Goal: Task Accomplishment & Management: Manage account settings

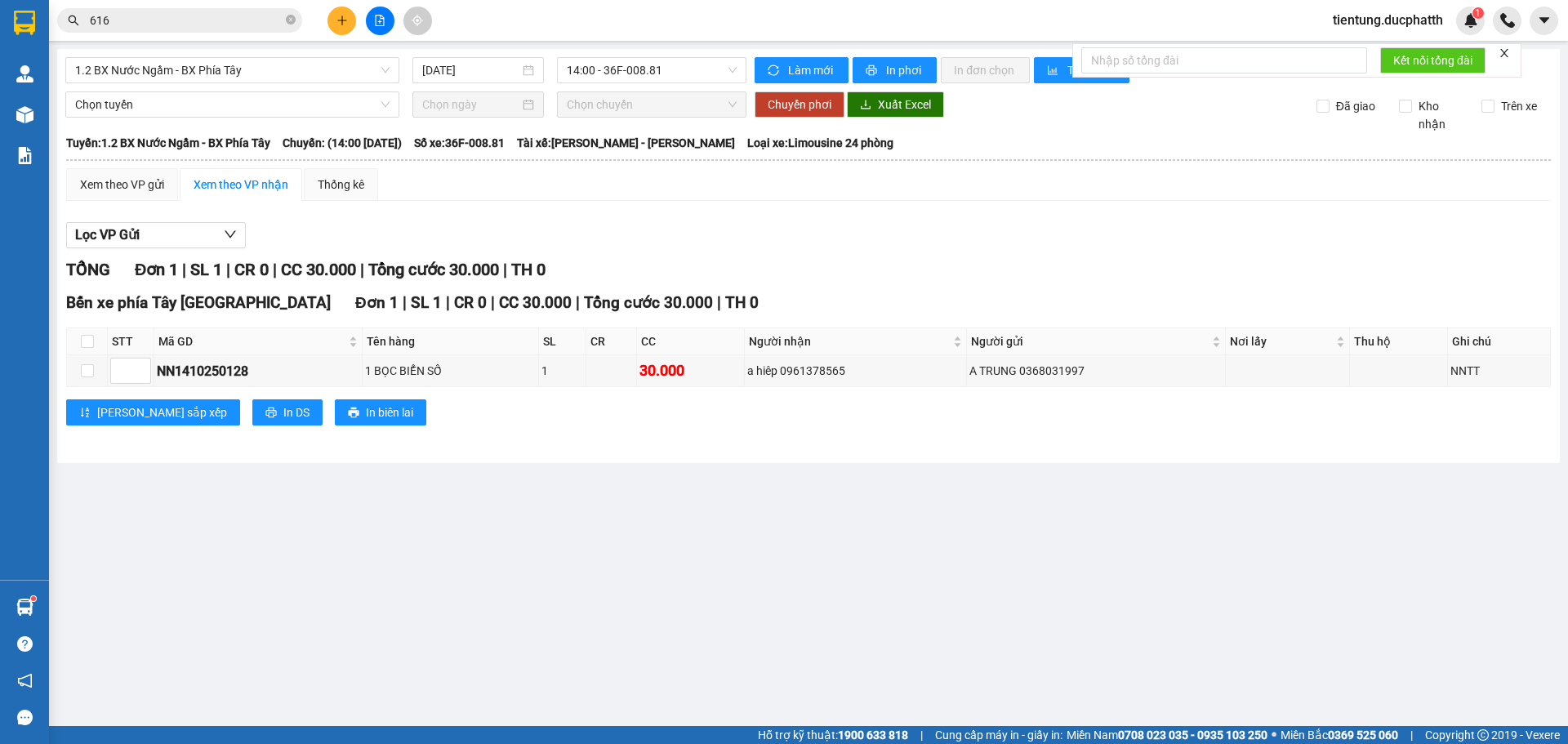
click at [1356, 10] on span "tientung.ducphatth" at bounding box center [1388, 19] width 137 height 20
click at [1368, 55] on span "Đăng xuất" at bounding box center [1394, 51] width 105 height 18
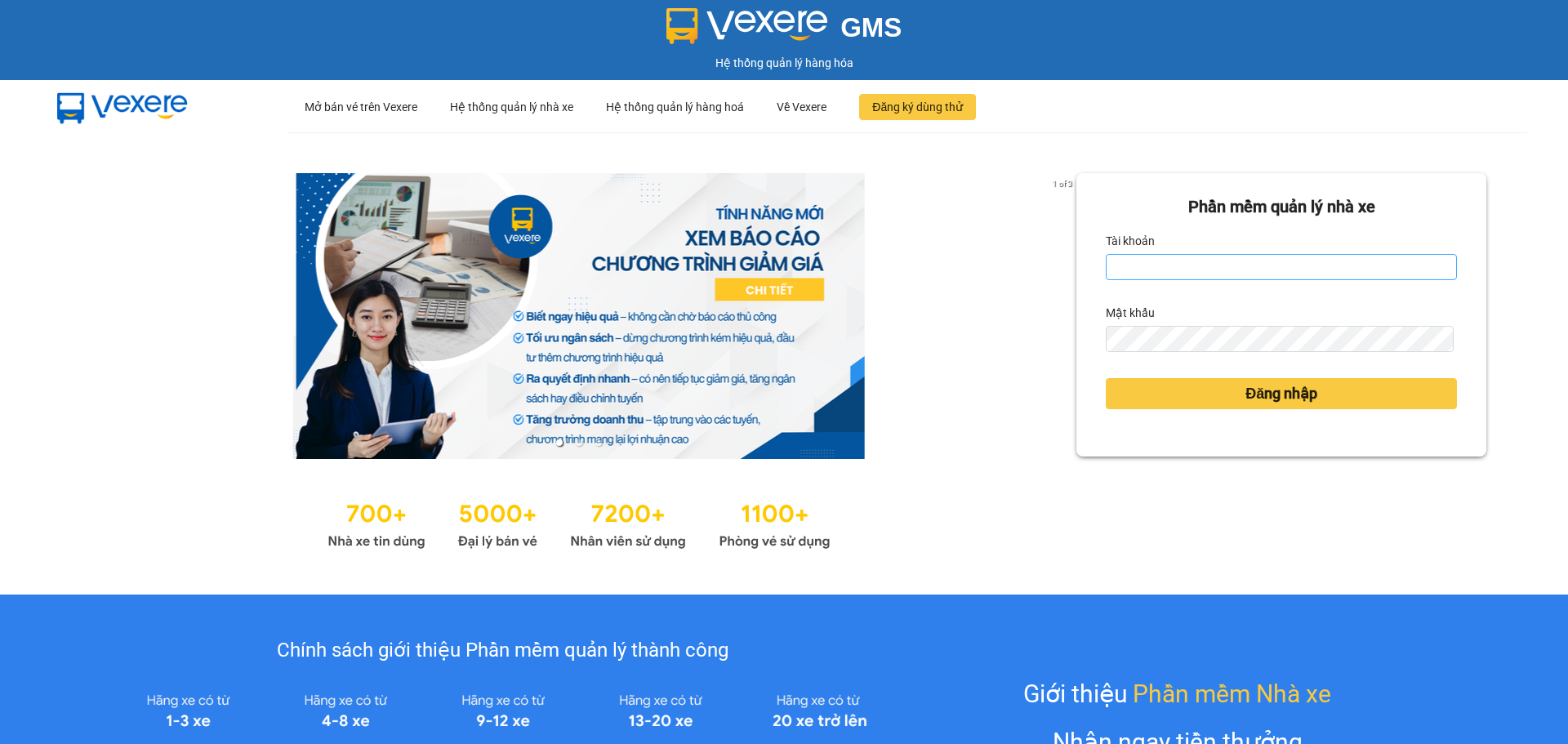
click at [1178, 254] on div "Tài khoản" at bounding box center [1281, 254] width 351 height 52
click at [1185, 267] on input "Tài khoản" at bounding box center [1281, 267] width 351 height 26
type input "lnttu.ducphatth"
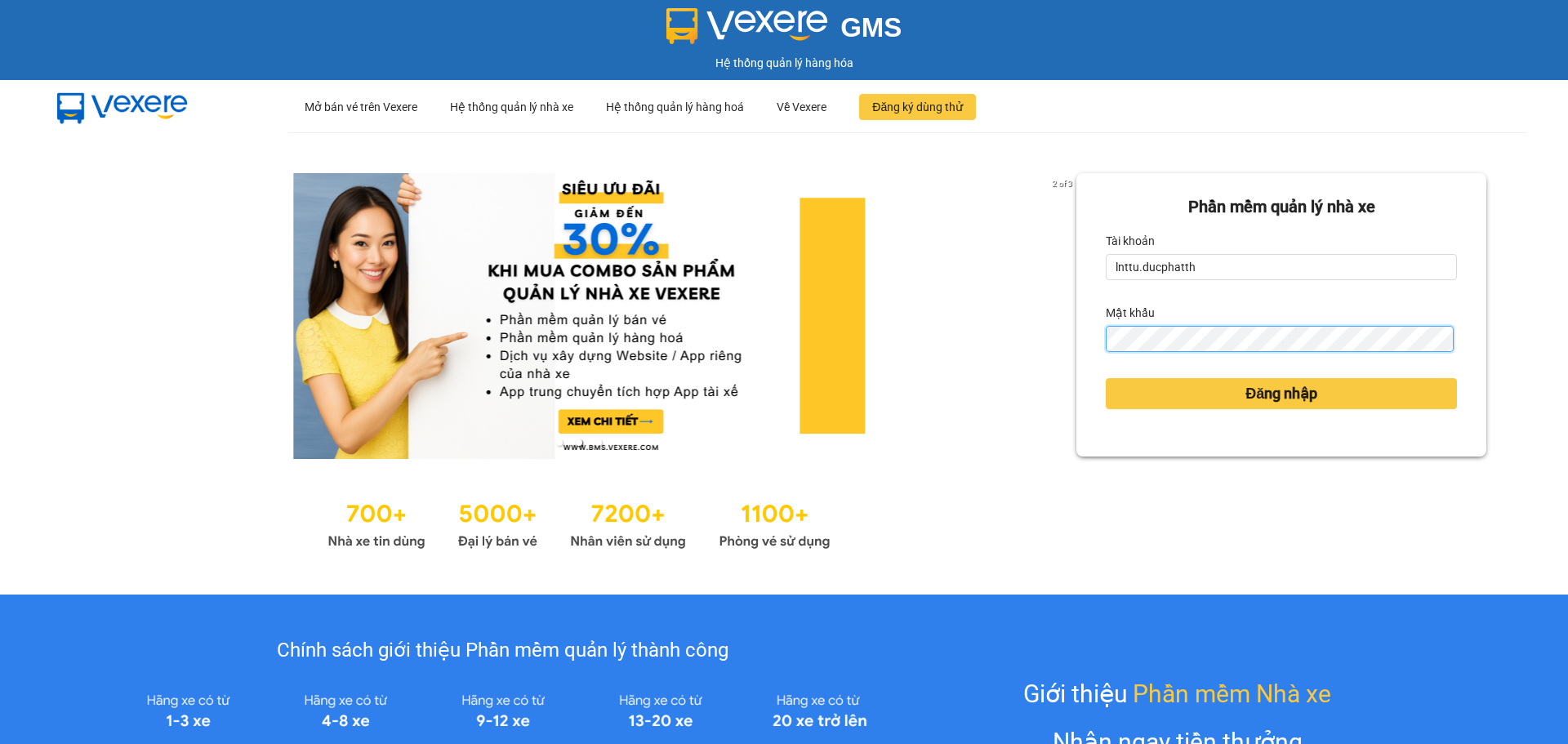
click at [1105, 378] on button "Đăng nhập" at bounding box center [1281, 394] width 351 height 31
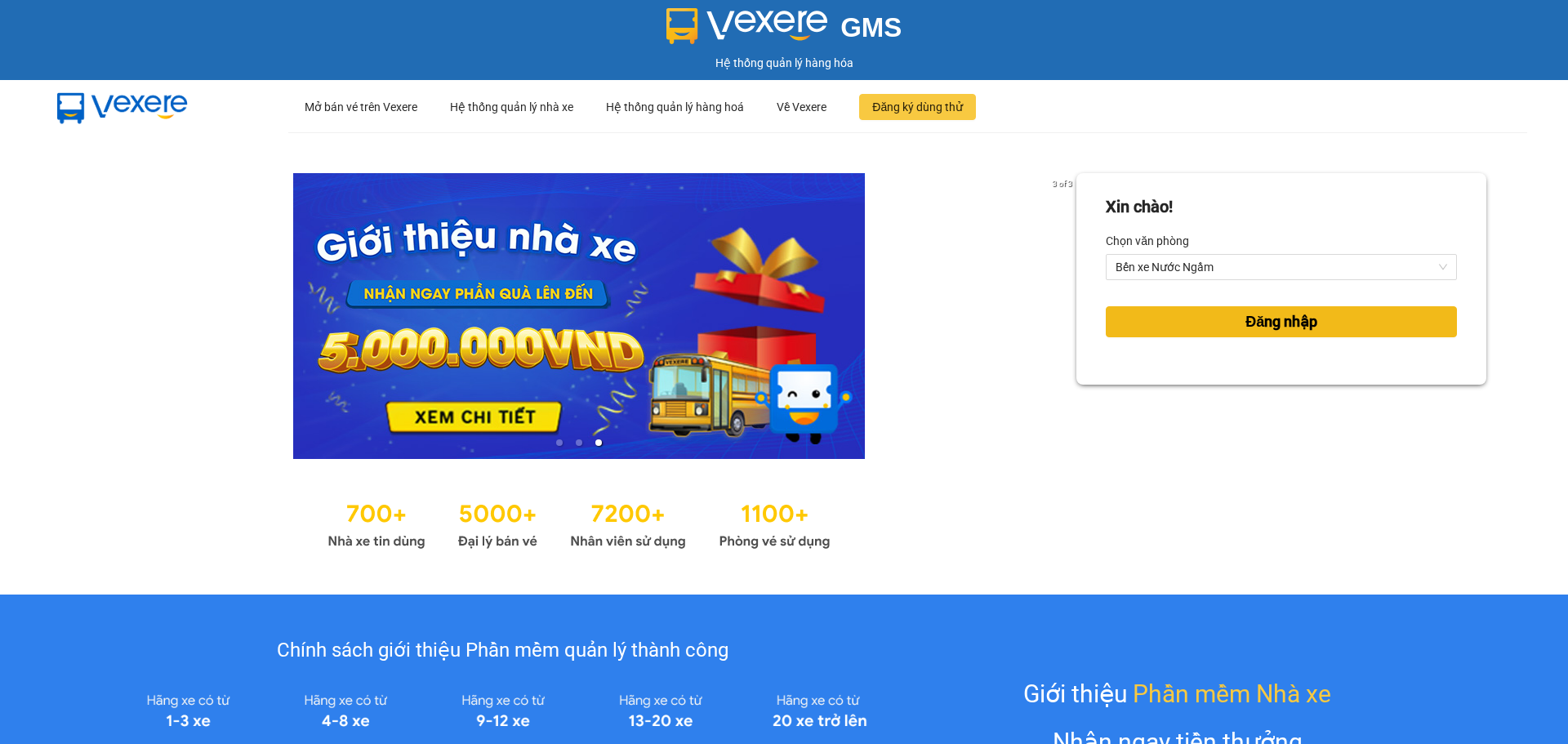
click at [1125, 333] on button "Đăng nhập" at bounding box center [1281, 322] width 351 height 31
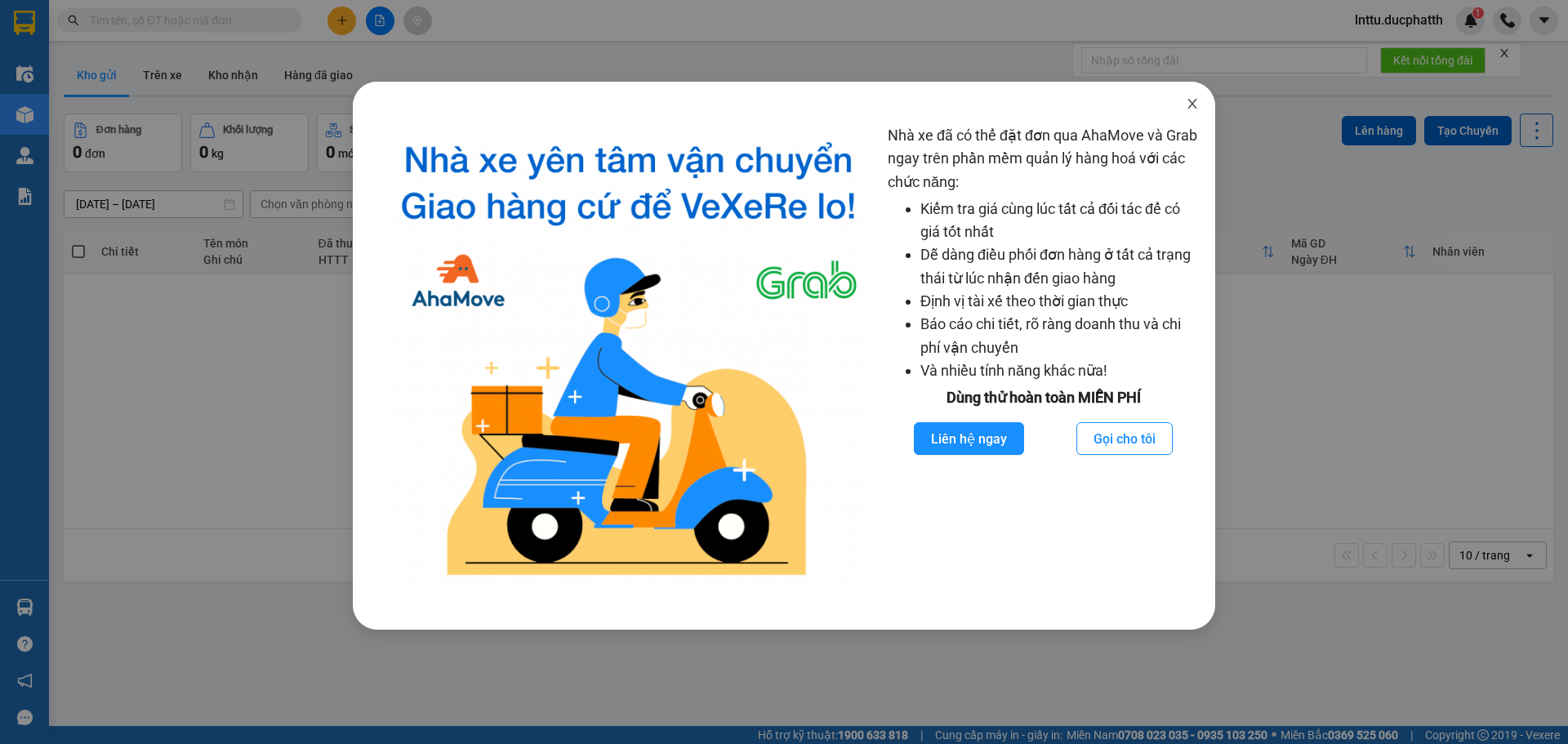
click at [1187, 100] on icon "close" at bounding box center [1192, 104] width 13 height 13
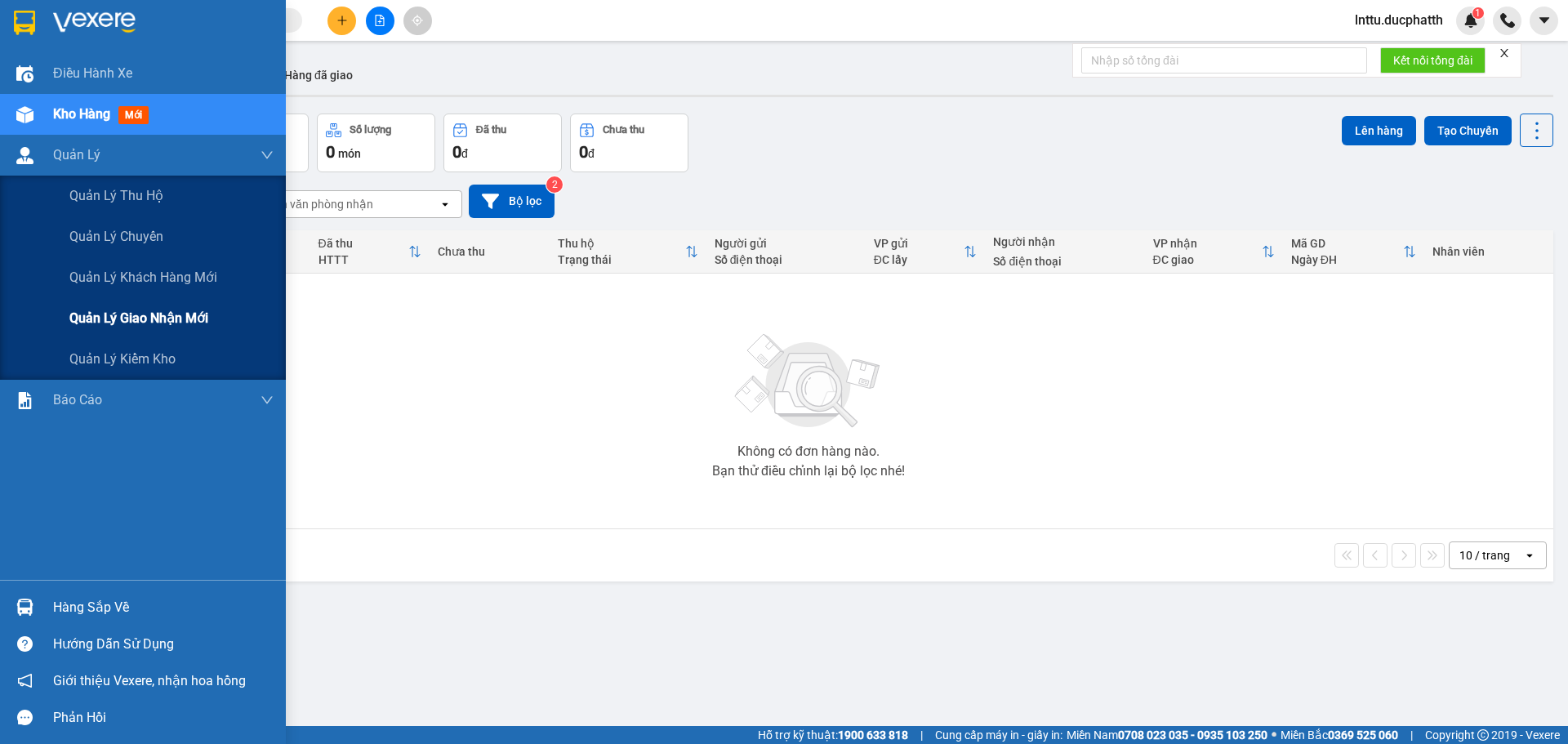
click at [135, 308] on span "Quản lý giao nhận mới" at bounding box center [139, 317] width 139 height 20
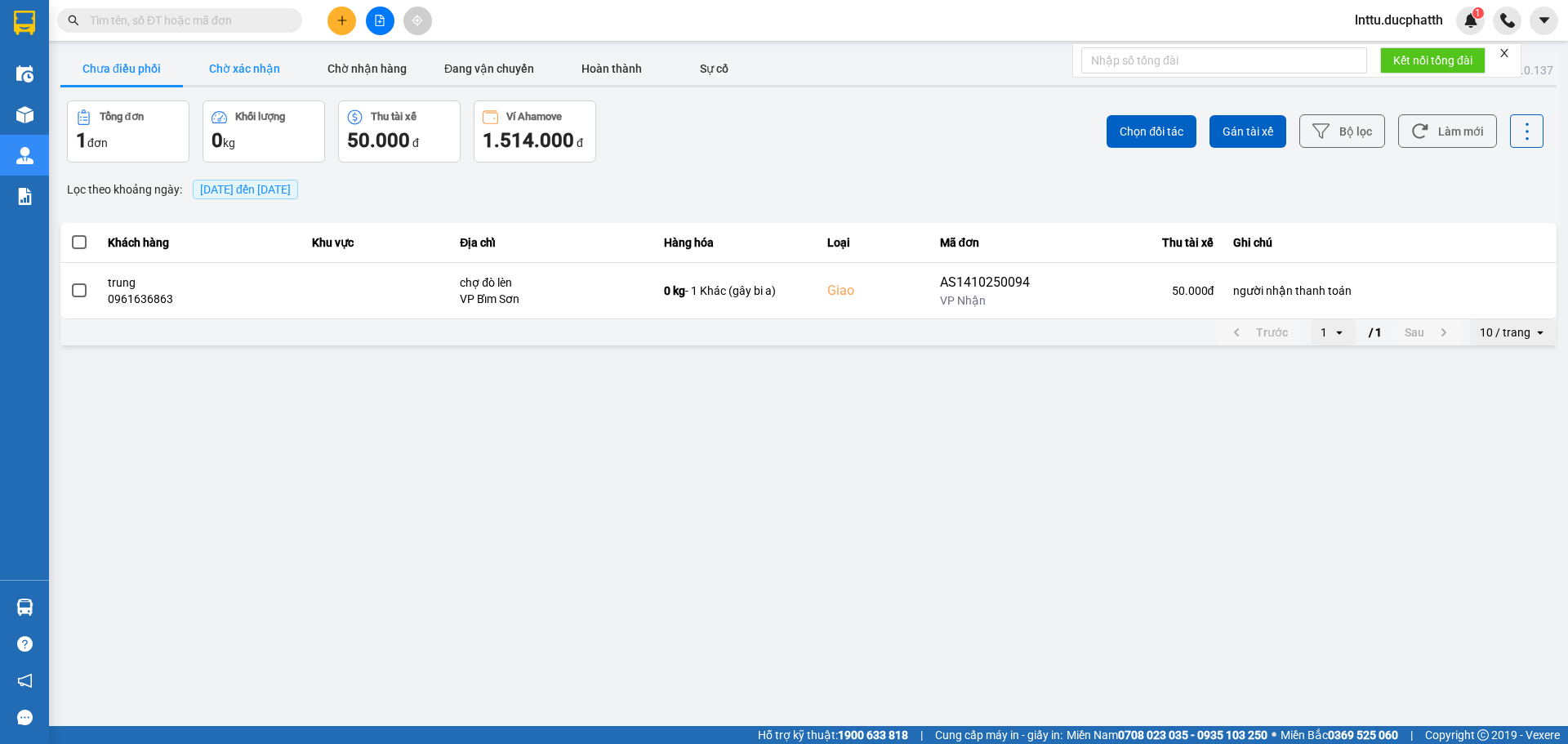
click at [261, 71] on button "Chờ xác nhận" at bounding box center [244, 68] width 123 height 32
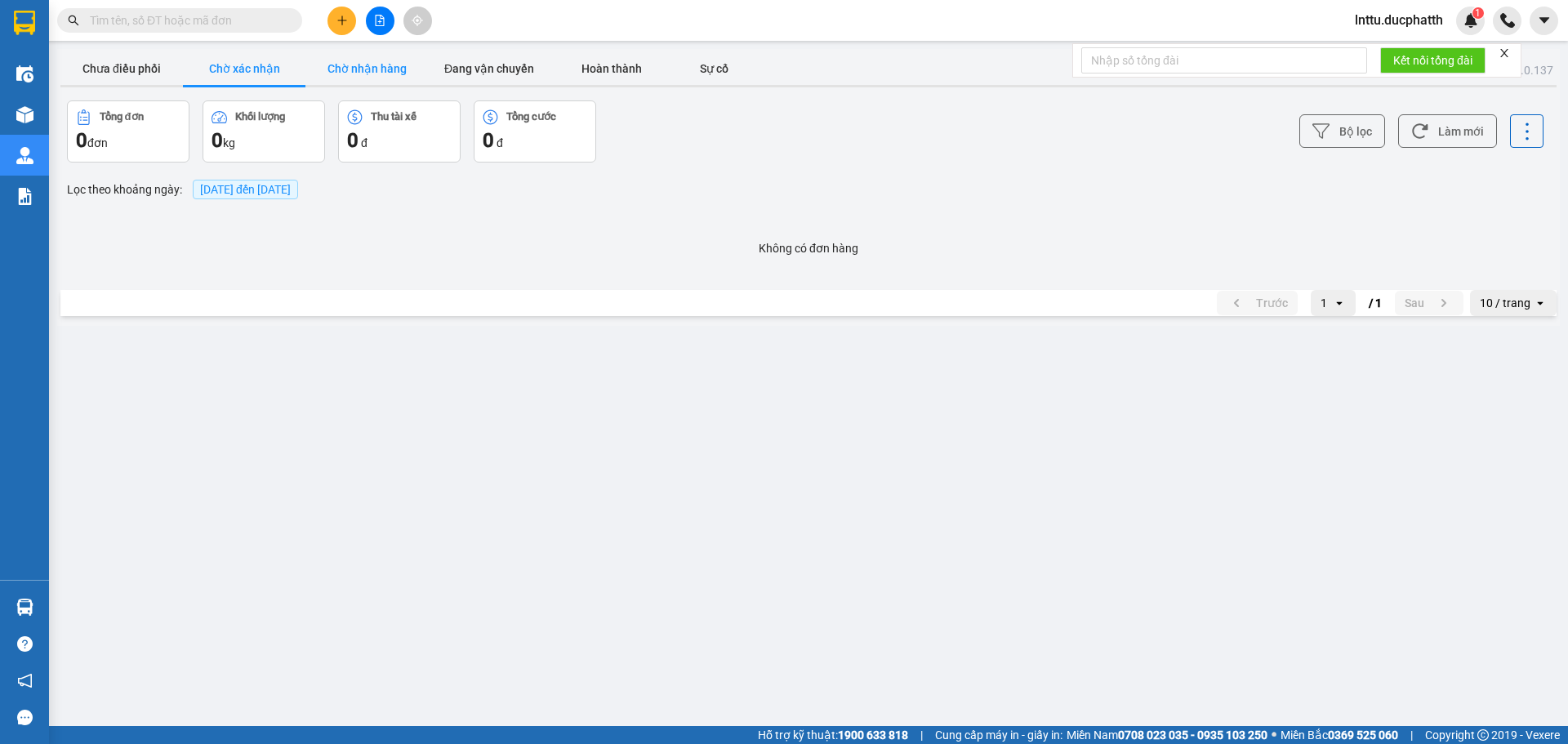
click at [362, 67] on button "Chờ nhận hàng" at bounding box center [367, 68] width 123 height 32
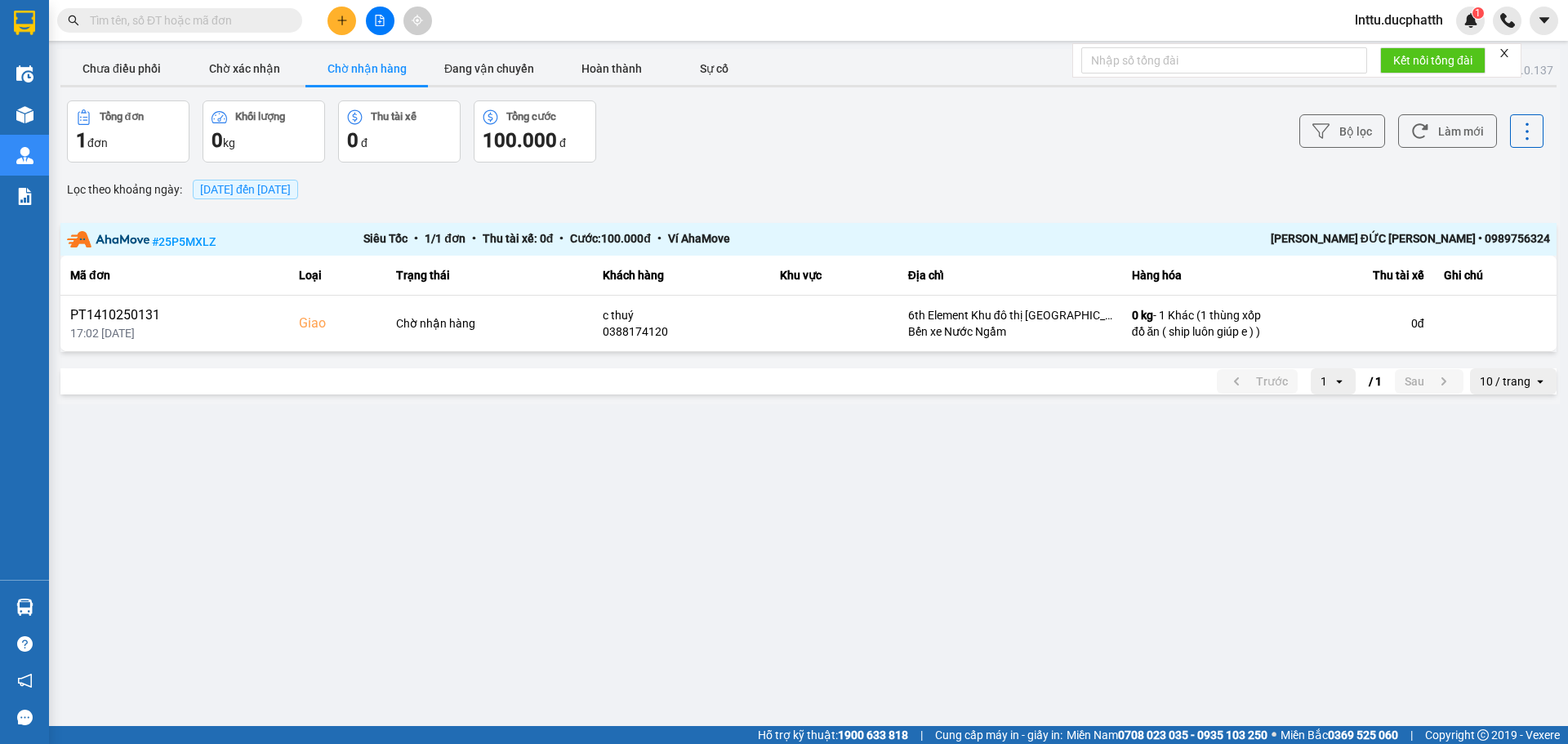
click at [946, 128] on div "Bộ lọc Làm mới" at bounding box center [1173, 131] width 738 height 62
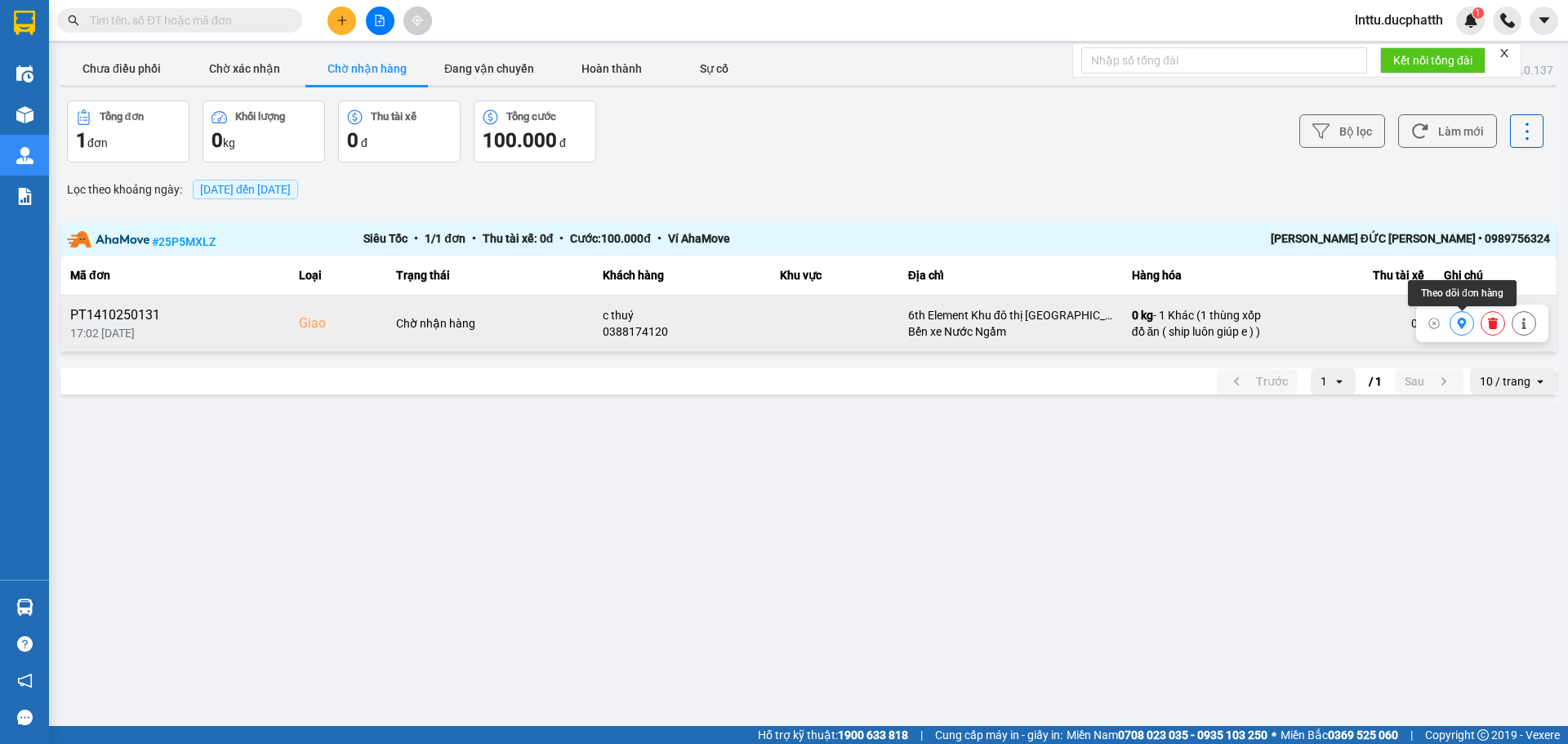
click at [1464, 319] on icon at bounding box center [1462, 323] width 11 height 11
click at [1519, 324] on icon at bounding box center [1524, 323] width 11 height 11
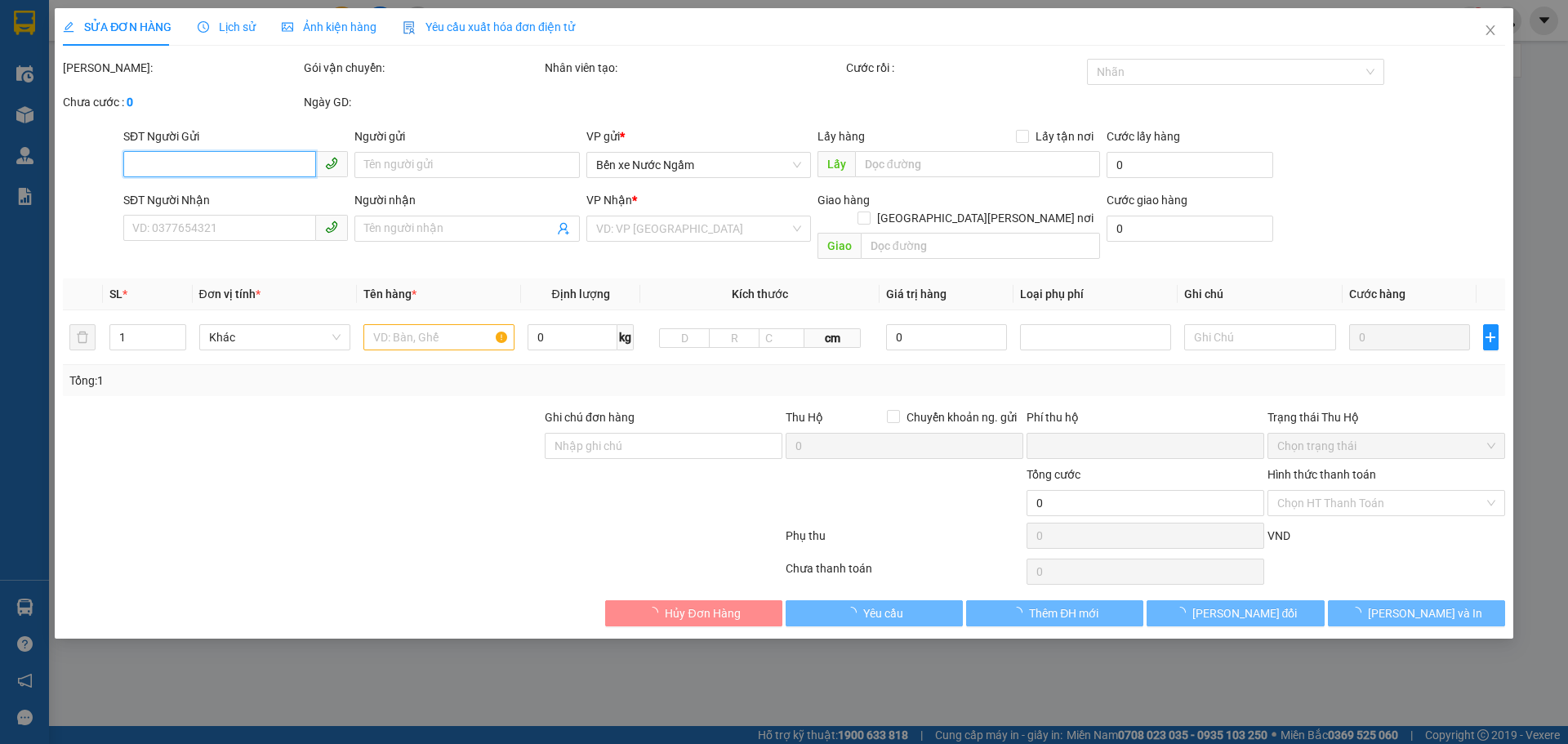
type input "0828713195"
type input "anh đức"
type input "0388174120"
type input "c thuý"
checkbox input "true"
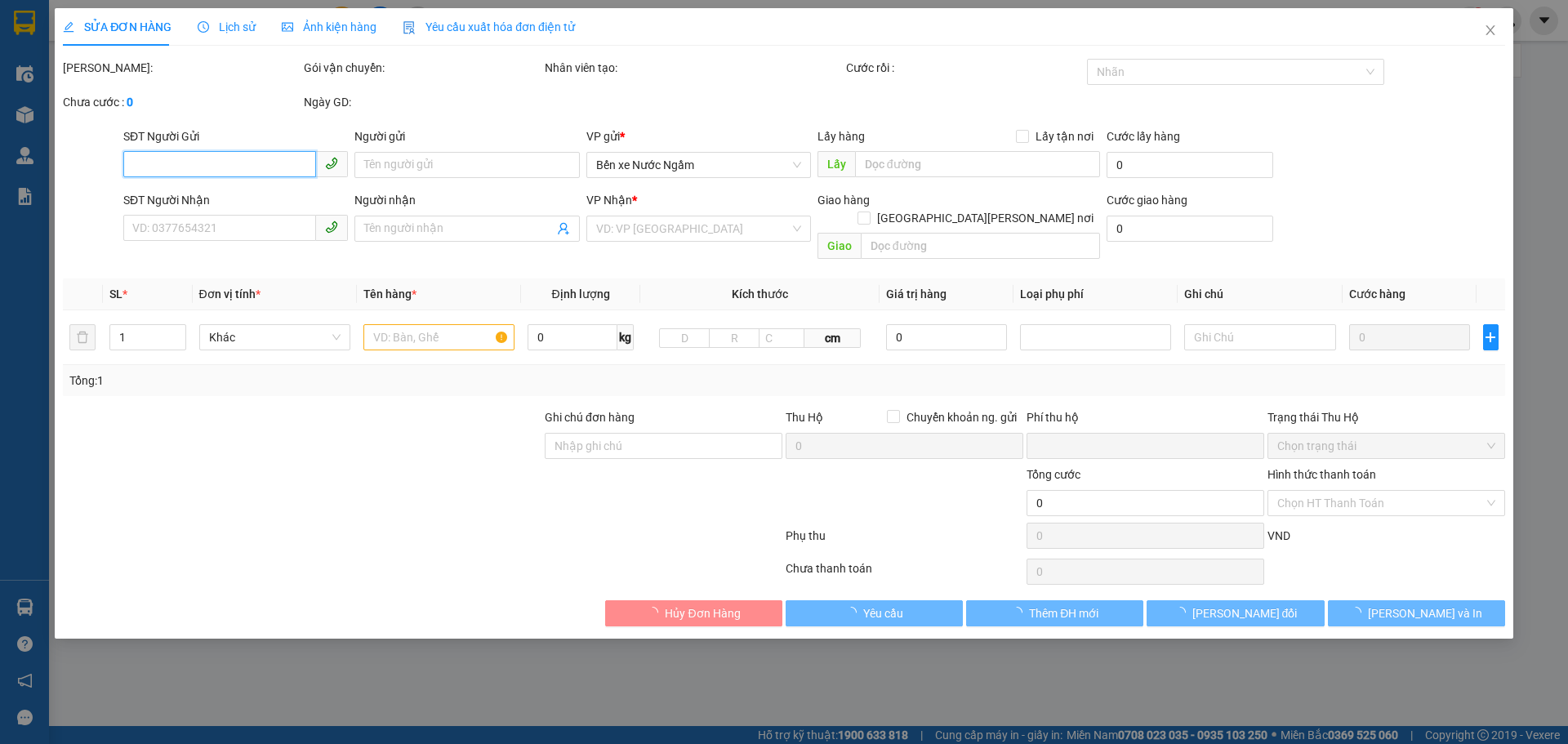
type input "6th Element Khu đô thị [GEOGRAPHIC_DATA], [GEOGRAPHIC_DATA], [GEOGRAPHIC_DATA] …"
type input "0"
type input "180.000"
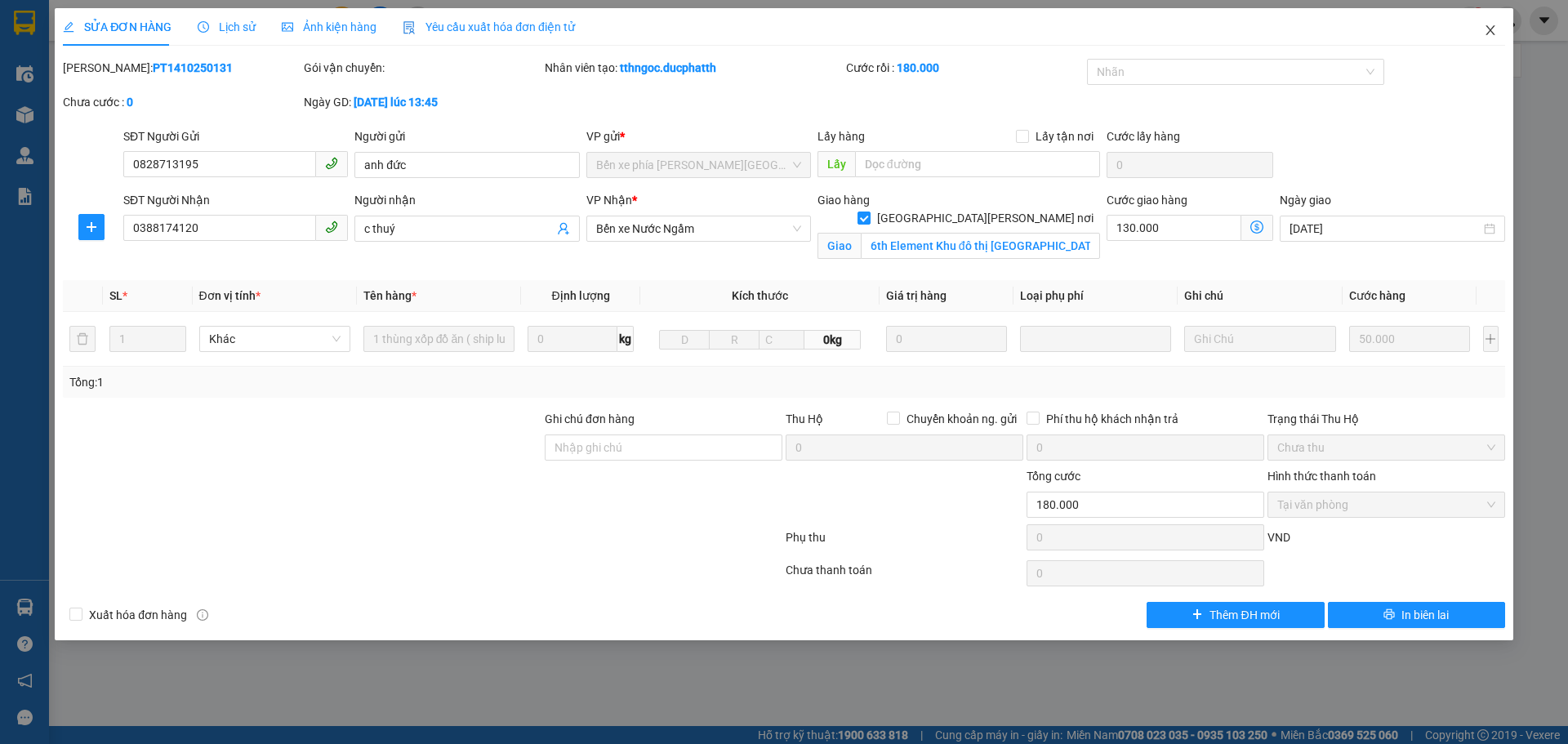
click at [1487, 28] on icon "close" at bounding box center [1490, 30] width 9 height 10
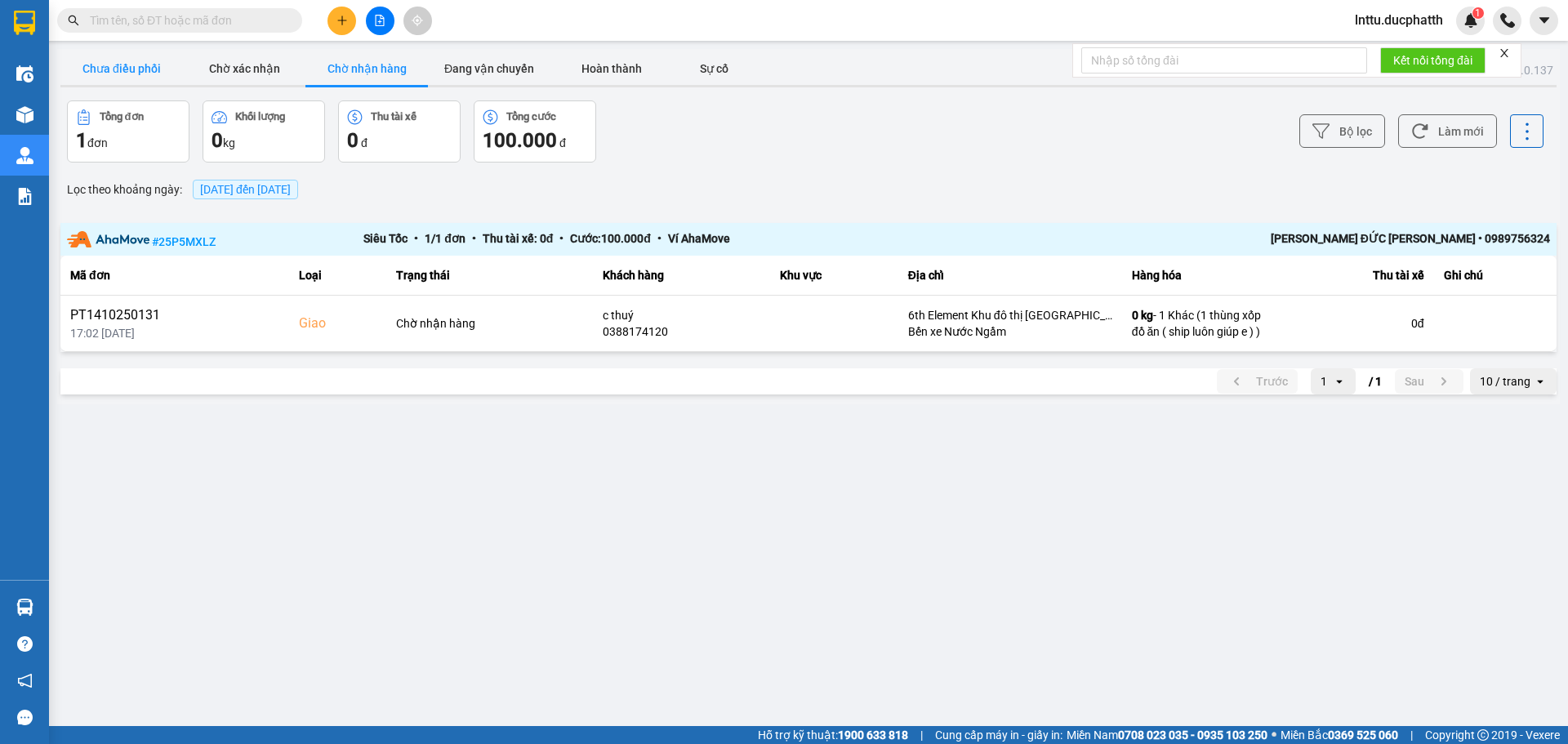
click at [123, 72] on button "Chưa điều phối" at bounding box center [121, 68] width 123 height 32
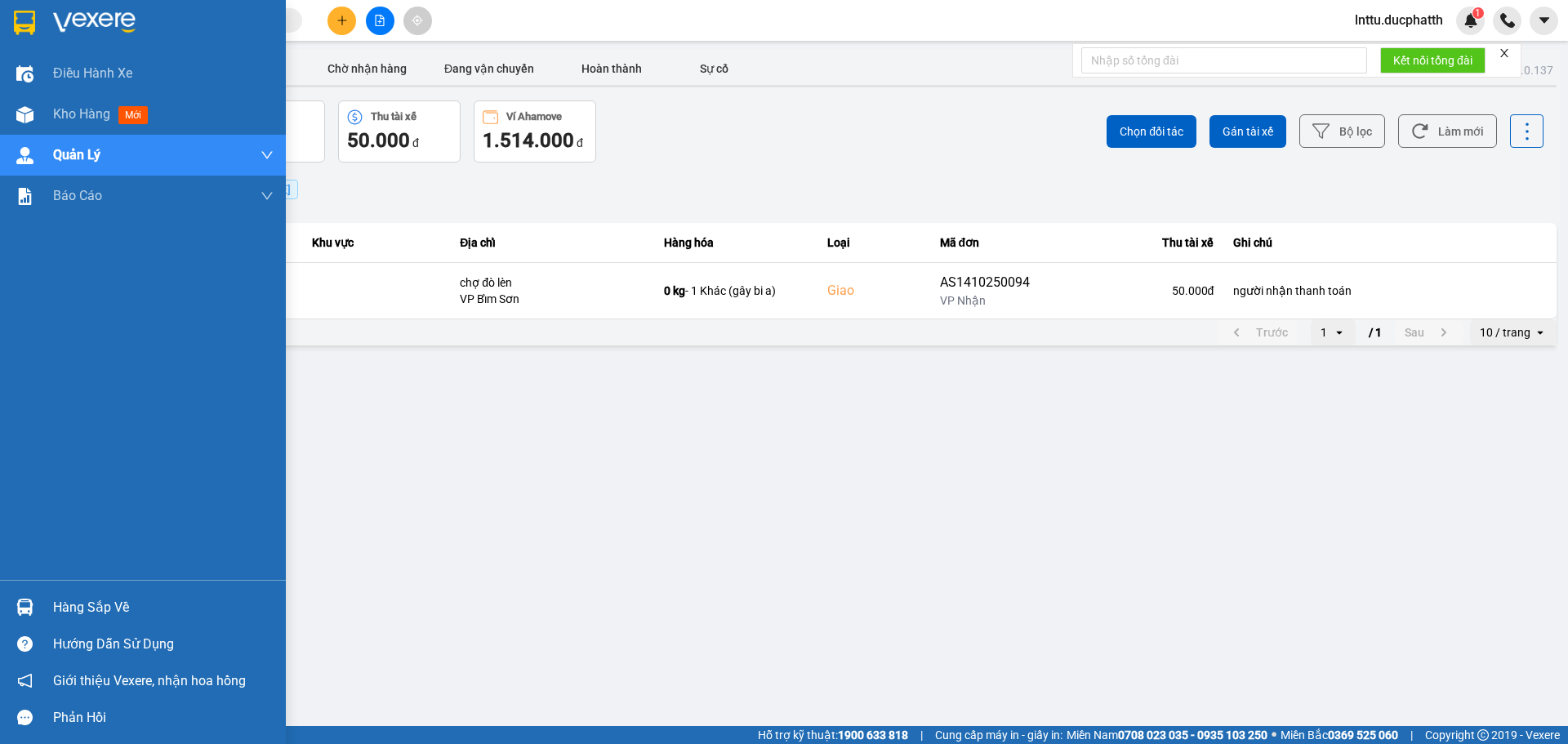
click at [53, 605] on div "Hàng sắp về" at bounding box center [163, 607] width 220 height 24
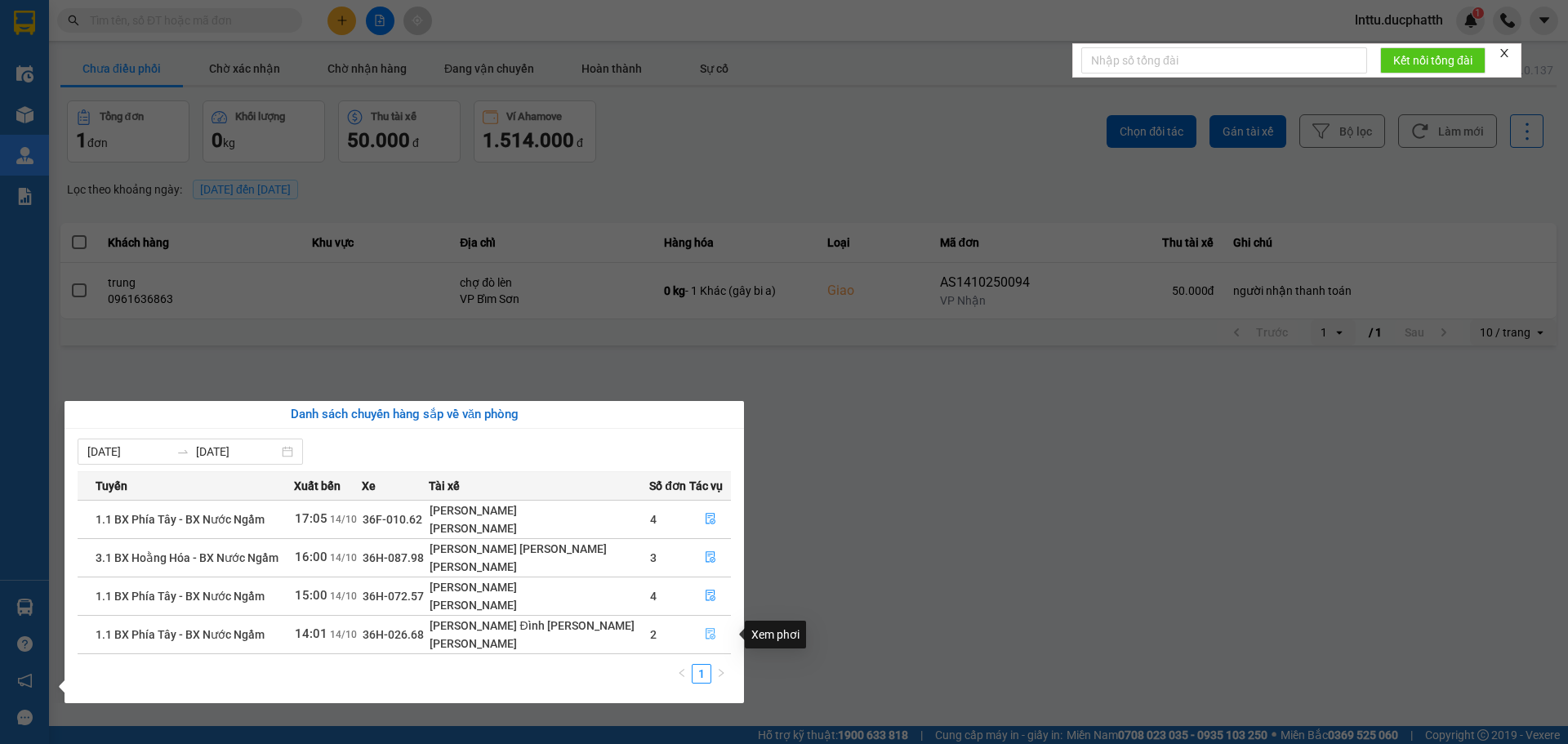
click at [706, 632] on icon "file-done" at bounding box center [710, 634] width 10 height 11
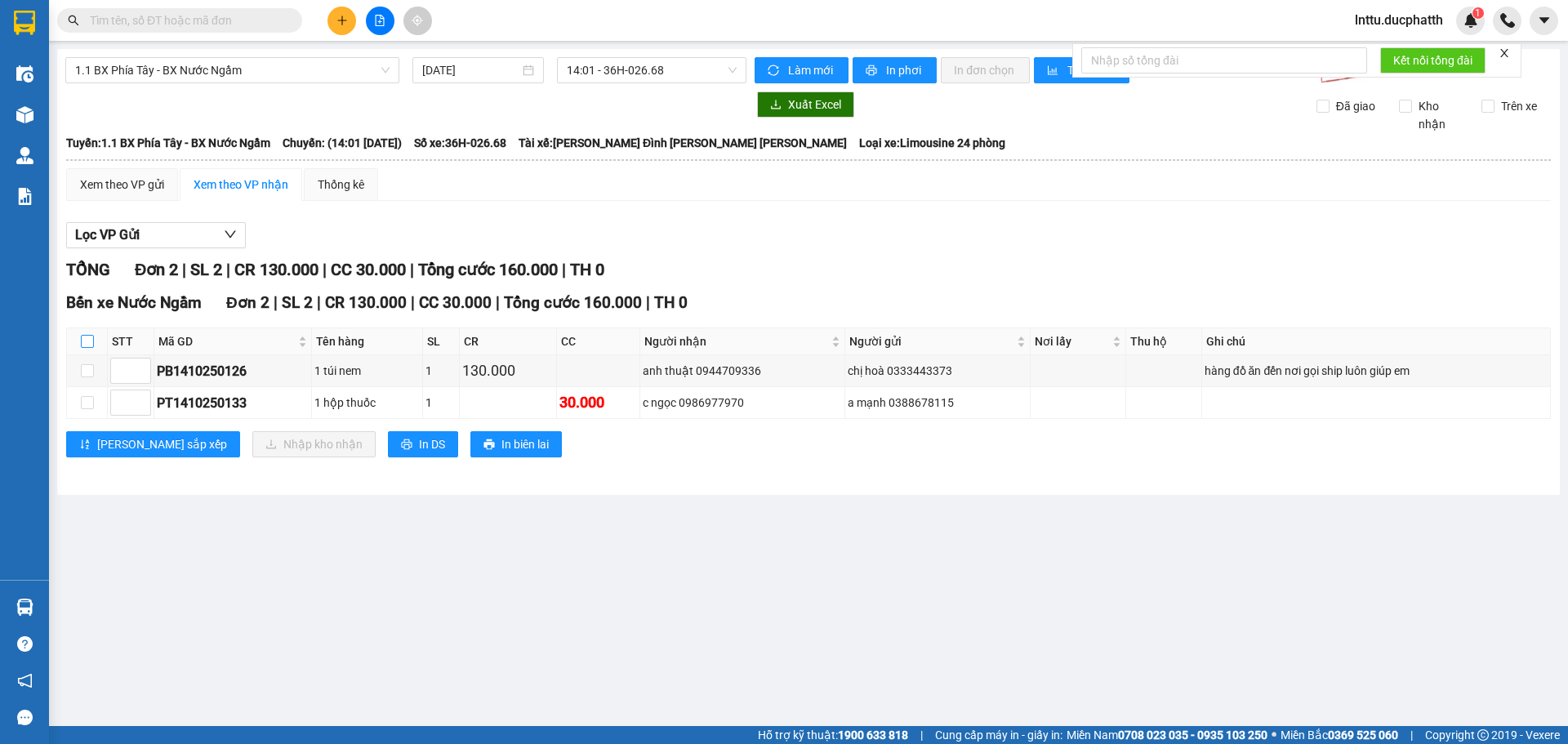
click at [87, 336] on input "checkbox" at bounding box center [87, 341] width 13 height 13
checkbox input "true"
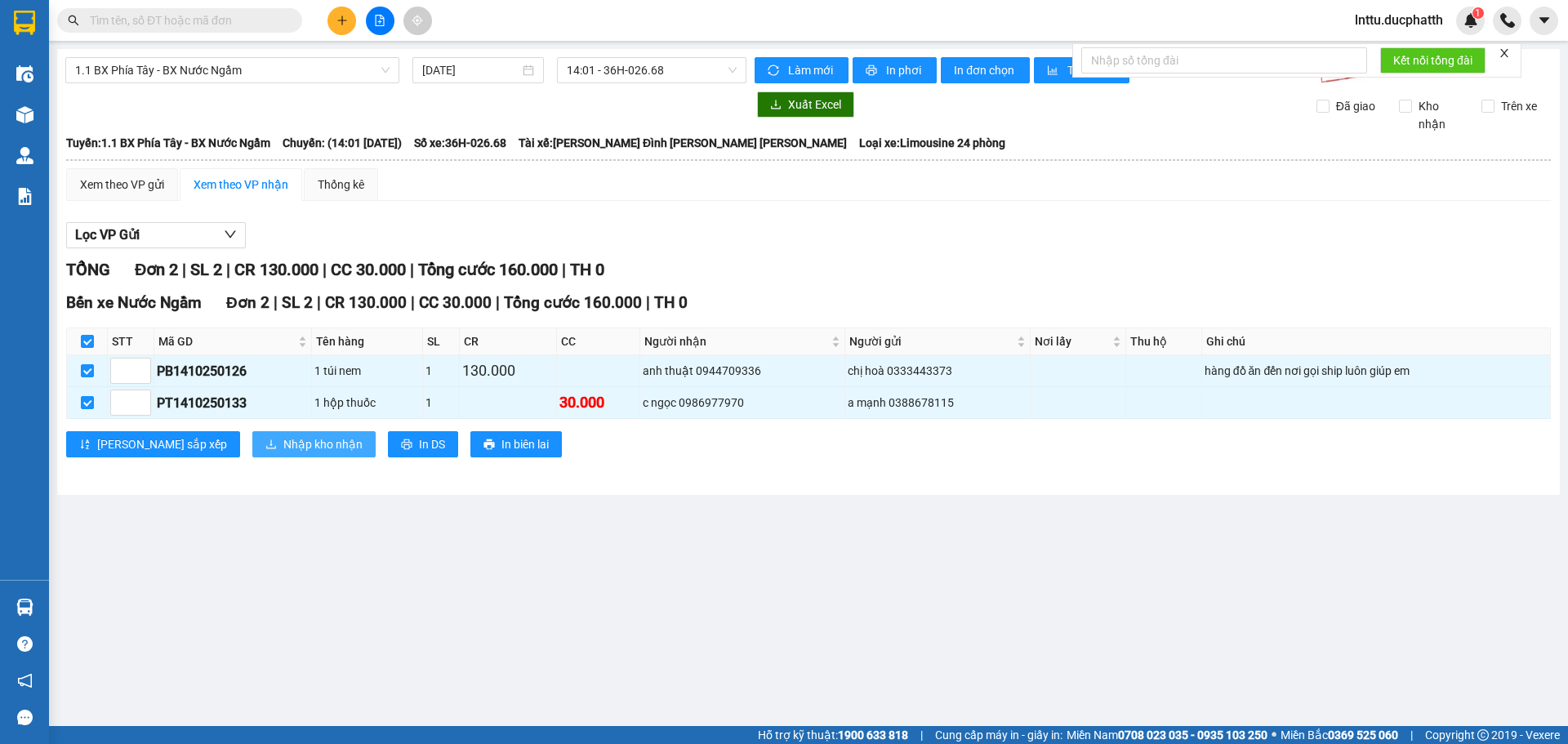
click at [283, 443] on span "Nhập kho nhận" at bounding box center [322, 444] width 79 height 18
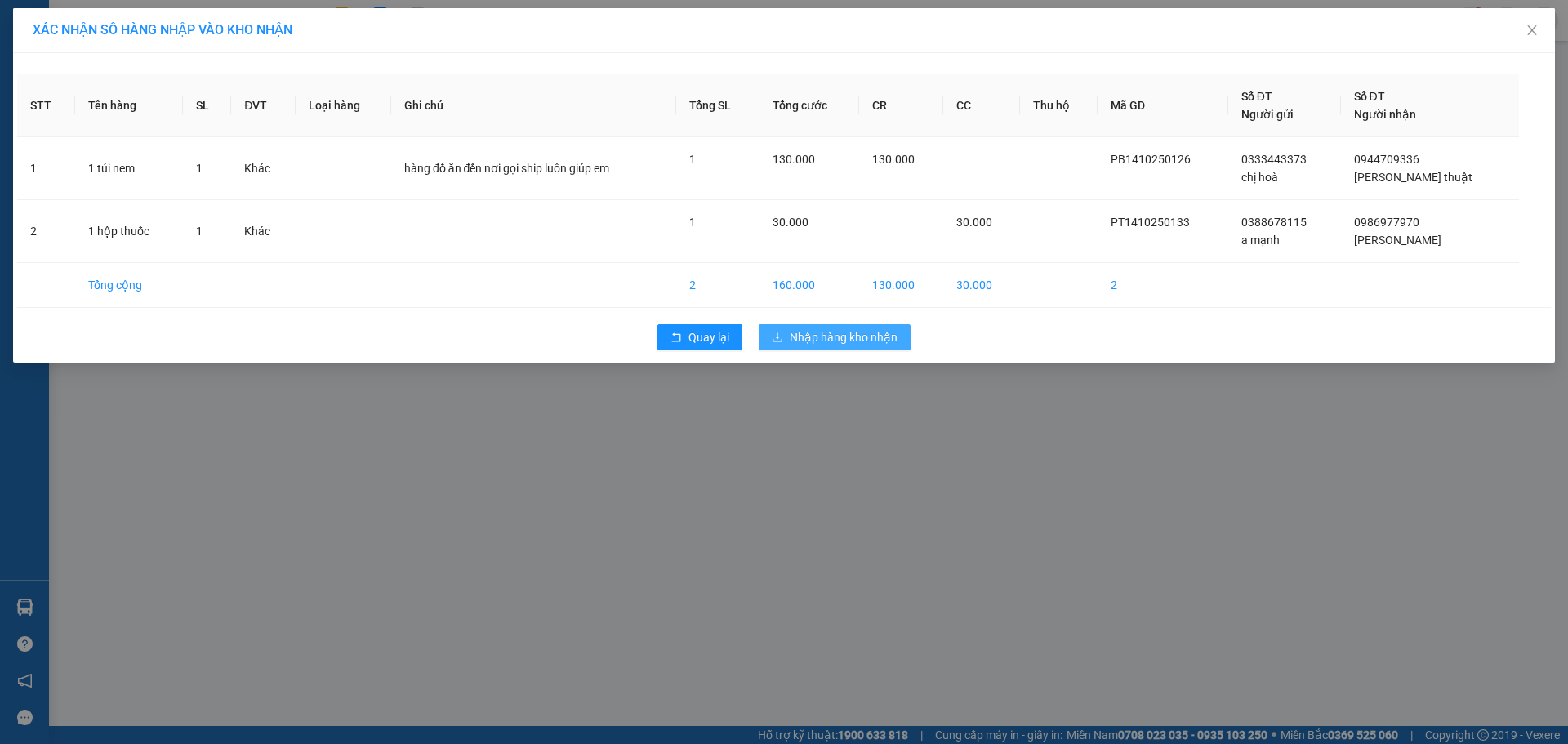
click at [850, 339] on span "Nhập hàng kho nhận" at bounding box center [844, 337] width 108 height 18
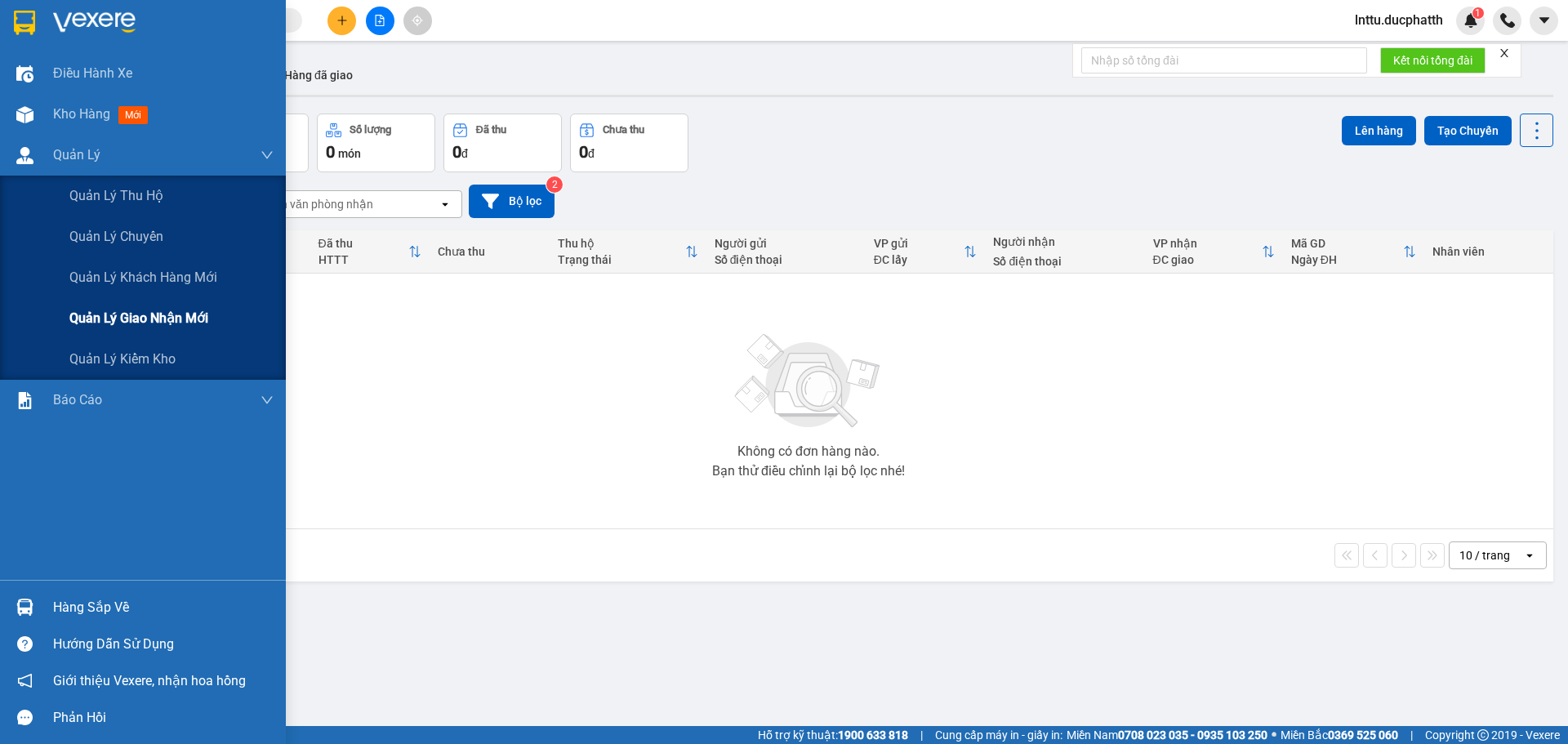
click at [131, 318] on span "Quản lý giao nhận mới" at bounding box center [139, 317] width 139 height 20
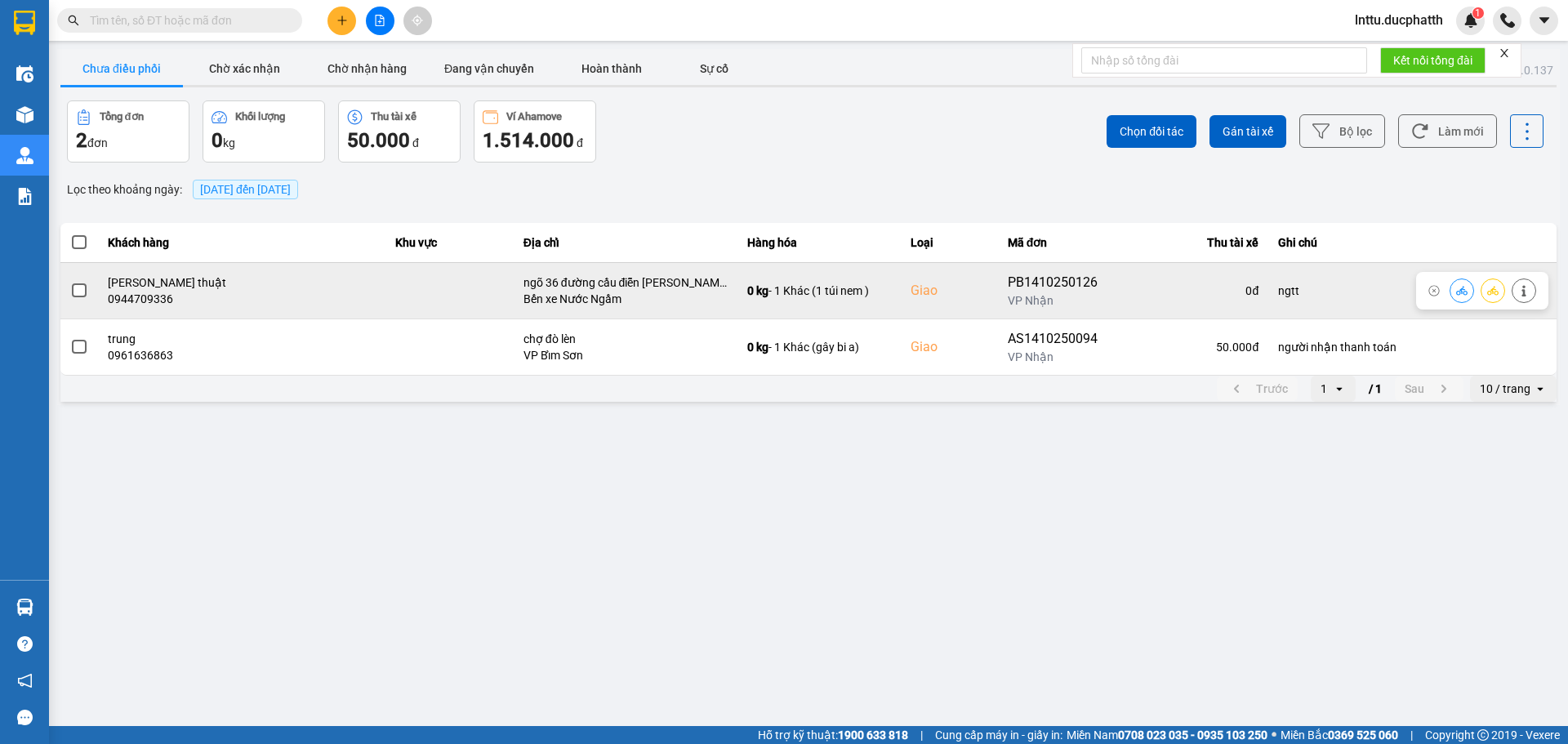
click at [1521, 297] on button at bounding box center [1524, 290] width 23 height 29
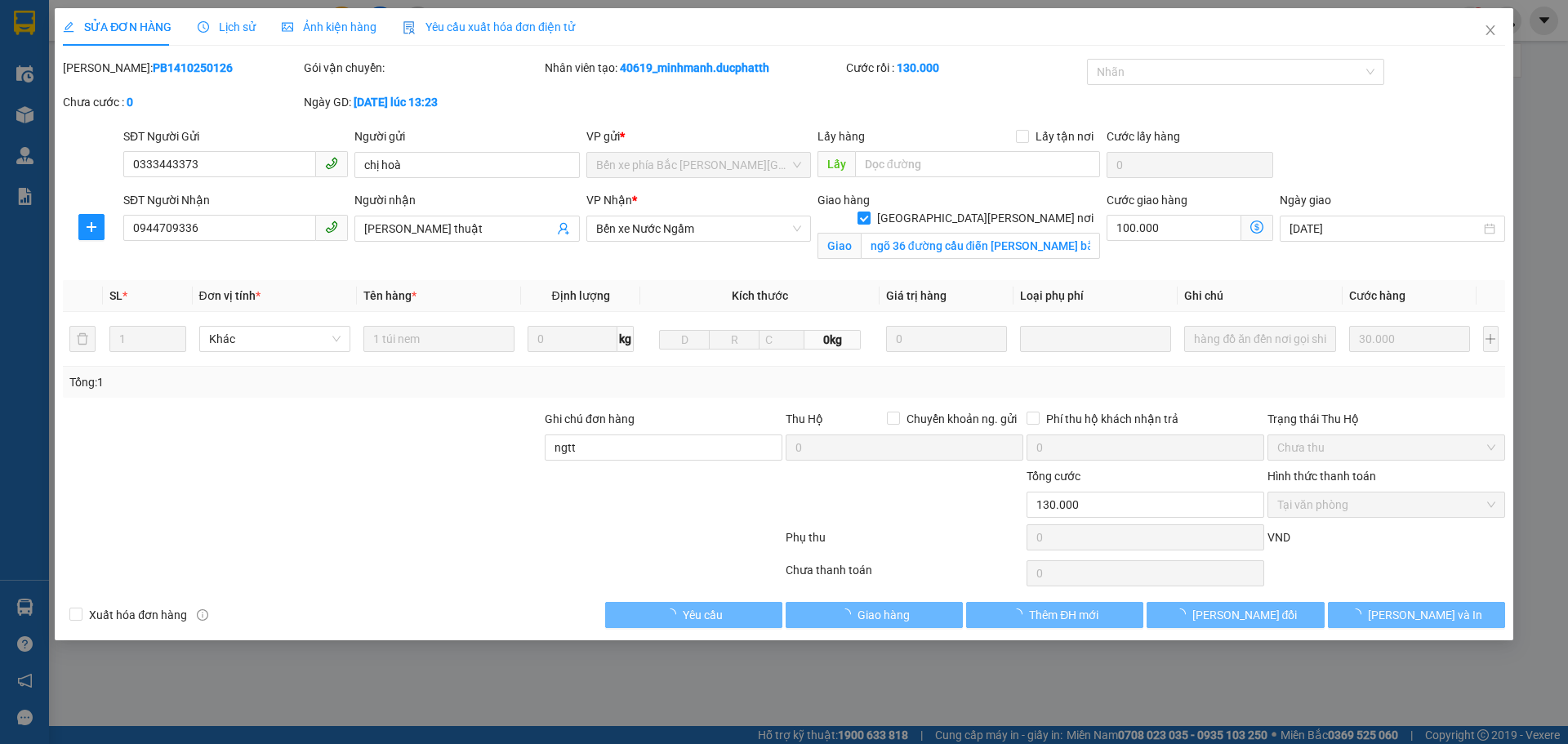
type input "0333443373"
type input "chị hoà"
type input "0944709336"
type input "[PERSON_NAME] thuật"
checkbox input "true"
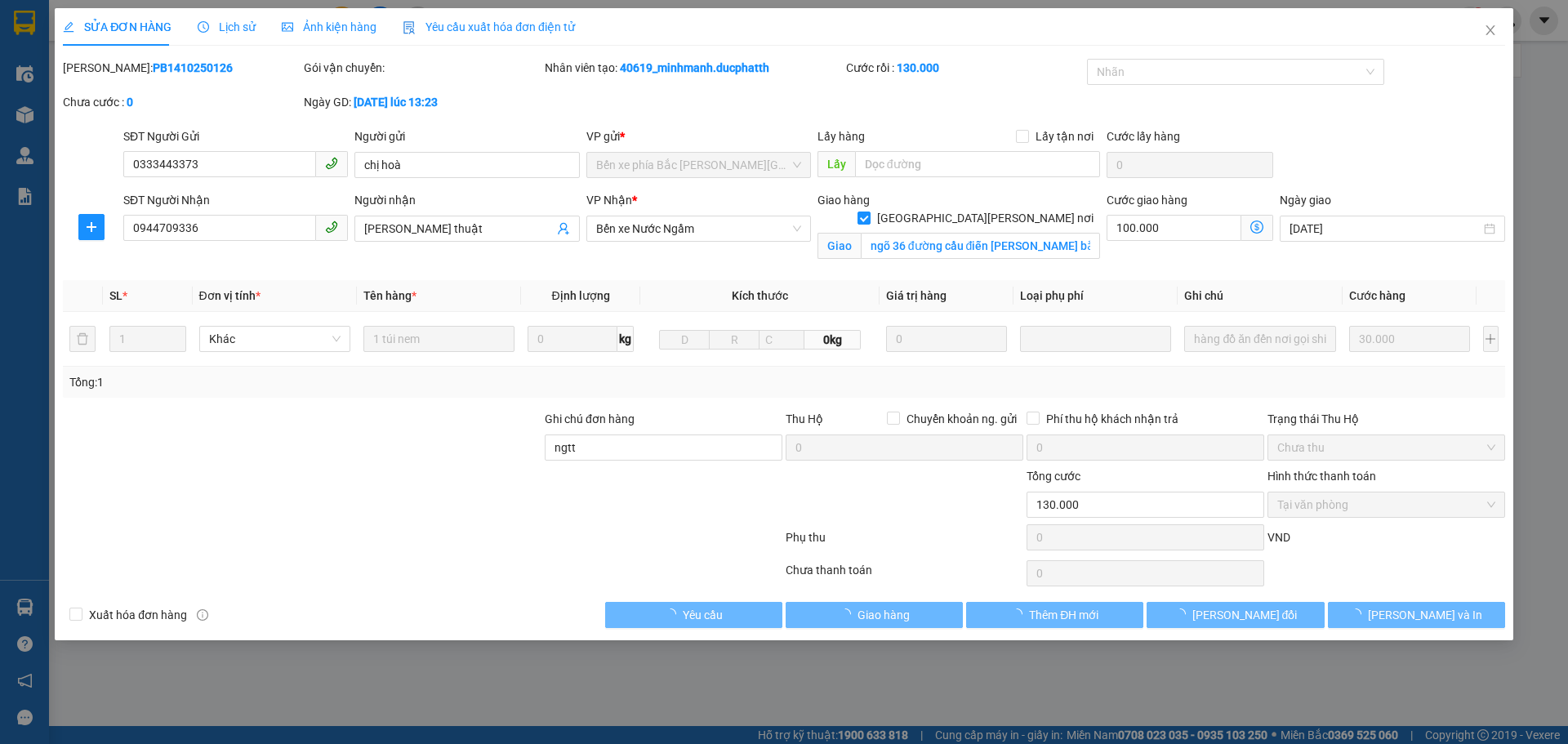
type input "ngõ 36 đường cầu điễn [PERSON_NAME] bắc từ [PERSON_NAME][GEOGRAPHIC_DATA]"
type input "ngtt"
type input "0"
type input "130.000"
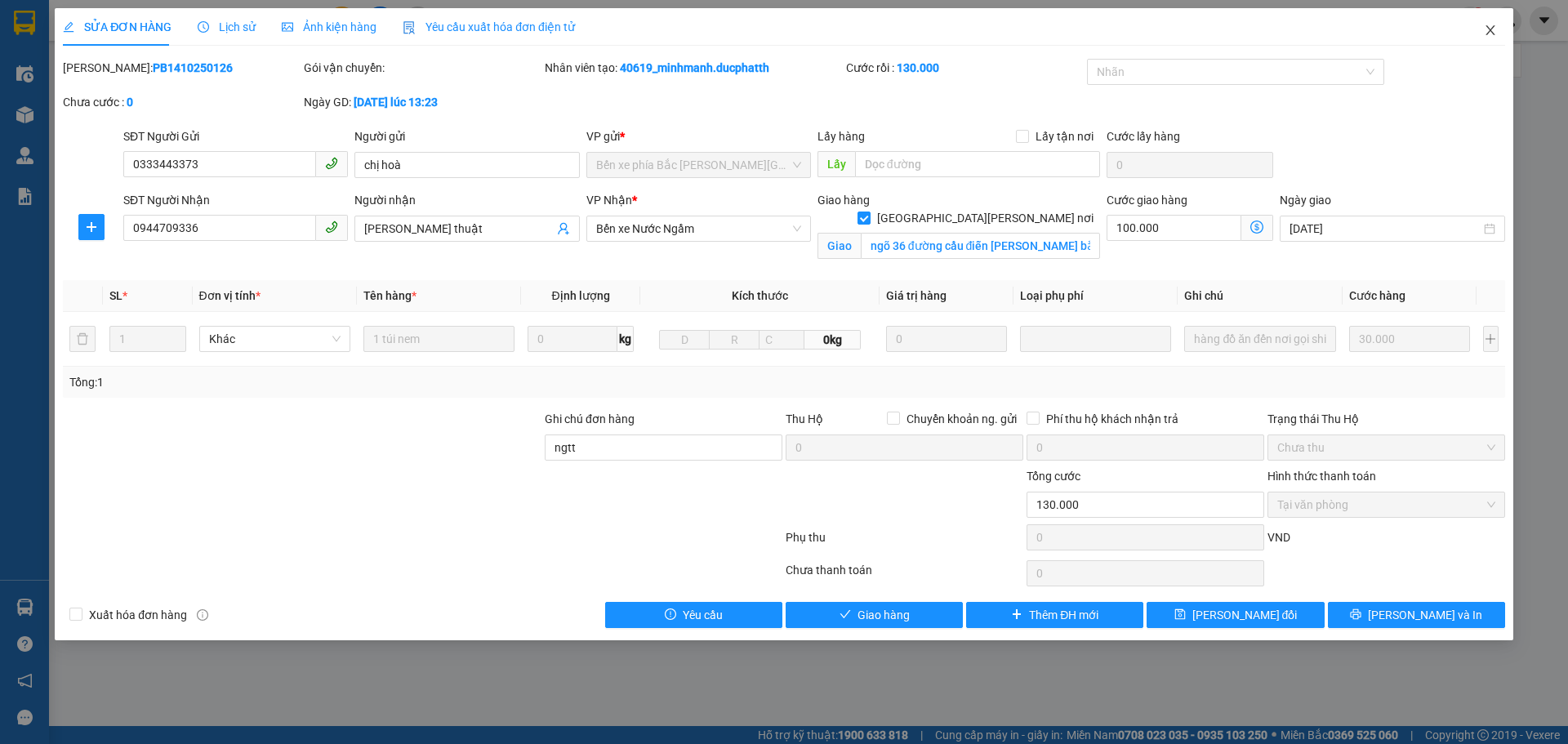
click at [1493, 26] on icon "close" at bounding box center [1490, 30] width 13 height 13
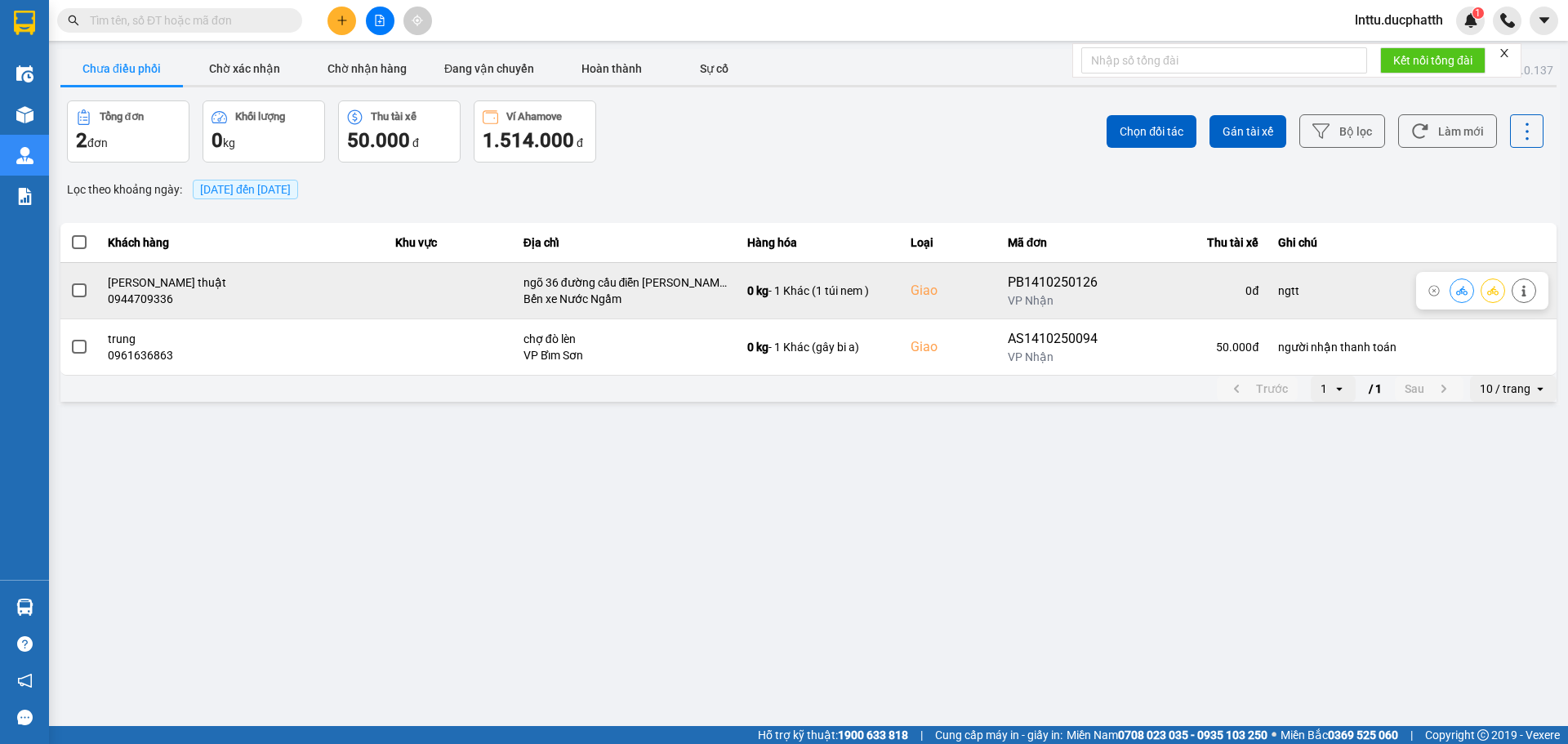
click at [1467, 294] on icon at bounding box center [1462, 290] width 11 height 9
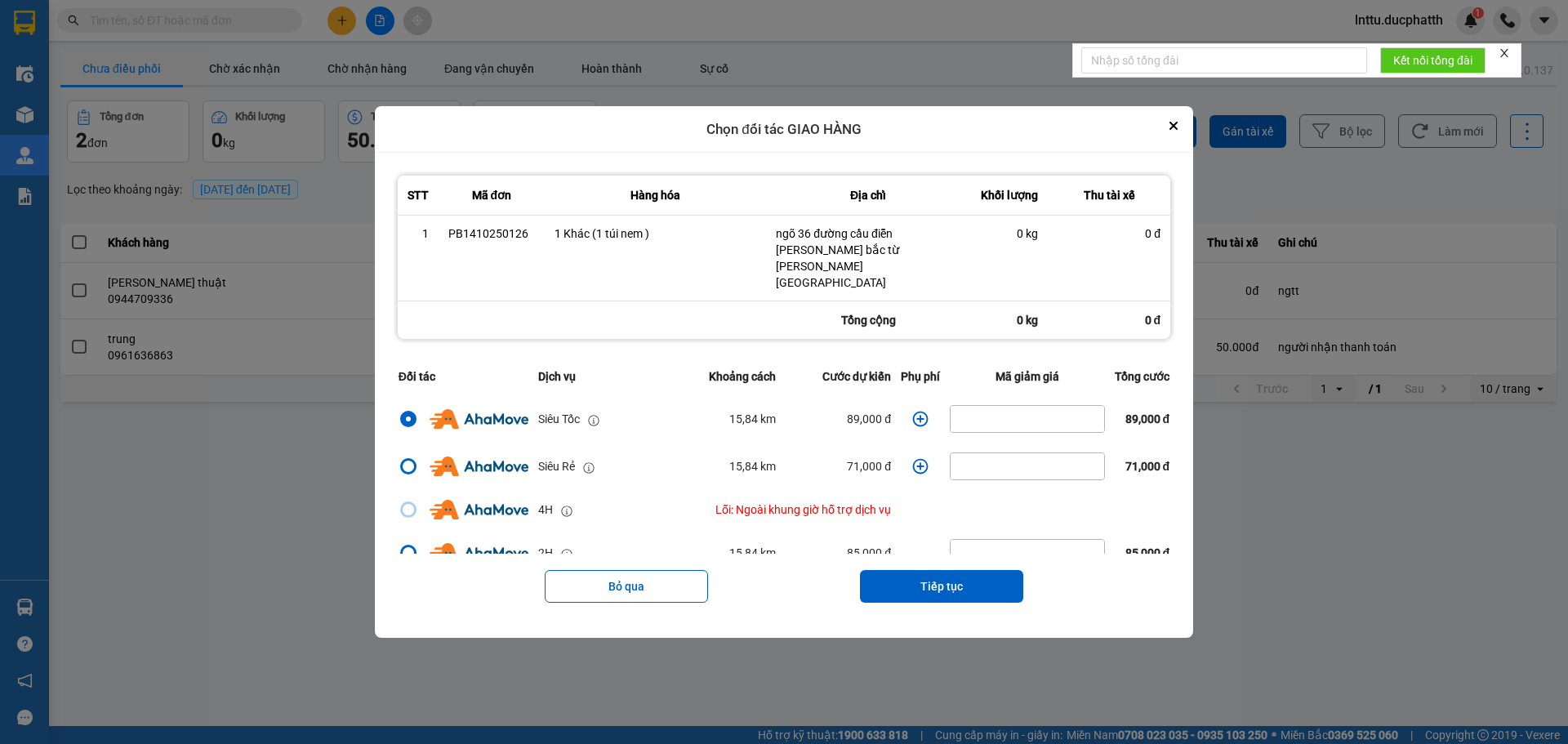
click at [913, 411] on icon "dialog" at bounding box center [920, 419] width 17 height 17
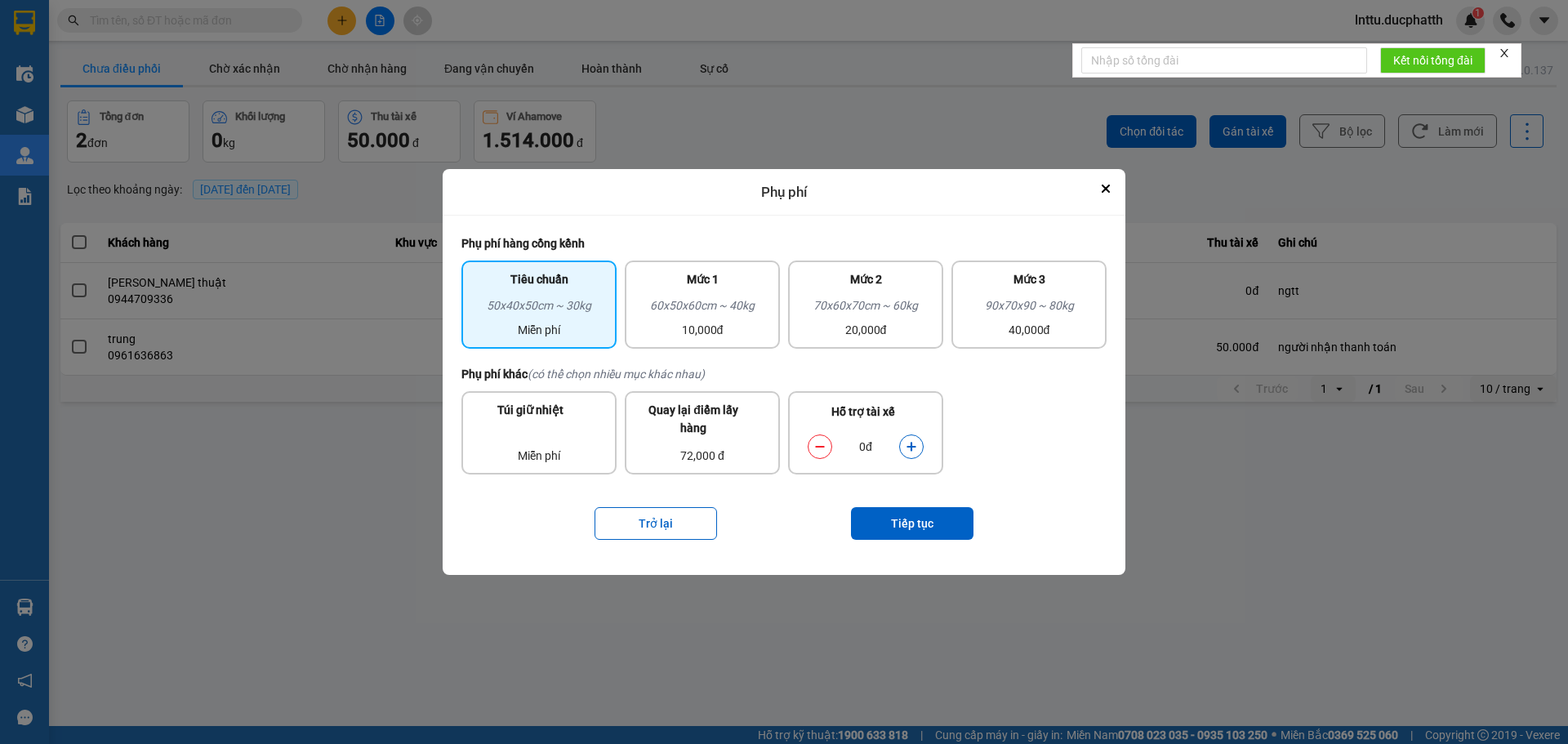
click at [908, 449] on icon "dialog" at bounding box center [911, 446] width 11 height 11
click at [916, 448] on icon "dialog" at bounding box center [911, 447] width 9 height 9
click at [901, 526] on button "Tiếp tục" at bounding box center [912, 523] width 123 height 32
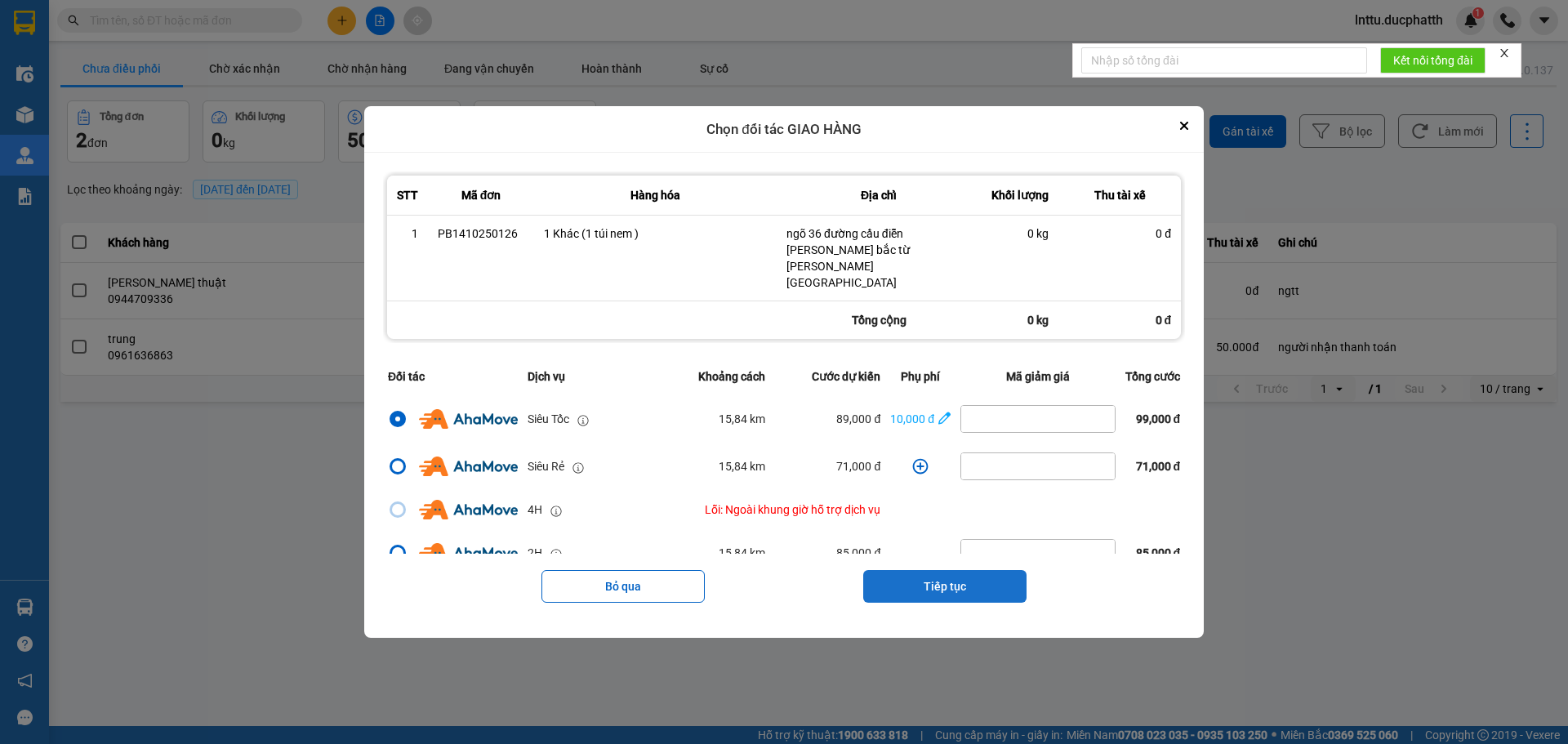
click at [938, 572] on button "Tiếp tục" at bounding box center [944, 585] width 163 height 32
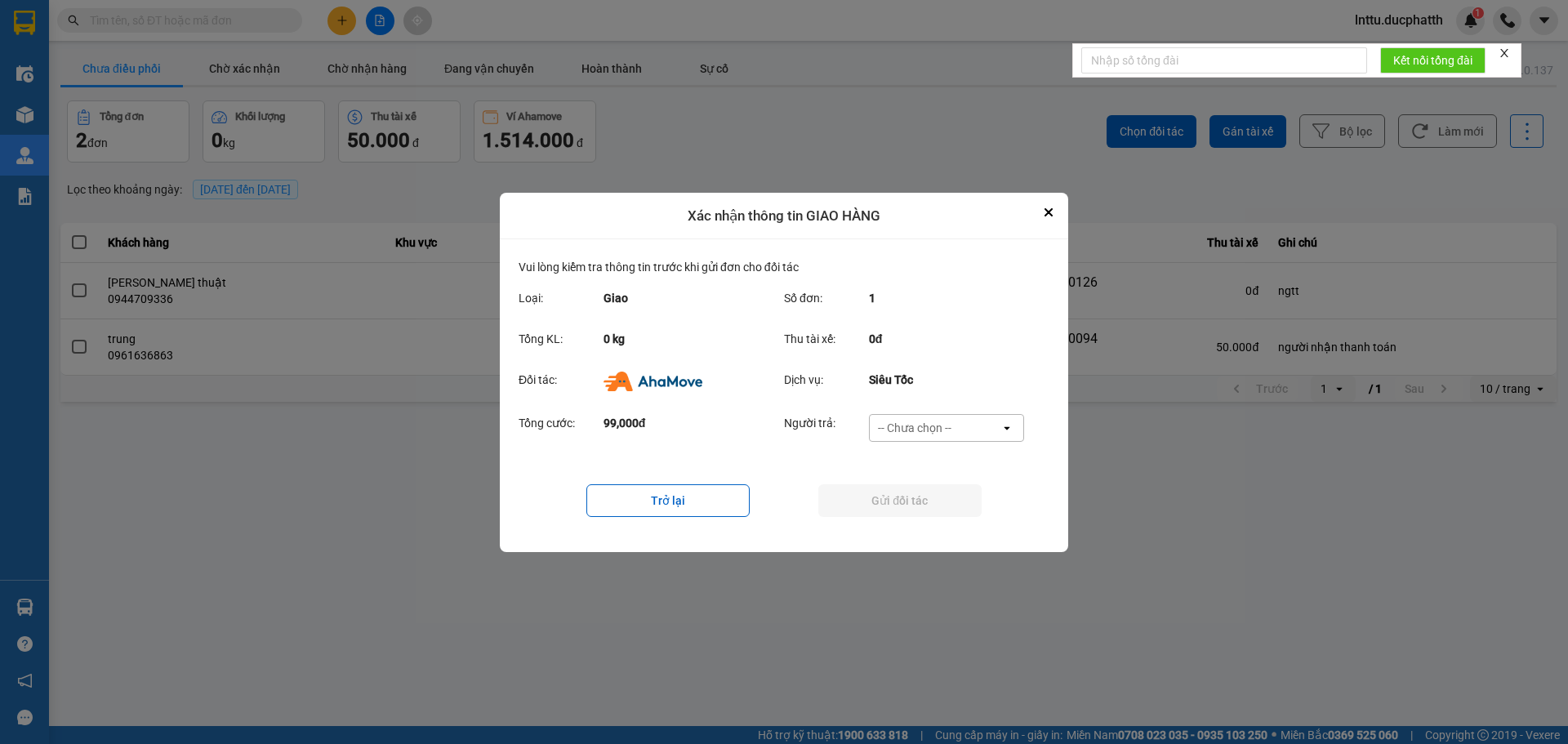
click at [896, 436] on div "-- Chưa chọn --" at bounding box center [915, 428] width 73 height 17
click at [919, 525] on span "Ví Ahamove" at bounding box center [915, 521] width 66 height 17
click at [880, 504] on button "Gửi đối tác" at bounding box center [899, 500] width 163 height 32
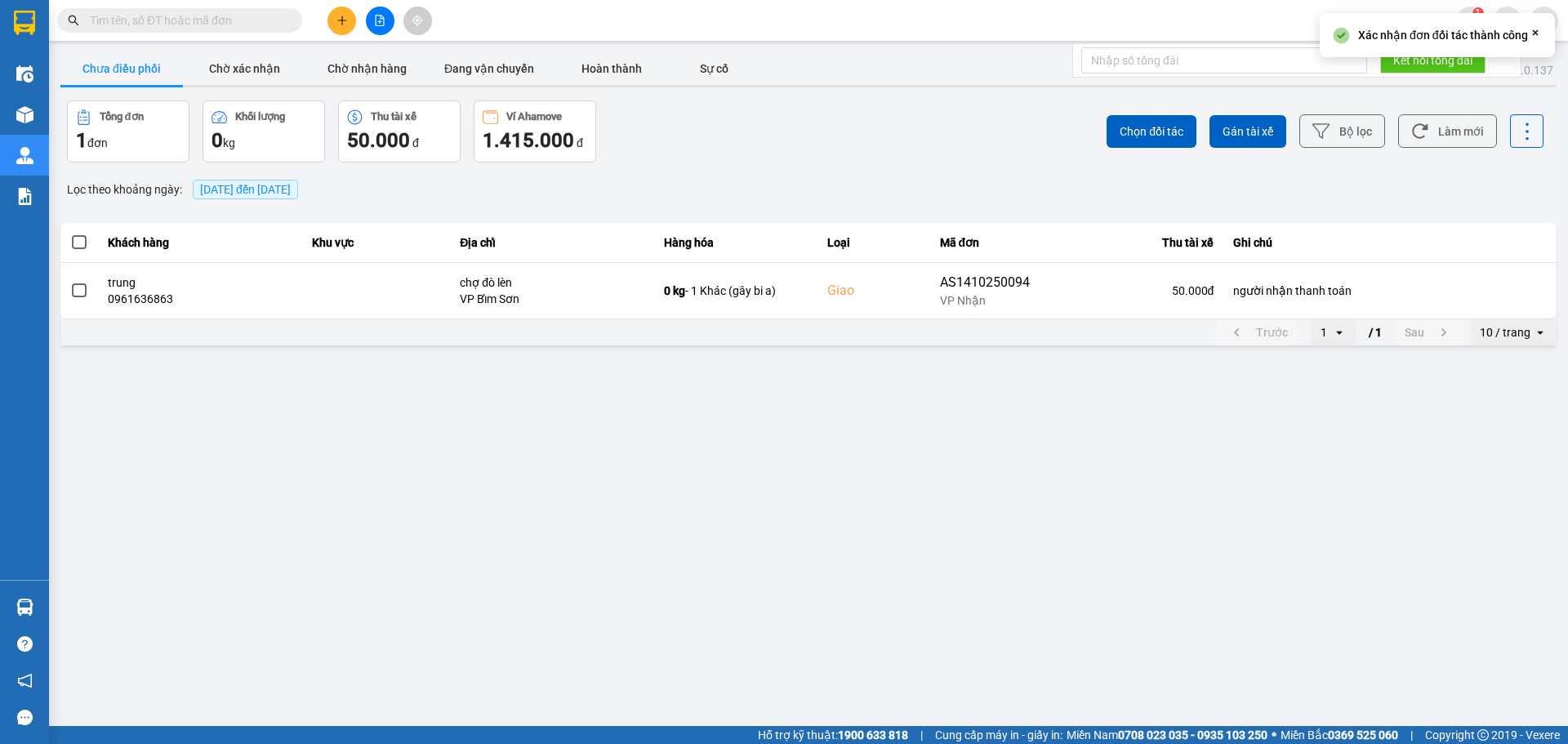
click at [797, 451] on main "ver: 0.0.137 Chưa điều [PERSON_NAME] xác [PERSON_NAME] [PERSON_NAME] hàng Đang …" at bounding box center [784, 362] width 1568 height 726
click at [172, 19] on input "text" at bounding box center [186, 20] width 193 height 18
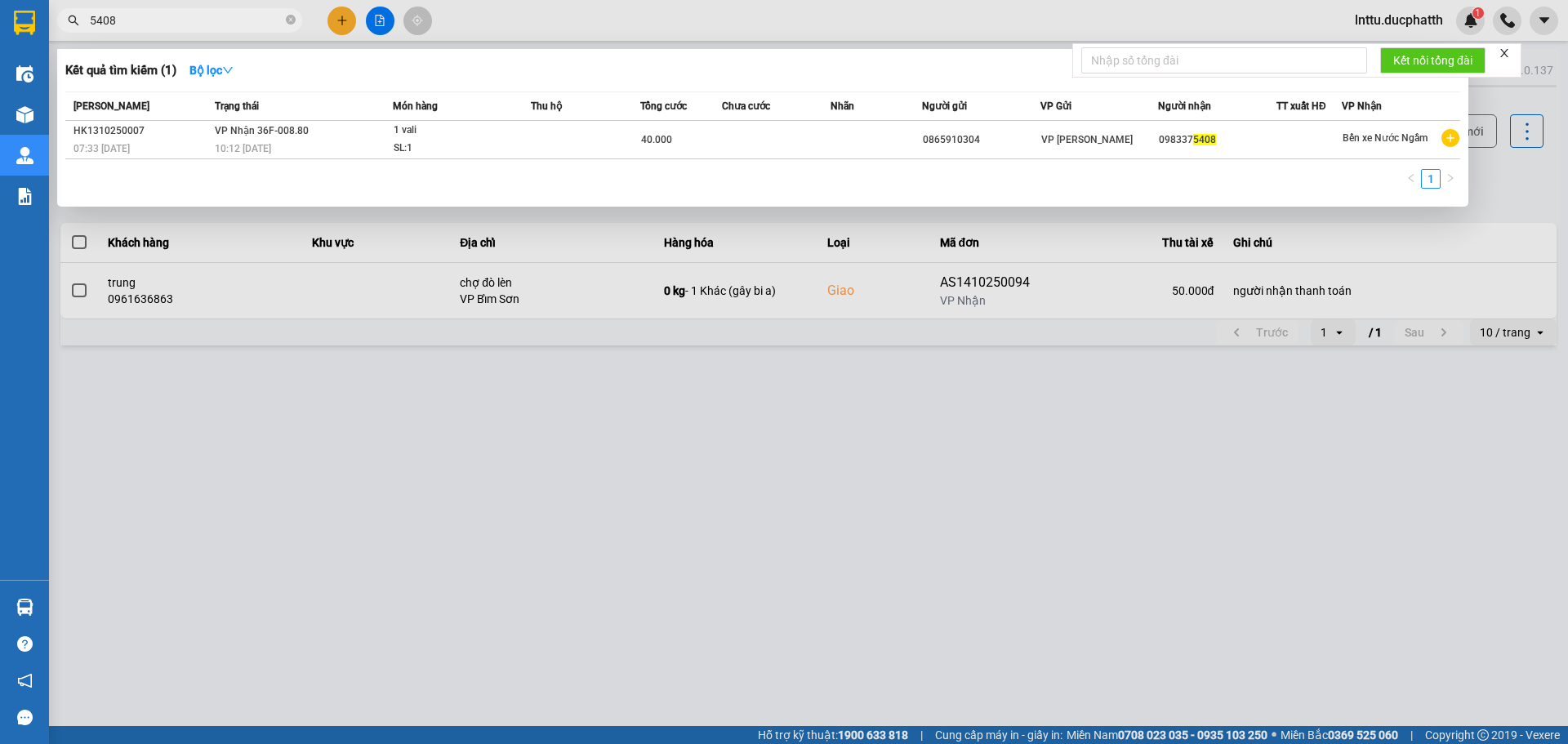
type input "5408"
click at [960, 406] on div at bounding box center [784, 372] width 1568 height 744
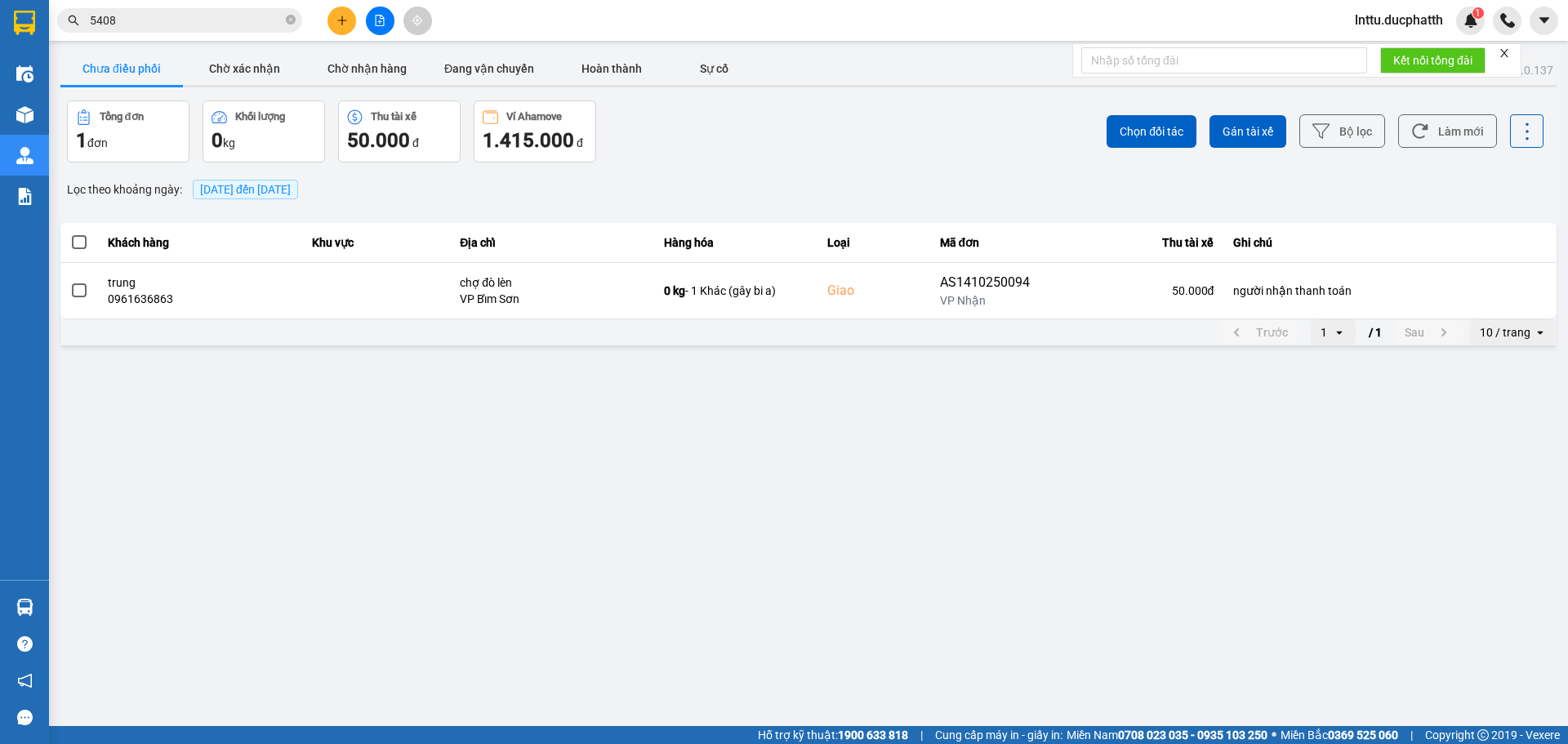
click at [830, 144] on div "Chọn đối tác Gán tài xế Bộ lọc Làm mới" at bounding box center [1173, 131] width 738 height 62
click at [377, 71] on button "Chờ nhận hàng" at bounding box center [367, 68] width 123 height 32
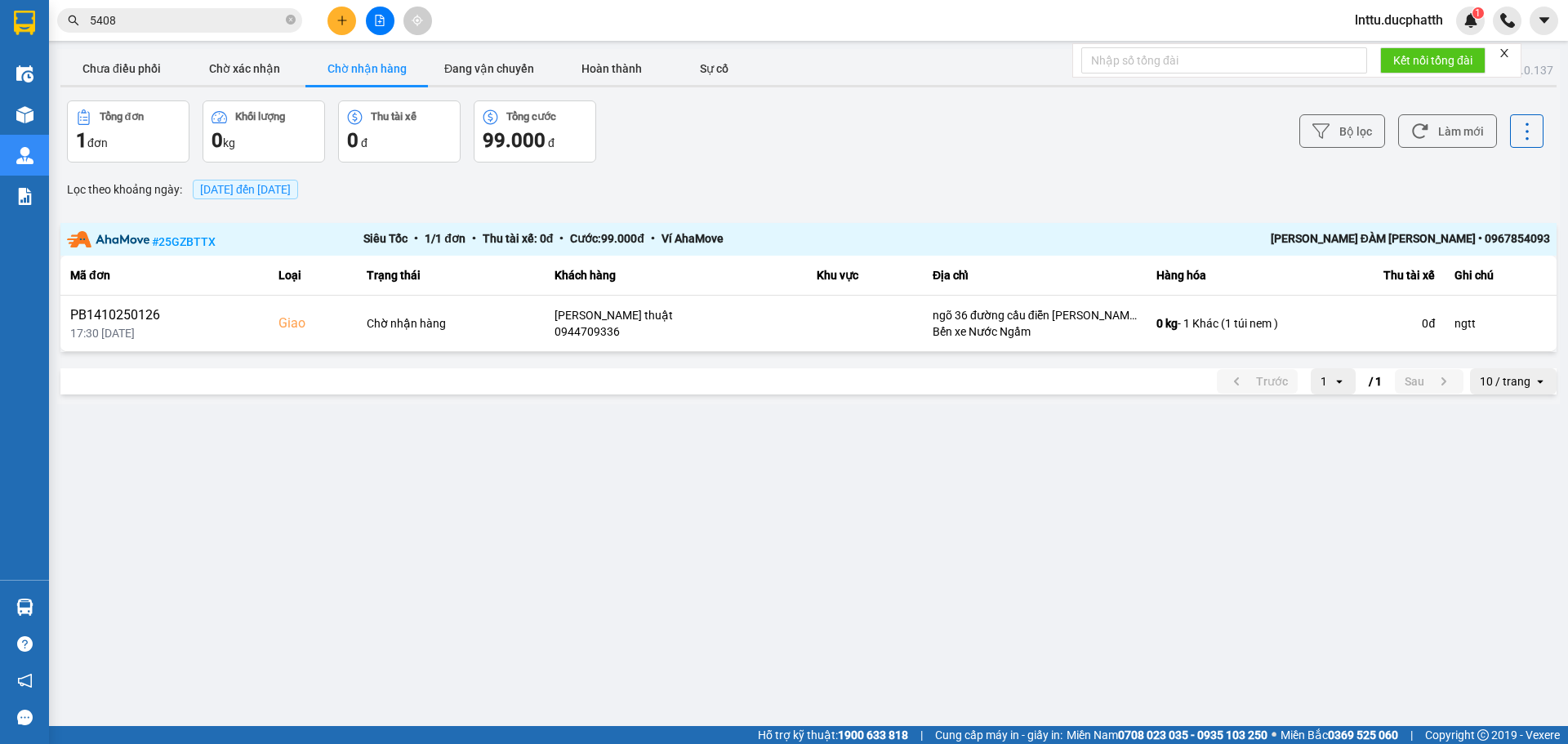
click at [937, 173] on div "ver: 0.0.137 Chưa điều [PERSON_NAME] xác [PERSON_NAME] [PERSON_NAME] hàng Đang …" at bounding box center [808, 227] width 1503 height 355
click at [1025, 147] on div "Bộ lọc Làm mới" at bounding box center [1173, 131] width 738 height 62
click at [713, 68] on button "Sự cố" at bounding box center [713, 68] width 82 height 32
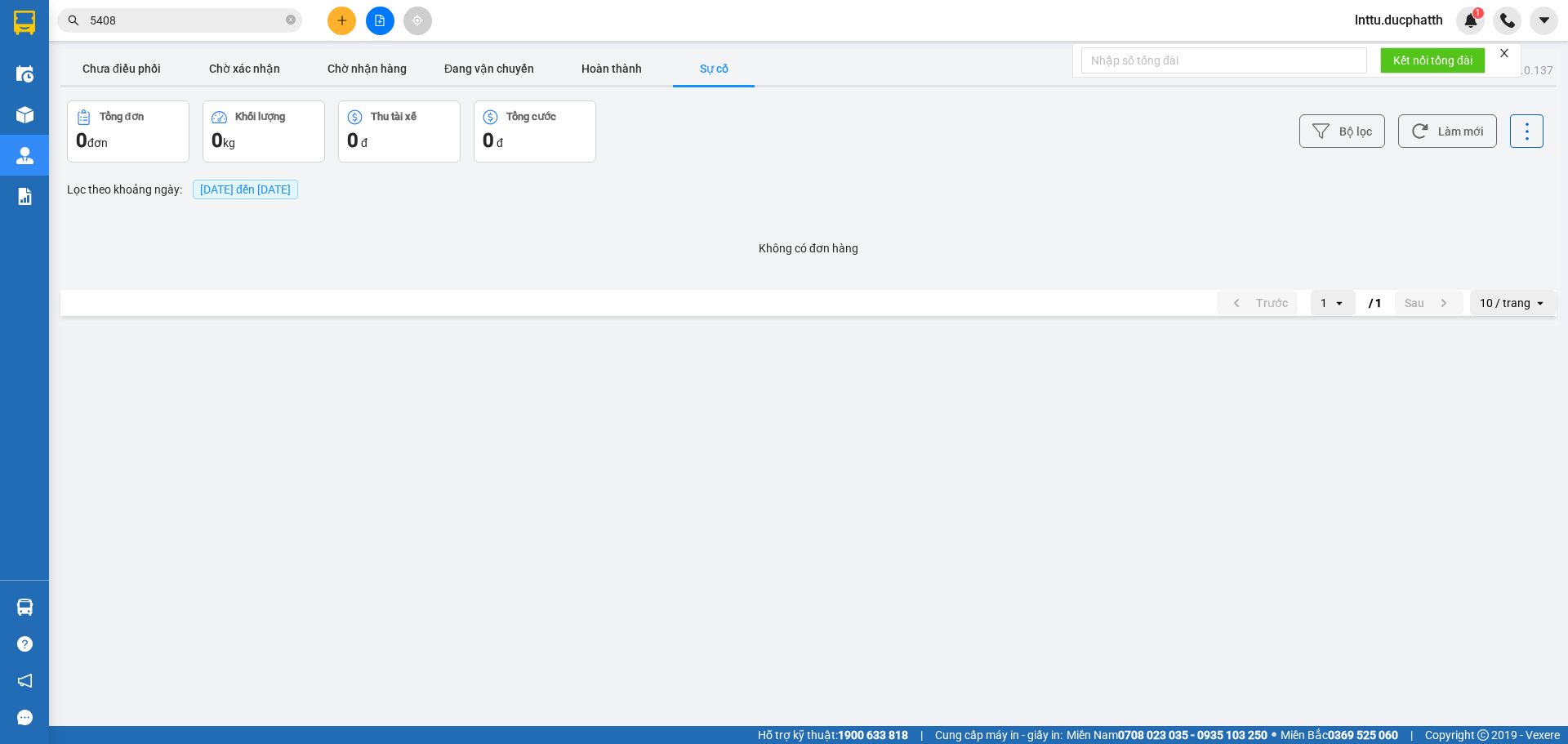
click at [963, 188] on div "Lọc [PERSON_NAME] ngày : [DATE] đến [DATE]" at bounding box center [808, 190] width 1496 height 28
click at [631, 77] on button "Hoàn thành" at bounding box center [612, 68] width 123 height 32
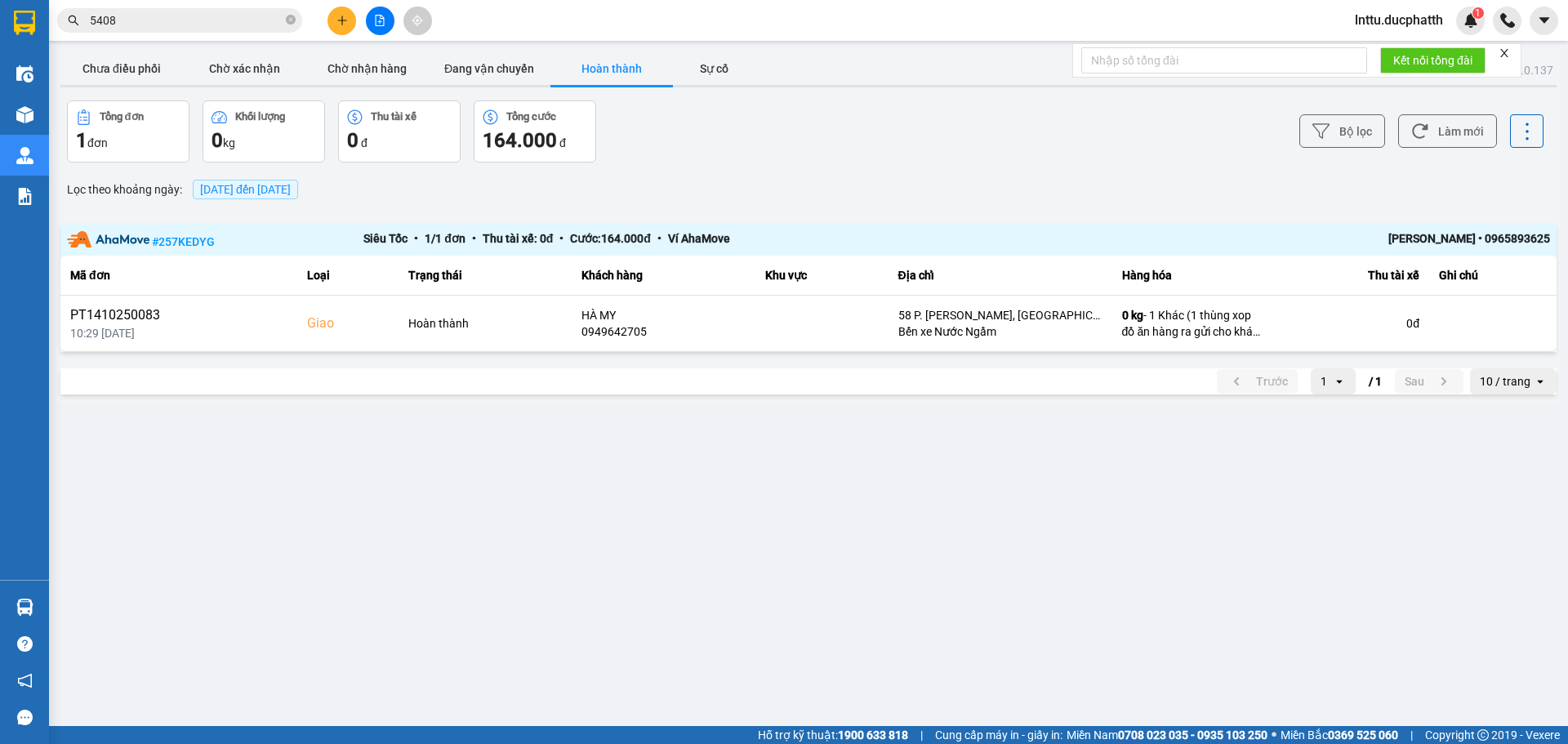
click at [951, 149] on div "Bộ lọc Làm mới" at bounding box center [1173, 131] width 738 height 62
click at [481, 74] on button "Đang vận chuyển" at bounding box center [489, 68] width 123 height 32
click at [341, 71] on button "Chờ nhận hàng" at bounding box center [367, 68] width 123 height 32
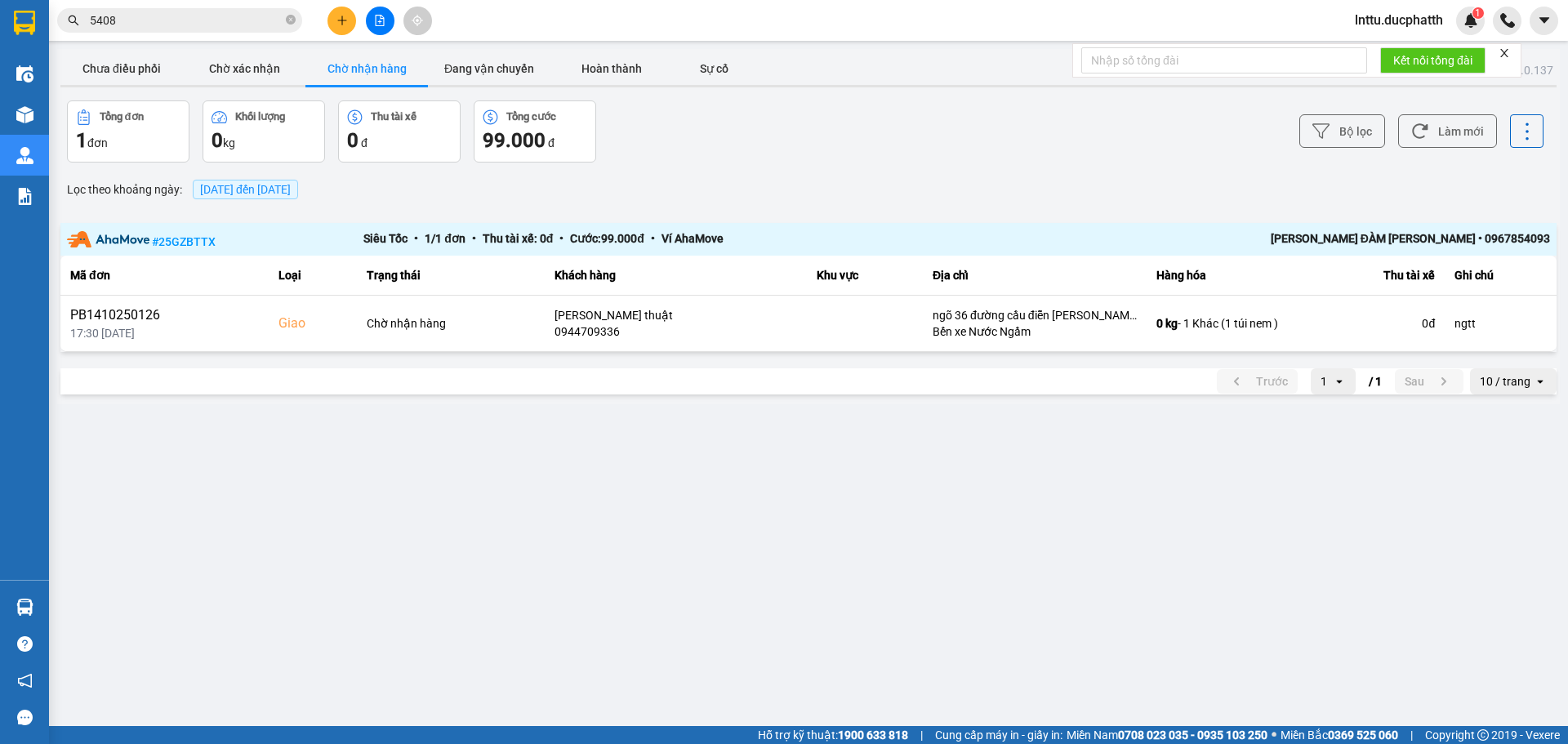
drag, startPoint x: 795, startPoint y: 142, endPoint x: 565, endPoint y: 136, distance: 230.1
click at [796, 141] on div "[PERSON_NAME] 1 đơn [PERSON_NAME] 0 kg Thu tài xế 0 [PERSON_NAME] cước 99.000 đ" at bounding box center [436, 131] width 738 height 62
click at [100, 71] on button "Chưa điều phối" at bounding box center [121, 68] width 123 height 32
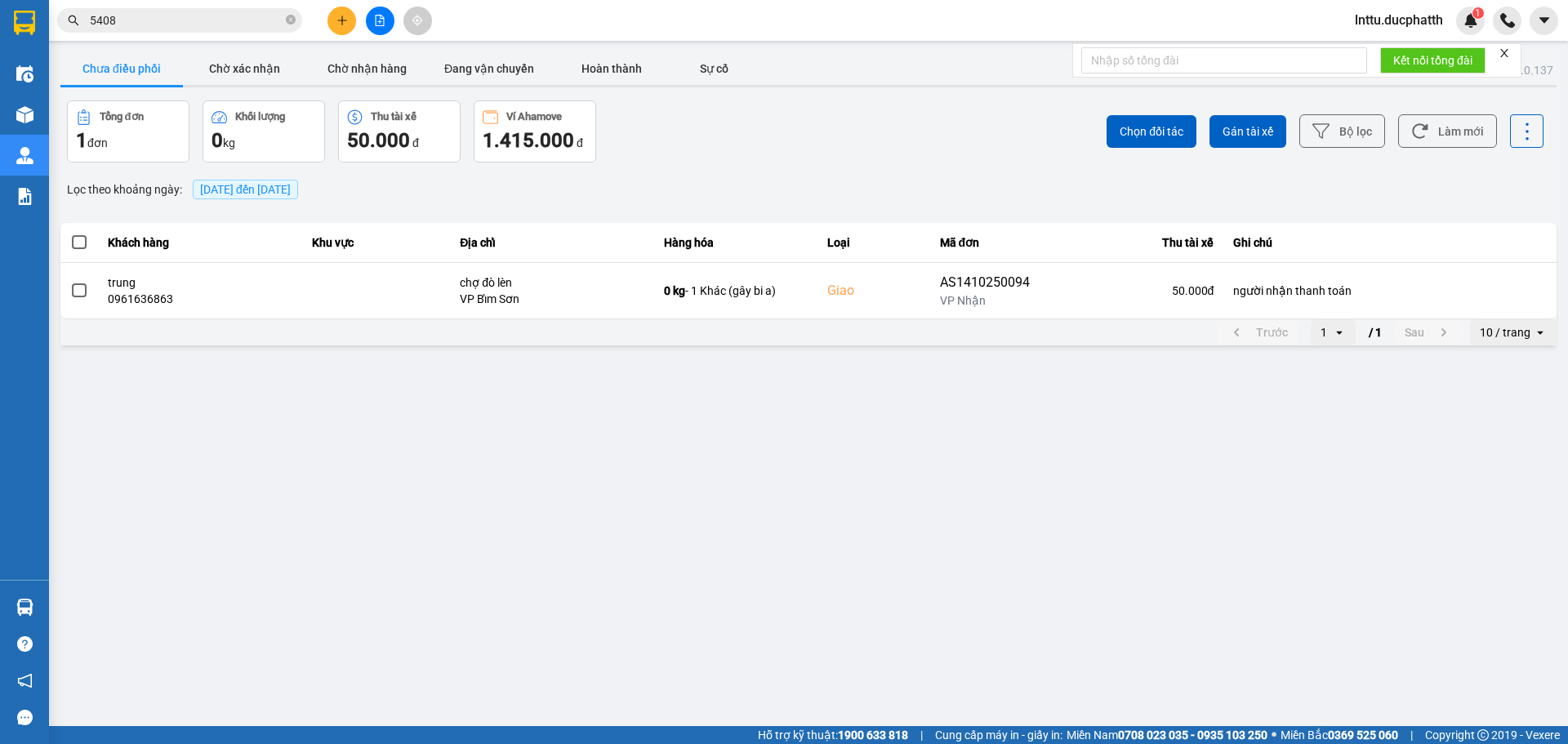
click at [835, 159] on div "Chọn đối tác Gán tài xế Bộ lọc Làm mới" at bounding box center [1173, 131] width 738 height 62
click at [370, 71] on button "Chờ nhận hàng" at bounding box center [367, 68] width 123 height 32
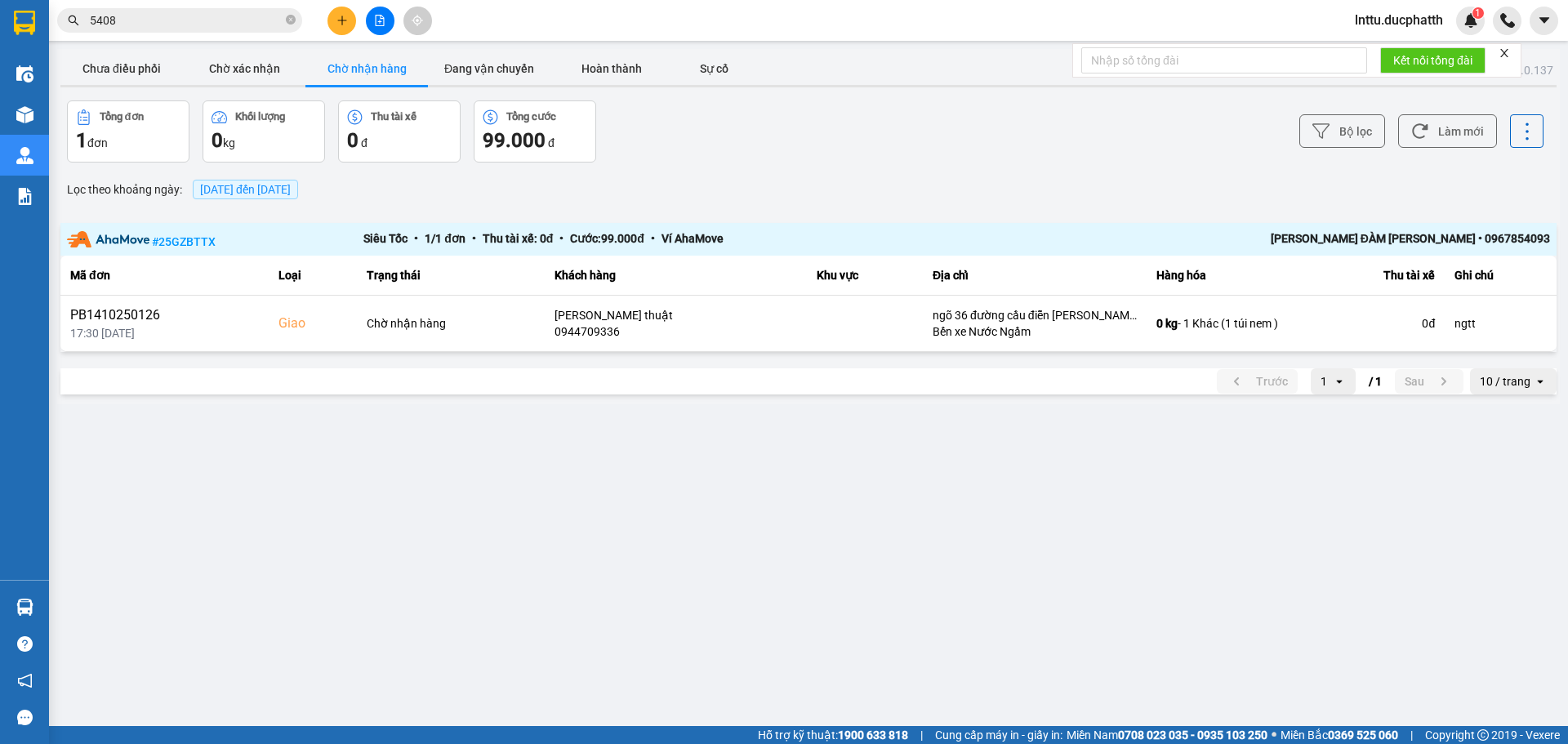
click at [1009, 195] on div "Lọc [PERSON_NAME] ngày : [DATE] đến [DATE]" at bounding box center [808, 190] width 1496 height 28
click at [501, 78] on button "Đang vận chuyển" at bounding box center [489, 68] width 123 height 32
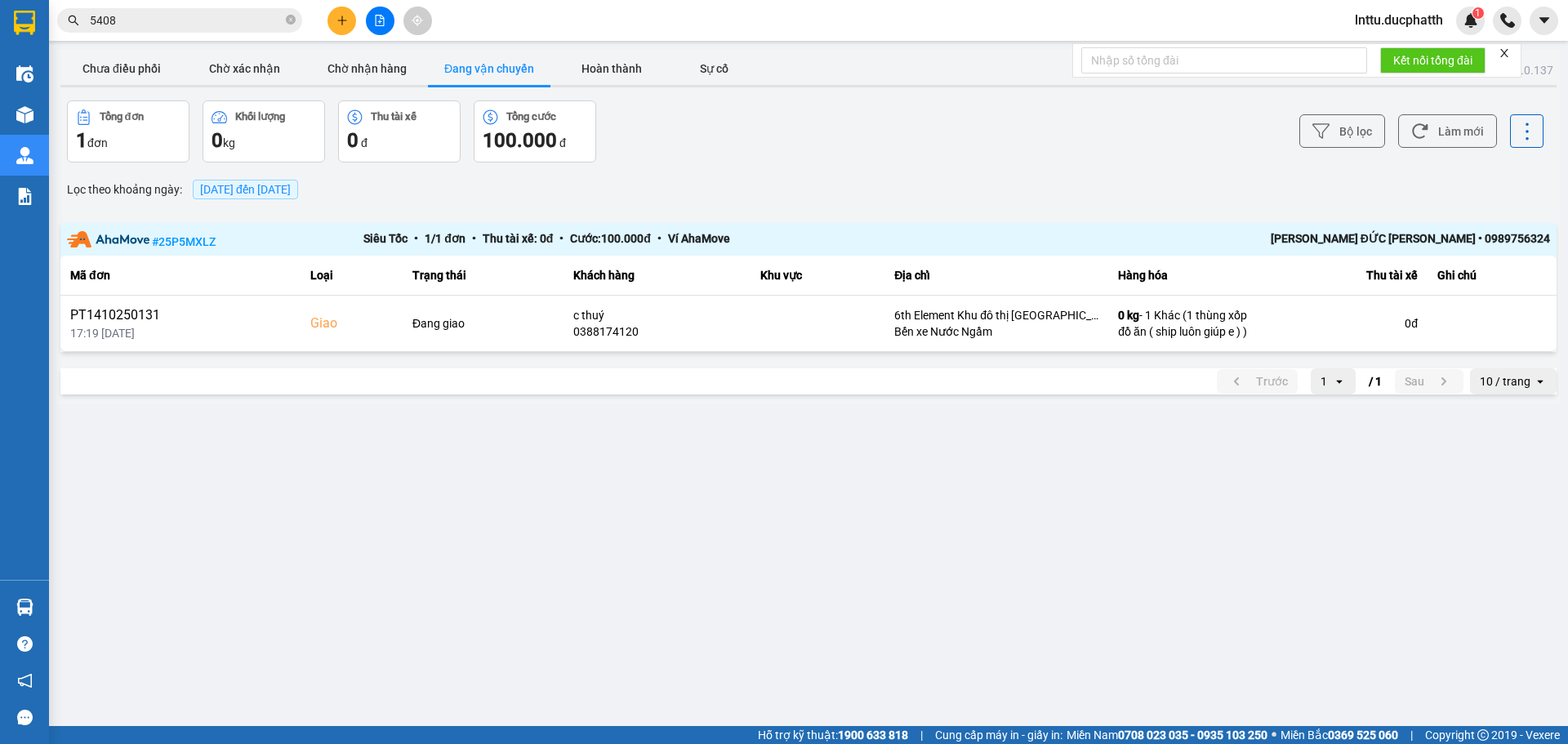
click at [1090, 139] on div "Bộ lọc Làm mới" at bounding box center [1173, 131] width 738 height 62
drag, startPoint x: 764, startPoint y: 101, endPoint x: 719, endPoint y: 97, distance: 45.2
click at [763, 101] on div "[PERSON_NAME] 1 đơn [PERSON_NAME] 0 kg Thu tài xế 0 [PERSON_NAME] cước 100.000 đ" at bounding box center [436, 131] width 738 height 62
click at [618, 63] on button "Hoàn thành" at bounding box center [612, 68] width 123 height 32
click at [709, 66] on button "Sự cố" at bounding box center [713, 68] width 82 height 32
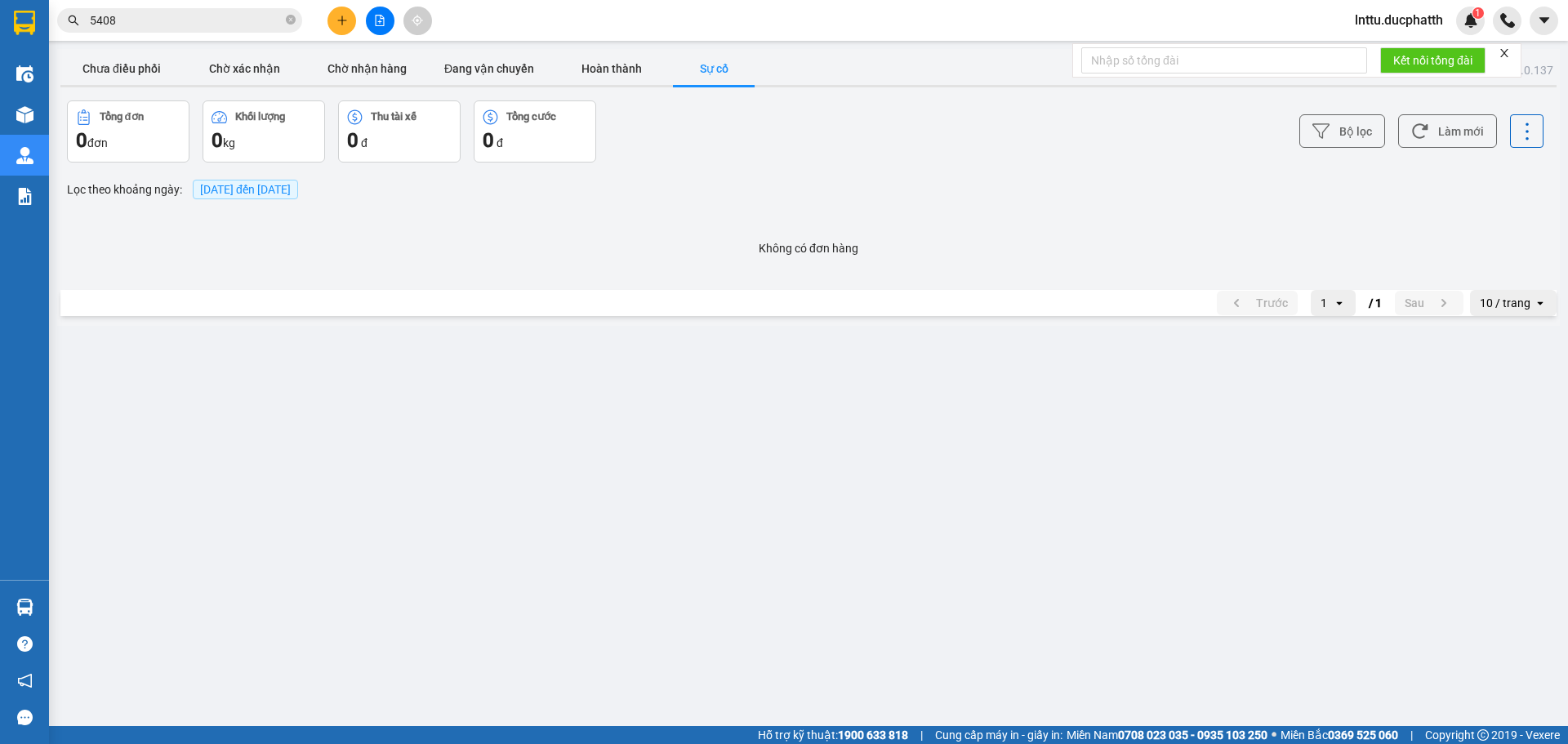
click at [1165, 223] on div "Không có đơn hàng" at bounding box center [808, 248] width 1496 height 51
click at [372, 66] on button "Chờ nhận hàng" at bounding box center [367, 68] width 123 height 32
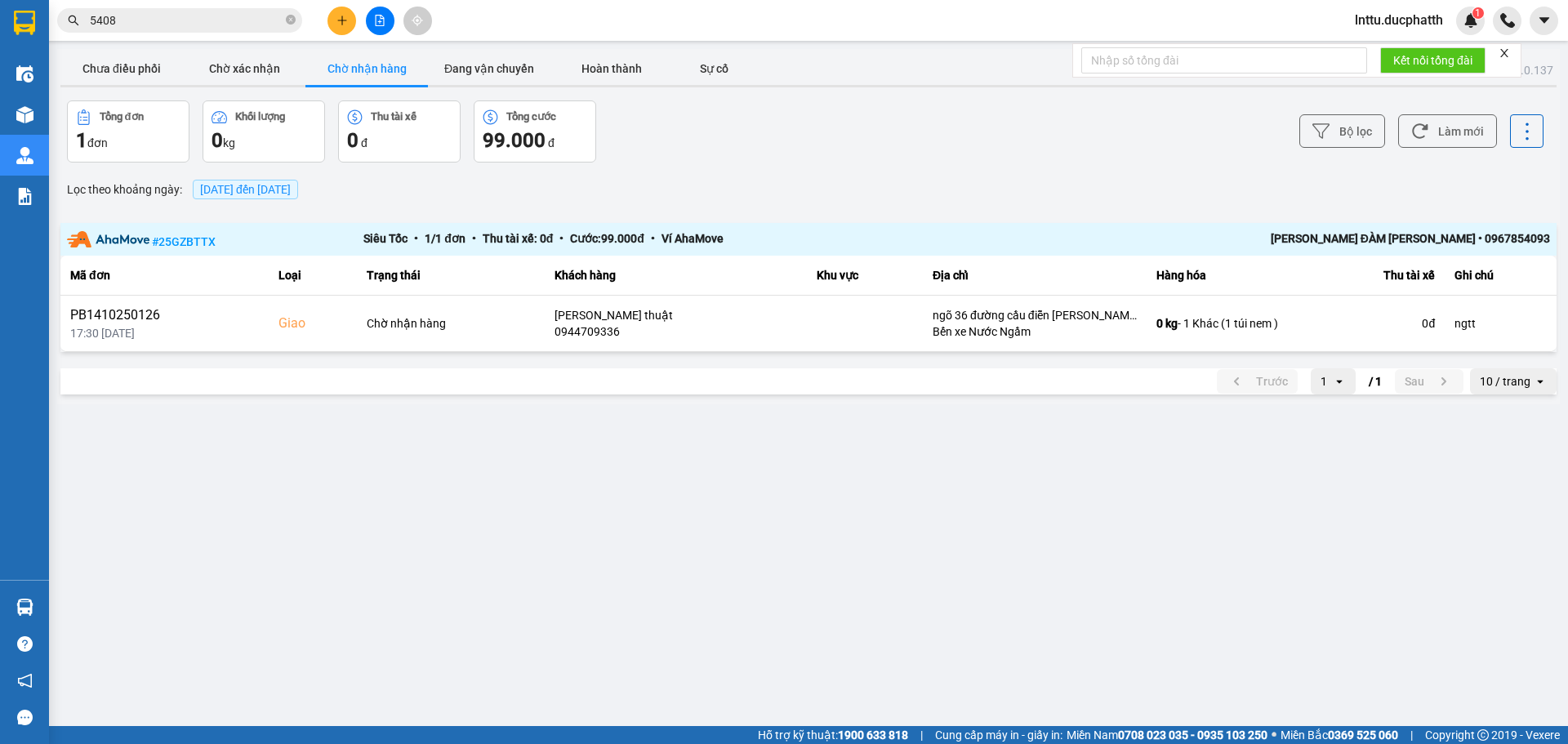
click at [1118, 472] on main "ver: 0.0.137 Chưa điều [PERSON_NAME] xác [PERSON_NAME] [PERSON_NAME] hàng Đang …" at bounding box center [784, 362] width 1568 height 726
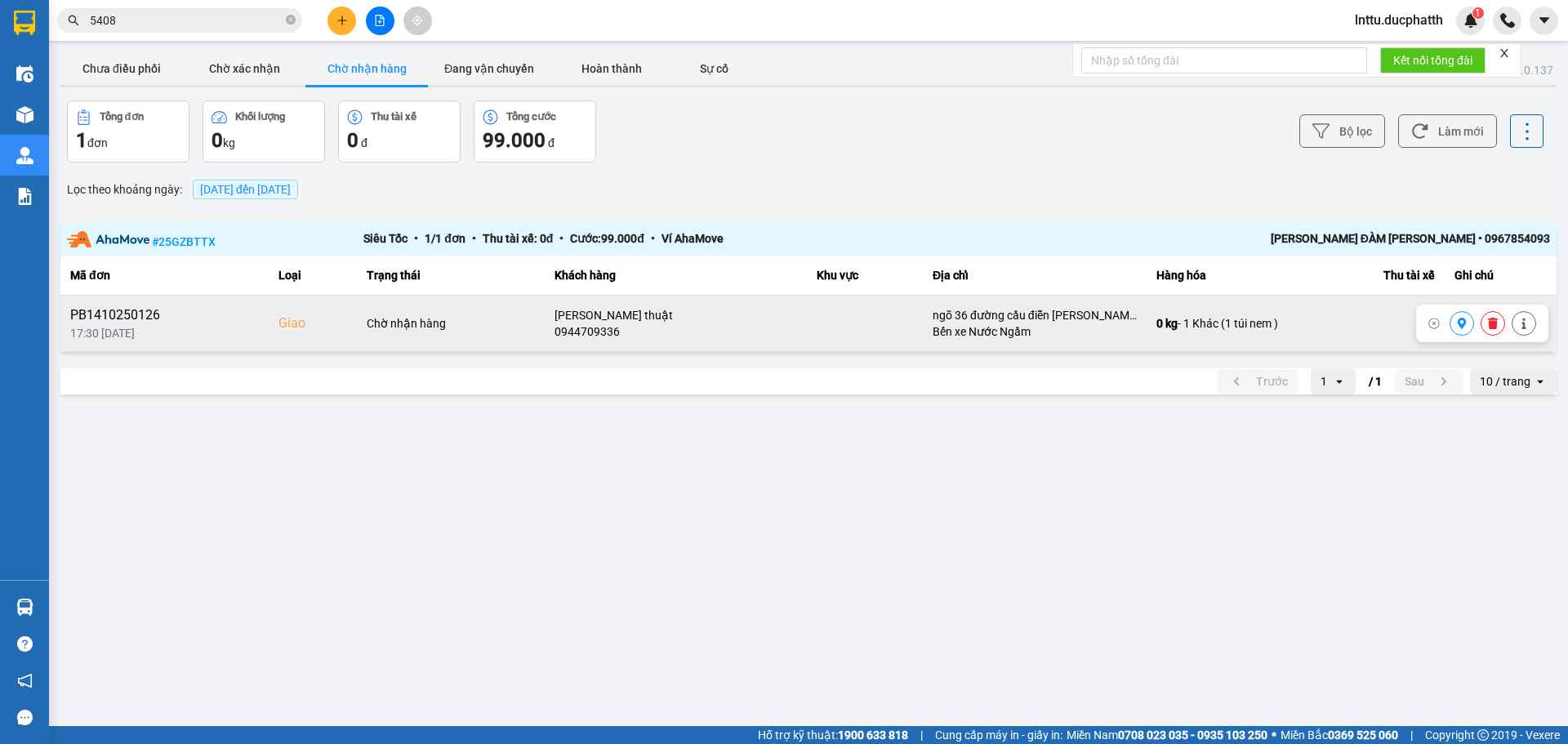
click at [1492, 321] on icon at bounding box center [1492, 323] width 10 height 11
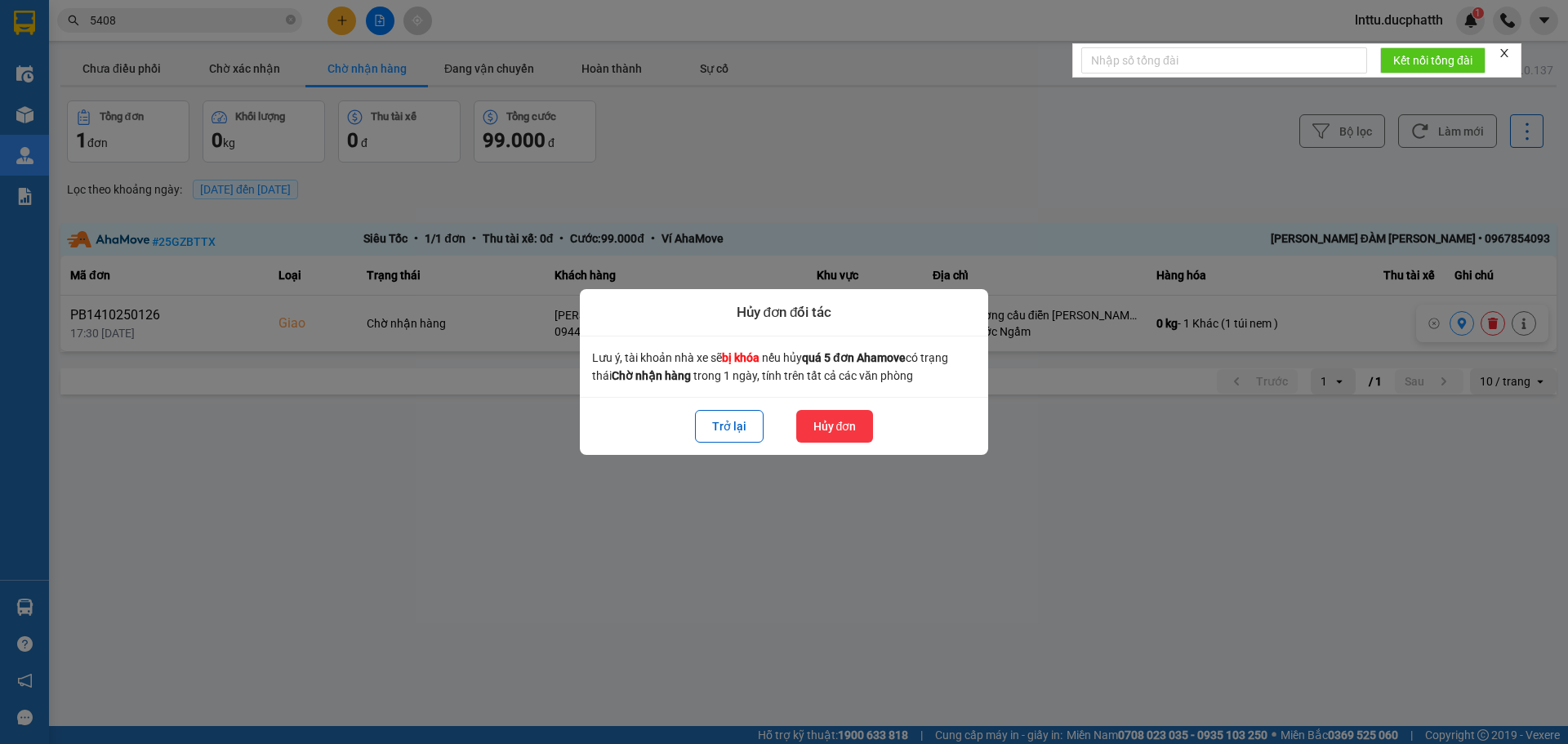
click at [819, 423] on button "Hủy đơn" at bounding box center [835, 426] width 78 height 32
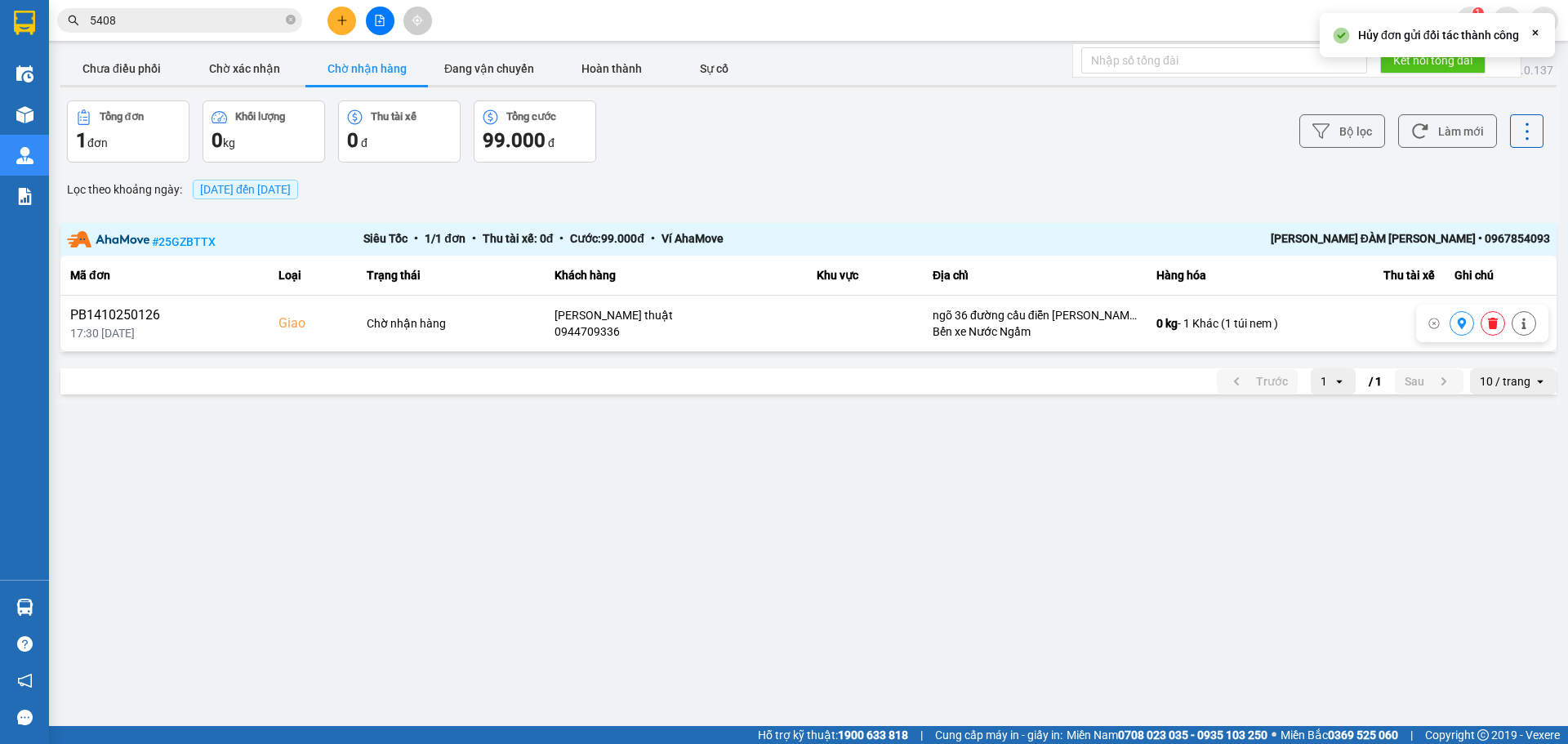
click at [956, 525] on main "ver: 0.0.137 Chưa điều [PERSON_NAME] xác [PERSON_NAME] [PERSON_NAME] hàng Đang …" at bounding box center [784, 362] width 1568 height 726
click at [99, 72] on button "Chưa điều phối" at bounding box center [121, 68] width 123 height 32
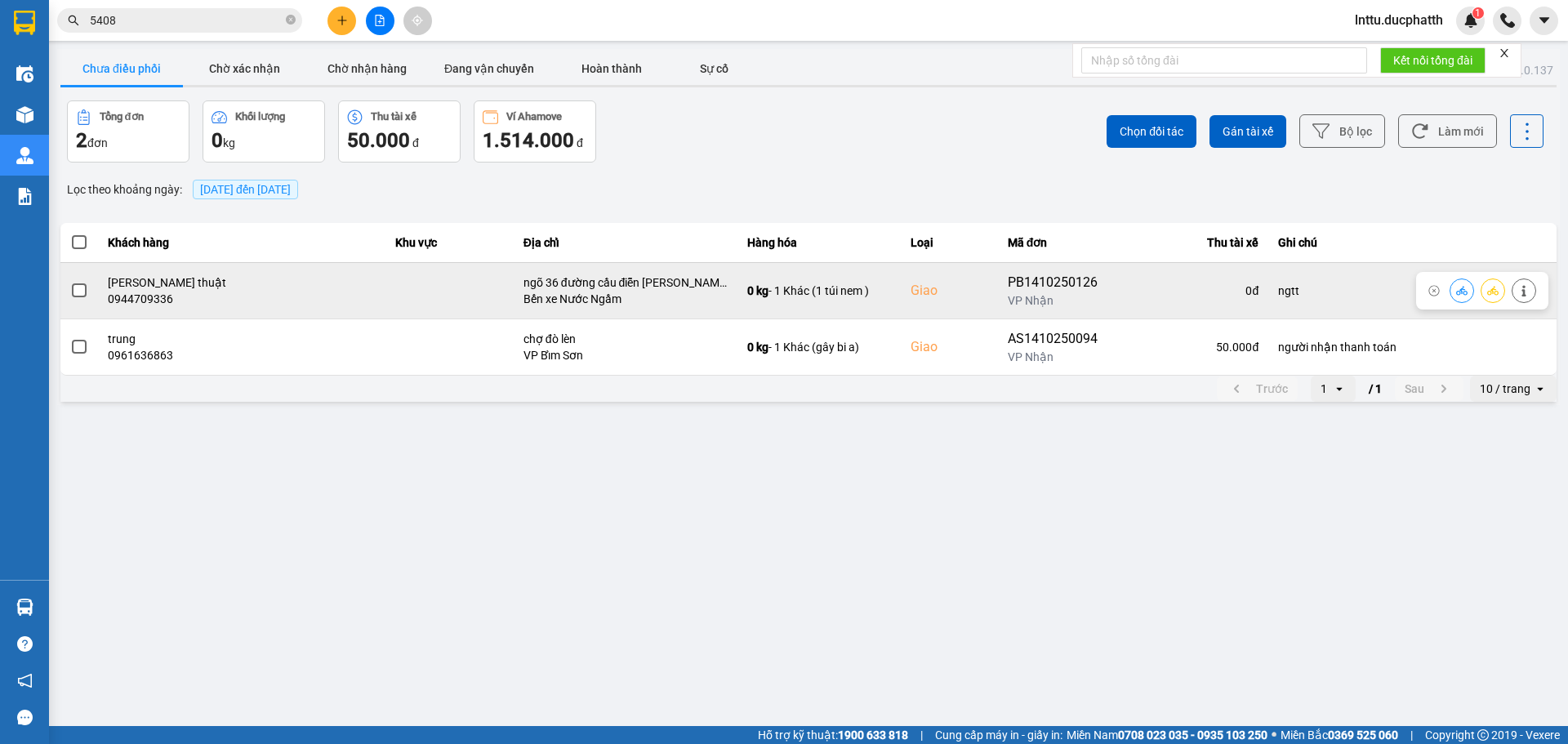
click at [1459, 294] on icon at bounding box center [1462, 290] width 11 height 11
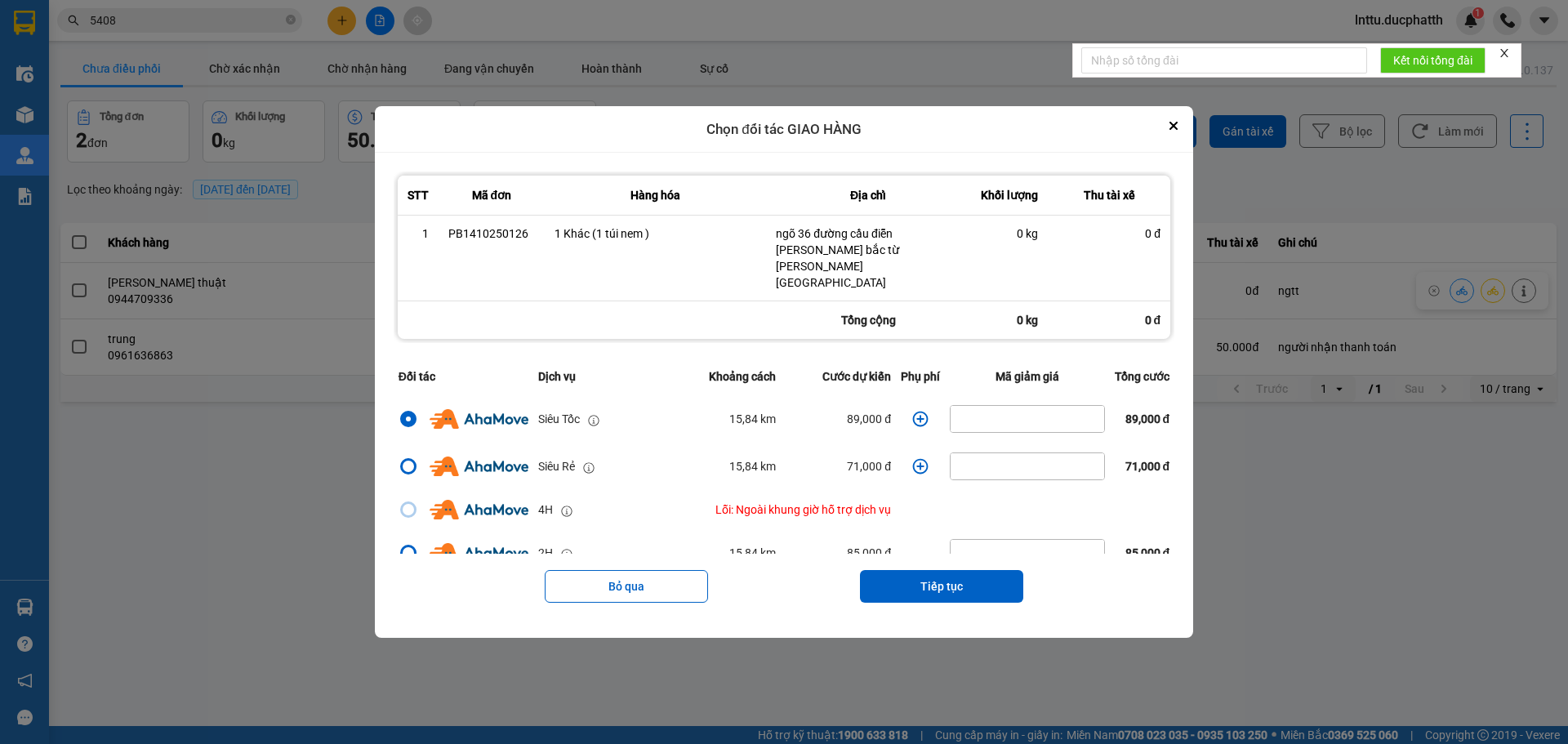
click at [912, 411] on icon "dialog" at bounding box center [920, 419] width 17 height 17
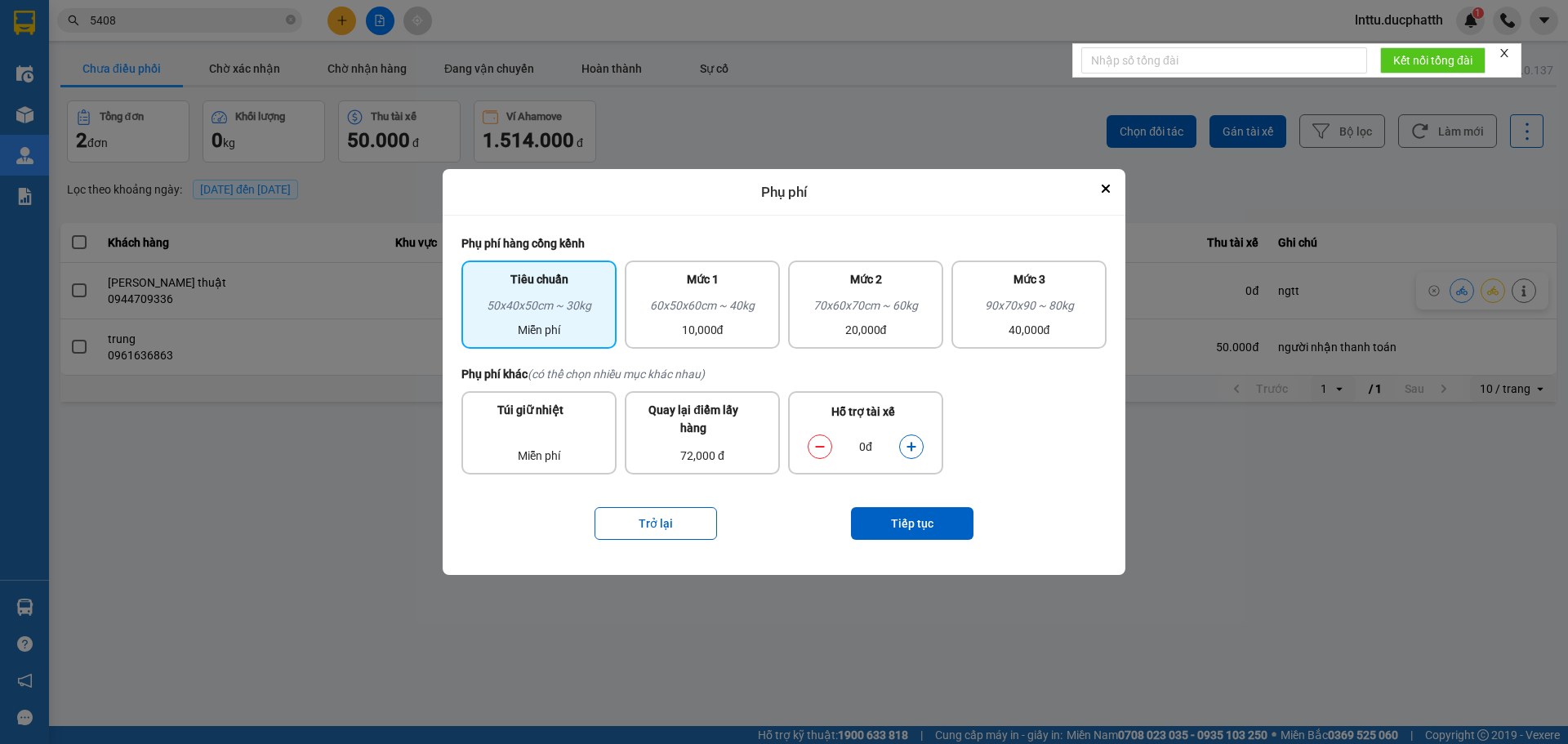
click at [915, 453] on button "dialog" at bounding box center [911, 447] width 23 height 29
click at [894, 513] on button "Tiếp tục" at bounding box center [912, 523] width 123 height 32
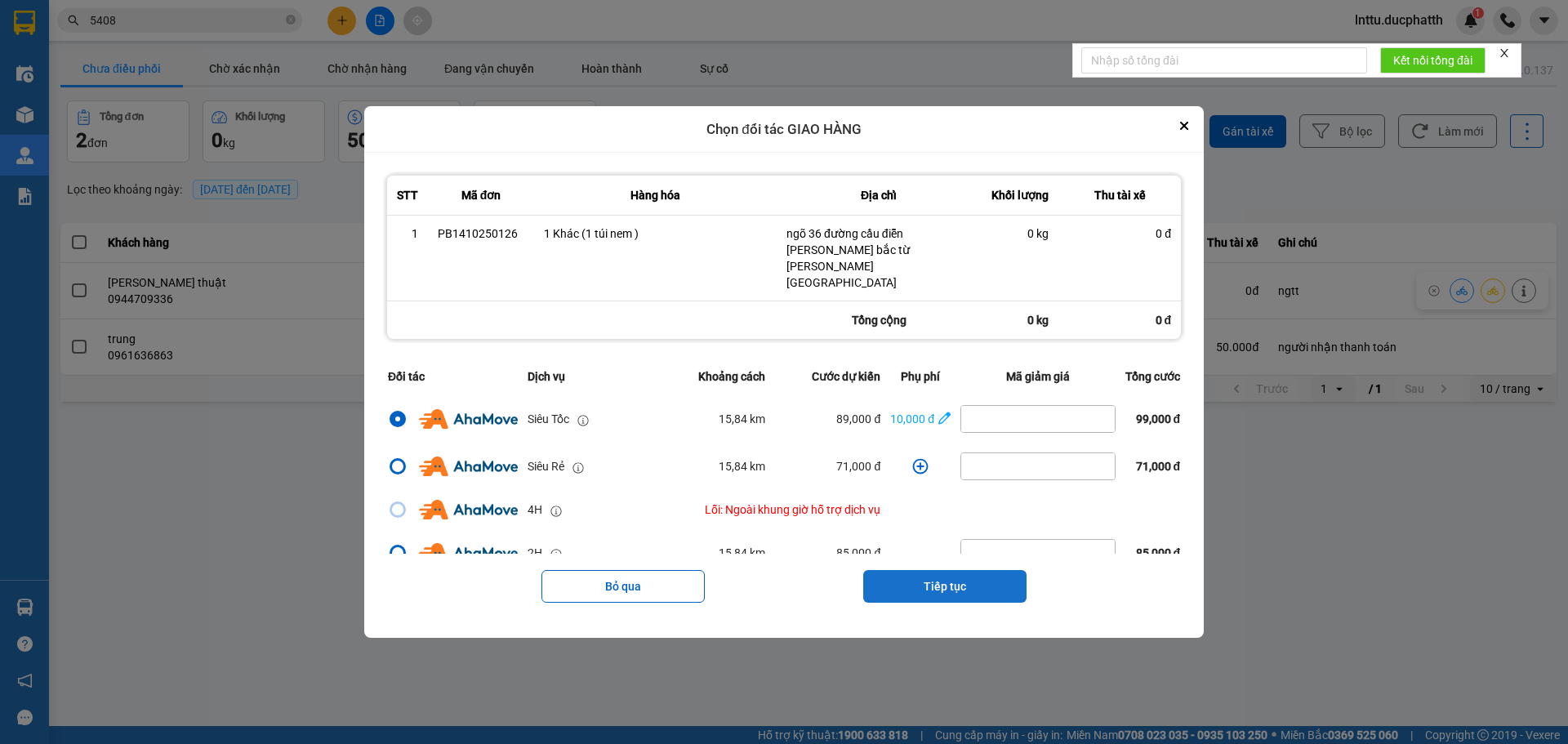
click at [902, 570] on button "Tiếp tục" at bounding box center [944, 585] width 163 height 32
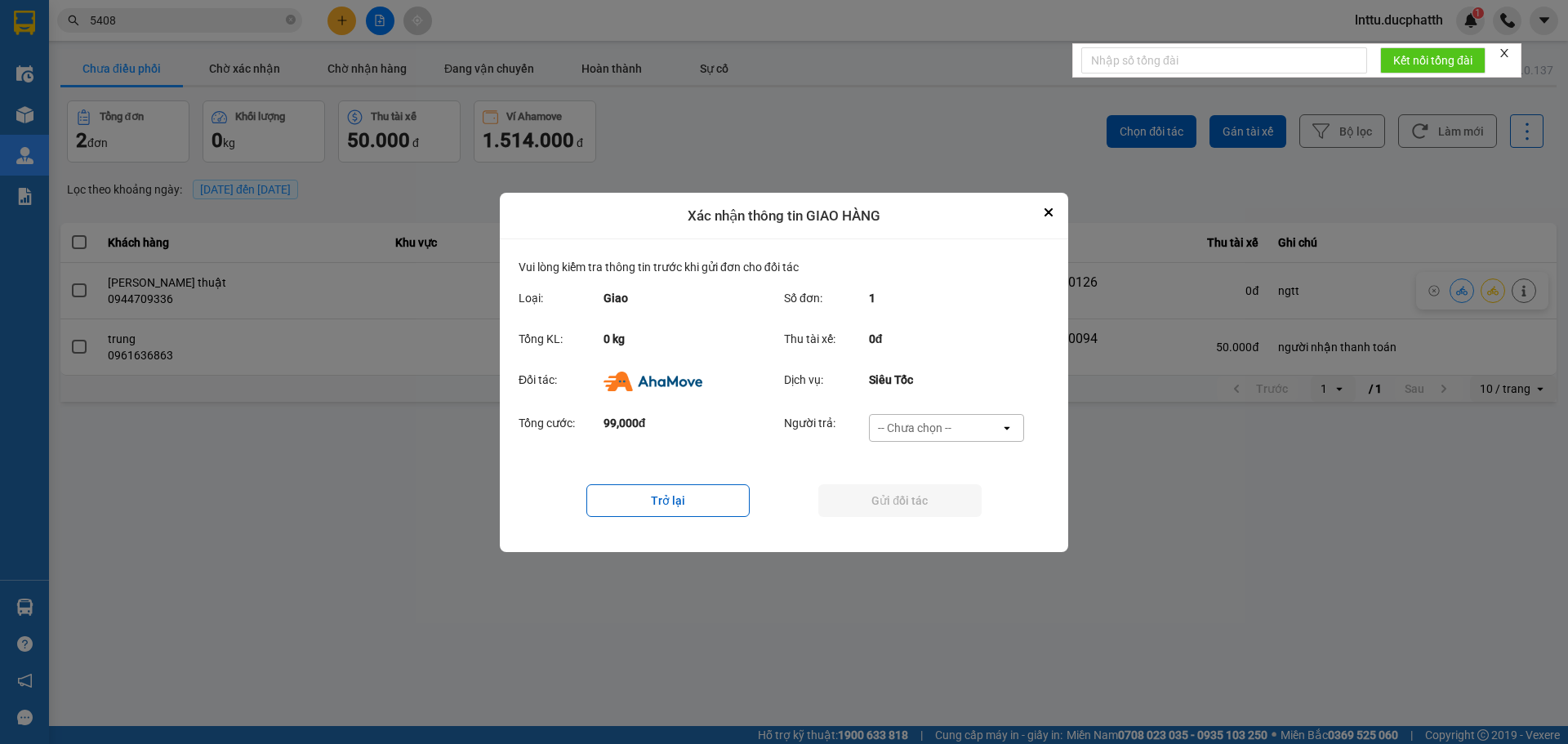
click at [909, 418] on div "-- Chưa chọn --" at bounding box center [935, 428] width 131 height 26
click at [896, 528] on span "Ví Ahamove" at bounding box center [915, 521] width 66 height 17
click at [847, 499] on button "Gửi đối tác" at bounding box center [899, 500] width 163 height 32
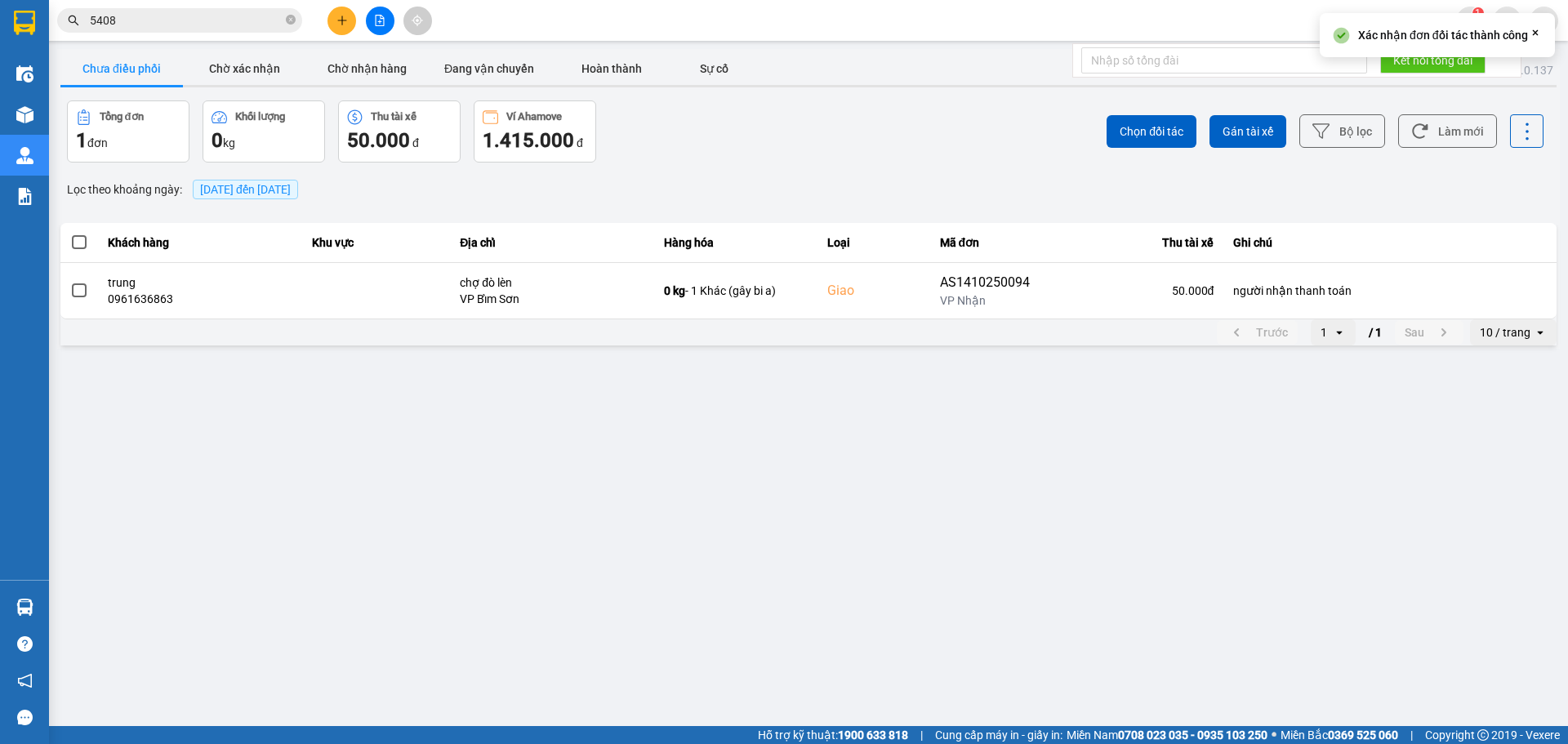
click at [1013, 516] on main "ver: 0.0.137 Chưa điều [PERSON_NAME] xác [PERSON_NAME] [PERSON_NAME] hàng Đang …" at bounding box center [784, 362] width 1568 height 726
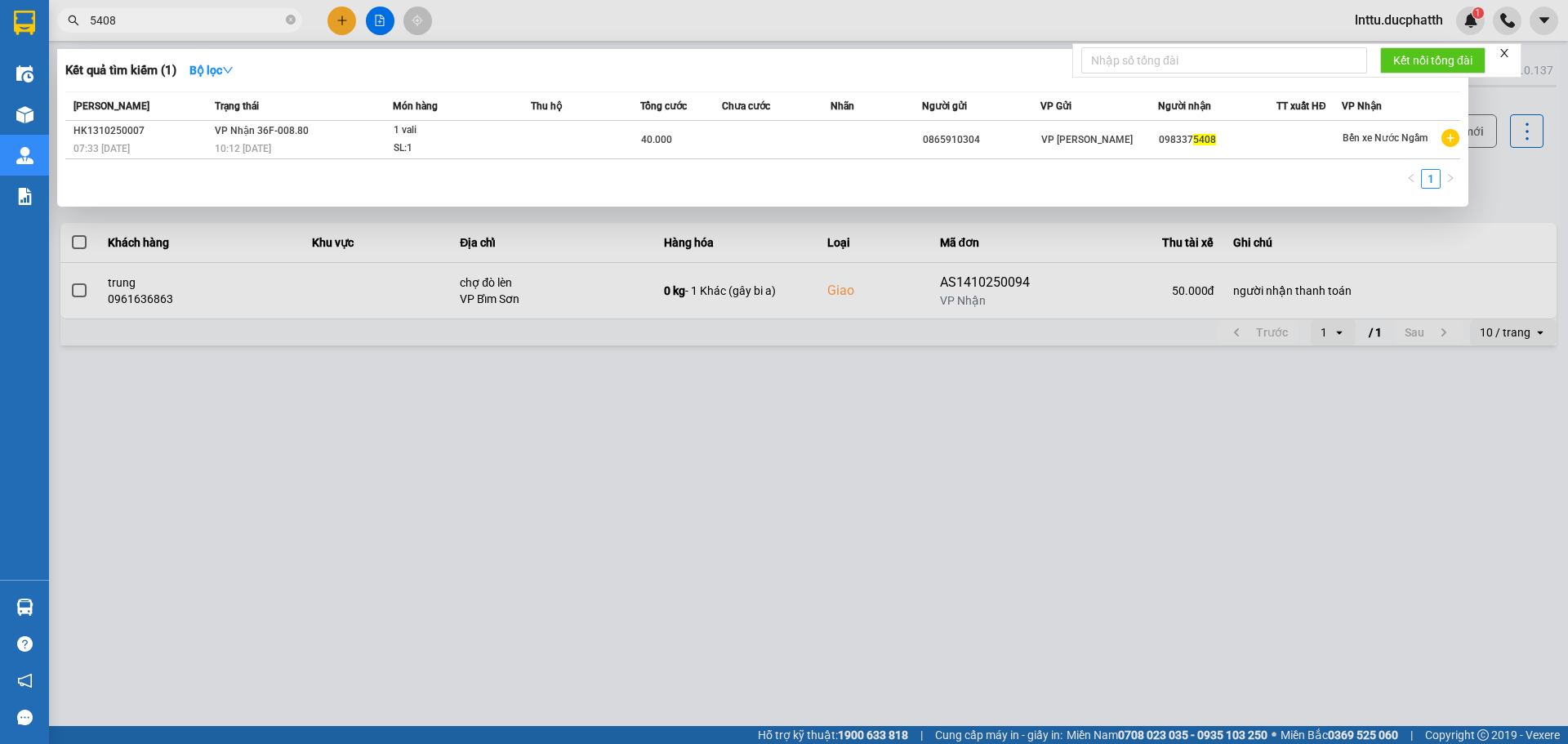
click at [147, 20] on input "5408" at bounding box center [186, 20] width 193 height 18
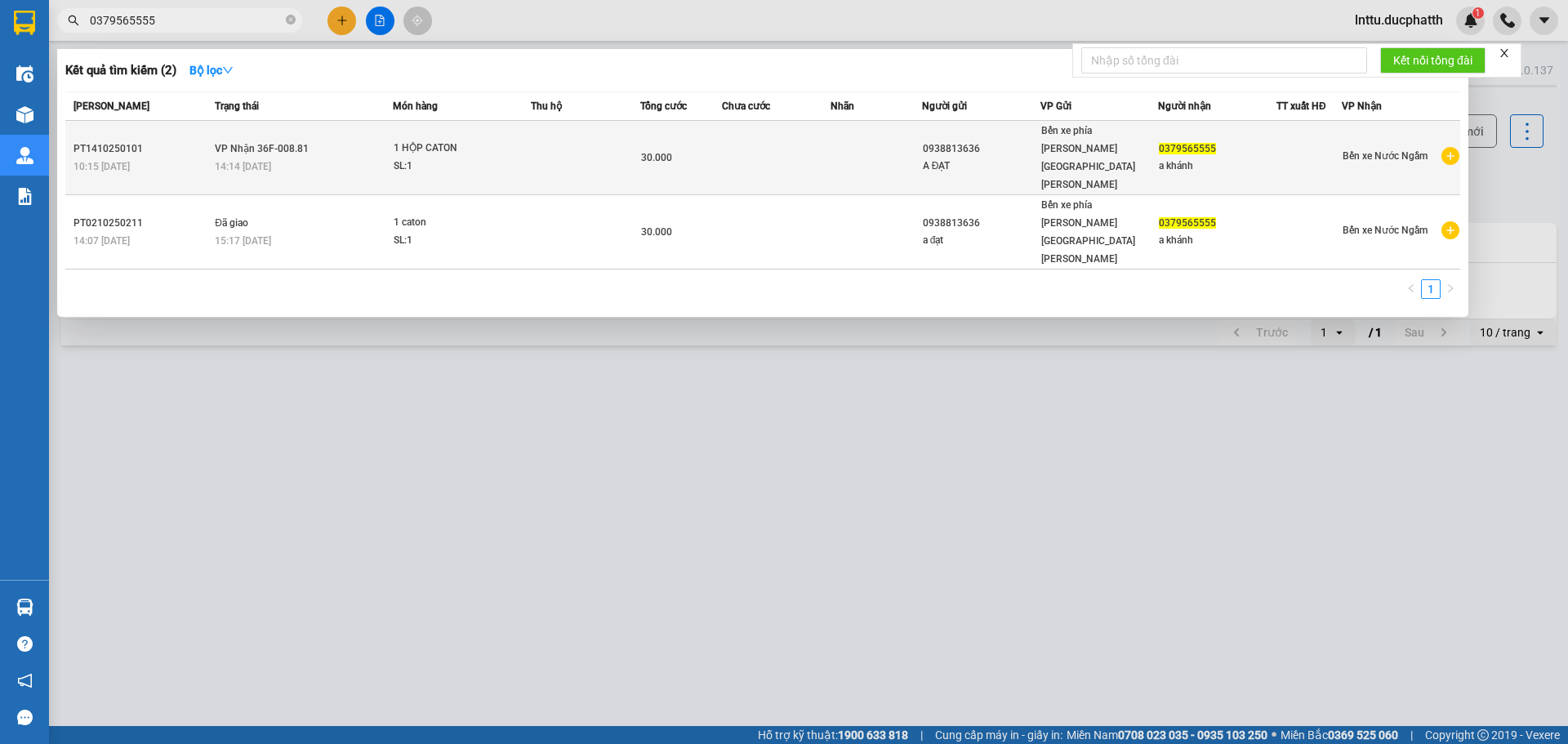
type input "0379565555"
click at [549, 137] on td at bounding box center [585, 158] width 110 height 74
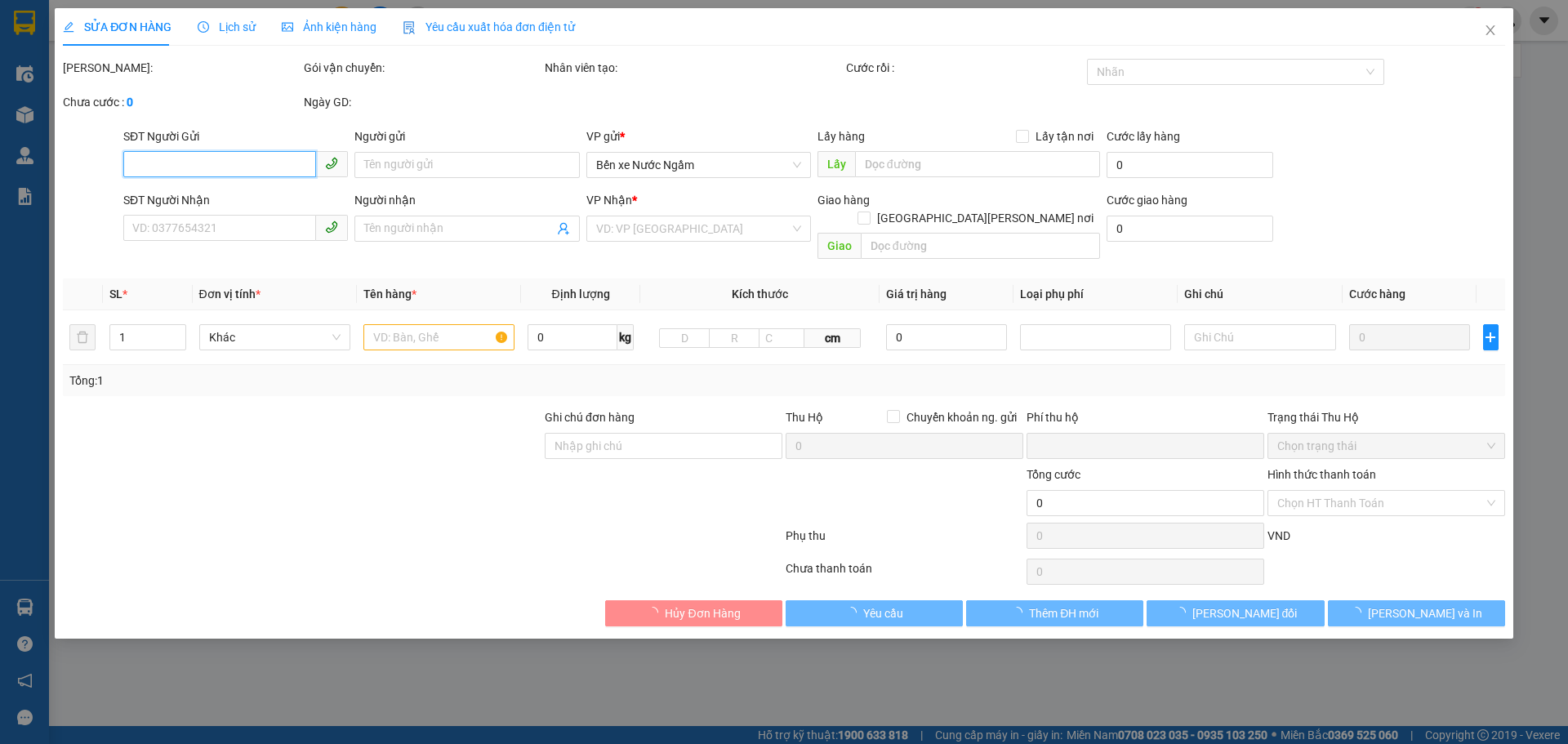
type input "0938813636"
type input "A ĐẠT"
type input "0379565555"
type input "a khánh"
type input "0"
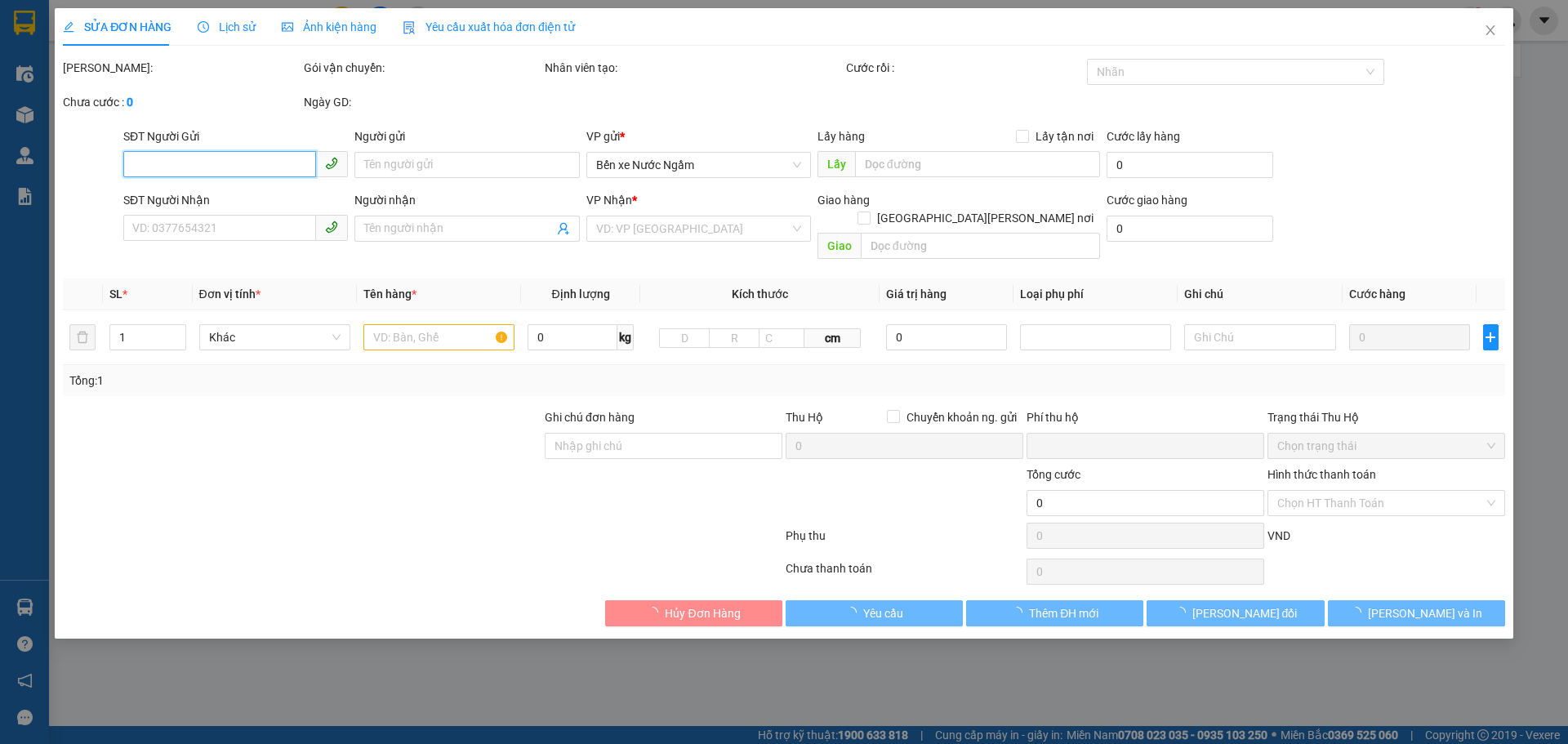
type input "30.000"
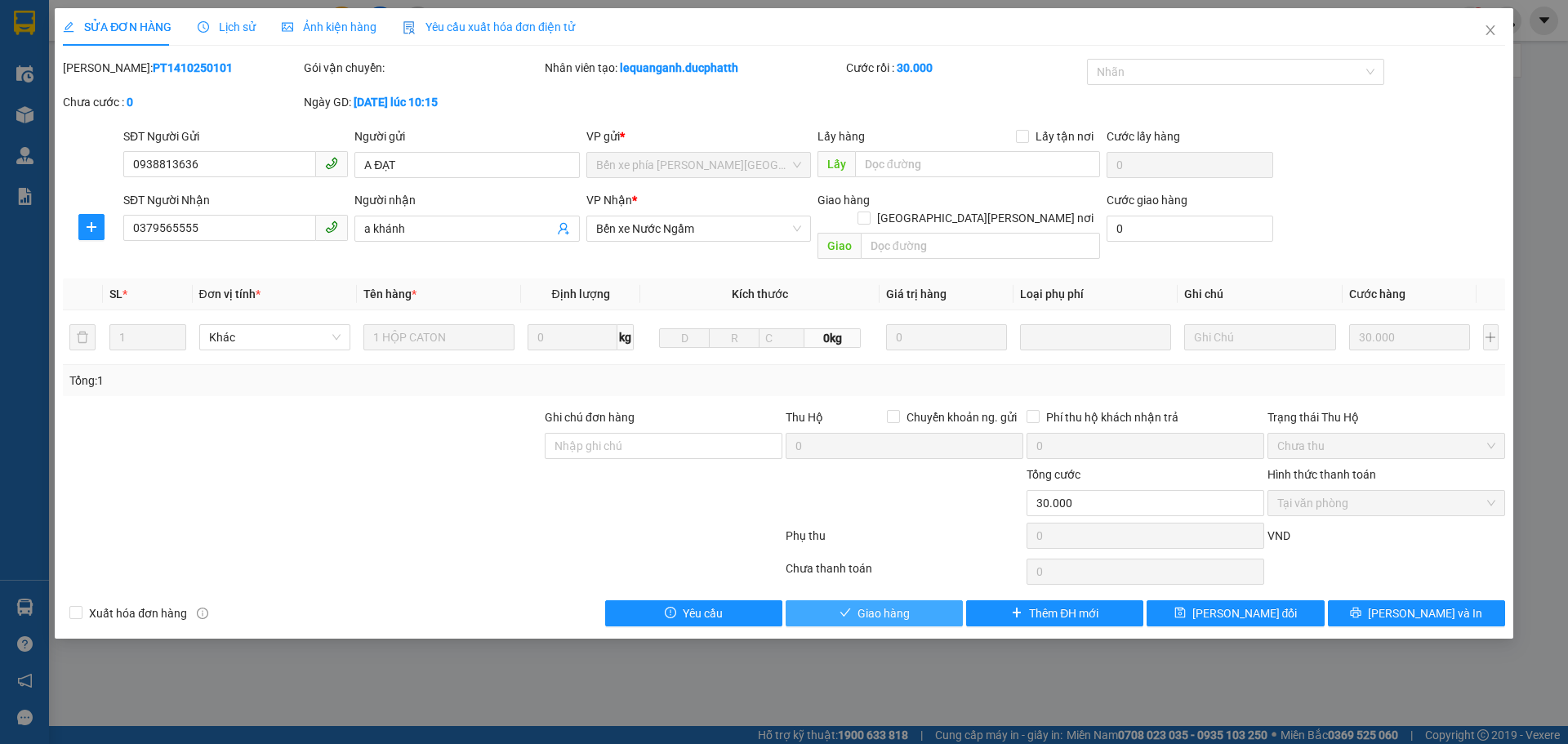
click at [855, 600] on button "Giao hàng" at bounding box center [874, 613] width 177 height 26
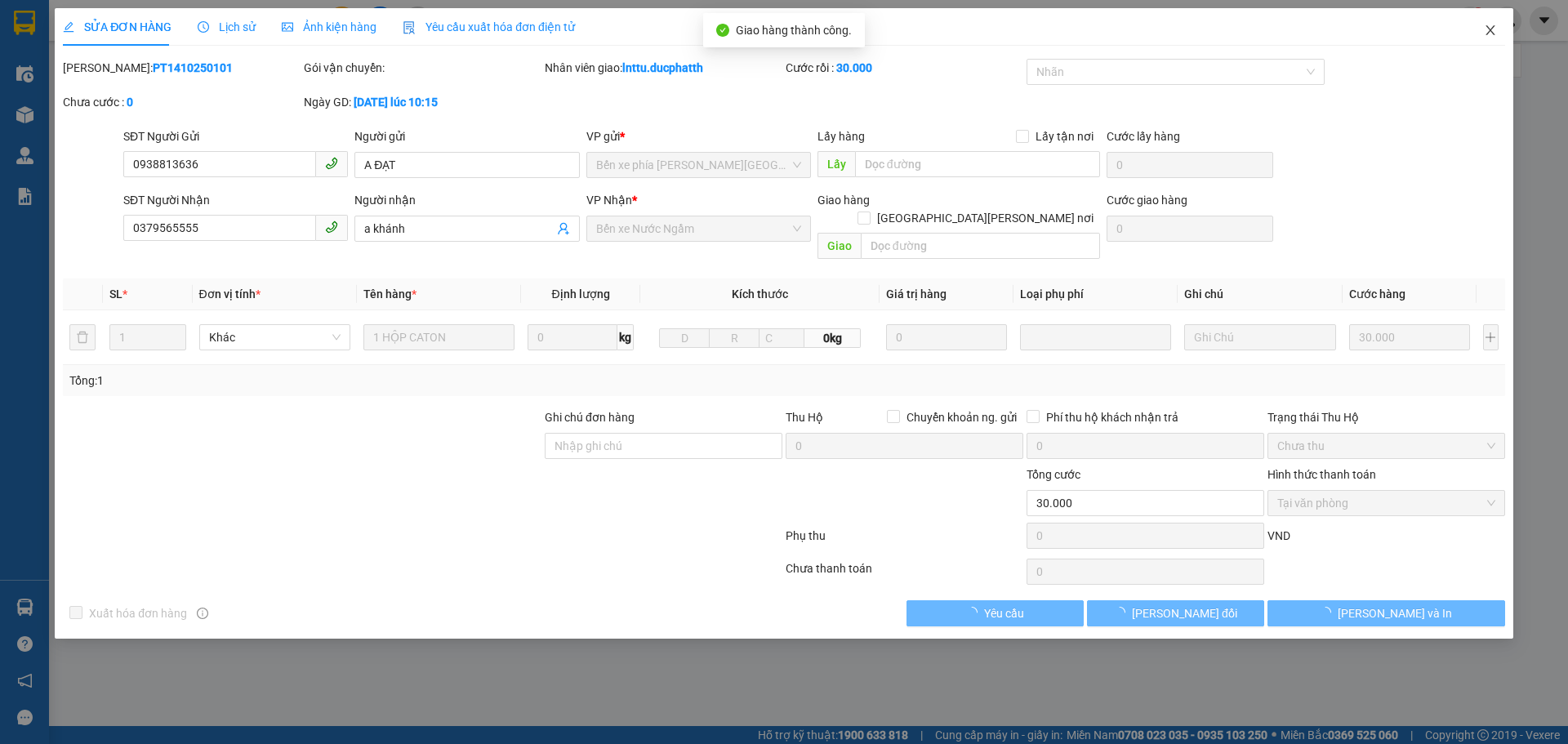
click at [1499, 26] on span "Close" at bounding box center [1490, 30] width 45 height 45
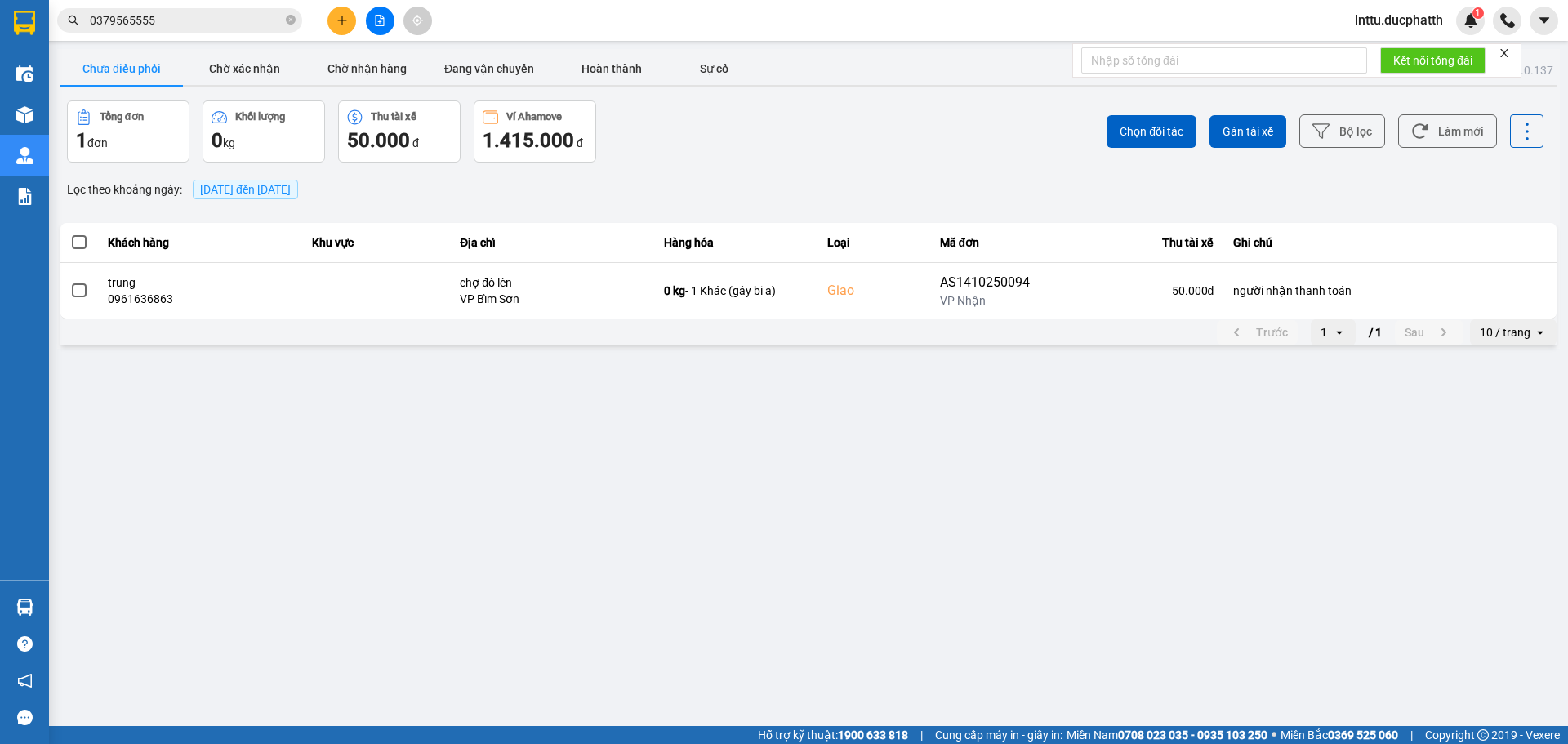
drag, startPoint x: 821, startPoint y: 195, endPoint x: 811, endPoint y: 198, distance: 10.4
click at [816, 198] on div "Lọc [PERSON_NAME] ngày : [DATE] đến [DATE]" at bounding box center [808, 190] width 1496 height 28
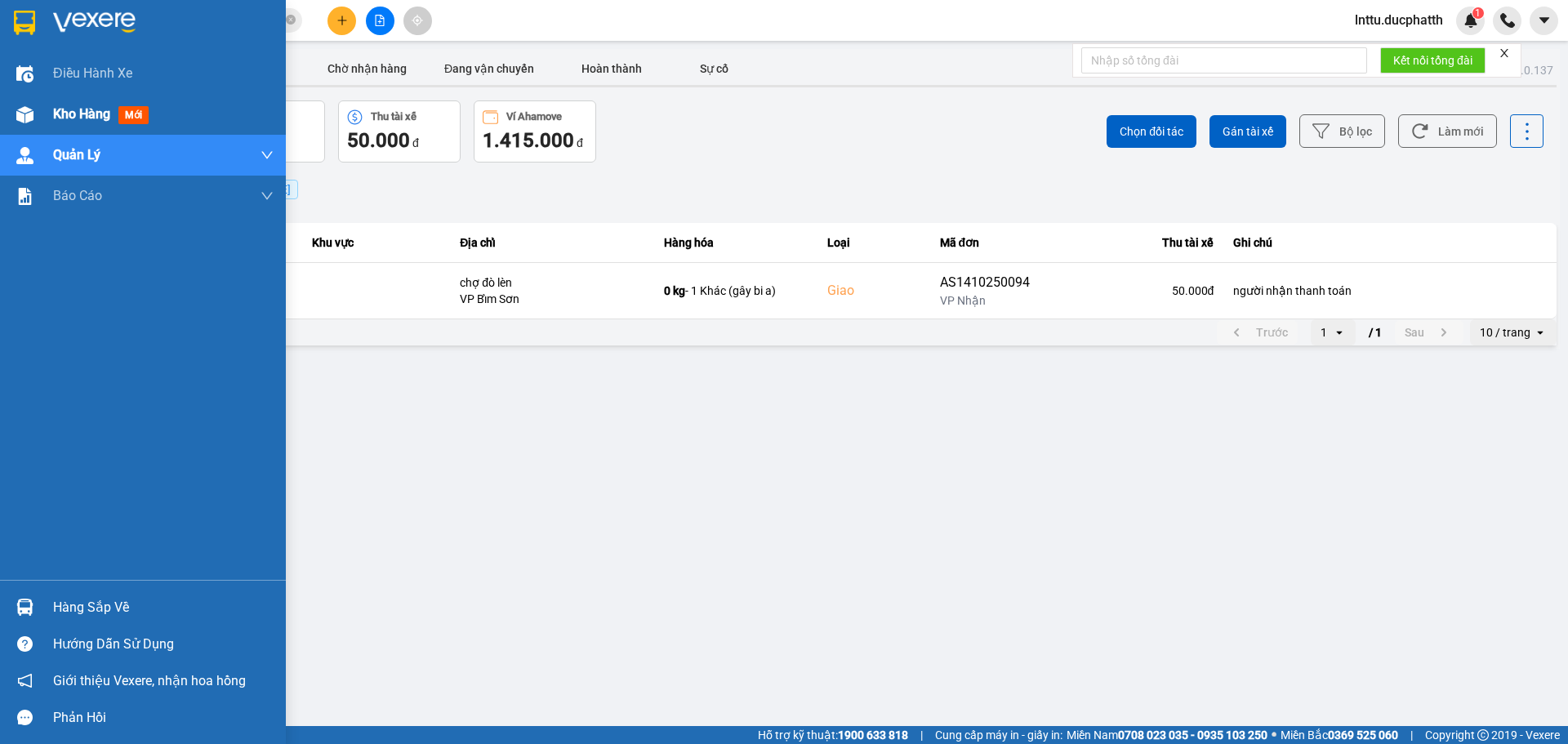
click at [33, 129] on div "Kho hàng mới" at bounding box center [143, 114] width 286 height 41
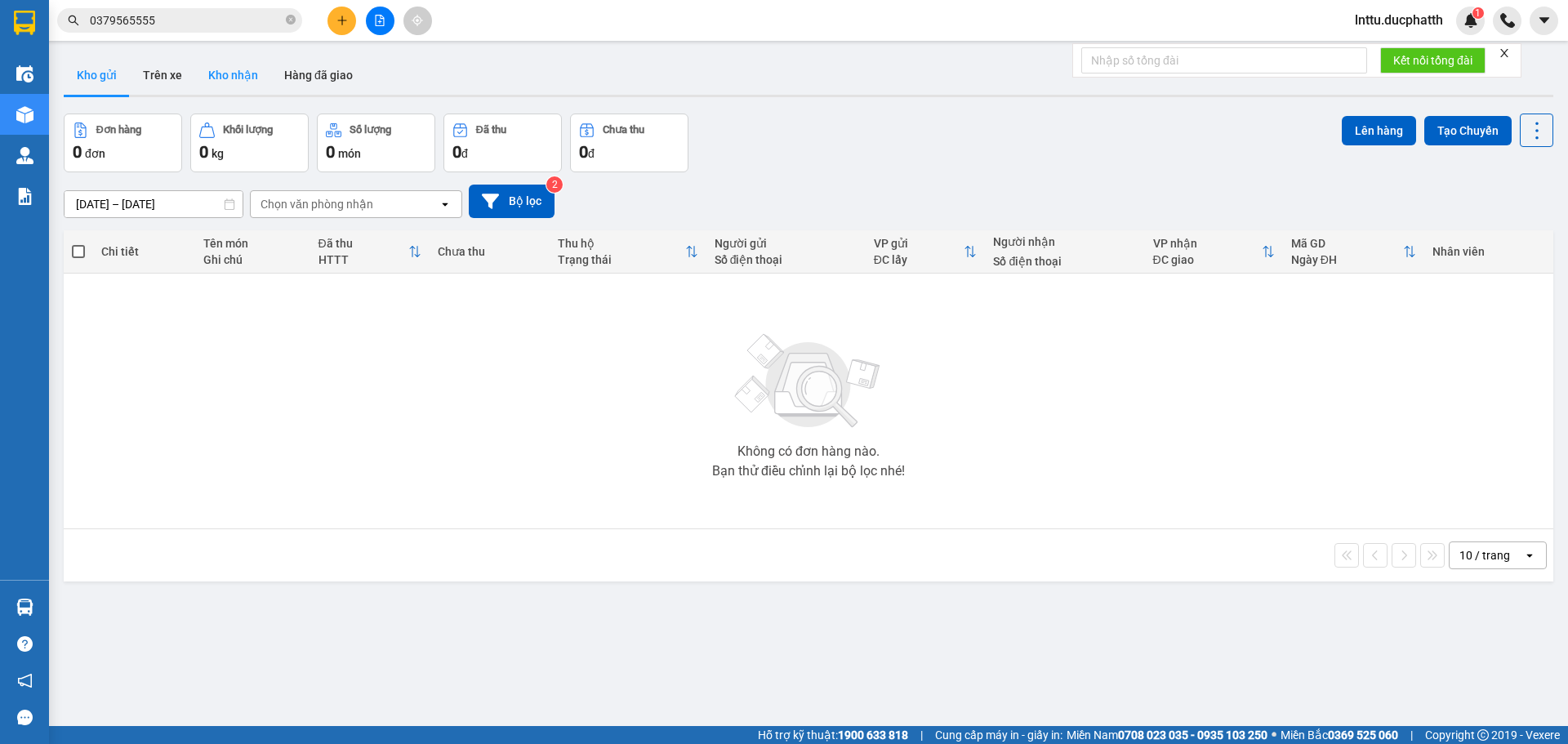
click at [237, 69] on button "Kho nhận" at bounding box center [233, 75] width 76 height 39
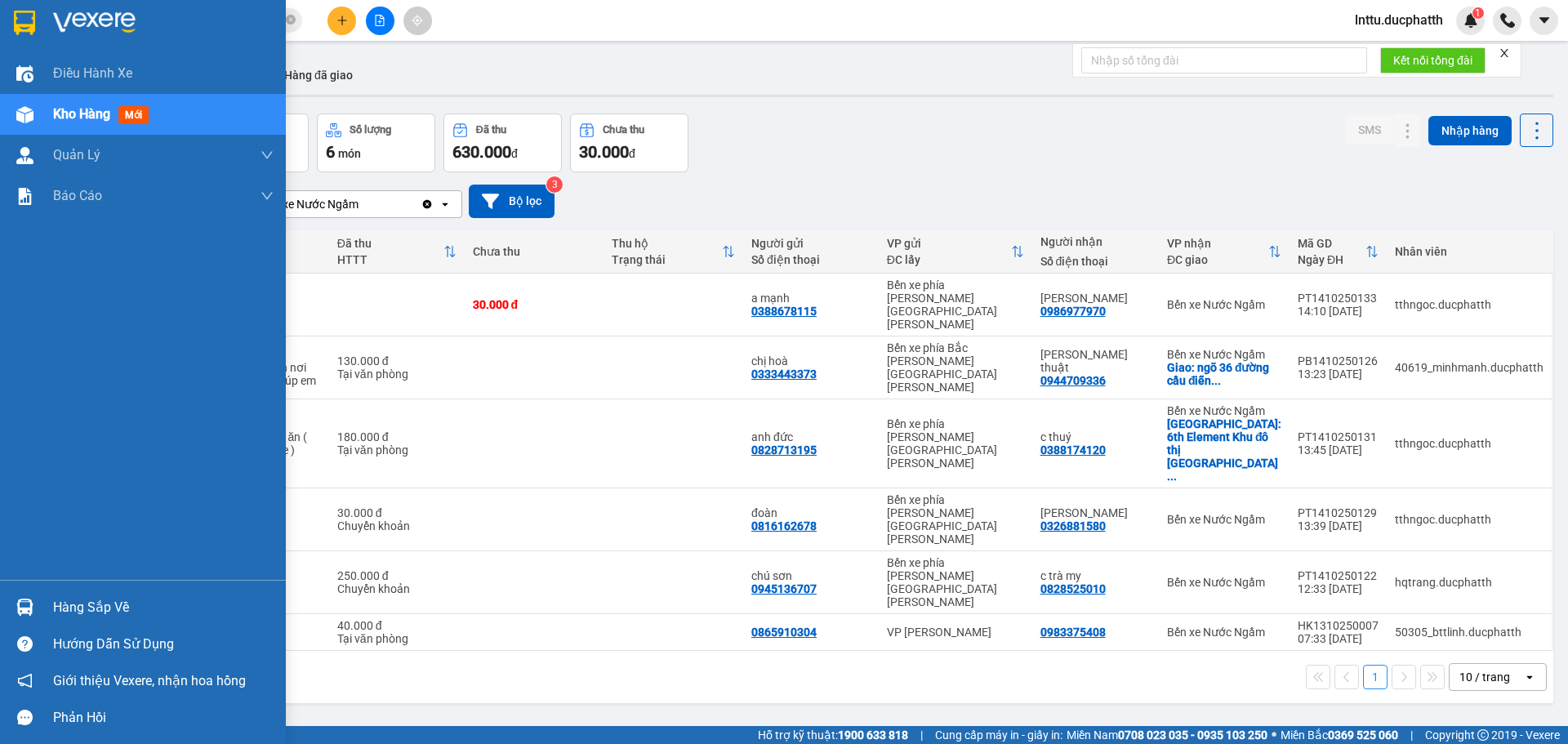
click at [23, 592] on div "Hàng sắp về" at bounding box center [143, 607] width 286 height 37
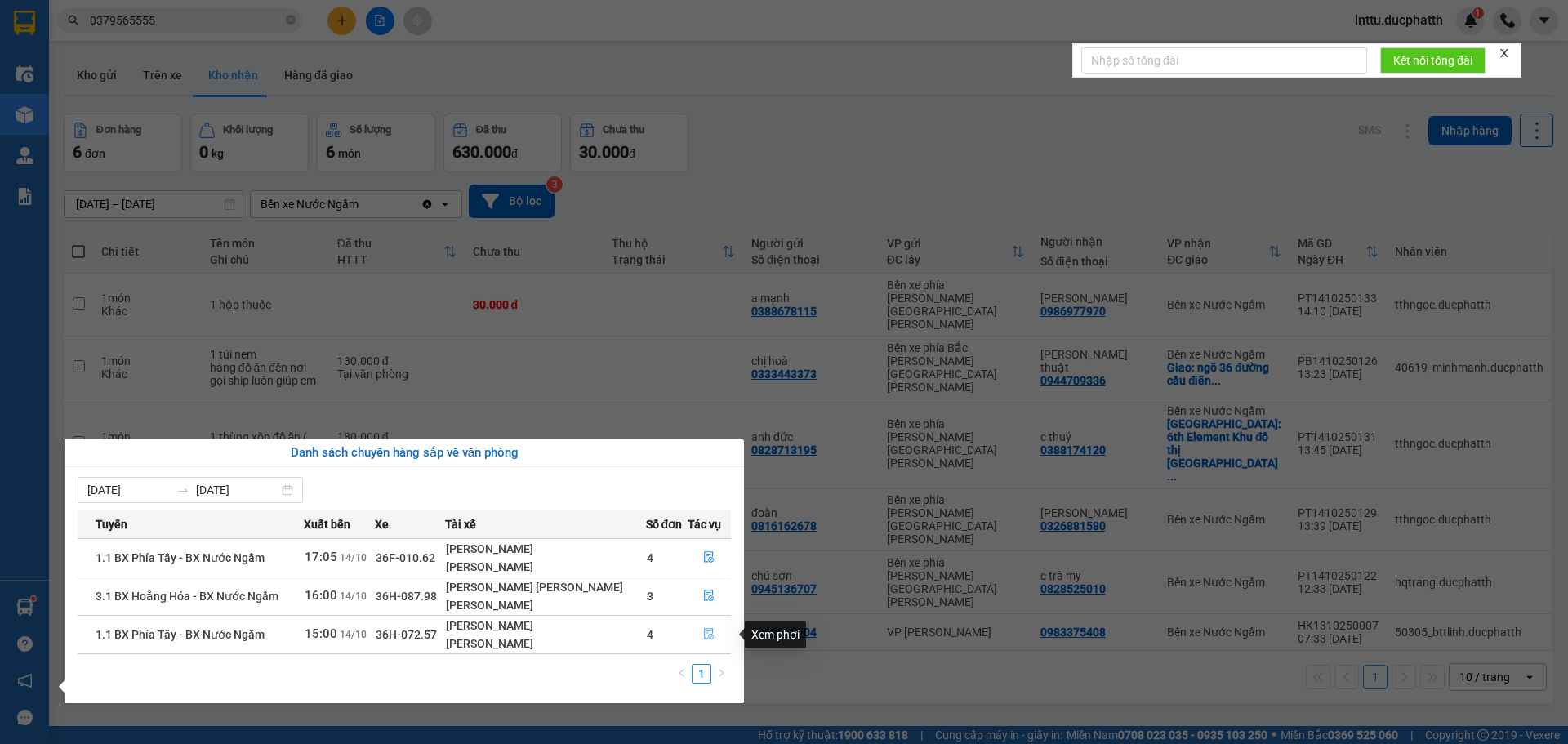
click at [704, 633] on icon "file-done" at bounding box center [708, 633] width 11 height 11
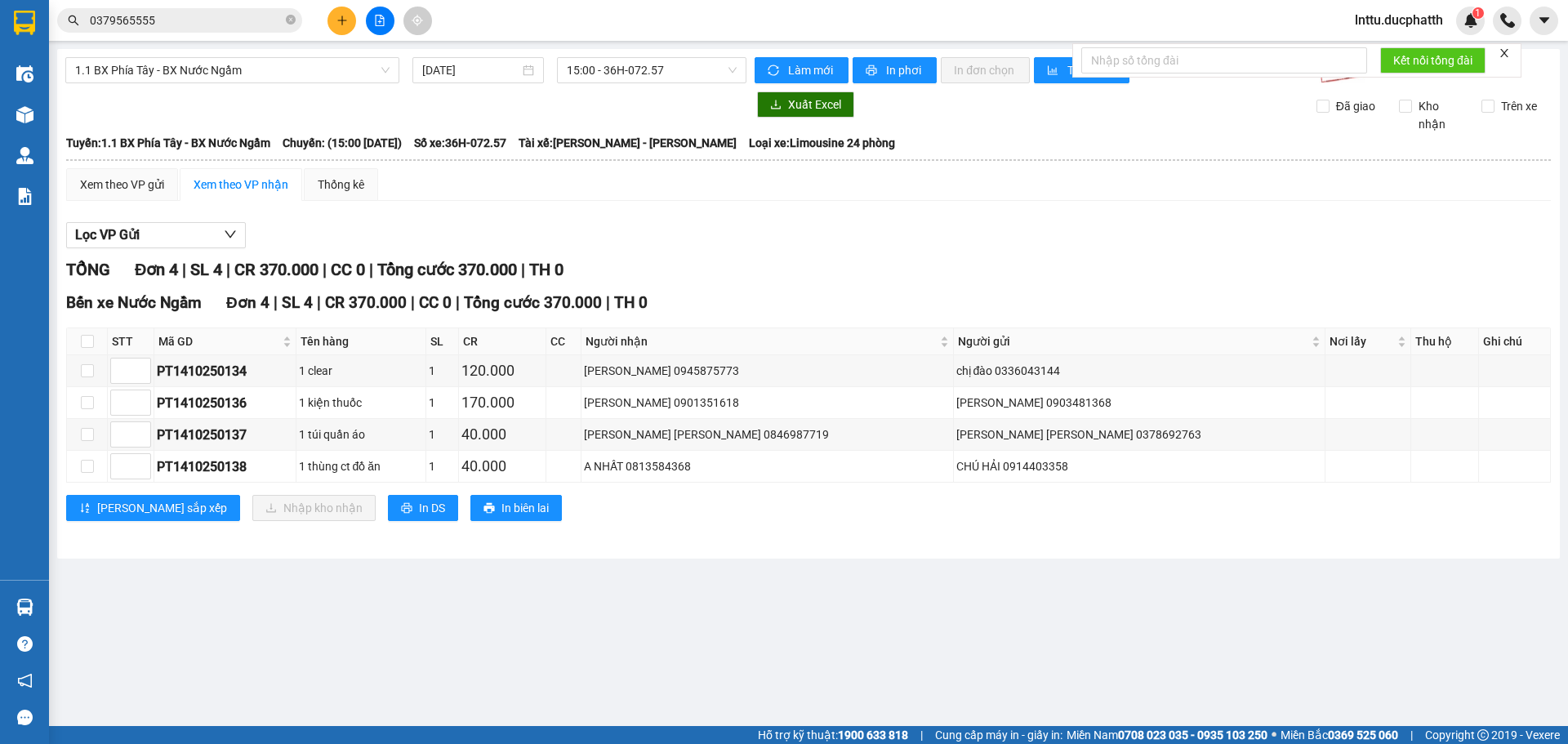
click at [576, 639] on main "1.1 BX [PERSON_NAME] - BX Nước Ngầm [DATE] 15:00 - 36H-072.57 [PERSON_NAME] mới…" at bounding box center [784, 362] width 1568 height 726
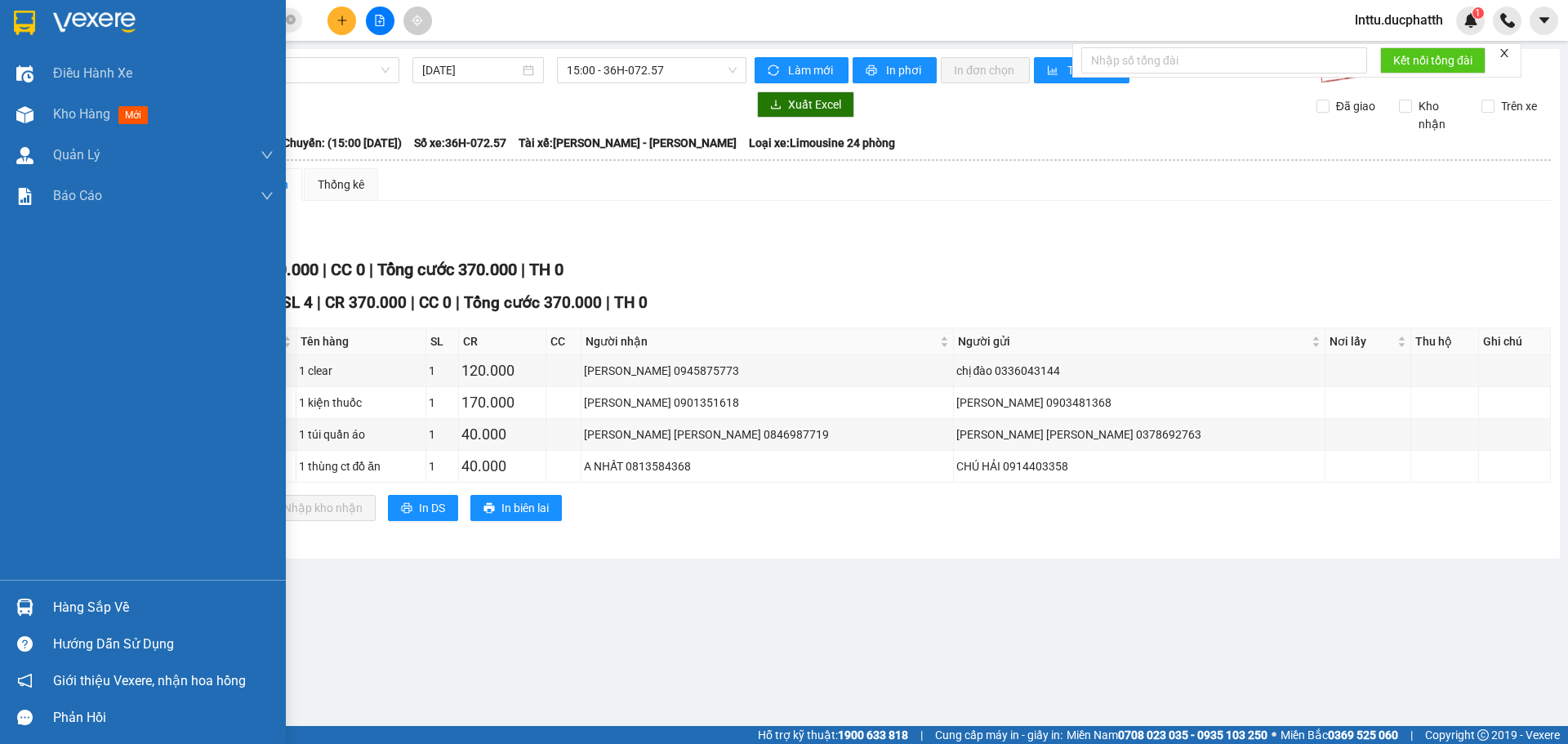
click at [17, 602] on img at bounding box center [25, 607] width 17 height 17
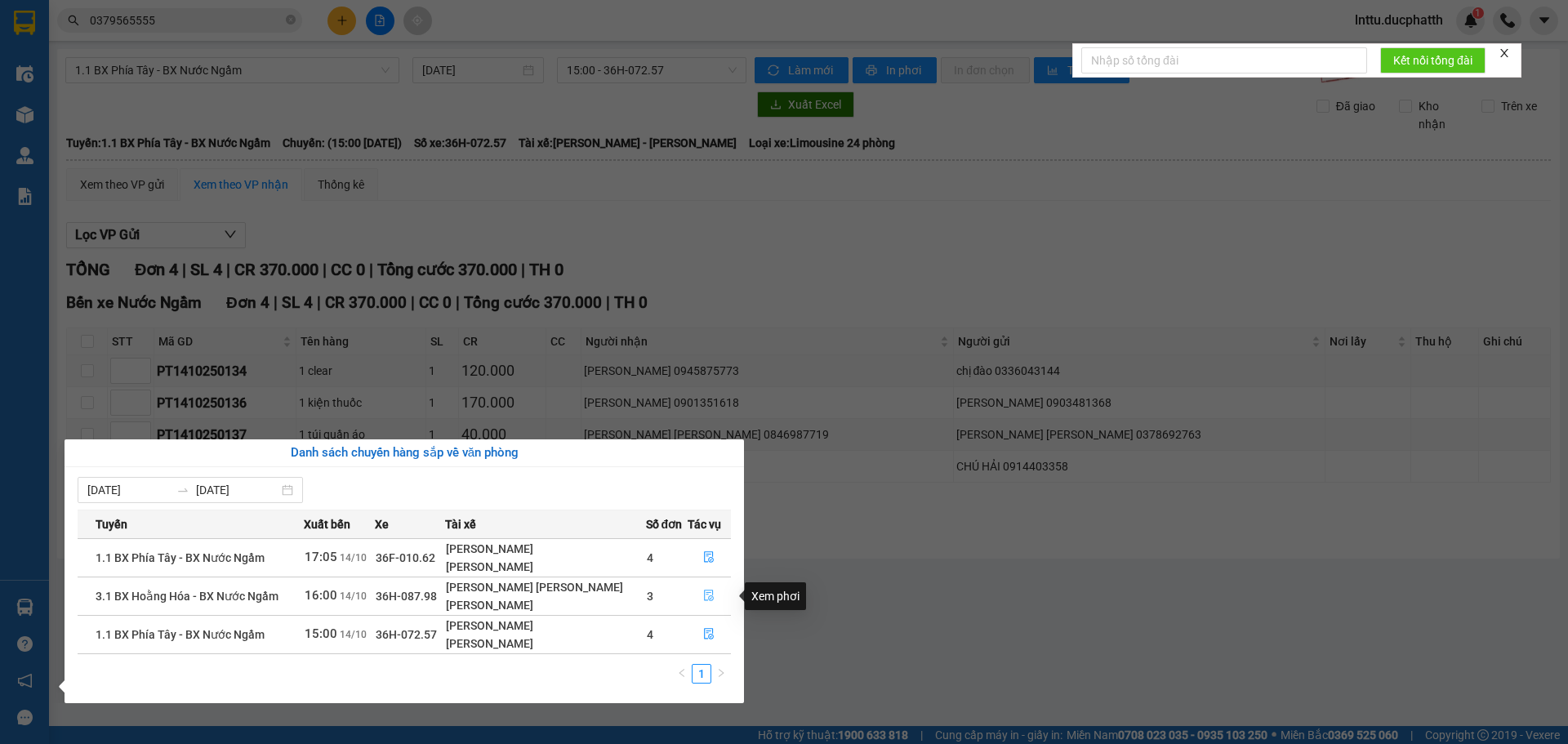
click at [705, 602] on span "file-done" at bounding box center [708, 596] width 11 height 13
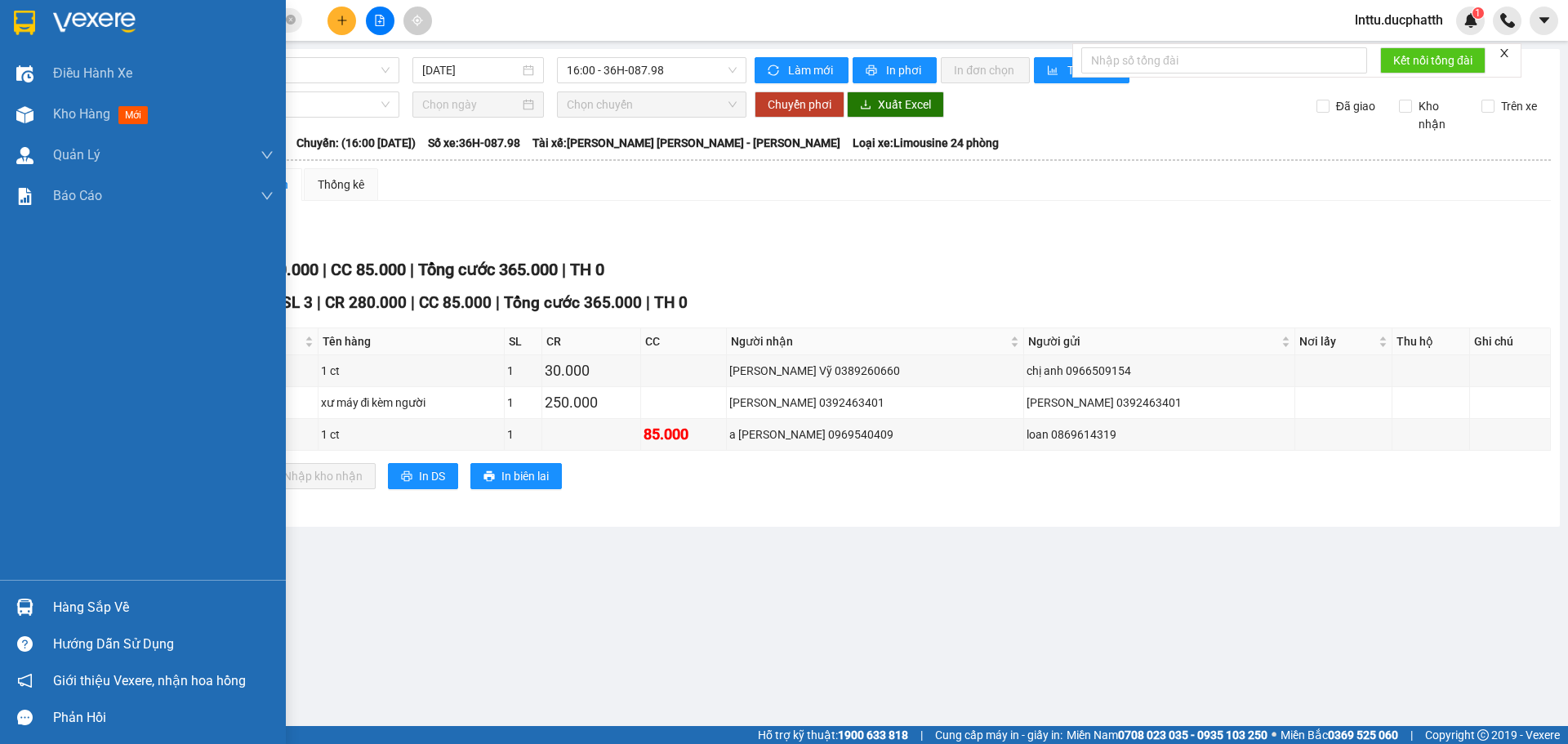
click at [26, 612] on img at bounding box center [25, 607] width 17 height 17
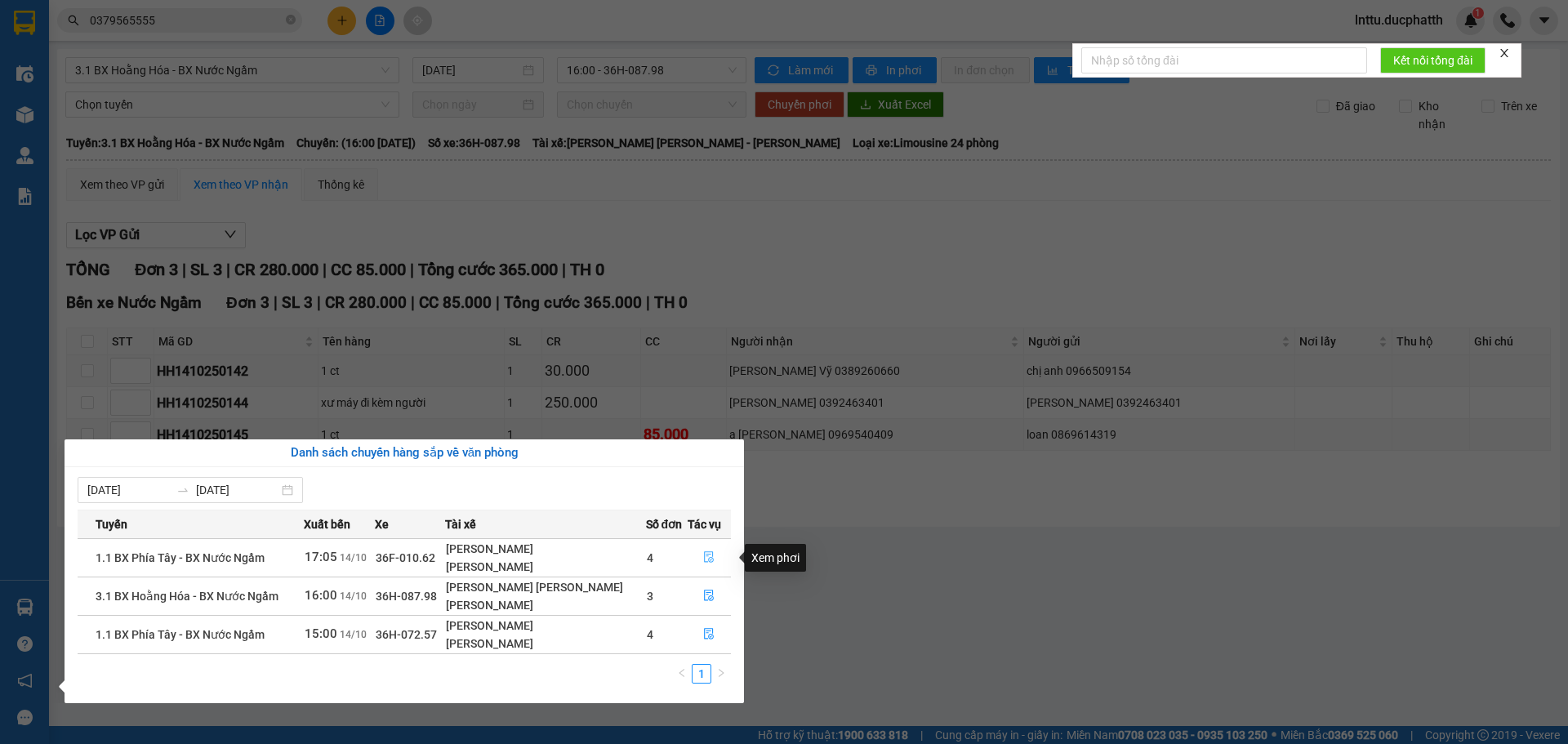
click at [714, 558] on button "button" at bounding box center [709, 558] width 43 height 26
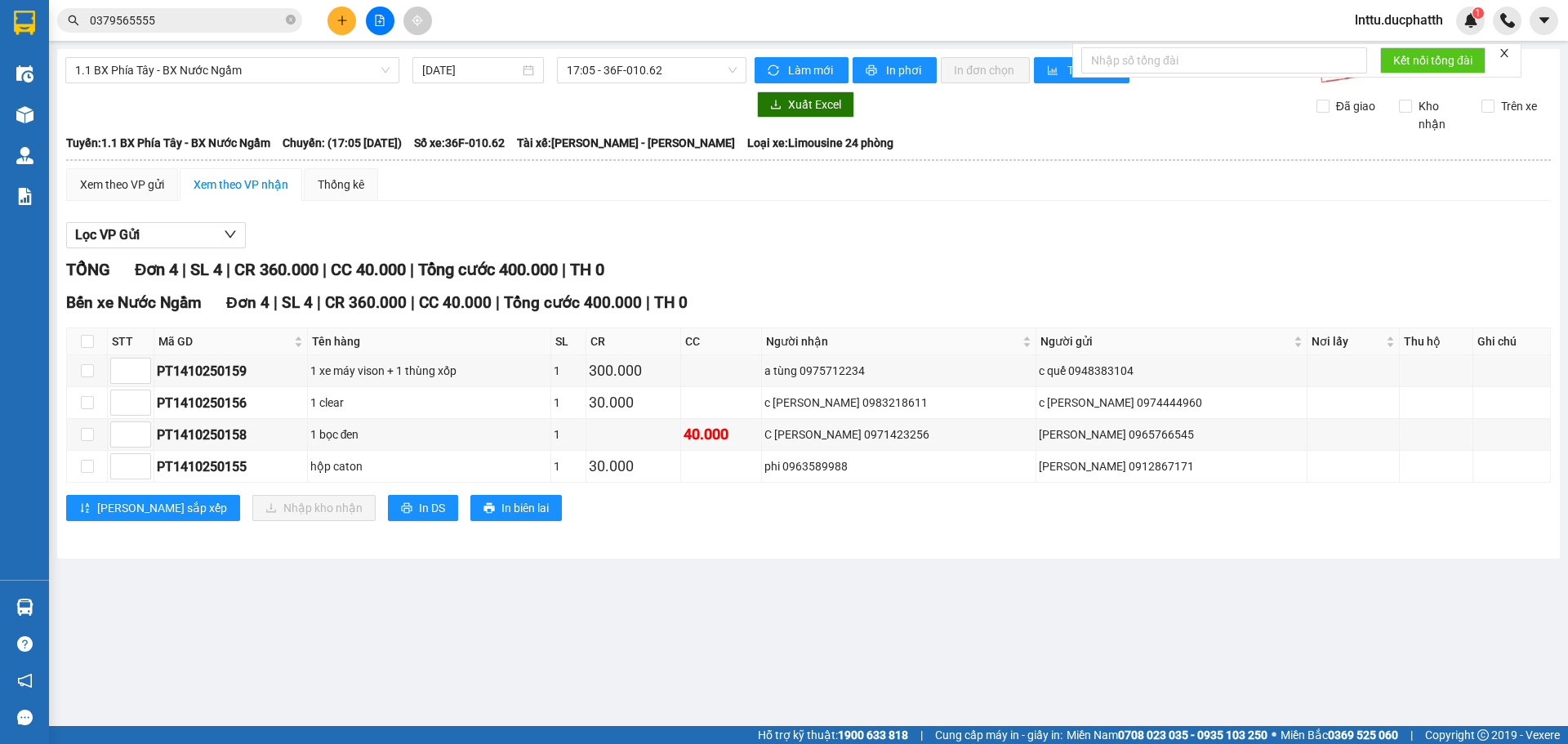
click at [669, 584] on main "1.1 BX [PERSON_NAME] - BX Nước Ngầm [DATE] 17:05 - 36F-010.62 [PERSON_NAME] mới…" at bounding box center [784, 362] width 1568 height 726
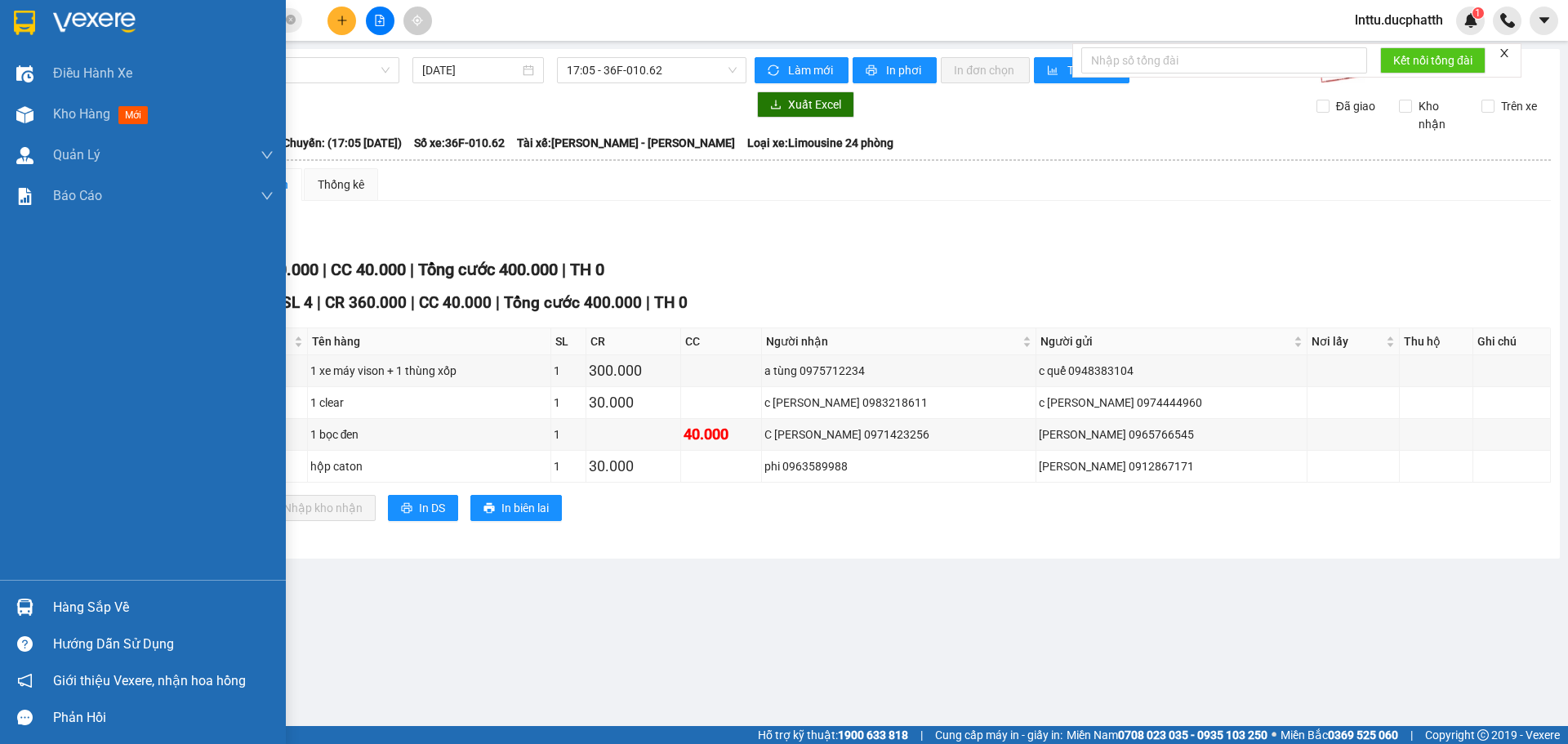
click at [24, 595] on div at bounding box center [24, 607] width 29 height 29
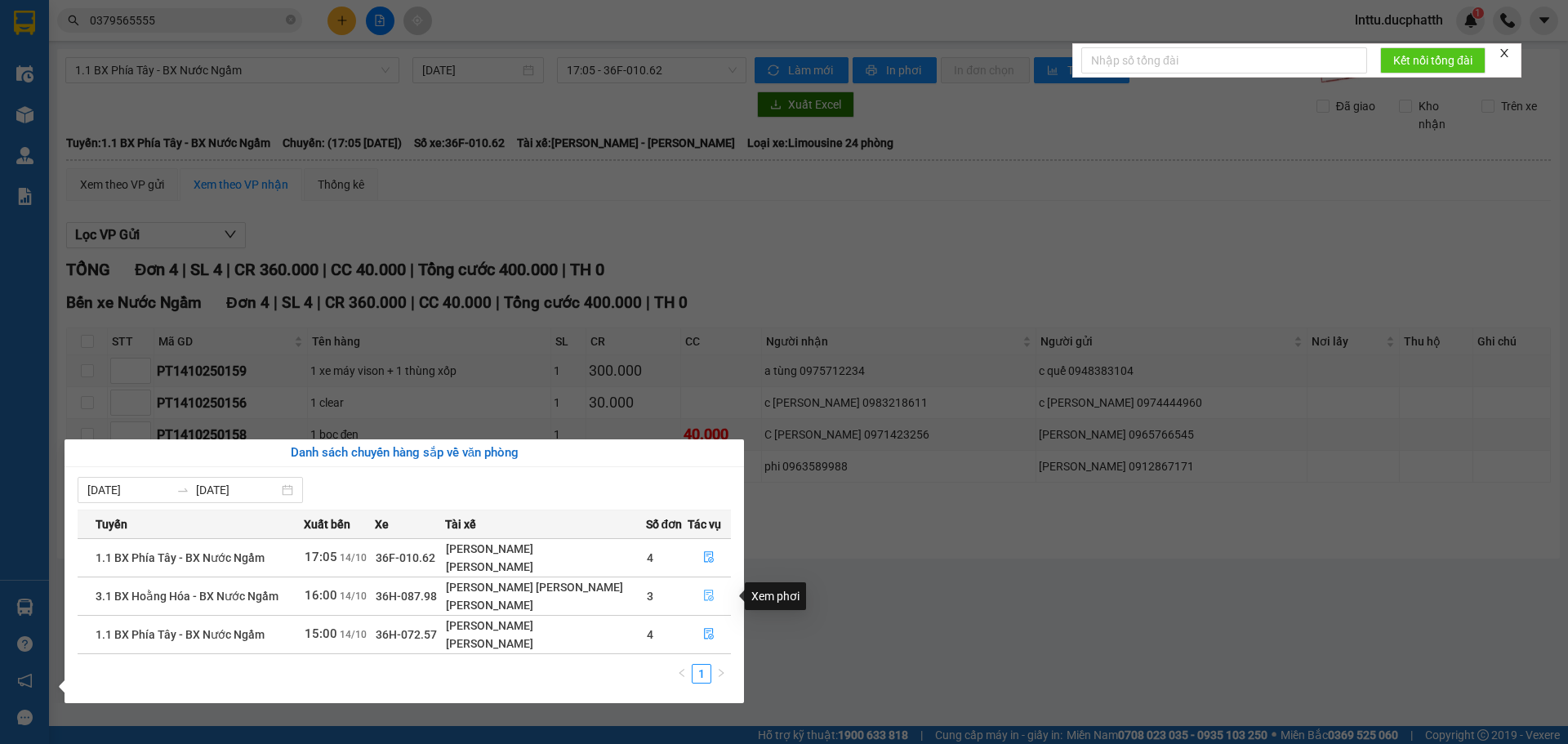
click at [699, 592] on button "button" at bounding box center [709, 596] width 43 height 26
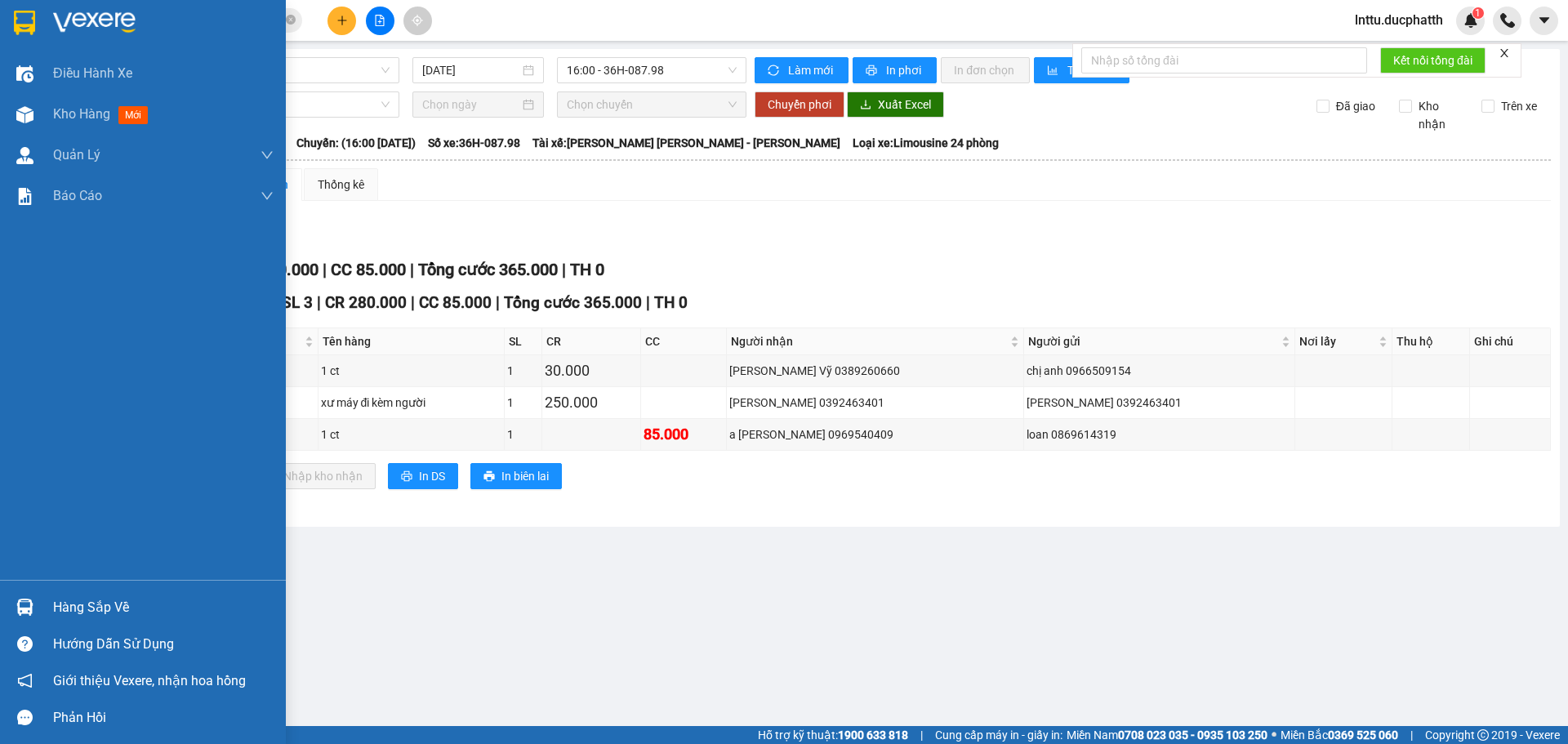
drag, startPoint x: 75, startPoint y: 605, endPoint x: 97, endPoint y: 600, distance: 22.6
click at [95, 600] on div "Hàng sắp về" at bounding box center [163, 607] width 220 height 24
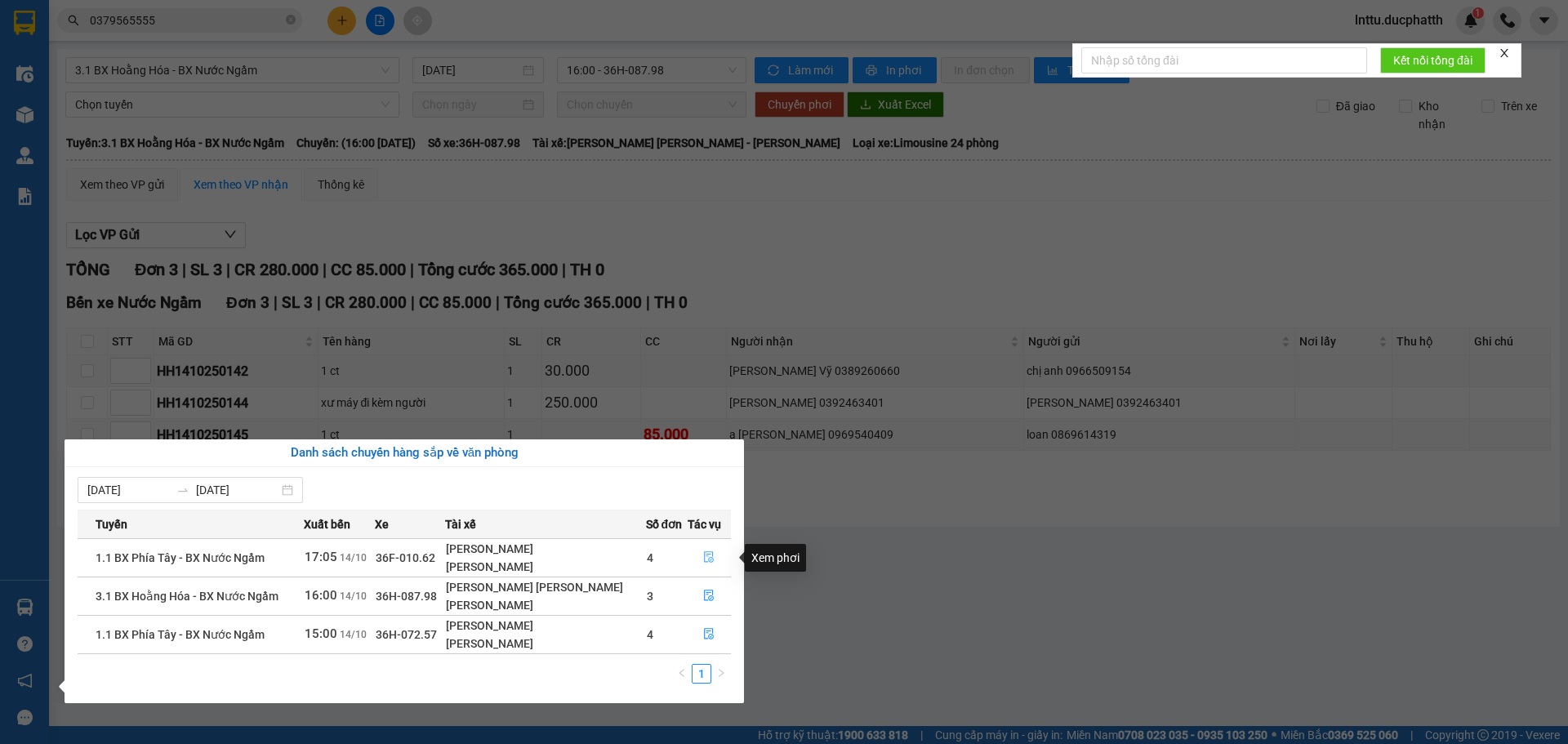
click at [705, 564] on span "file-done" at bounding box center [708, 558] width 11 height 13
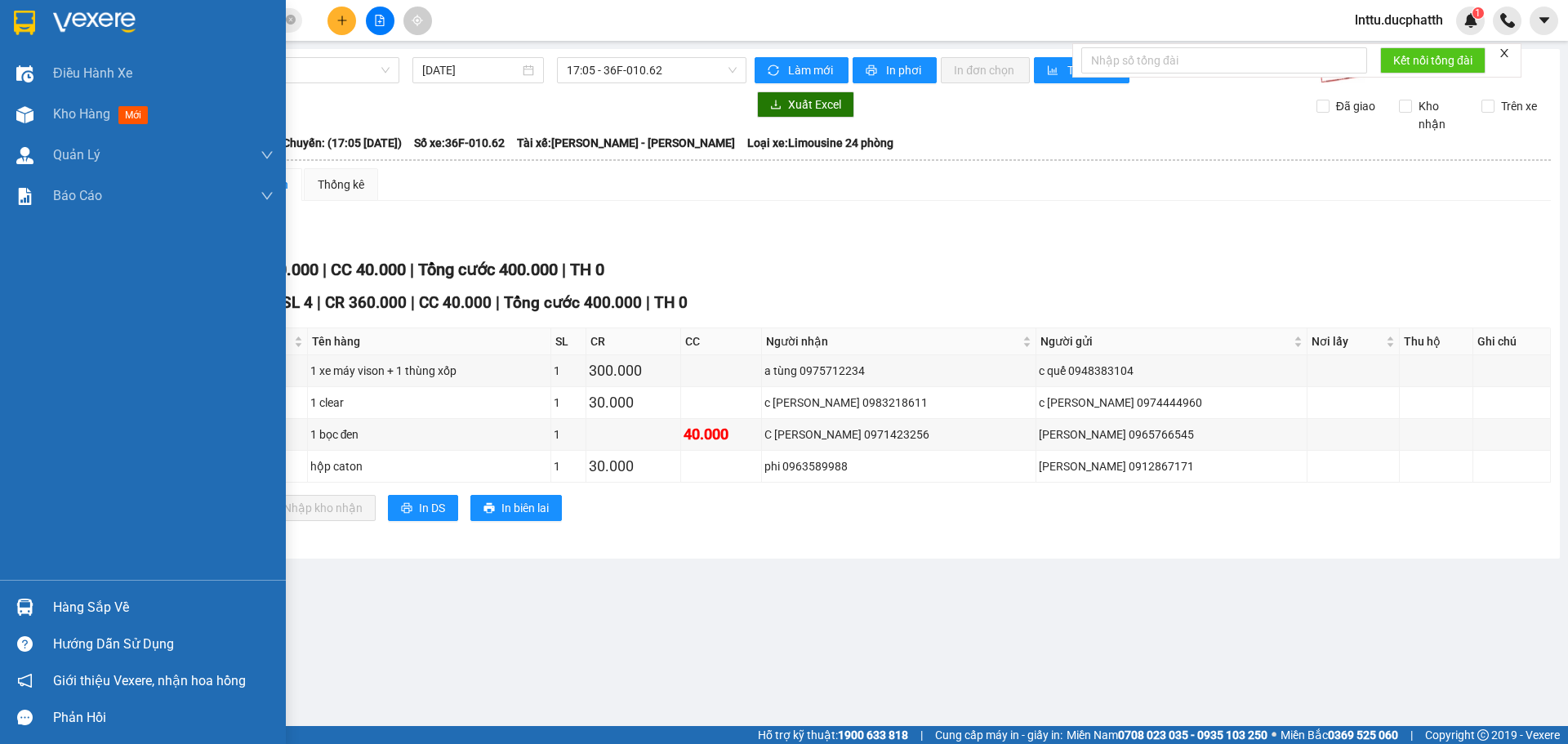
click at [30, 623] on div "Hàng sắp về" at bounding box center [143, 607] width 286 height 37
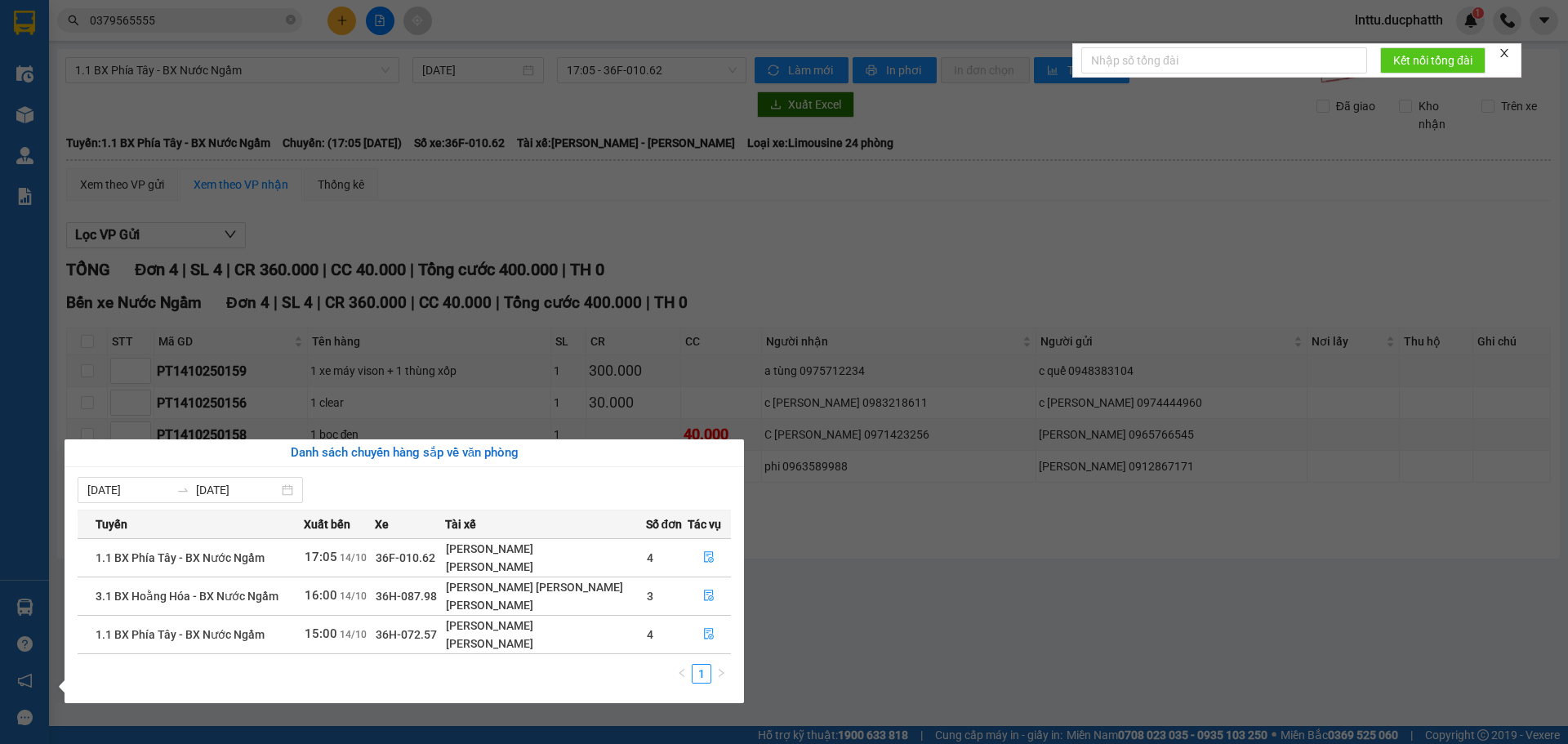
click at [1007, 511] on section "Kết quả [PERSON_NAME] ( 2 ) Bộ lọc Mã ĐH Trạng thái Món hàng Thu hộ Tổng [PERSO…" at bounding box center [784, 372] width 1568 height 744
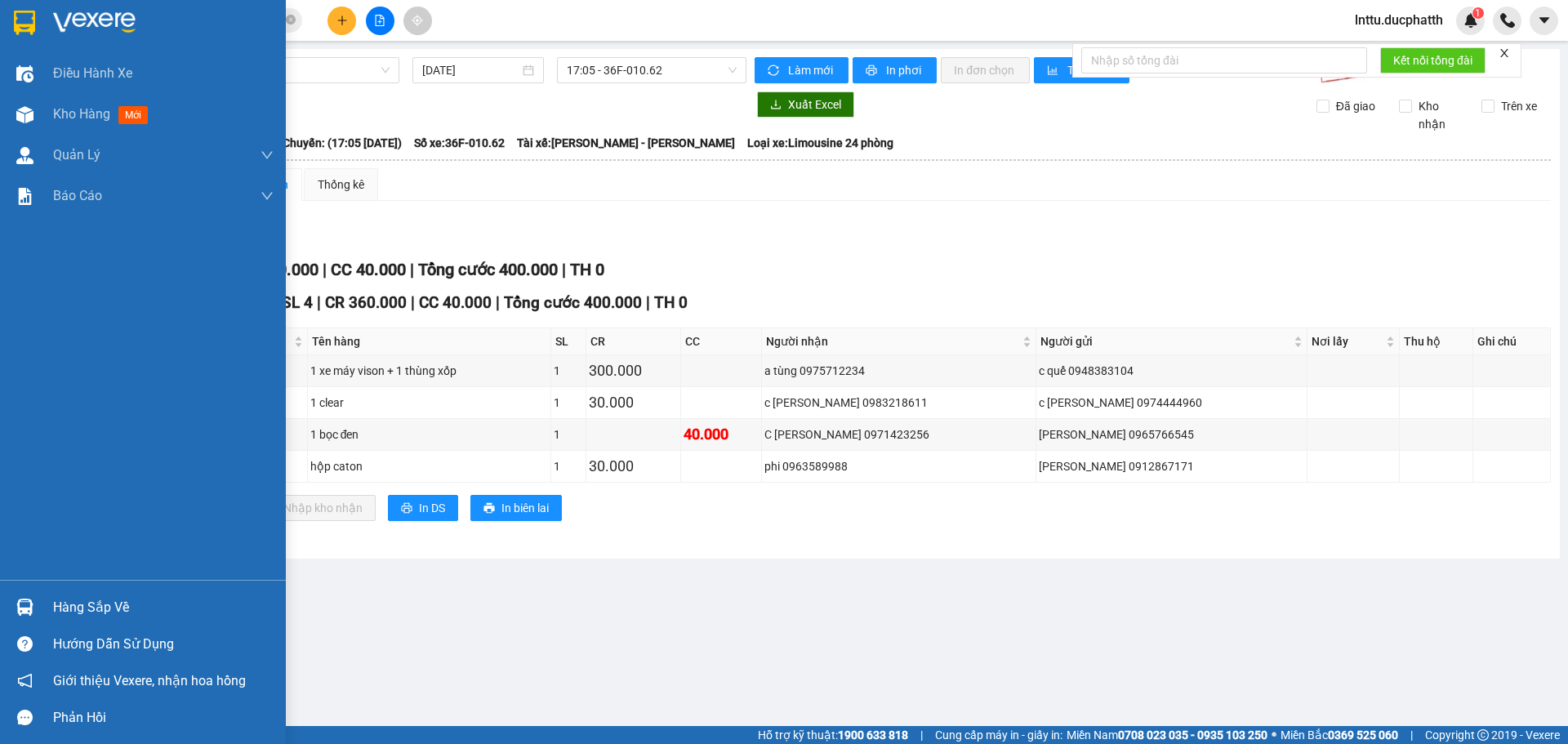
click at [48, 610] on div "Hàng sắp về" at bounding box center [143, 607] width 286 height 37
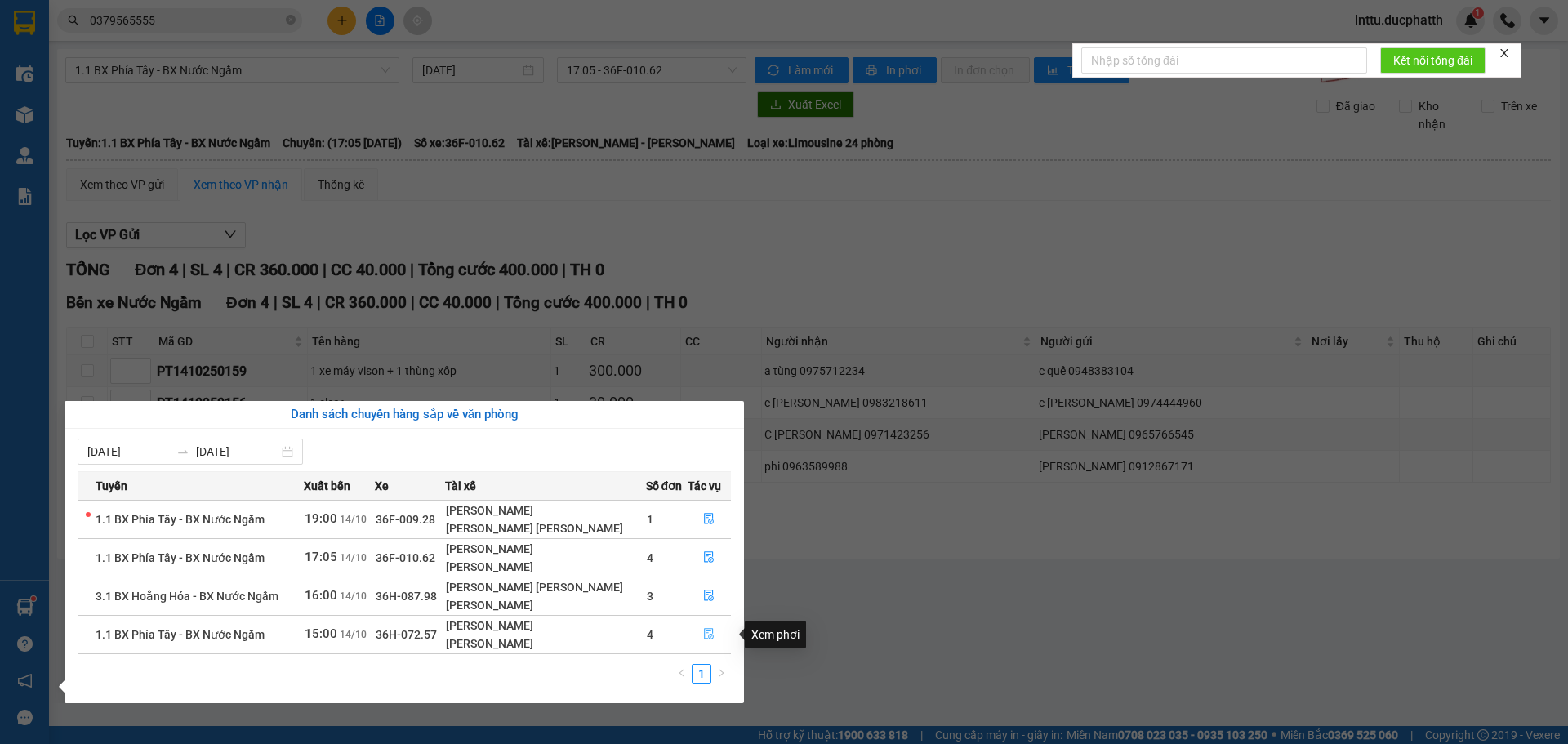
click at [703, 633] on icon "file-done" at bounding box center [708, 633] width 11 height 11
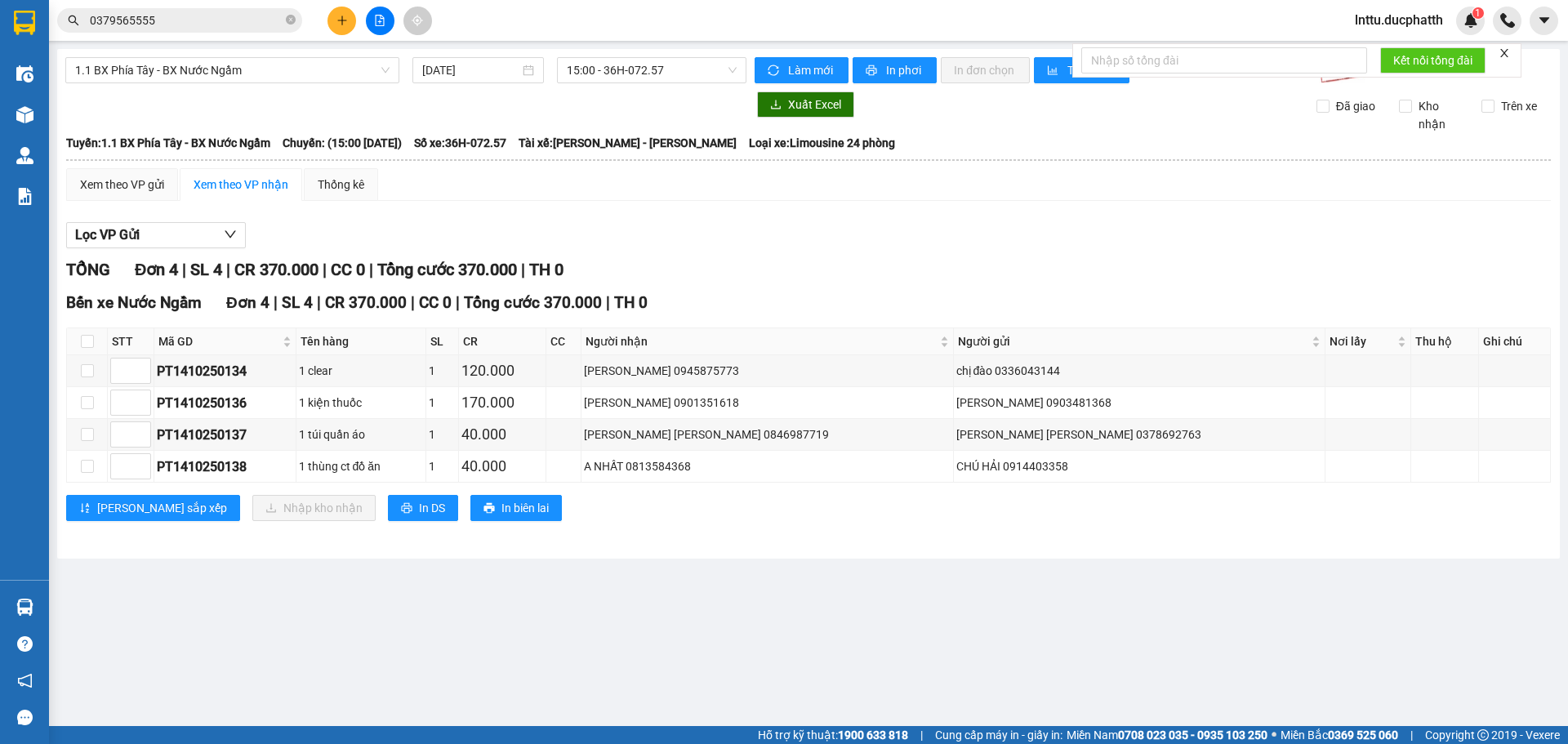
click at [693, 540] on div "[PERSON_NAME] 4 | SL 4 | CR 370.000 | CC 0 | [PERSON_NAME] 370.000 | TH 0 Bến x…" at bounding box center [808, 399] width 1484 height 284
drag, startPoint x: 802, startPoint y: 436, endPoint x: 884, endPoint y: 436, distance: 82.0
click at [884, 436] on div "[PERSON_NAME] [PERSON_NAME] 0846987719" at bounding box center [767, 434] width 366 height 18
copy div "0846987719"
click at [712, 623] on main "1.1 BX [PERSON_NAME] - BX Nước Ngầm [DATE] 15:00 - 36H-072.57 [PERSON_NAME] mới…" at bounding box center [784, 362] width 1568 height 726
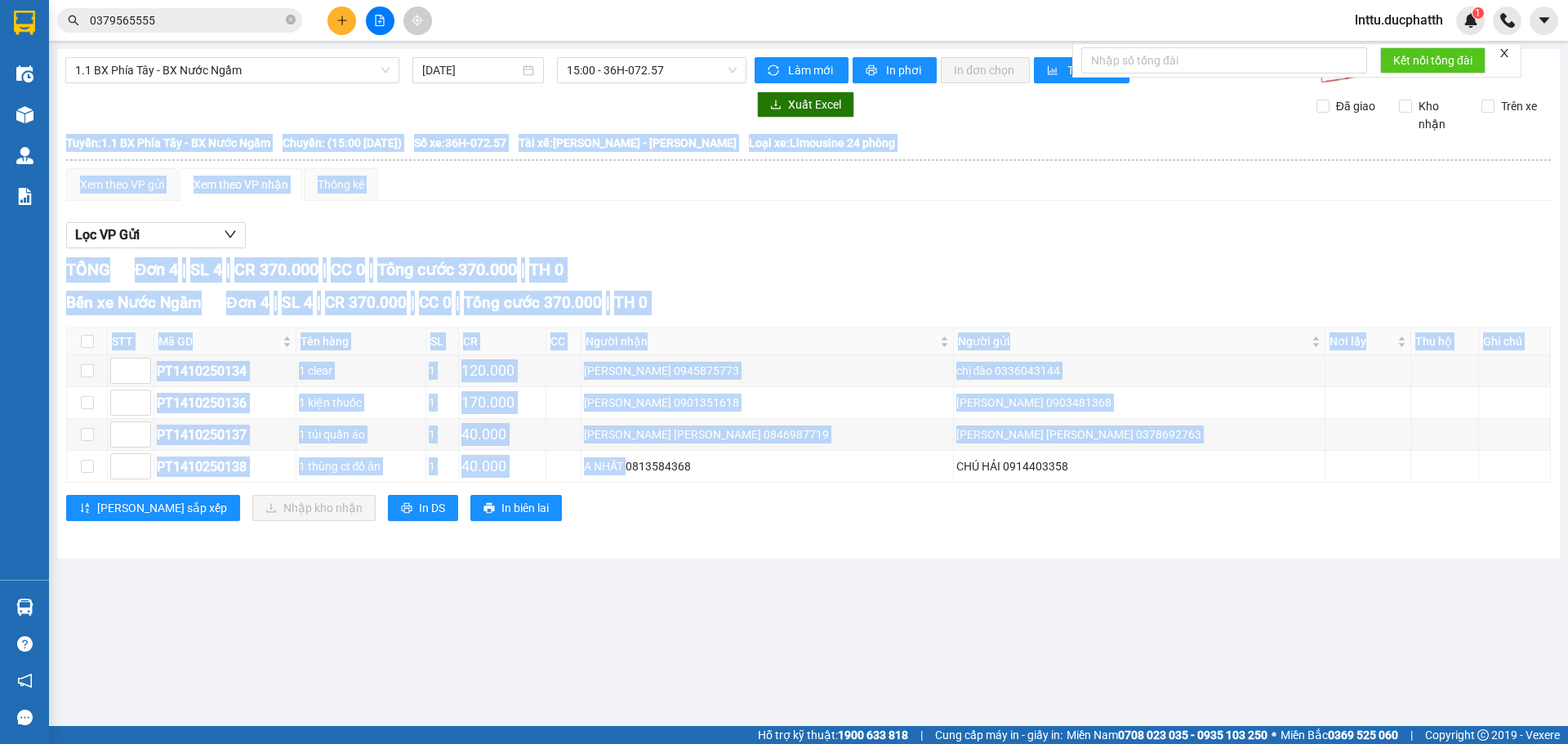
drag, startPoint x: 766, startPoint y: 469, endPoint x: 881, endPoint y: 493, distance: 117.5
click at [881, 493] on div "Bến xe Nước Ngầm Đơn 4 | SL 4 | CR 370.000 | CC 0 | [PERSON_NAME] 370.000 | TH …" at bounding box center [808, 412] width 1484 height 242
click at [855, 559] on main "1.1 BX [PERSON_NAME] - BX Nước Ngầm [DATE] 15:00 - 36H-072.57 [PERSON_NAME] mới…" at bounding box center [784, 362] width 1568 height 726
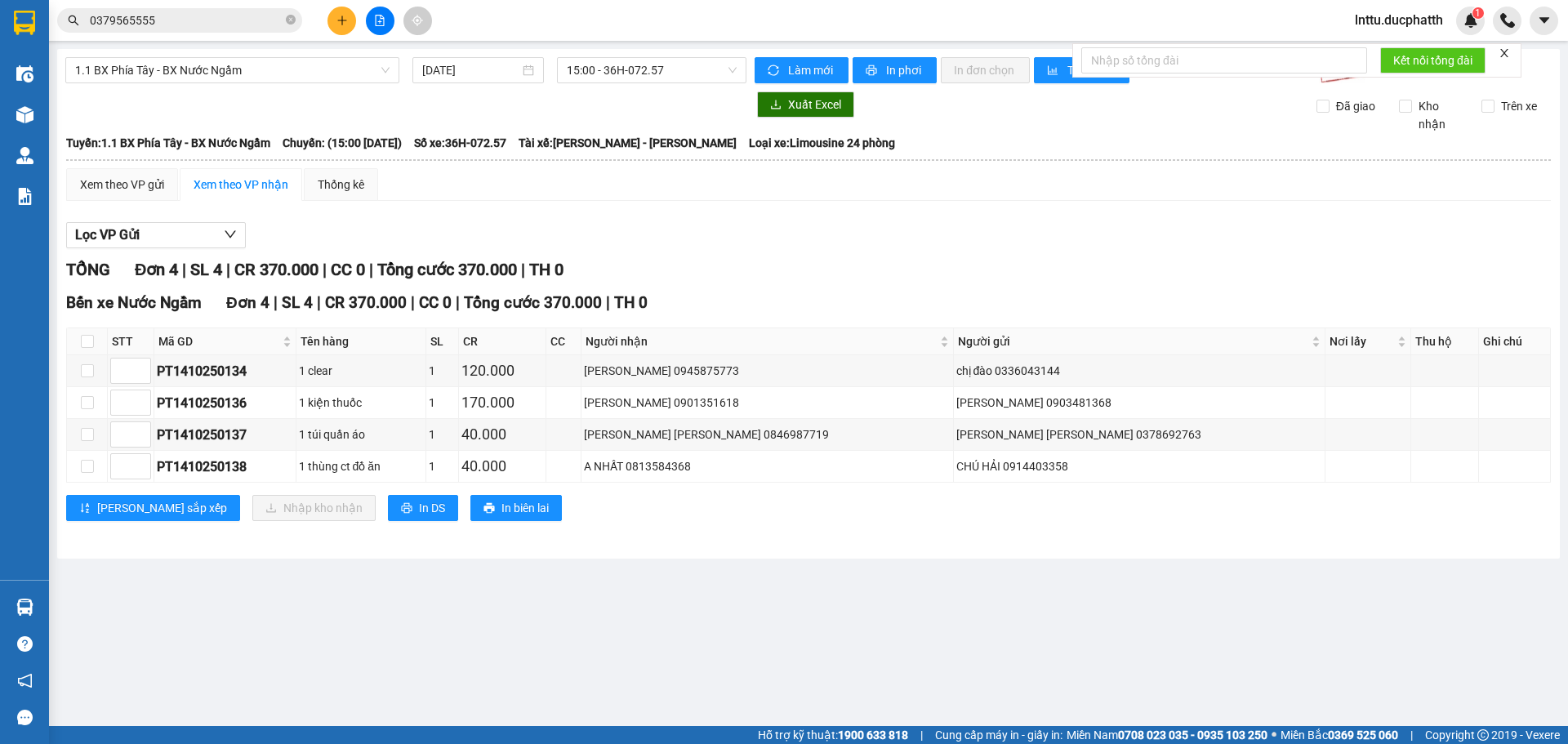
click at [757, 560] on main "1.1 BX [PERSON_NAME] - BX Nước Ngầm [DATE] 15:00 - 36H-072.57 [PERSON_NAME] mới…" at bounding box center [784, 362] width 1568 height 726
drag, startPoint x: 766, startPoint y: 462, endPoint x: 837, endPoint y: 479, distance: 73.0
click at [837, 479] on td "A NHẤT 0813584368" at bounding box center [767, 466] width 372 height 32
copy div "0813584368"
click at [947, 583] on main "1.1 BX [PERSON_NAME] - BX Nước Ngầm [DATE] 15:00 - 36H-072.57 [PERSON_NAME] mới…" at bounding box center [784, 362] width 1568 height 726
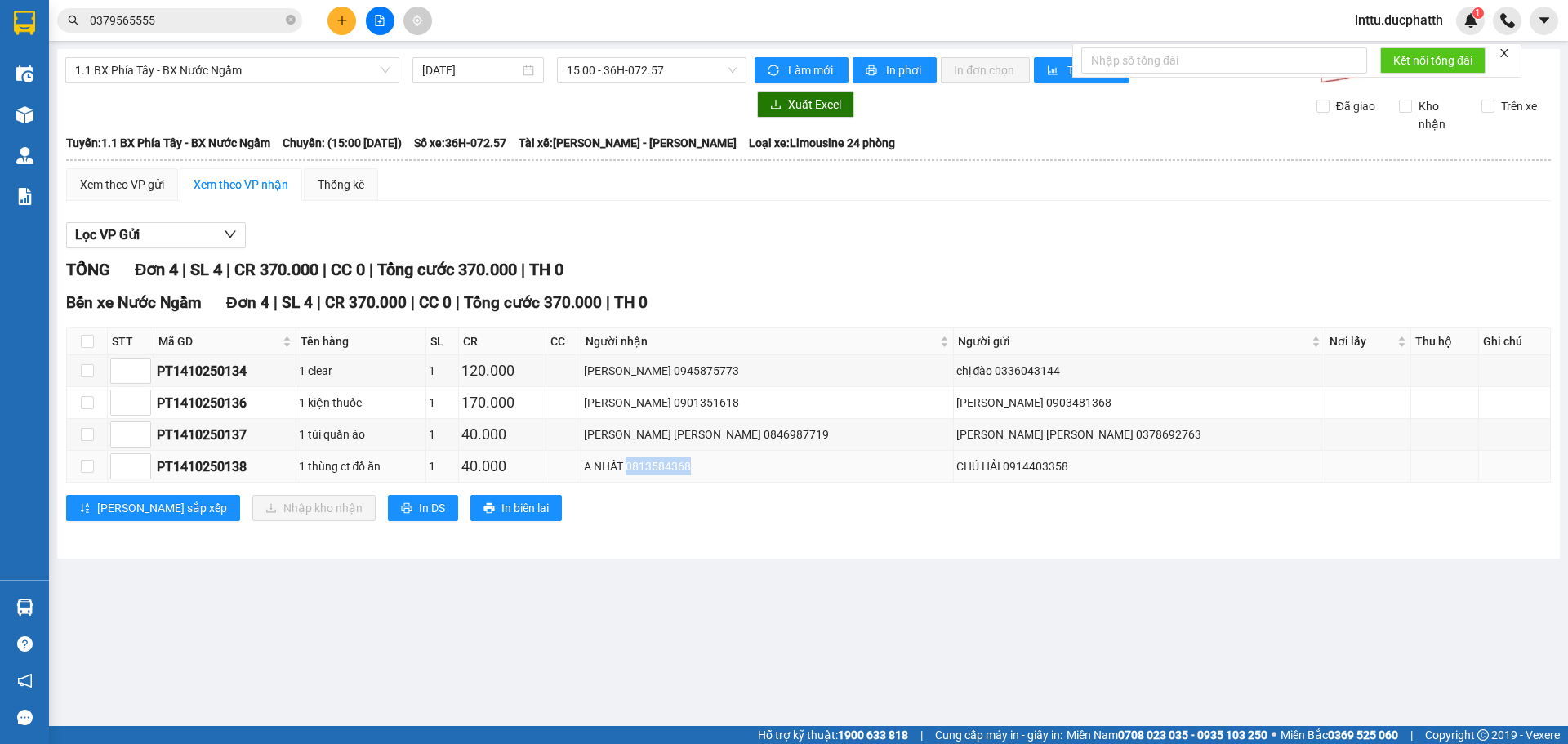
drag, startPoint x: 767, startPoint y: 464, endPoint x: 826, endPoint y: 455, distance: 59.7
click at [826, 455] on td "A NHẤT 0813584368" at bounding box center [767, 466] width 372 height 32
copy div "0813584368"
drag, startPoint x: 1062, startPoint y: 468, endPoint x: 1143, endPoint y: 469, distance: 81.0
click at [1143, 469] on div "CHÚ HẢI 0914403358" at bounding box center [1139, 466] width 366 height 18
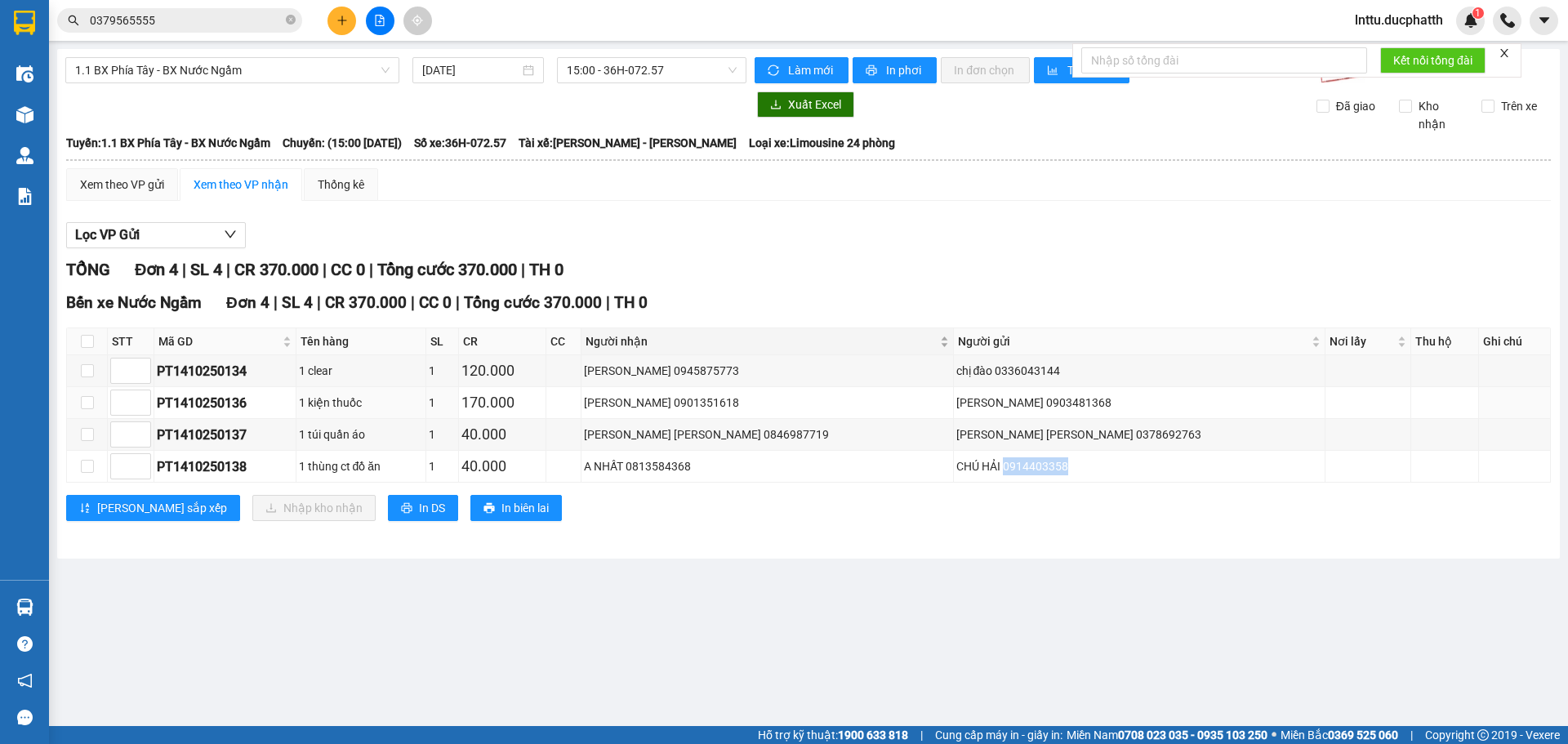
copy div "0914403358"
click at [669, 502] on div "[PERSON_NAME] sắp xếp Nhập [PERSON_NAME] In DS In biên lai" at bounding box center [808, 508] width 1484 height 26
drag, startPoint x: 1130, startPoint y: 645, endPoint x: 1055, endPoint y: 607, distance: 84.1
click at [1128, 644] on main "1.1 BX [PERSON_NAME] - BX Nước Ngầm [DATE] 15:00 - 36H-072.57 [PERSON_NAME] mới…" at bounding box center [784, 362] width 1568 height 726
drag, startPoint x: 748, startPoint y: 409, endPoint x: 816, endPoint y: 404, distance: 68.2
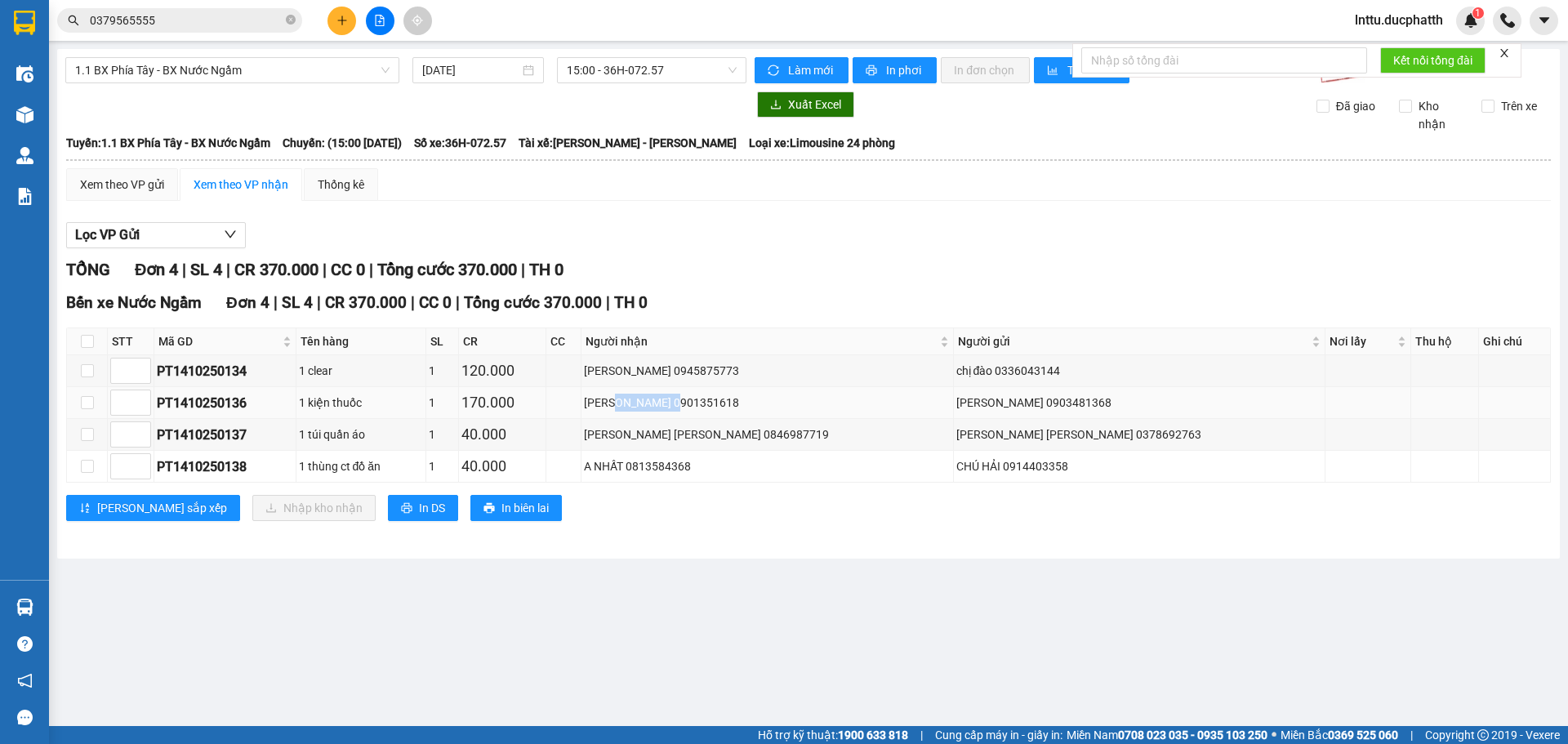
click at [816, 404] on div "[PERSON_NAME] 0901351618" at bounding box center [767, 402] width 366 height 18
copy div "0901351618"
click at [165, 27] on input "0379565555" at bounding box center [186, 20] width 193 height 18
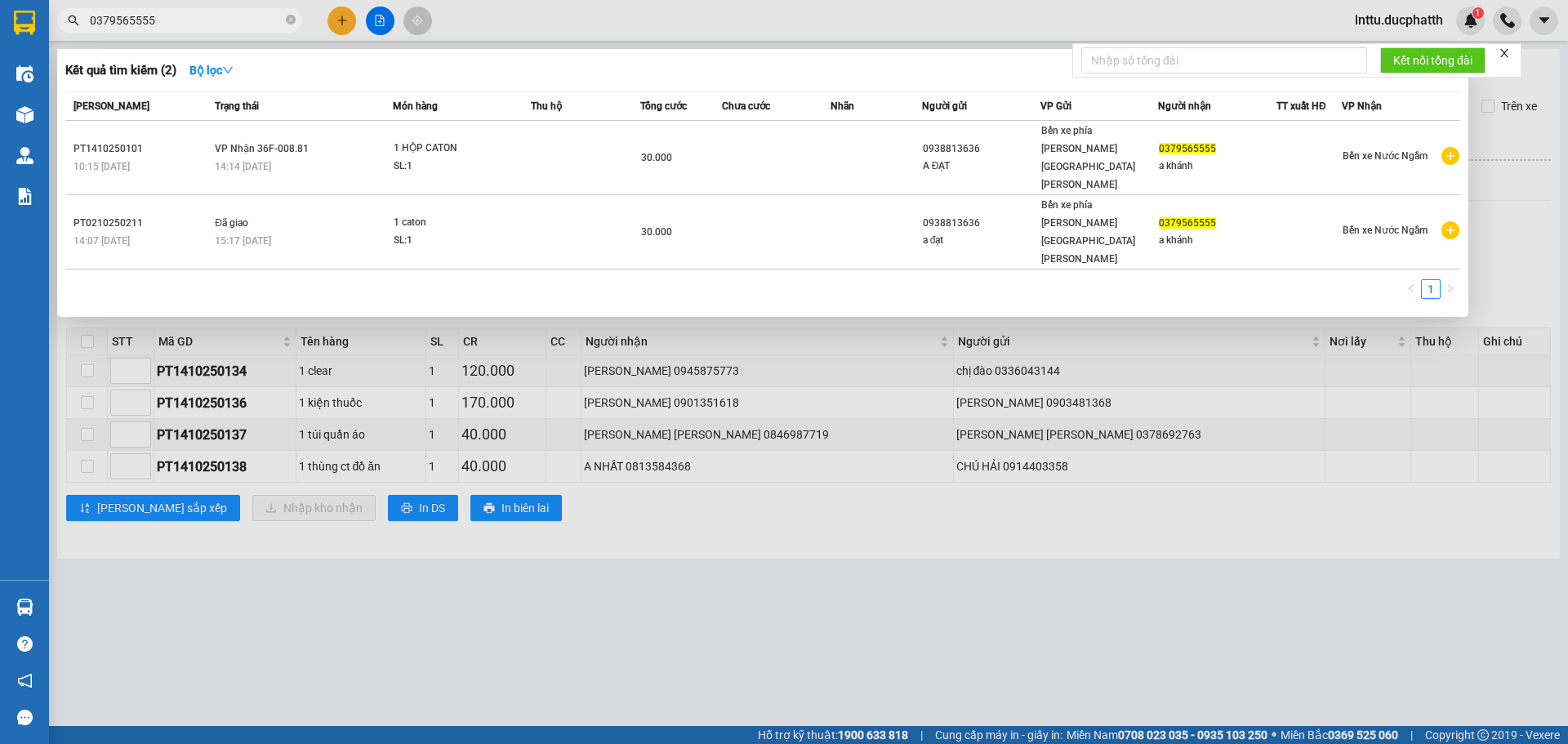
click at [165, 27] on input "0379565555" at bounding box center [186, 20] width 193 height 18
paste input "901351618"
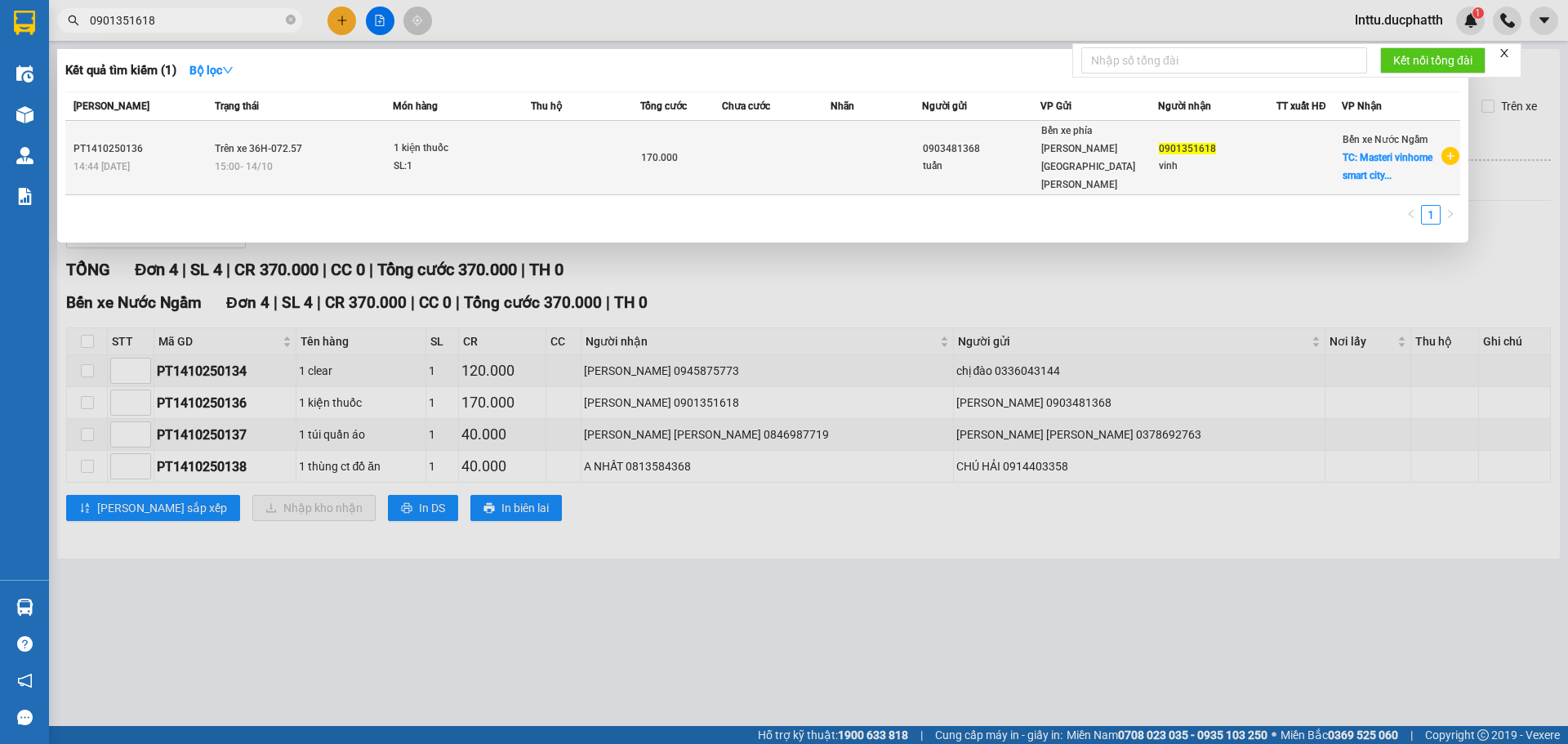
type input "0901351618"
click at [582, 145] on td at bounding box center [585, 158] width 110 height 74
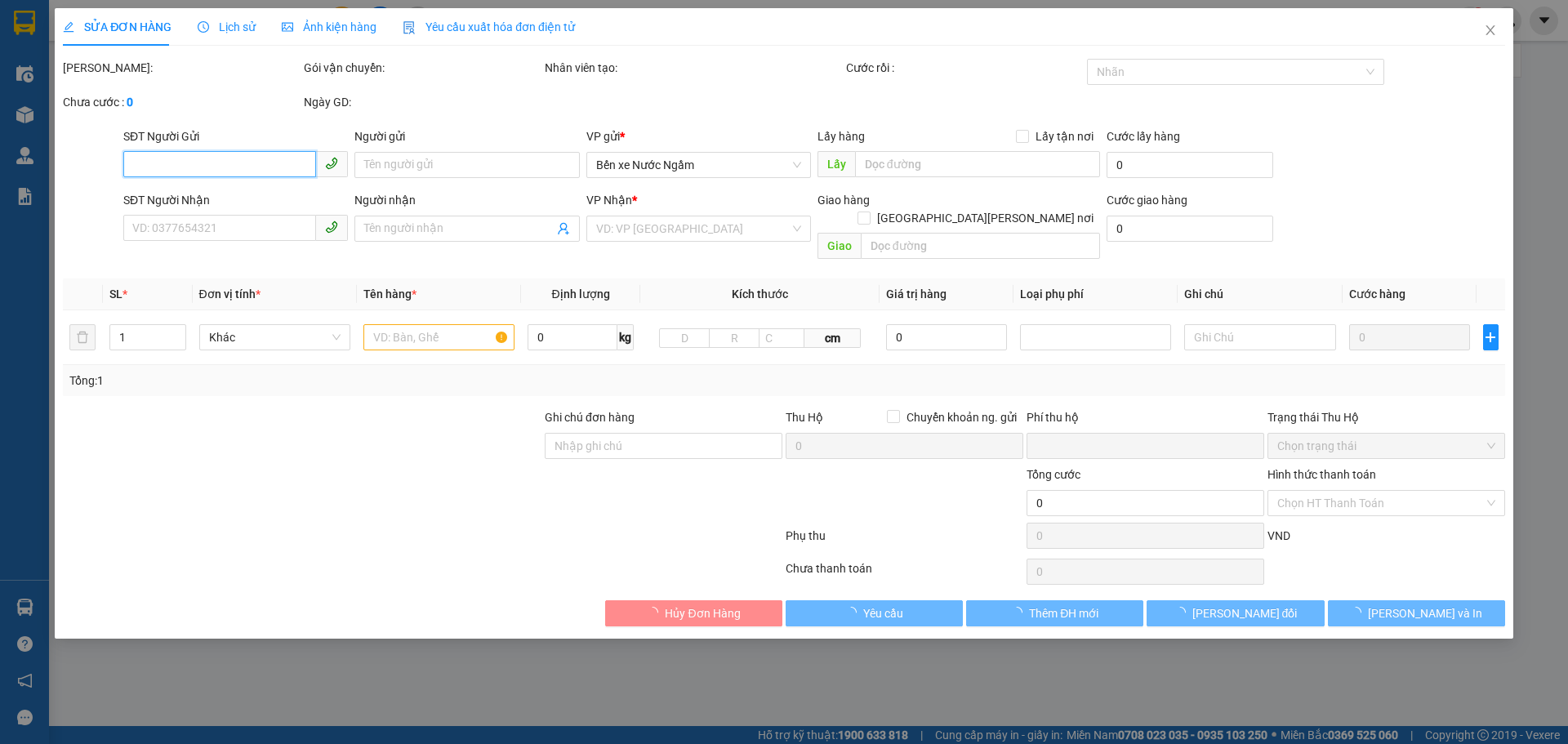
type input "0903481368"
type input "tuấn"
type input "0901351618"
type input "vinh"
checkbox input "true"
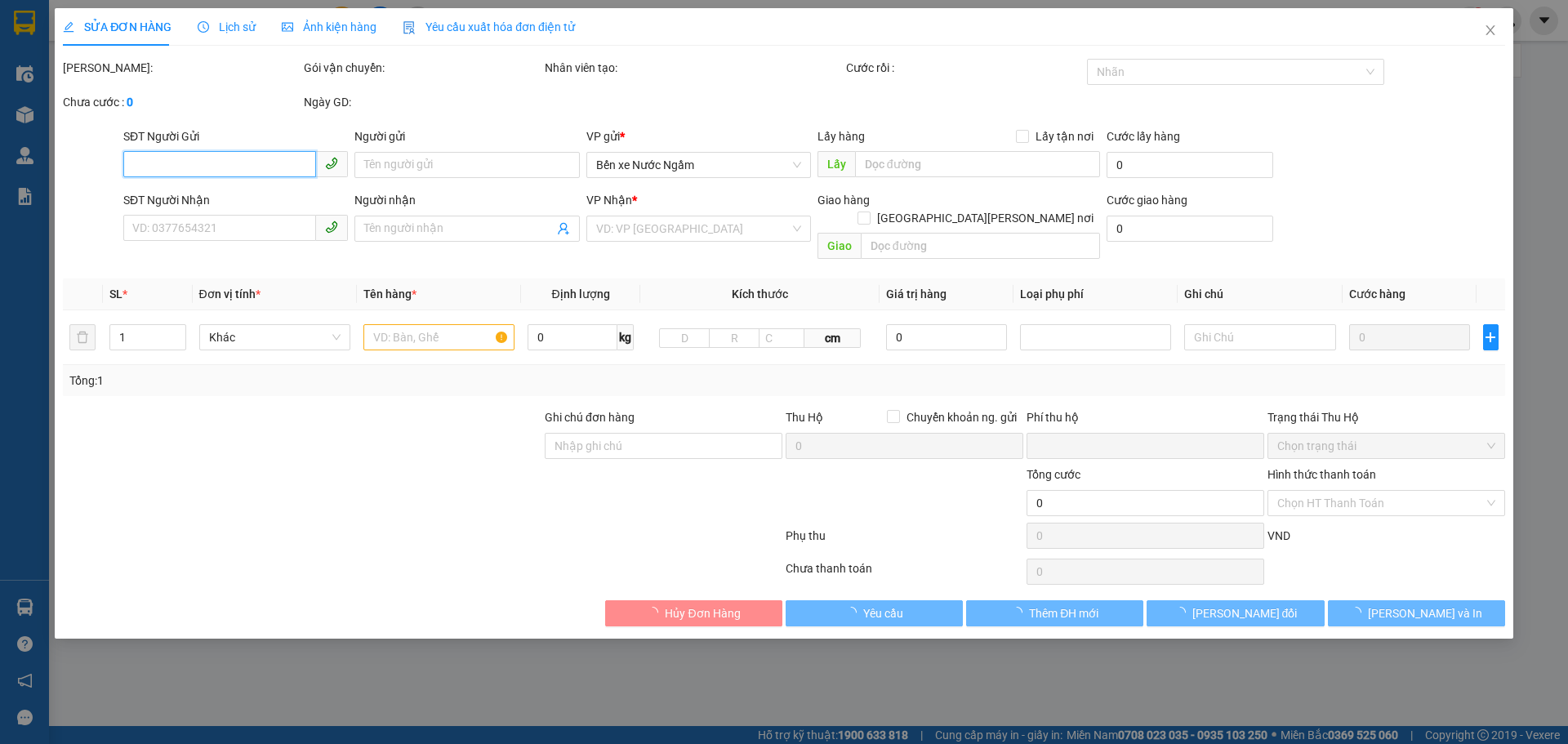
type input "Masteri vinhome smart city ( [PERSON_NAME] b)"
type input "0"
type input "170.000"
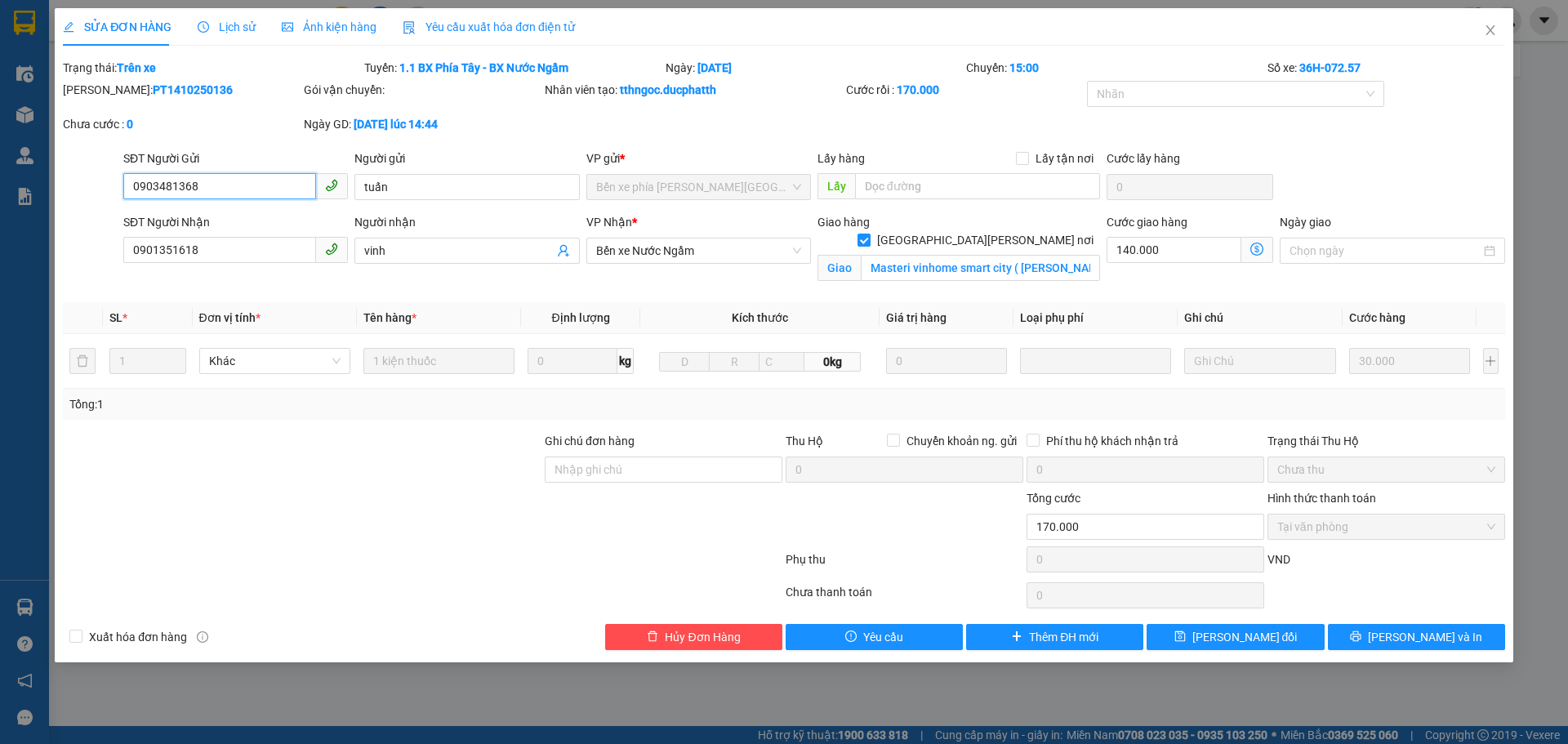
click at [169, 185] on input "0903481368" at bounding box center [220, 186] width 193 height 26
click at [1498, 32] on span "Close" at bounding box center [1490, 30] width 45 height 45
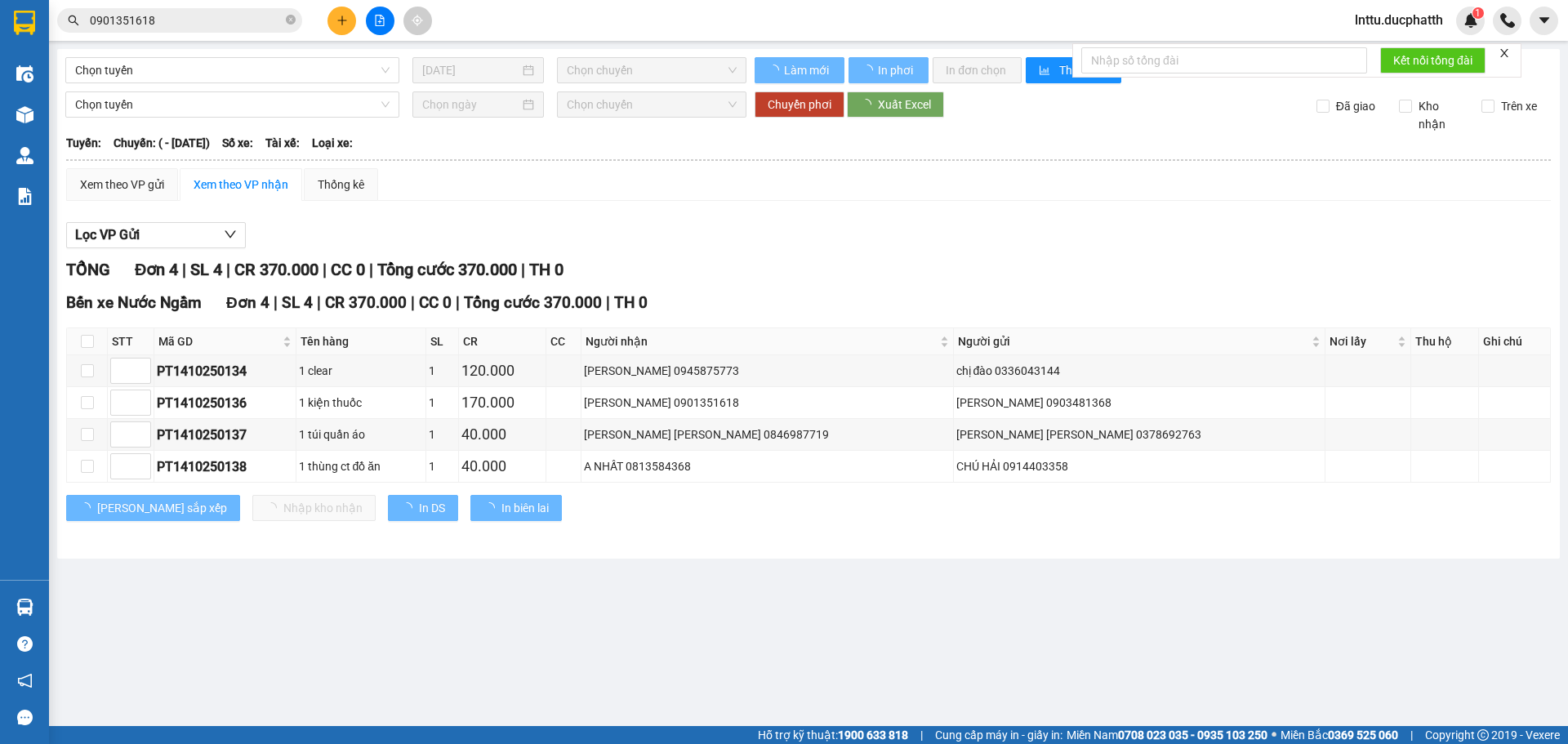
drag, startPoint x: 816, startPoint y: 240, endPoint x: 646, endPoint y: 308, distance: 183.1
click at [815, 240] on div "Lọc VP Gửi" at bounding box center [808, 235] width 1484 height 27
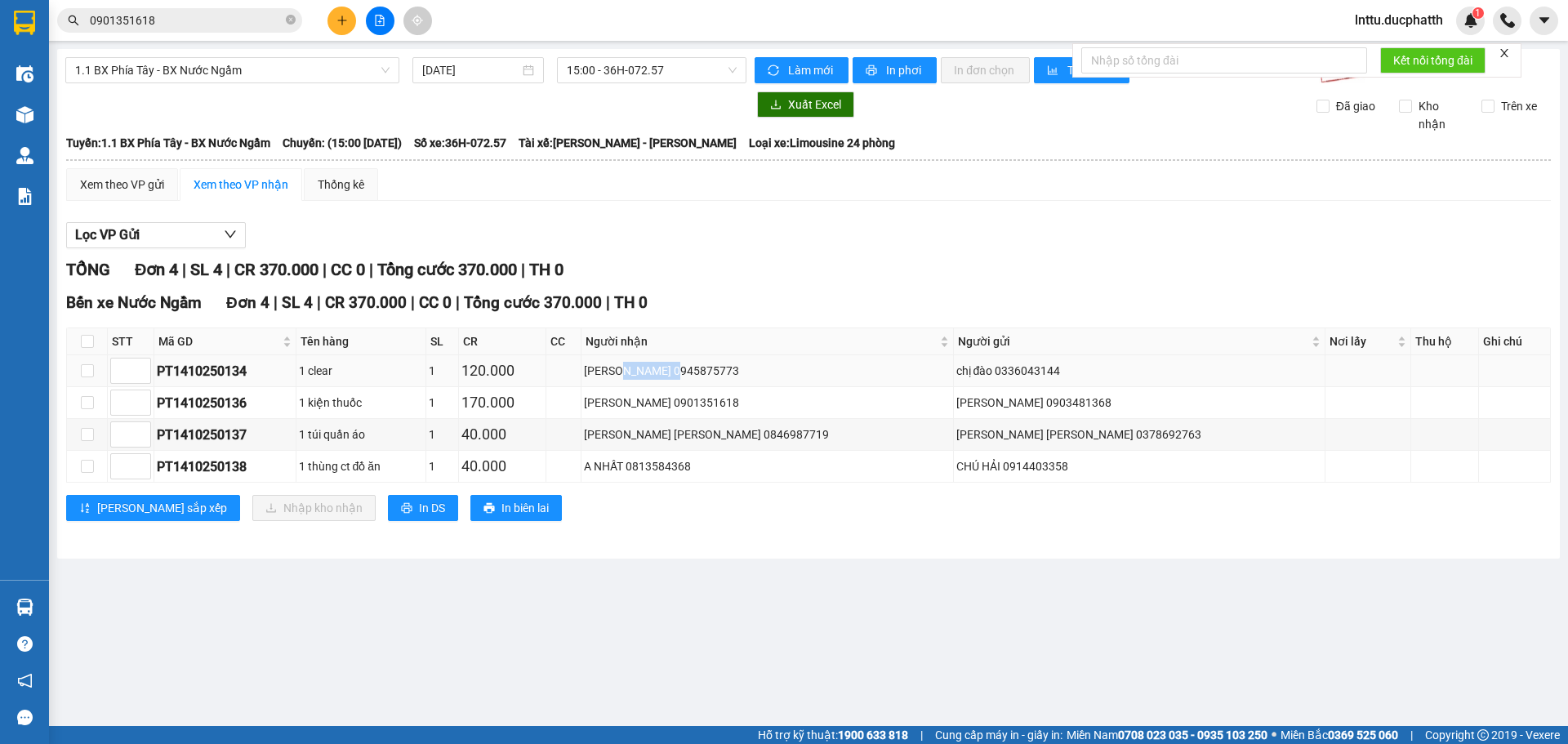
drag, startPoint x: 748, startPoint y: 368, endPoint x: 810, endPoint y: 374, distance: 62.3
click at [810, 374] on div "[PERSON_NAME] 0945875773" at bounding box center [767, 370] width 366 height 18
copy div "0945875773"
click at [180, 18] on input "0901351618" at bounding box center [186, 20] width 193 height 18
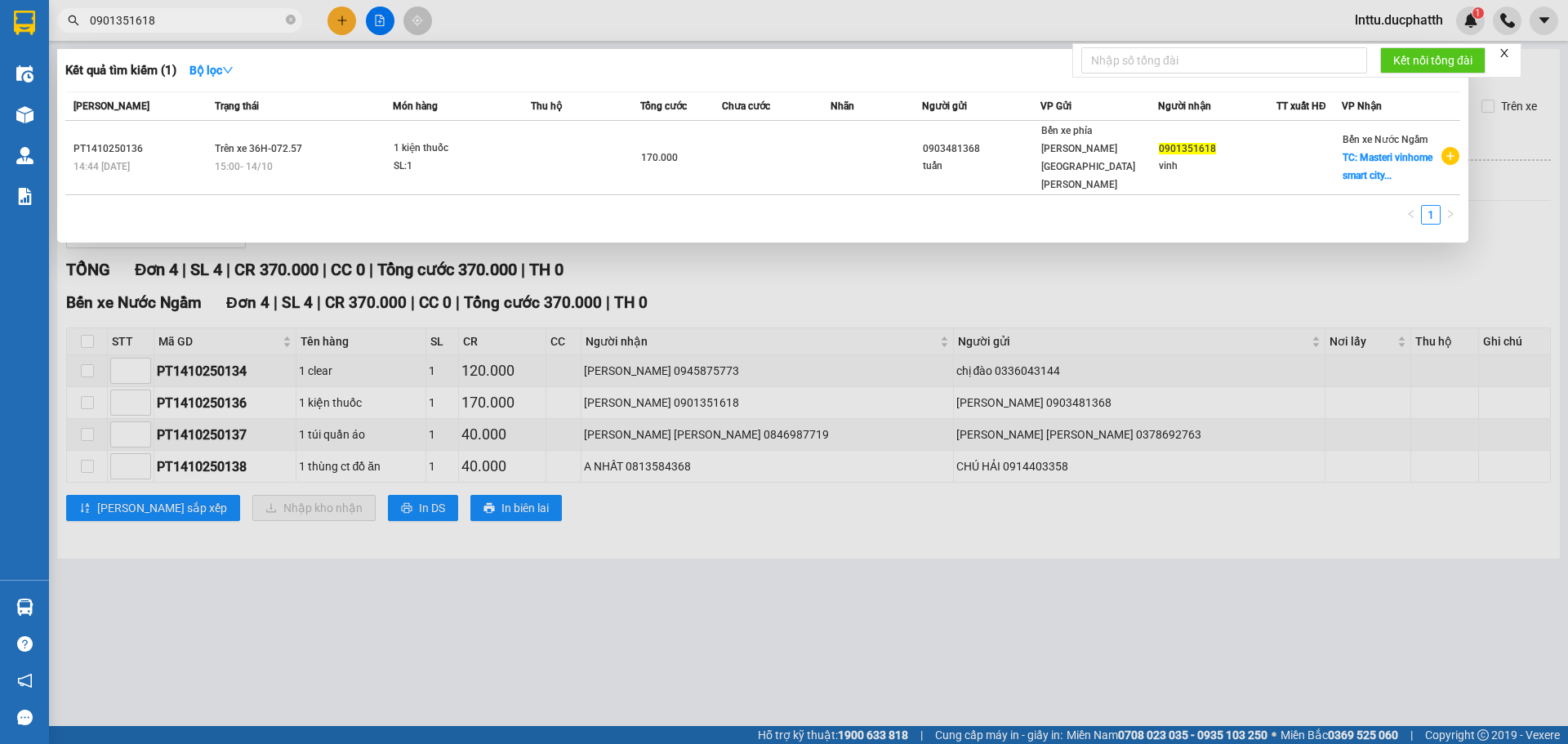
click at [180, 18] on input "0901351618" at bounding box center [186, 20] width 193 height 18
paste input "45875773"
type input "0945875773"
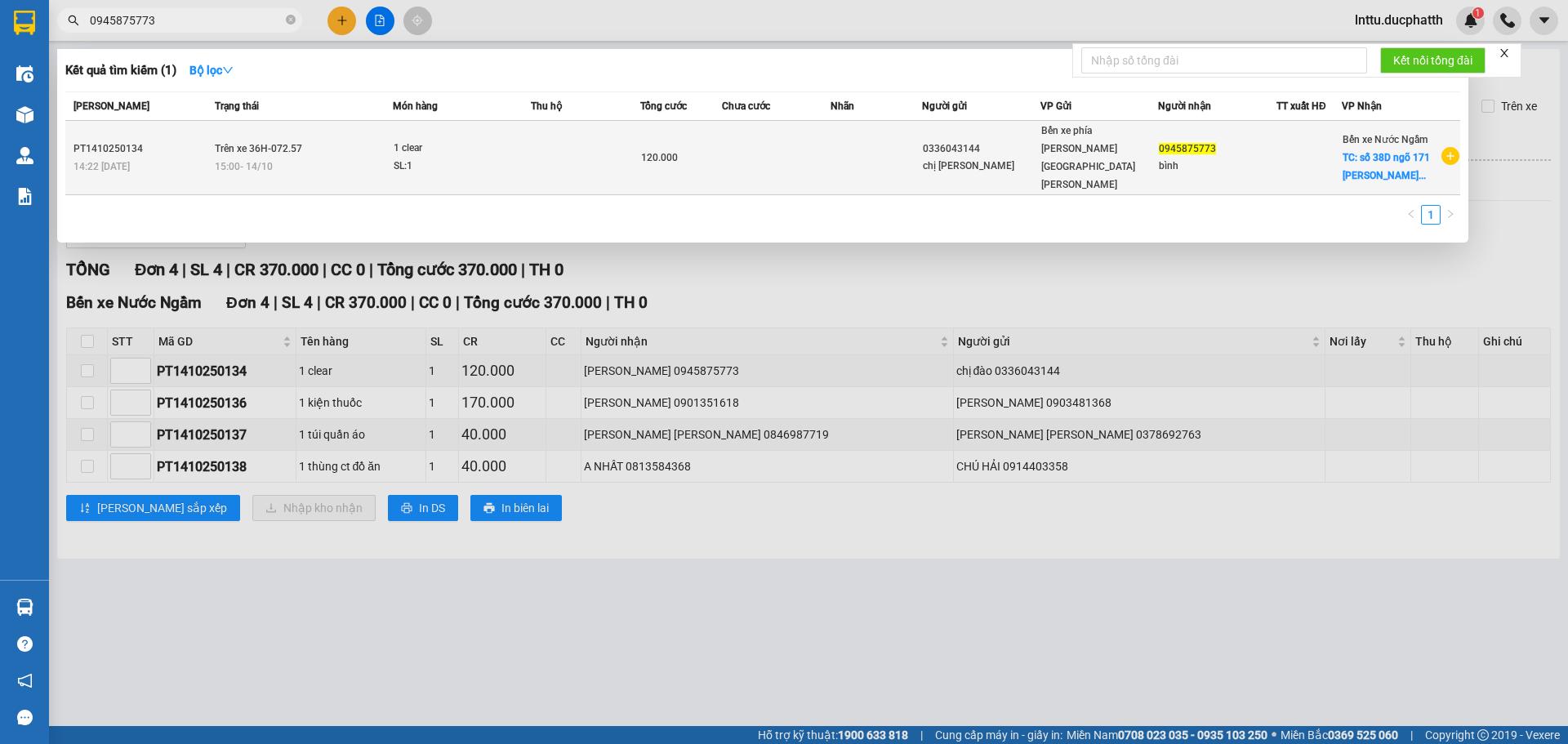
click at [1232, 140] on div "0945875773" at bounding box center [1217, 149] width 117 height 17
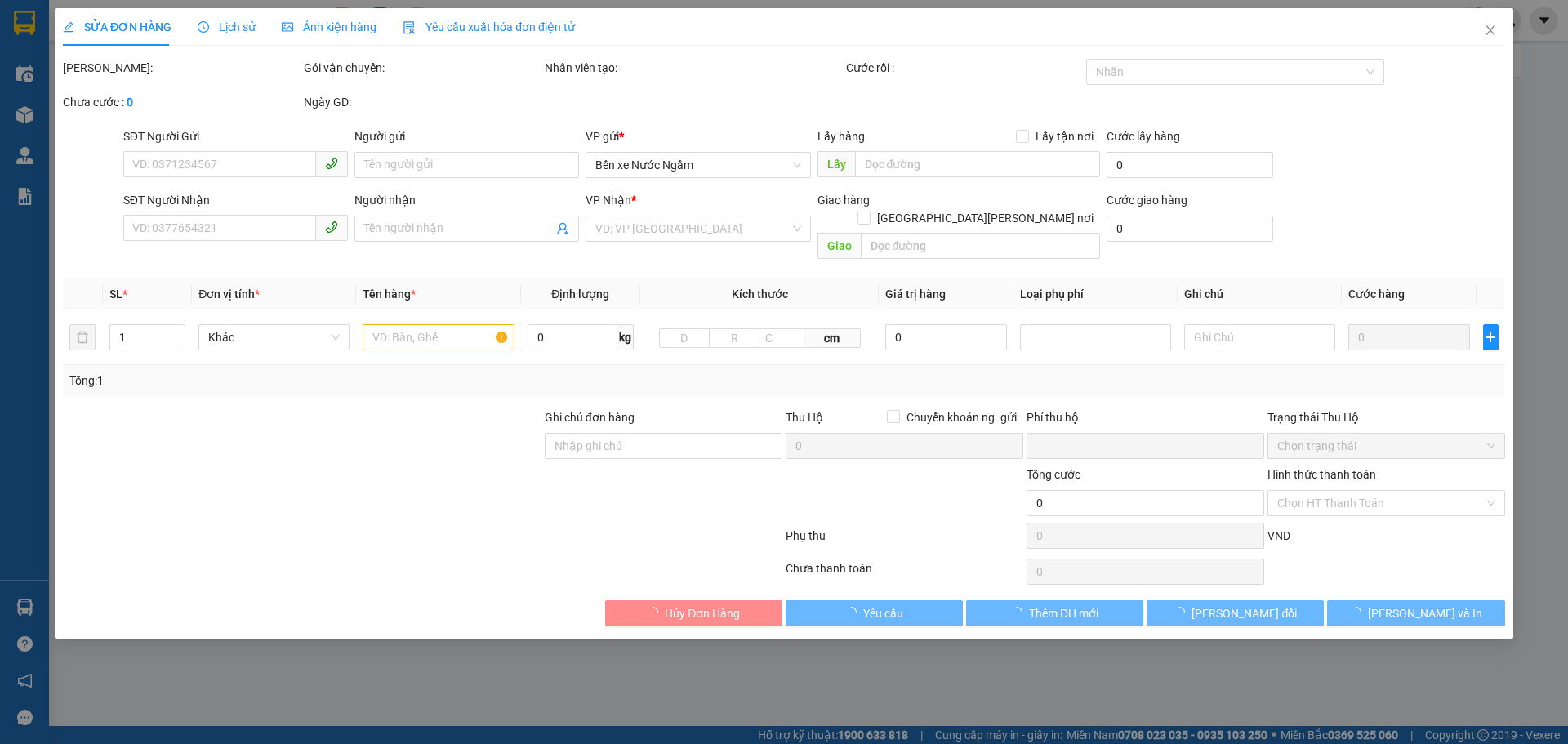
type input "0336043144"
type input "chị [PERSON_NAME]"
type input "0945875773"
type input "bình"
checkbox input "true"
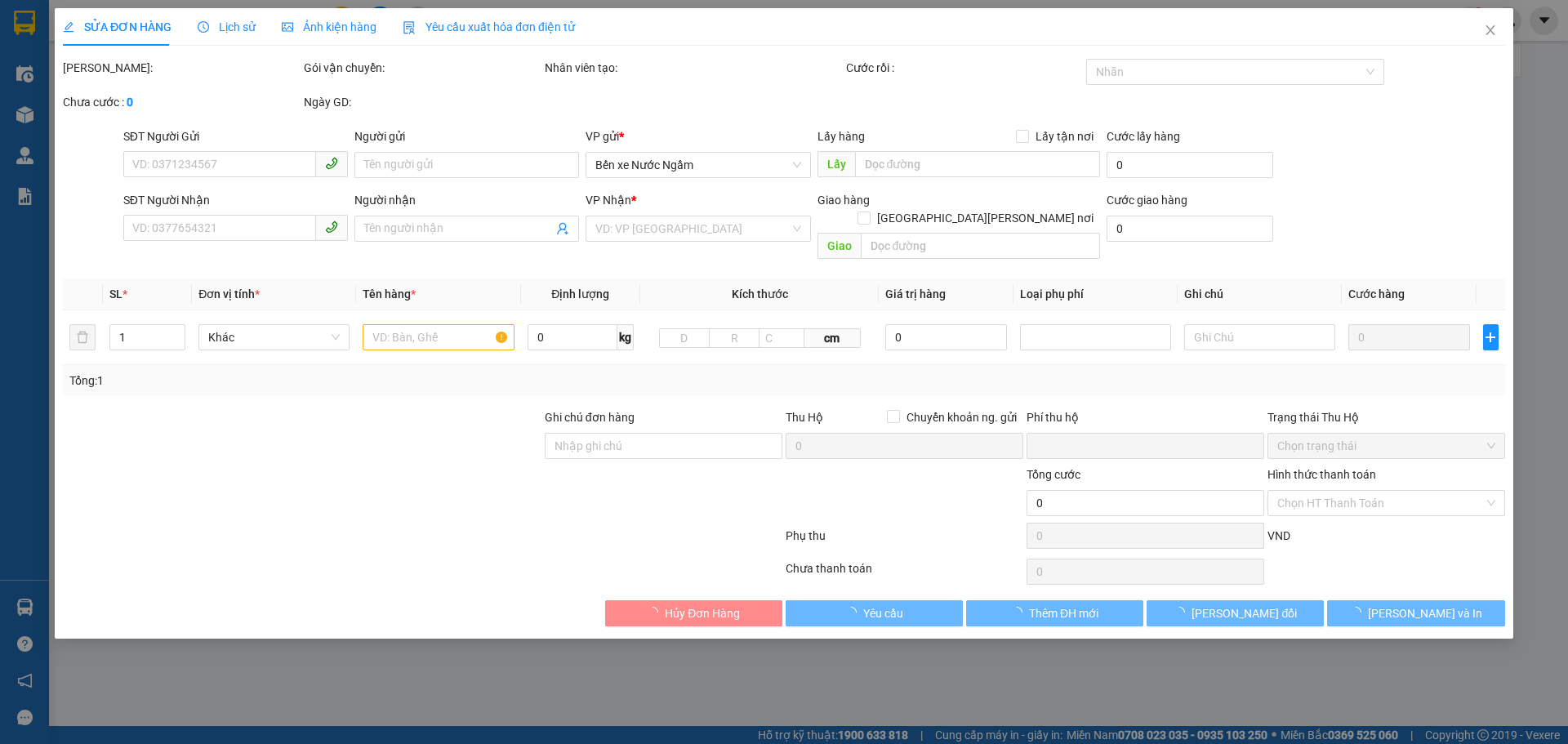
type input "số 38D ngõ 171 [PERSON_NAME] [PERSON_NAME]- cầu giấy"
type input "0"
type input "120.000"
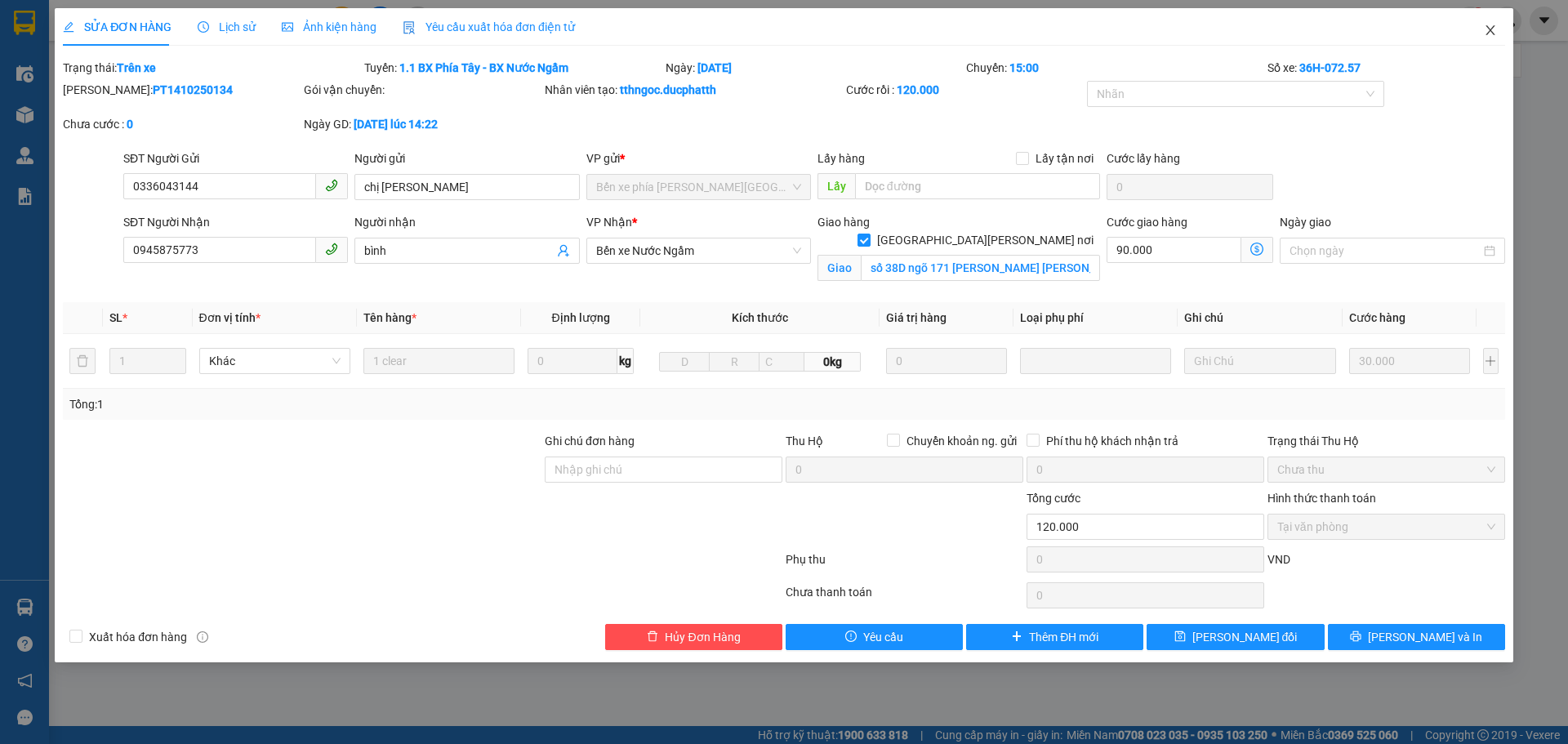
click at [1487, 23] on span "Close" at bounding box center [1490, 30] width 45 height 45
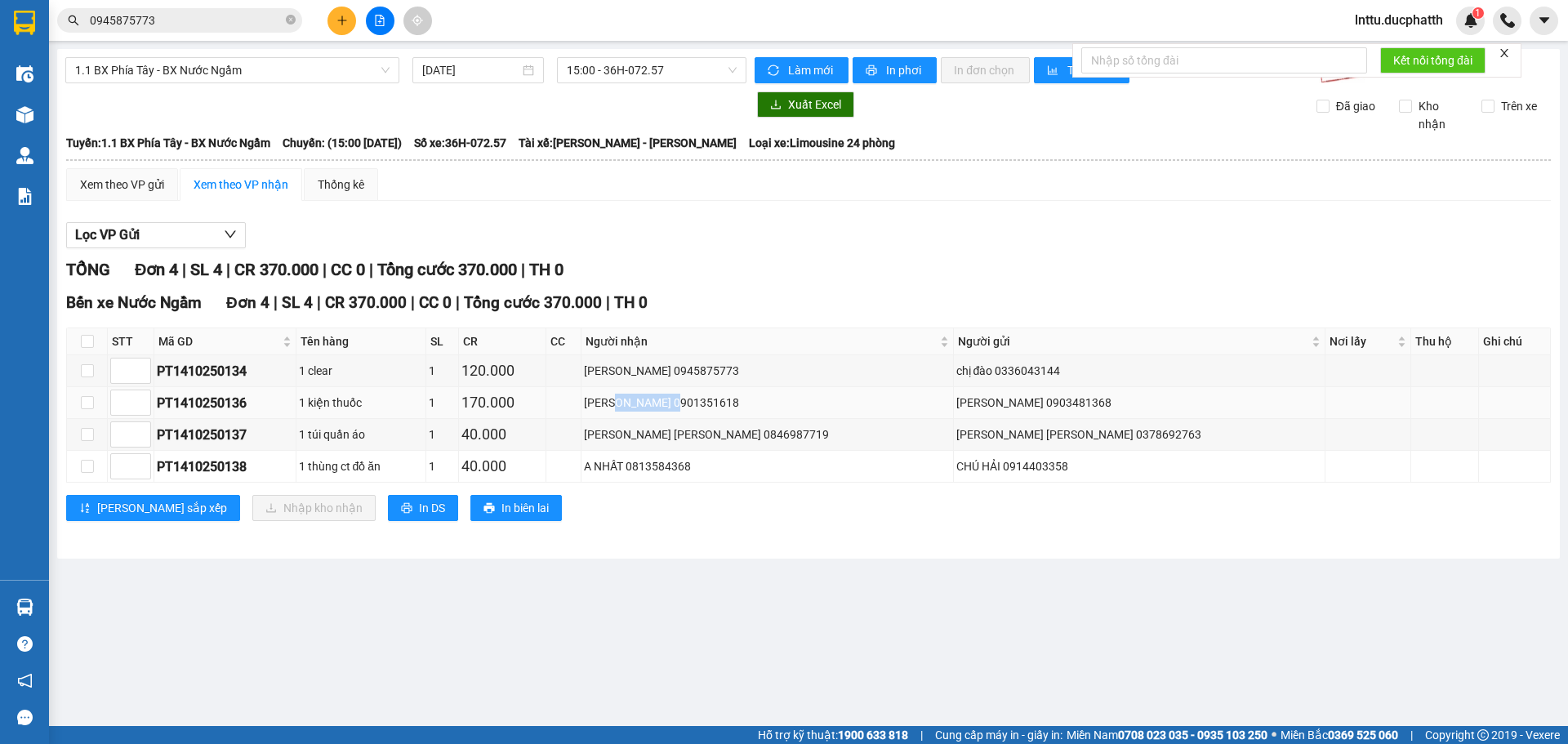
drag, startPoint x: 747, startPoint y: 402, endPoint x: 822, endPoint y: 402, distance: 75.0
click at [822, 402] on div "[PERSON_NAME] 0901351618" at bounding box center [767, 402] width 366 height 18
copy div "0901351618"
click at [85, 346] on input "checkbox" at bounding box center [87, 341] width 13 height 13
checkbox input "true"
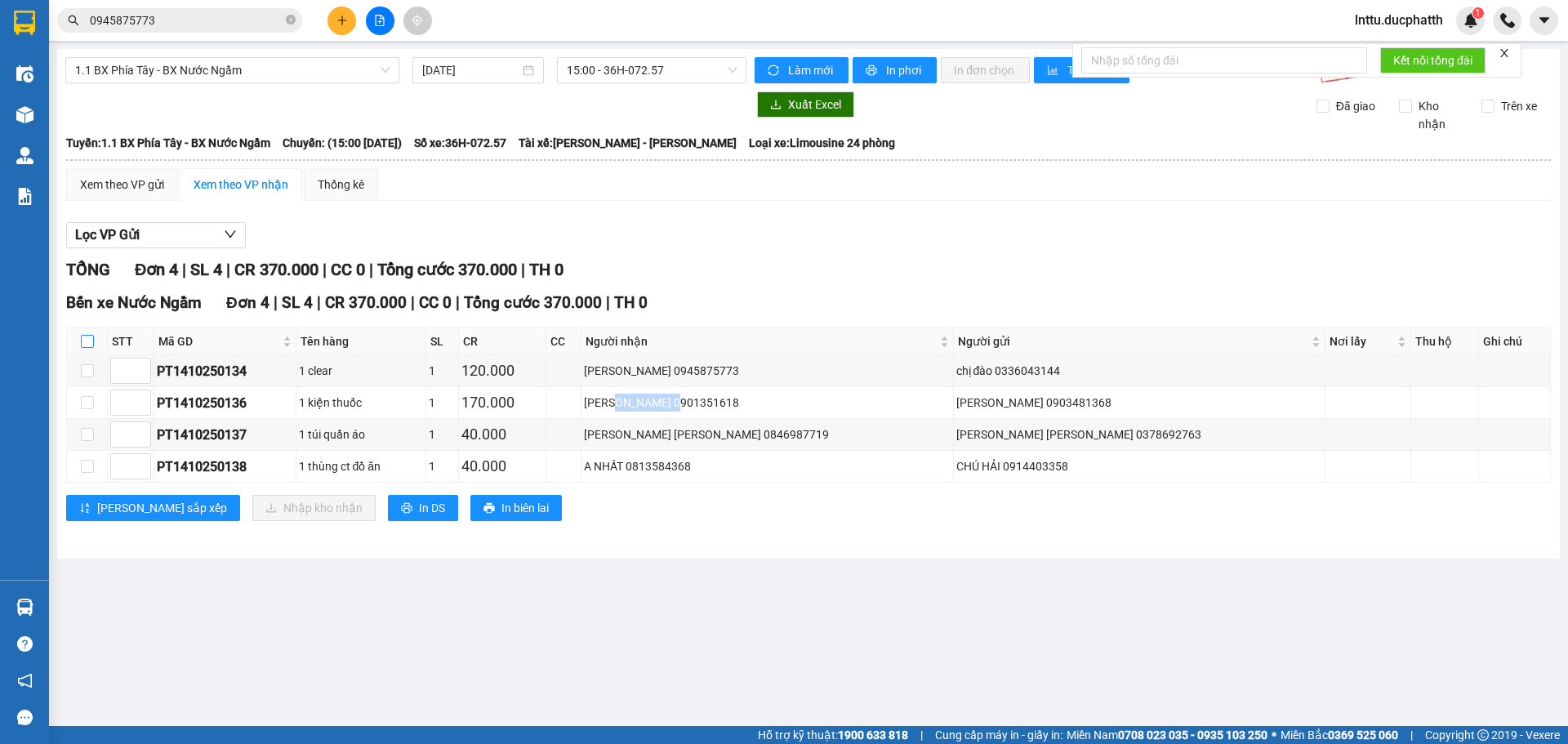
checkbox input "true"
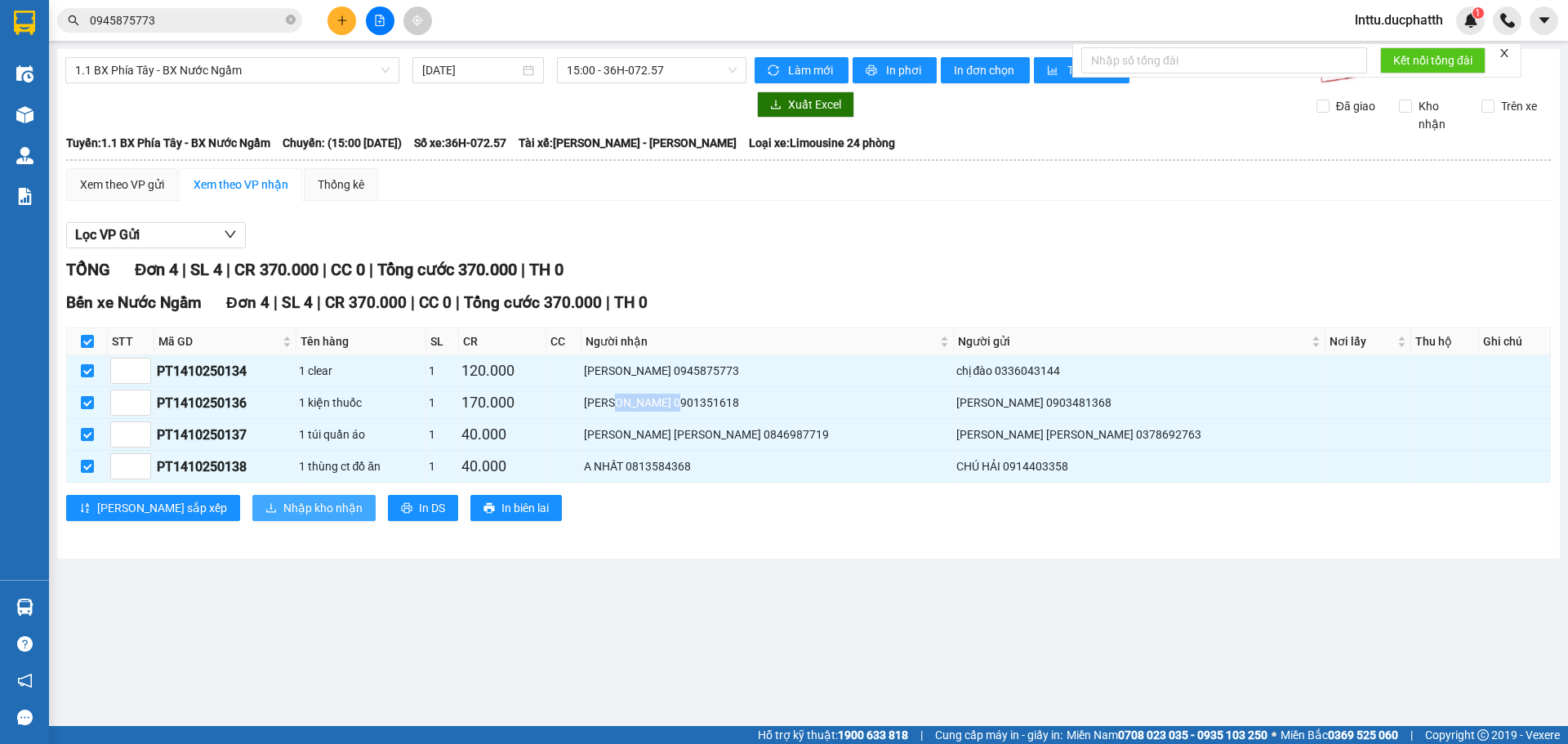
click at [283, 503] on span "Nhập kho nhận" at bounding box center [322, 508] width 79 height 18
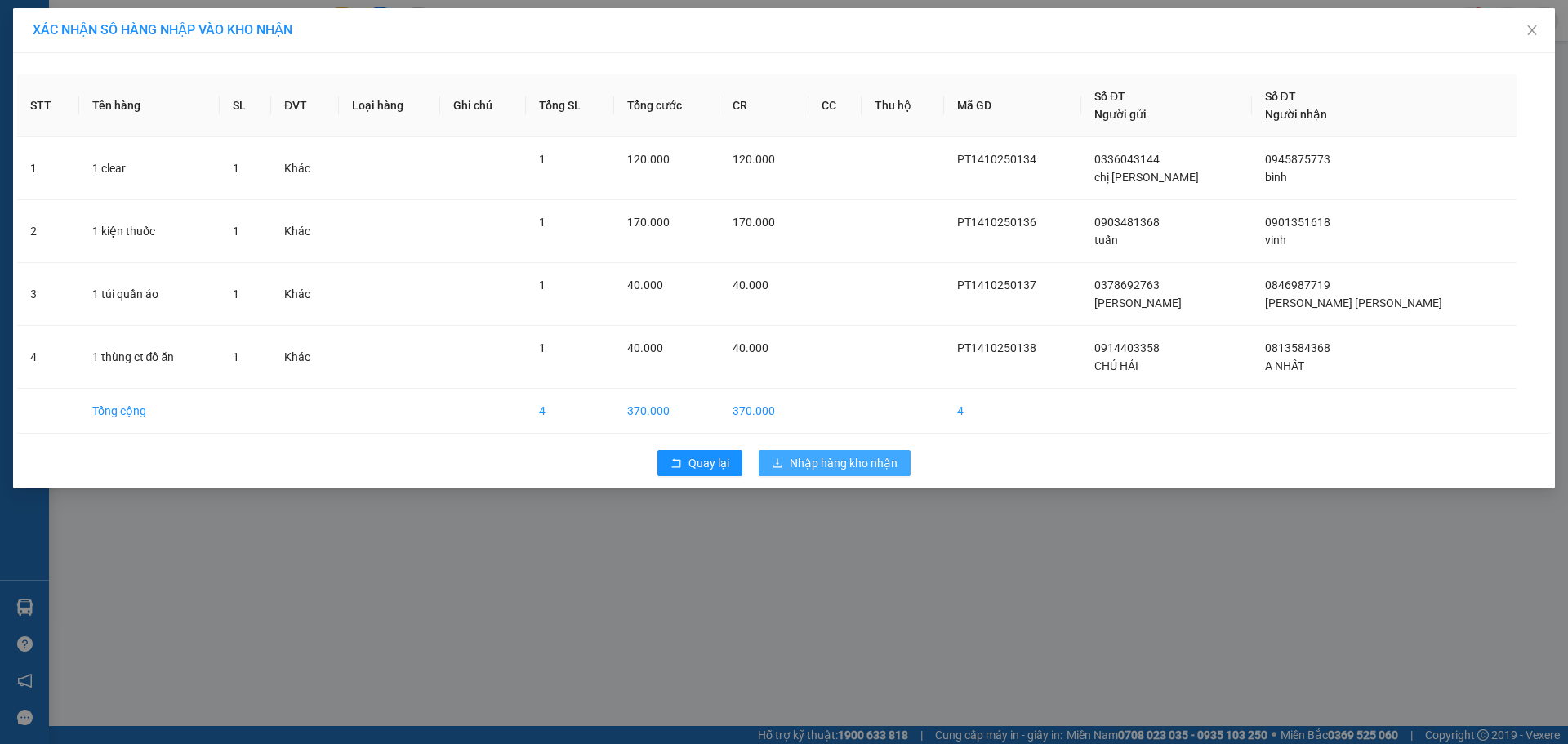
click at [848, 466] on span "Nhập hàng kho nhận" at bounding box center [844, 463] width 108 height 18
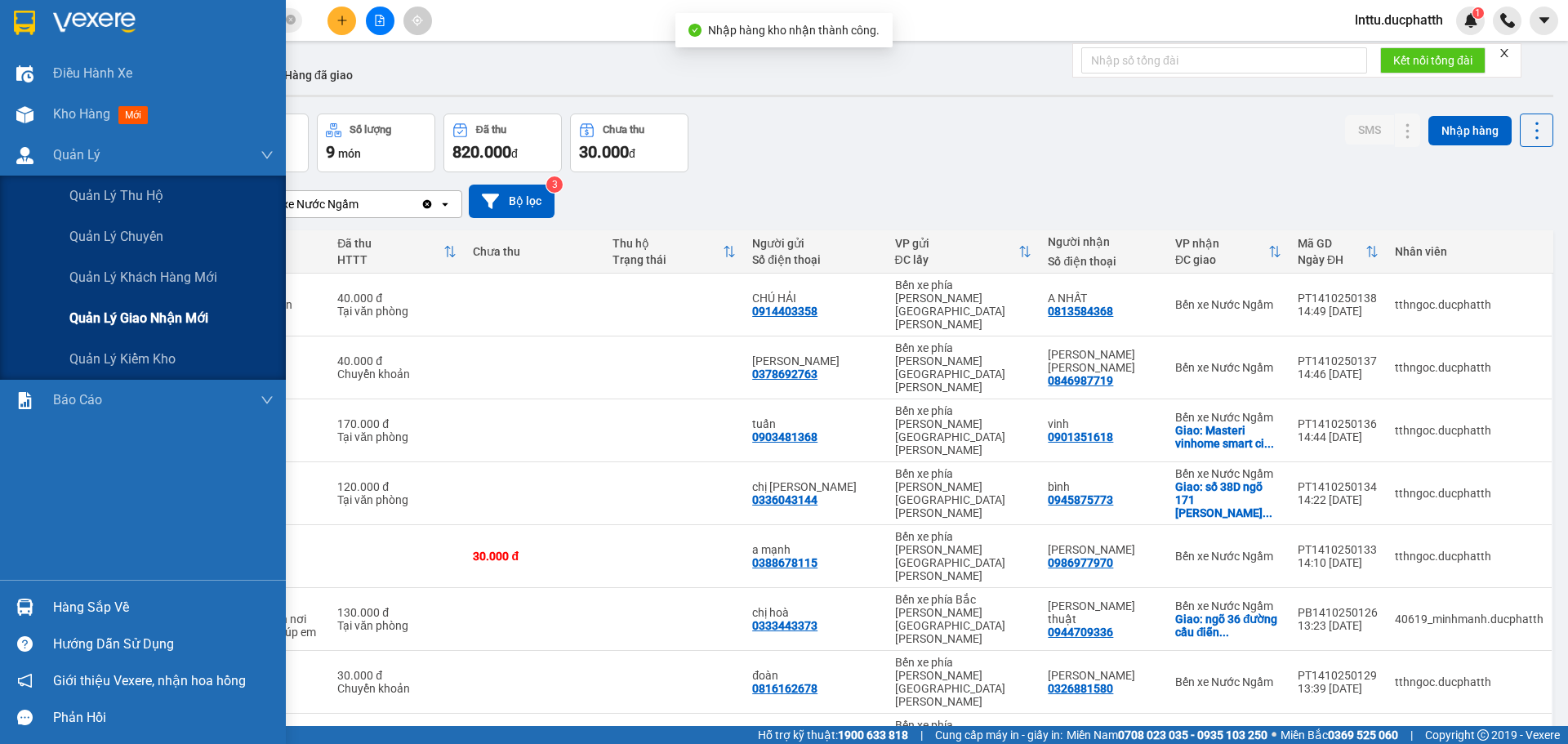
click at [130, 315] on span "Quản lý giao nhận mới" at bounding box center [139, 317] width 139 height 20
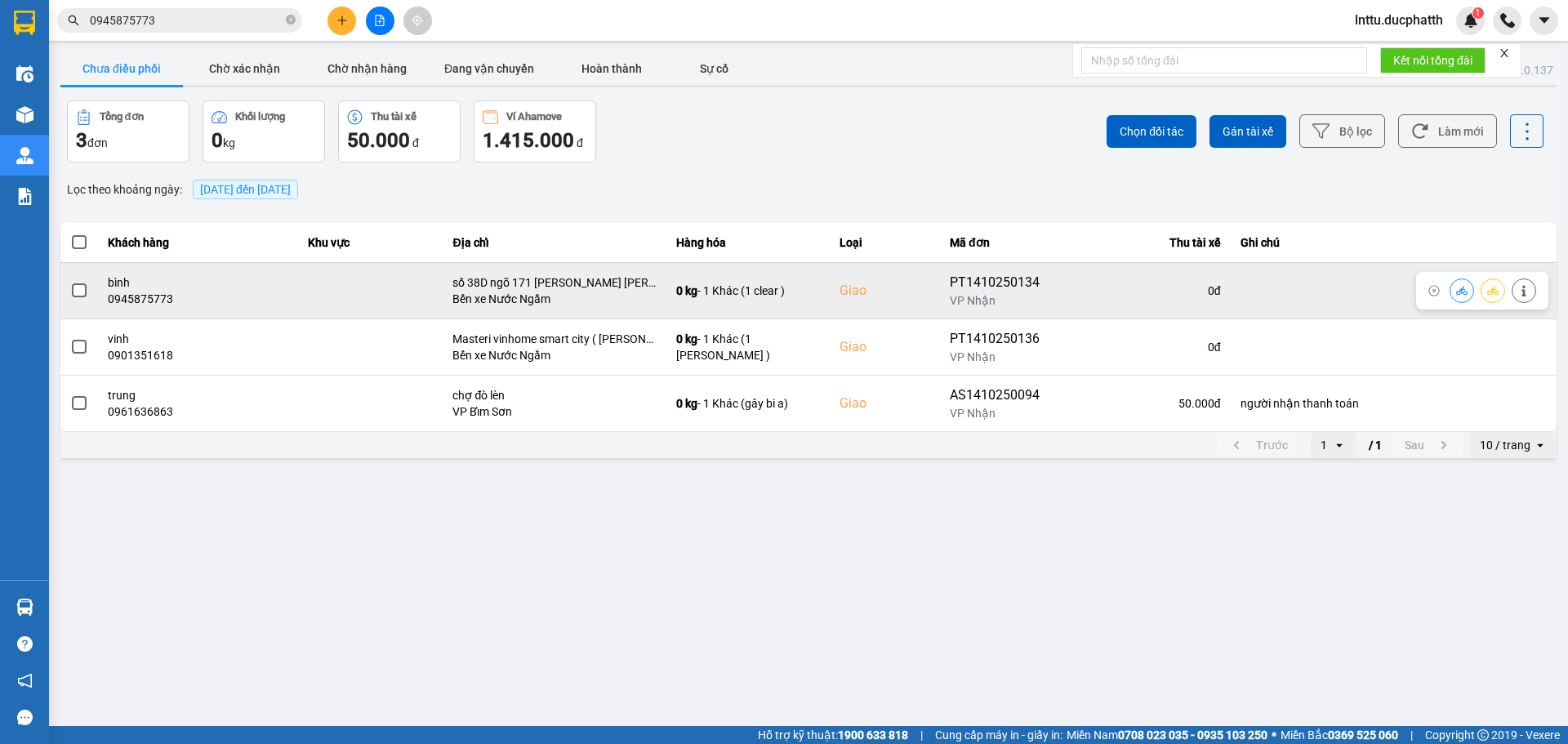
click at [1466, 283] on button at bounding box center [1462, 290] width 23 height 29
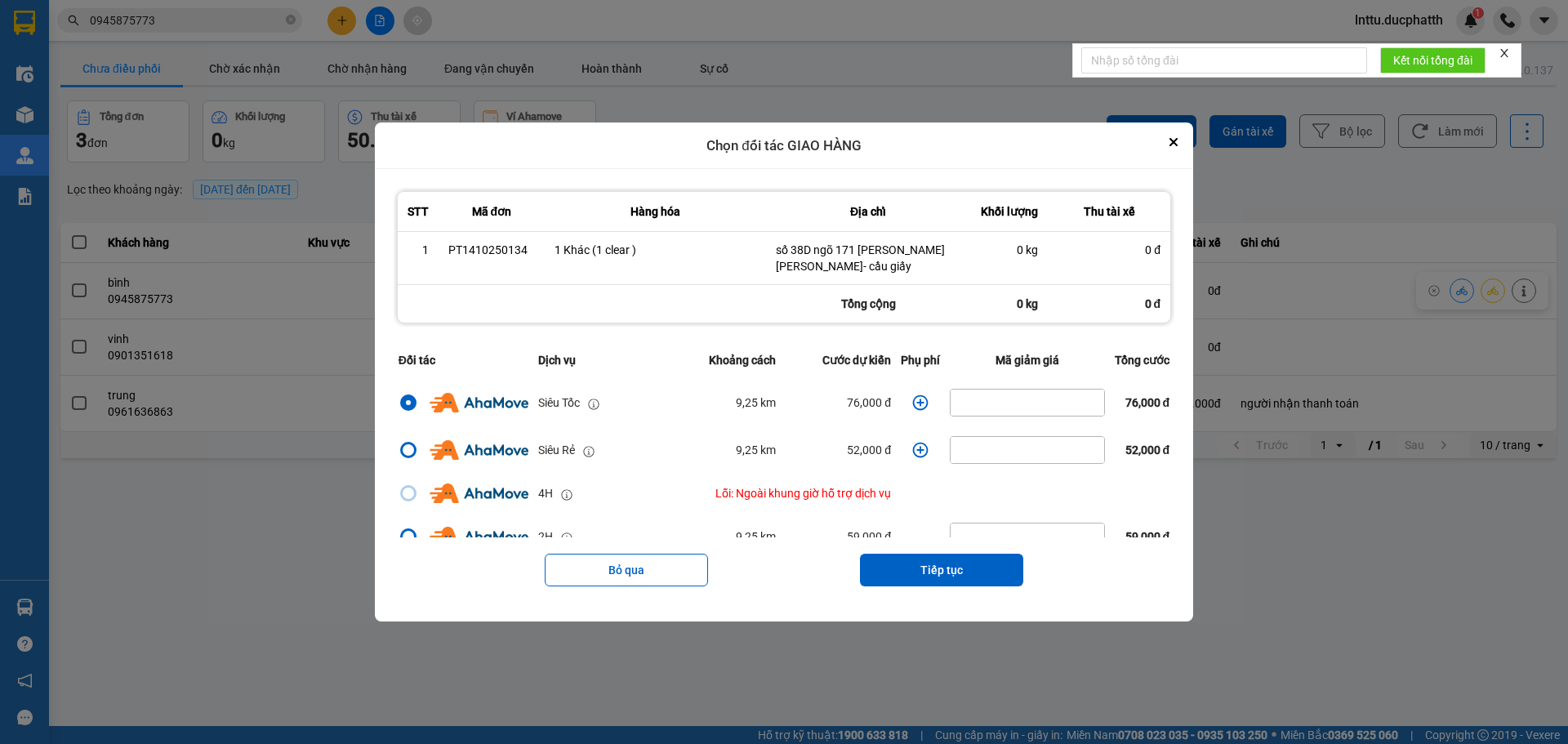
click at [913, 405] on icon "dialog" at bounding box center [920, 402] width 17 height 17
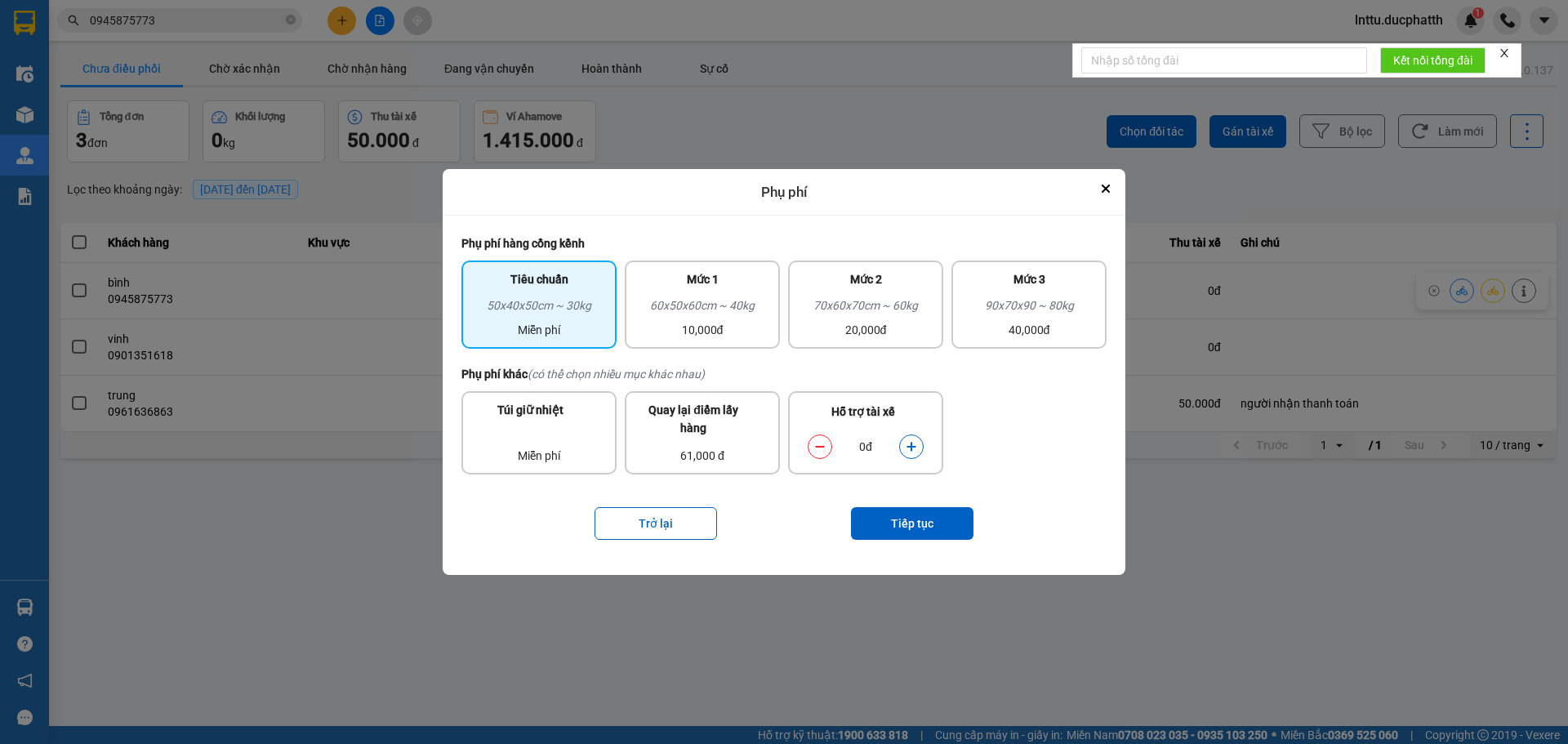
click at [910, 448] on icon "dialog" at bounding box center [911, 447] width 9 height 9
click at [900, 529] on button "Tiếp tục" at bounding box center [912, 523] width 123 height 32
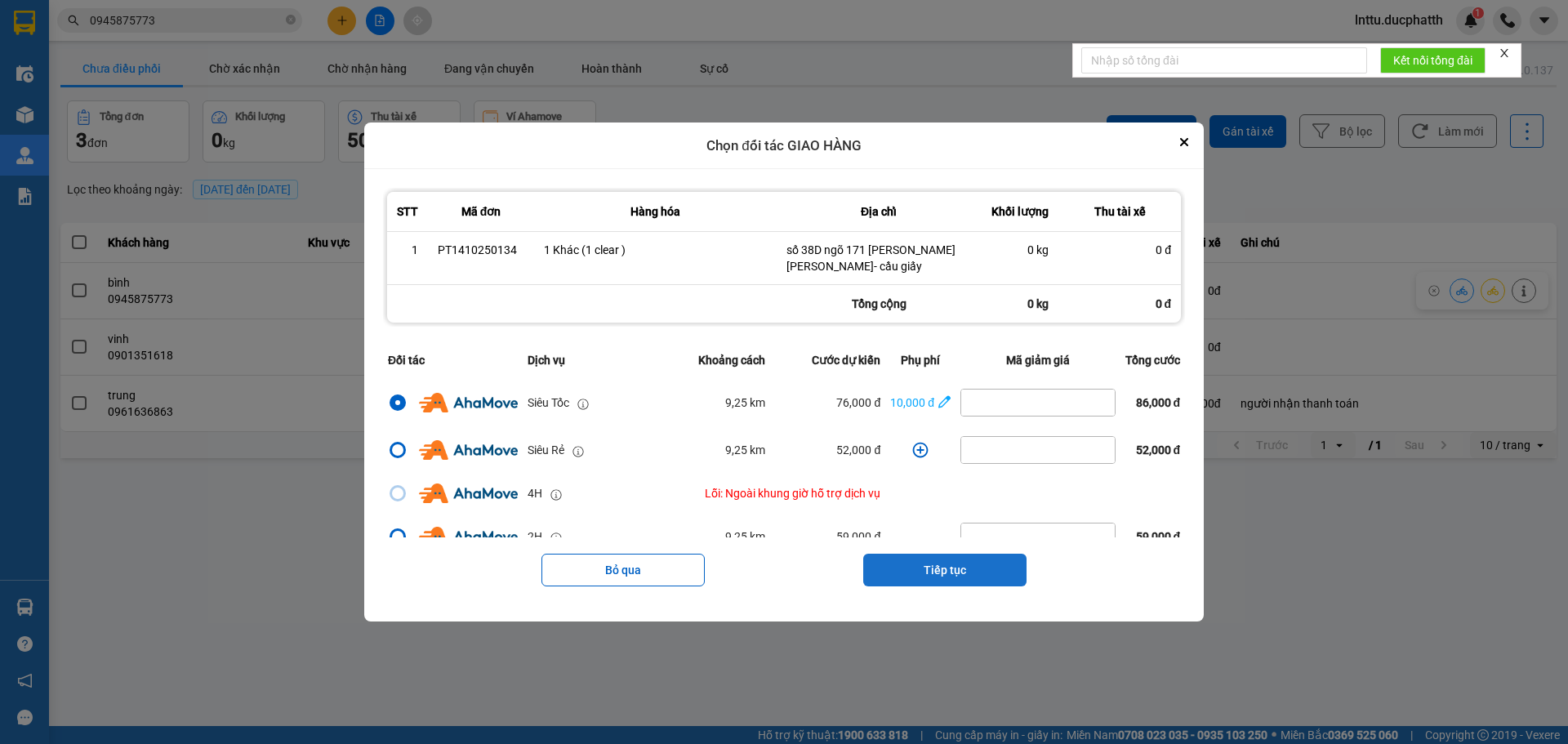
click at [960, 571] on button "Tiếp tục" at bounding box center [944, 570] width 163 height 32
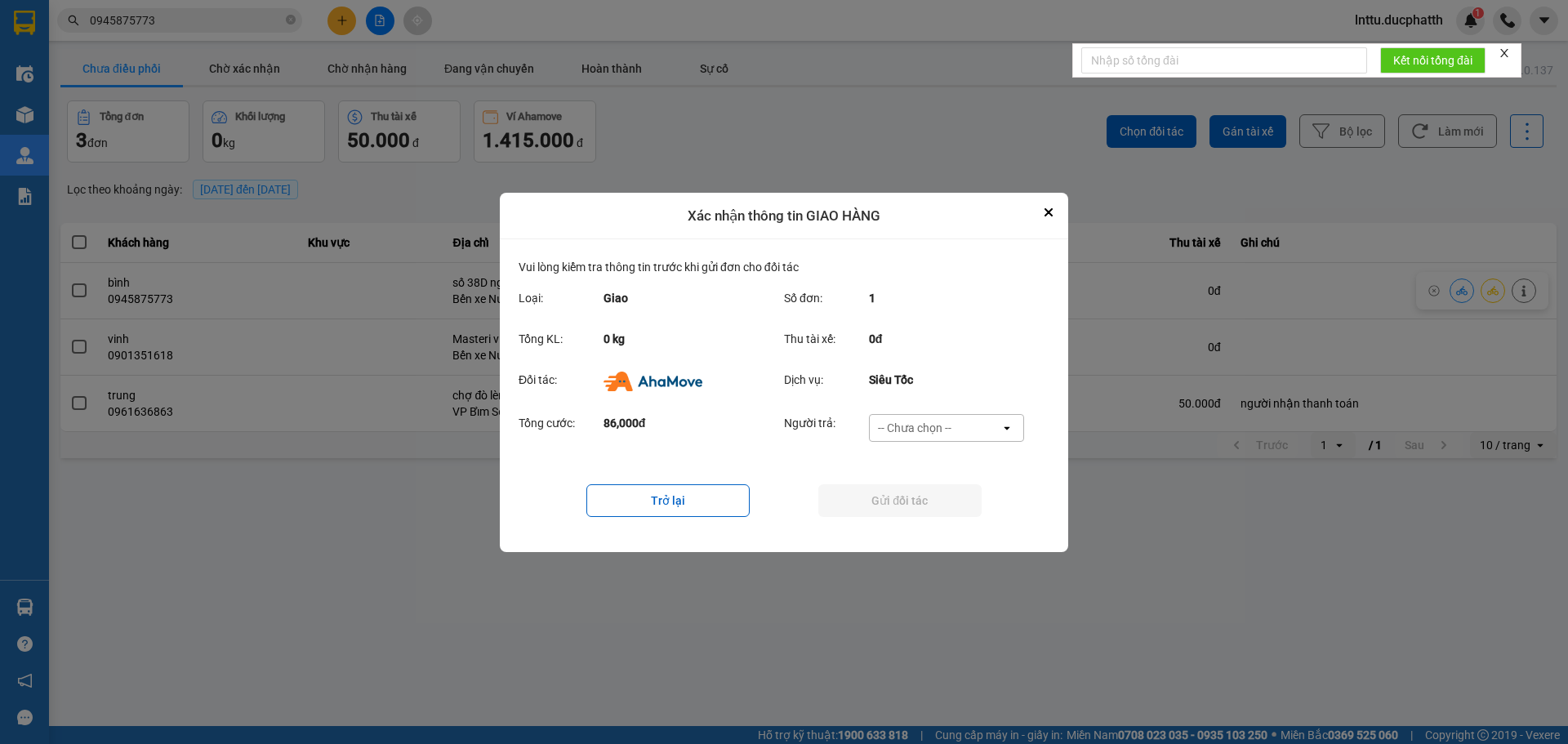
click at [940, 429] on div "-- Chưa chọn --" at bounding box center [915, 428] width 73 height 17
click at [926, 529] on div "Ví Ahamove" at bounding box center [946, 521] width 155 height 30
click at [877, 506] on button "Gửi đối tác" at bounding box center [899, 500] width 163 height 32
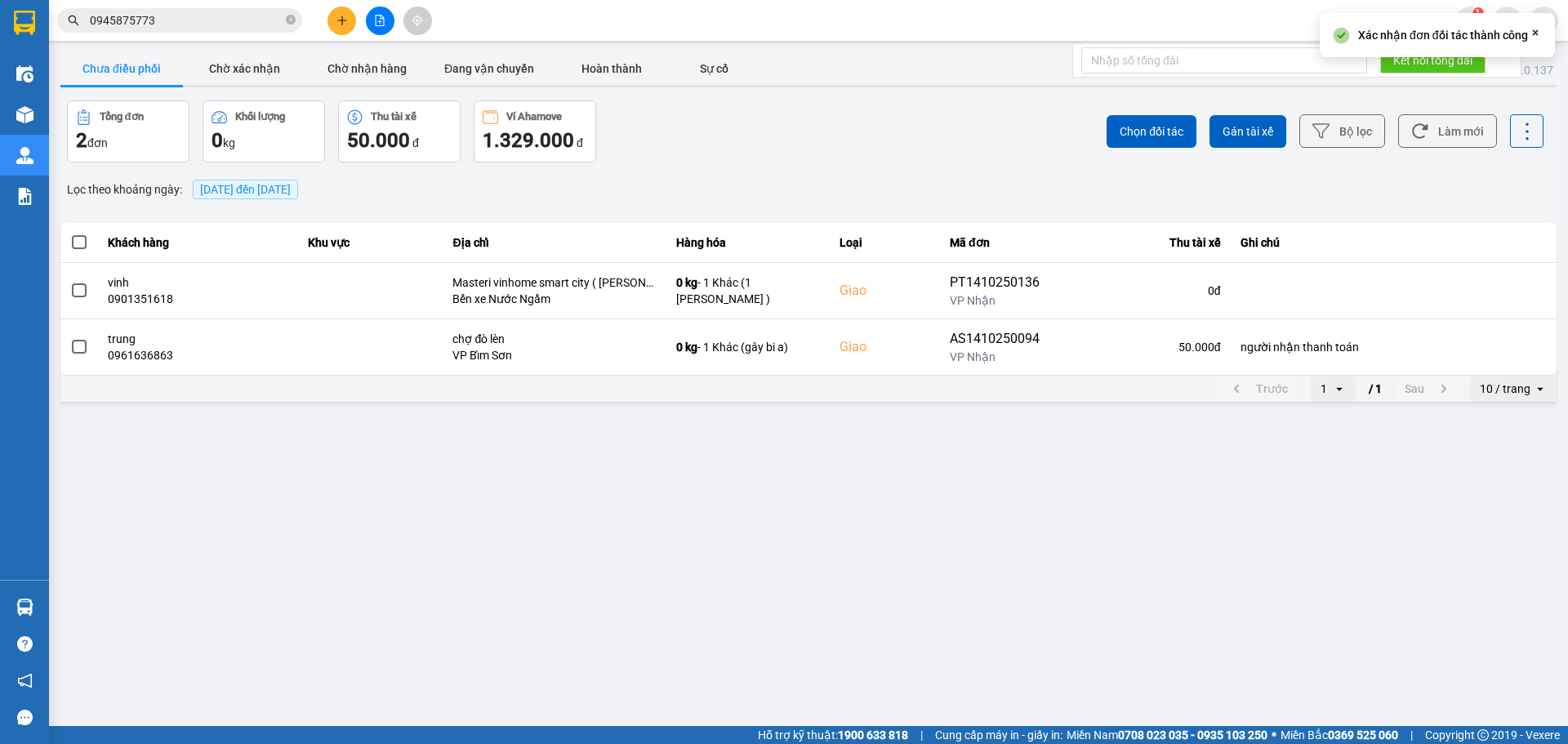
click at [981, 491] on main "ver: 0.0.137 Chưa điều [PERSON_NAME] xác [PERSON_NAME] [PERSON_NAME] hàng Đang …" at bounding box center [784, 362] width 1568 height 726
drag, startPoint x: 748, startPoint y: 457, endPoint x: 555, endPoint y: 389, distance: 204.6
click at [738, 447] on main "ver: 0.0.137 Chưa điều [PERSON_NAME] xác [PERSON_NAME] [PERSON_NAME] hàng Đang …" at bounding box center [784, 362] width 1568 height 726
click at [166, 17] on input "0945875773" at bounding box center [186, 20] width 193 height 18
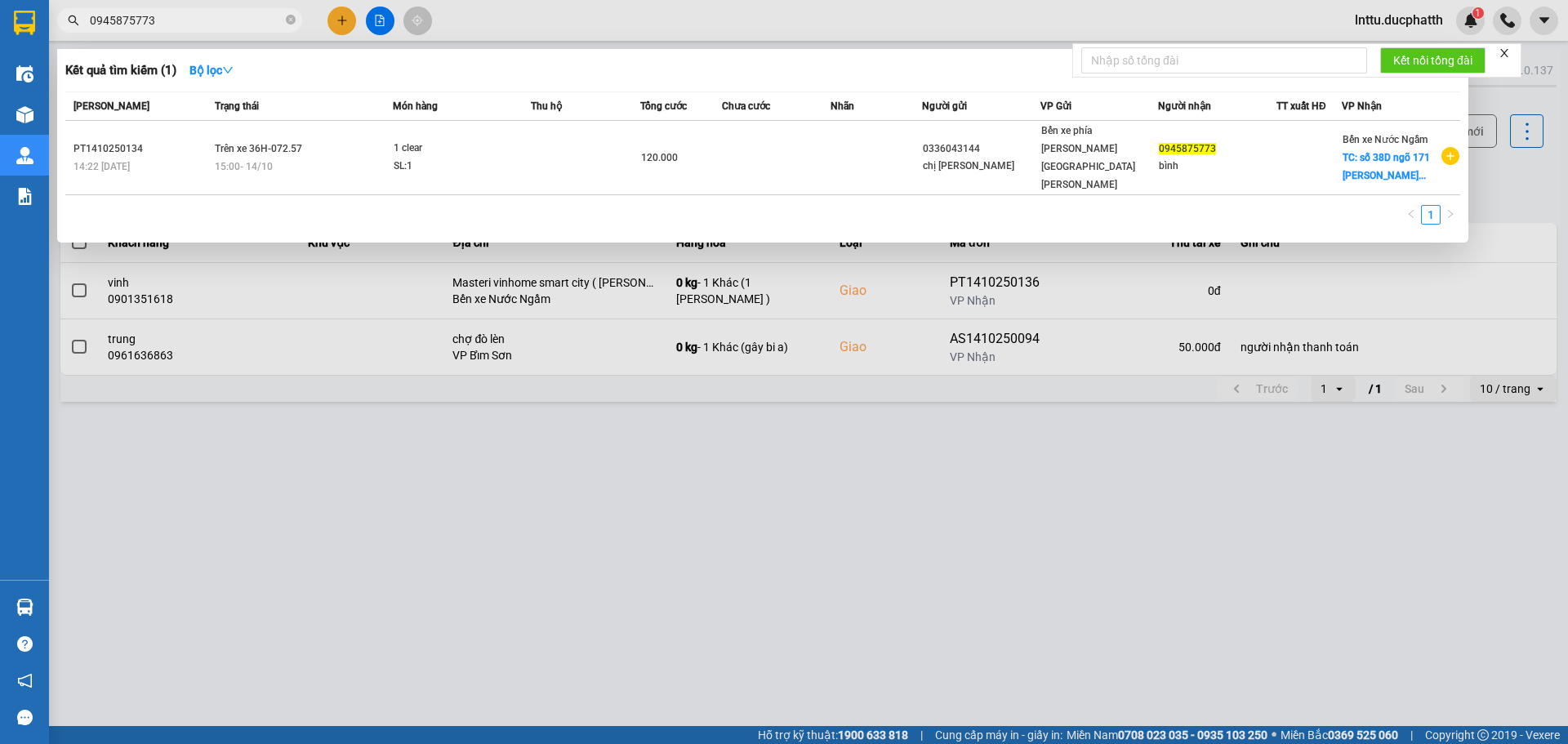
click at [166, 17] on input "0945875773" at bounding box center [186, 20] width 193 height 18
paste input "15333838"
type input "0915333838"
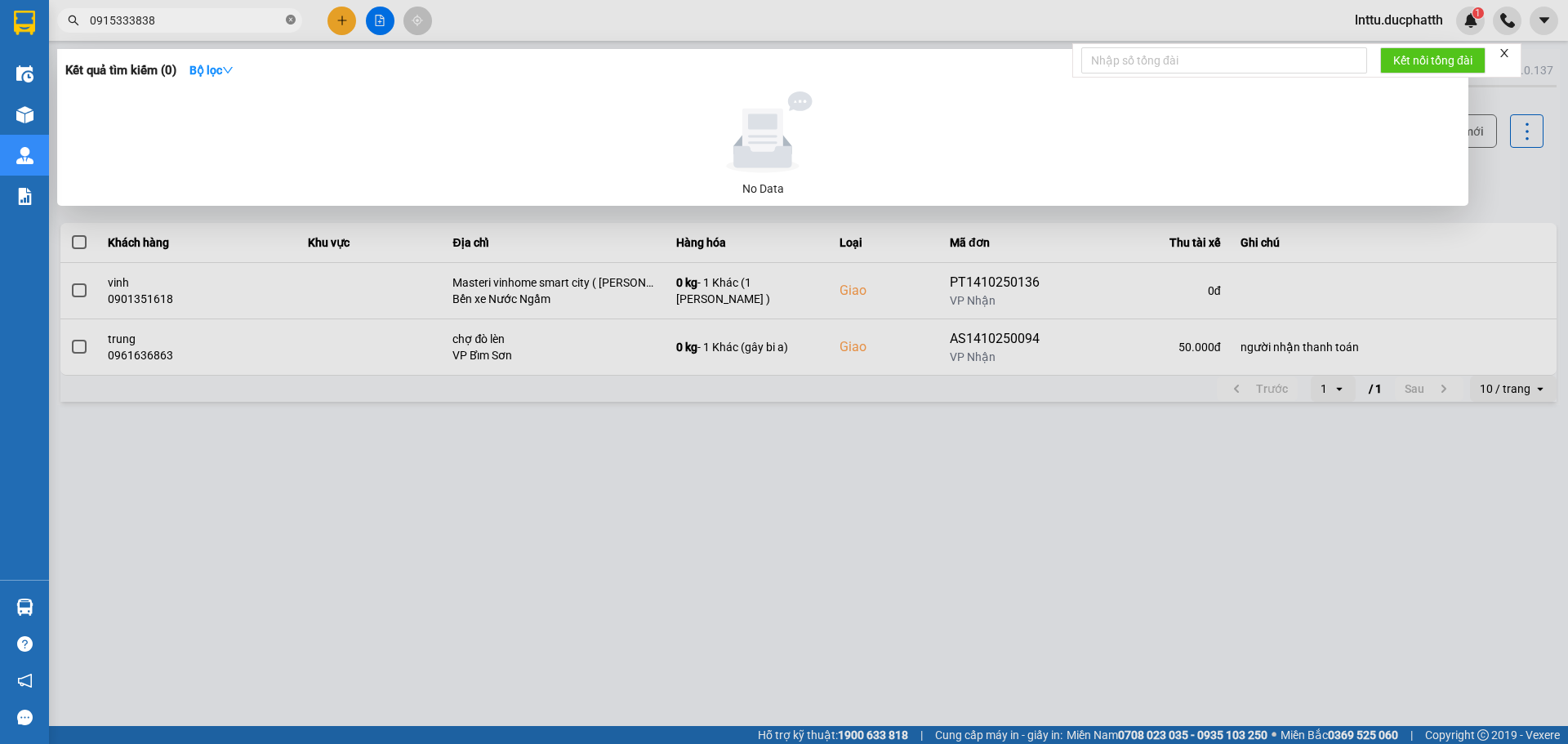
click at [289, 17] on icon "close-circle" at bounding box center [290, 19] width 10 height 10
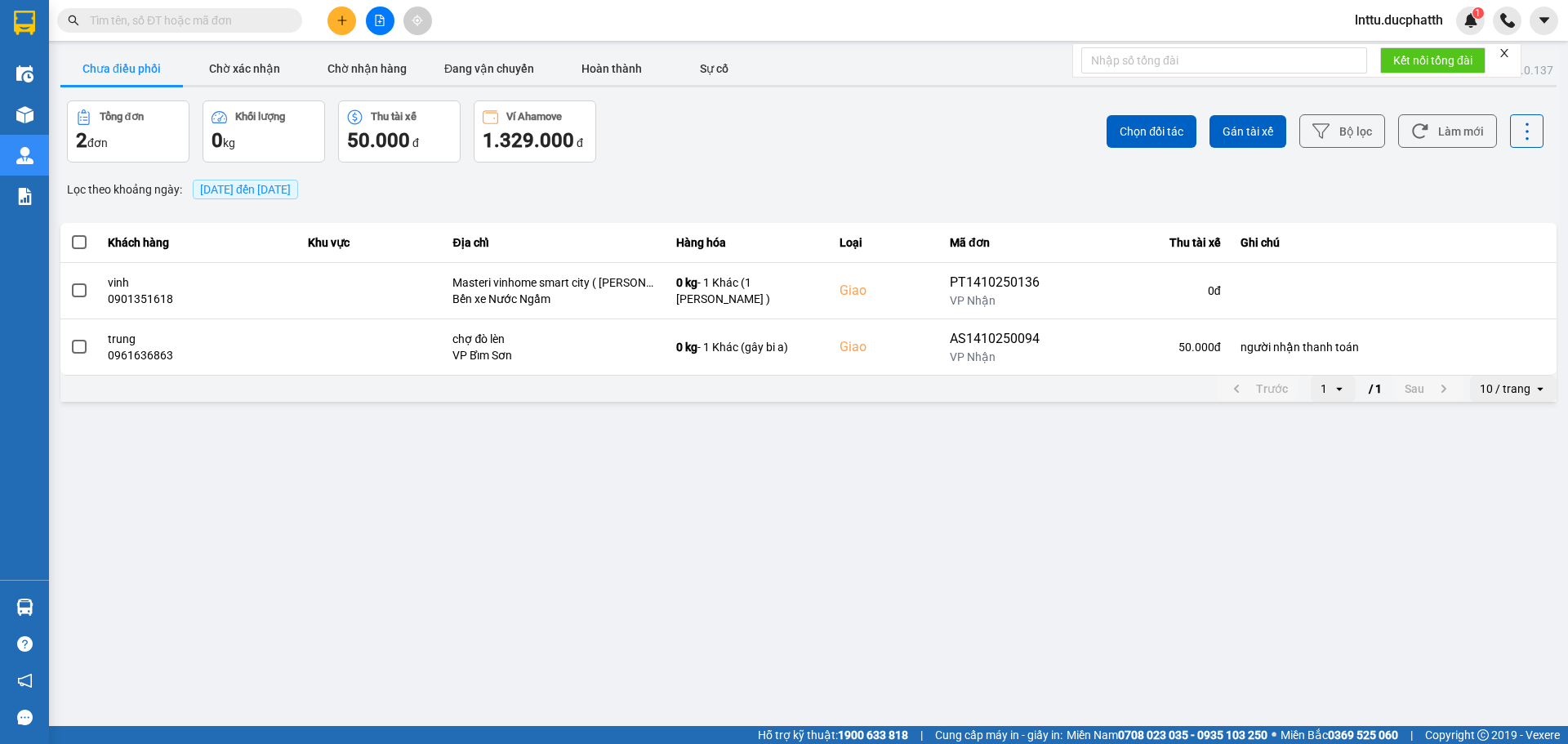
click at [120, 30] on span at bounding box center [179, 20] width 245 height 24
click at [124, 18] on input "text" at bounding box center [186, 20] width 193 height 18
paste input "0915333838"
type input "0915333838"
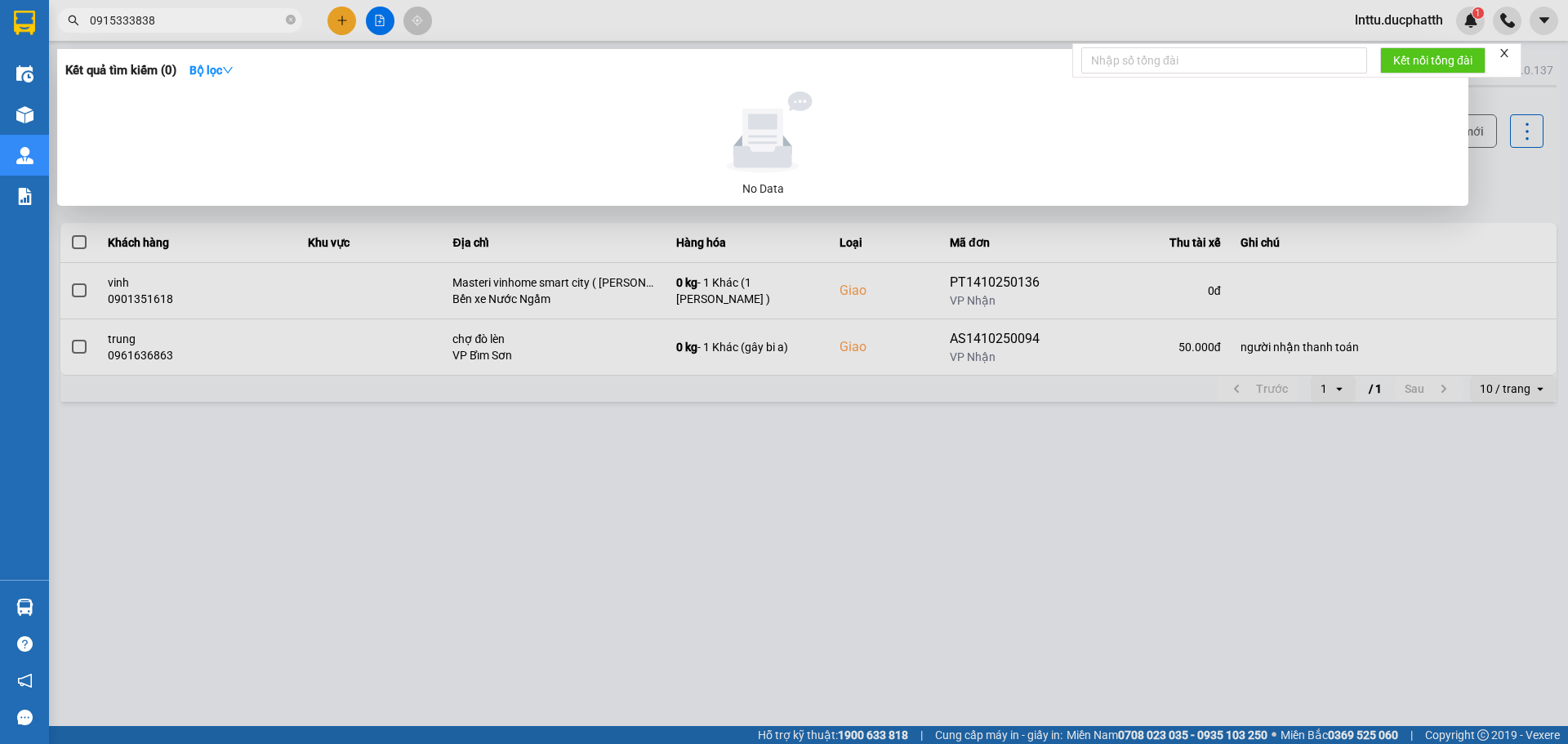
click at [163, 23] on input "0915333838" at bounding box center [186, 20] width 193 height 18
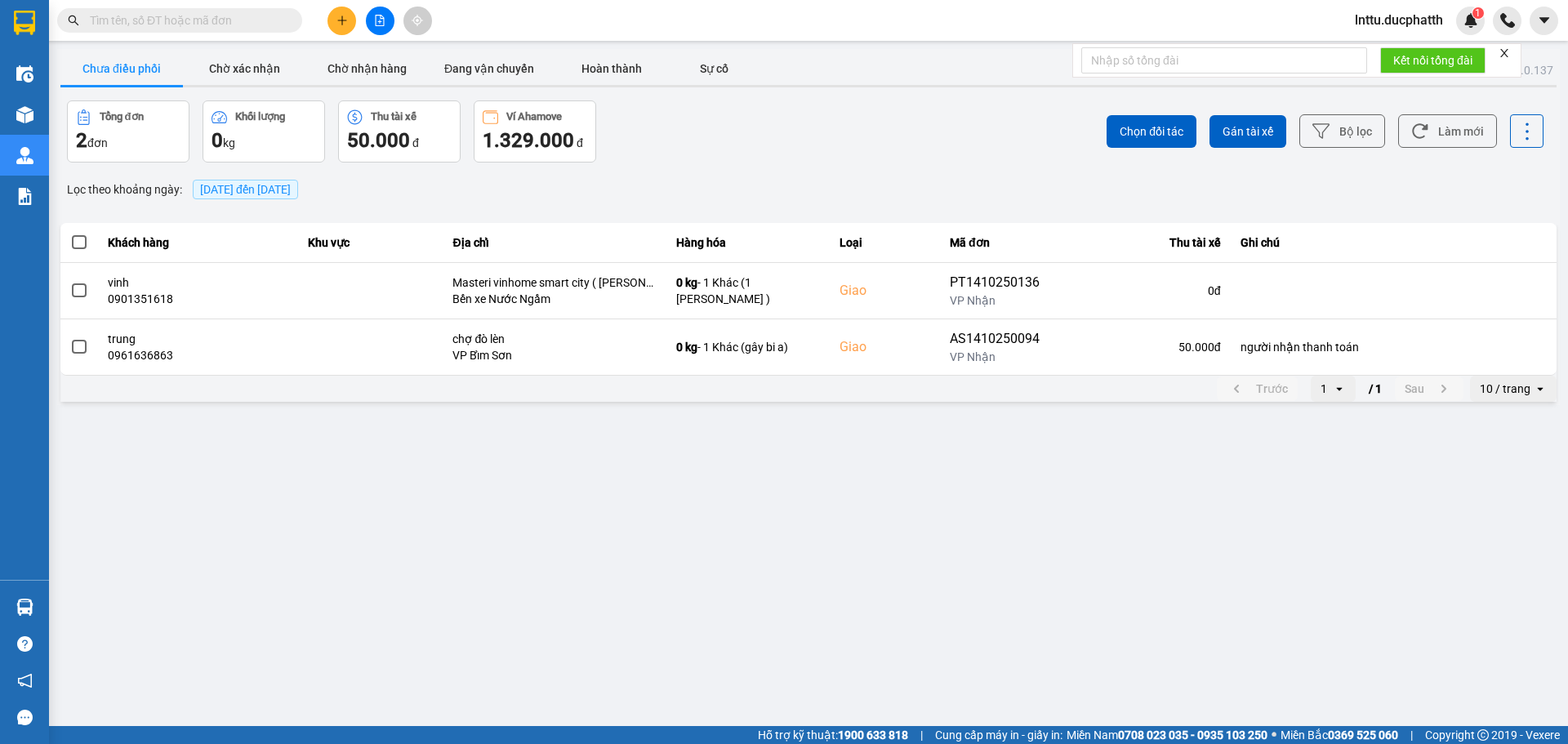
click at [208, 16] on input "text" at bounding box center [186, 20] width 193 height 18
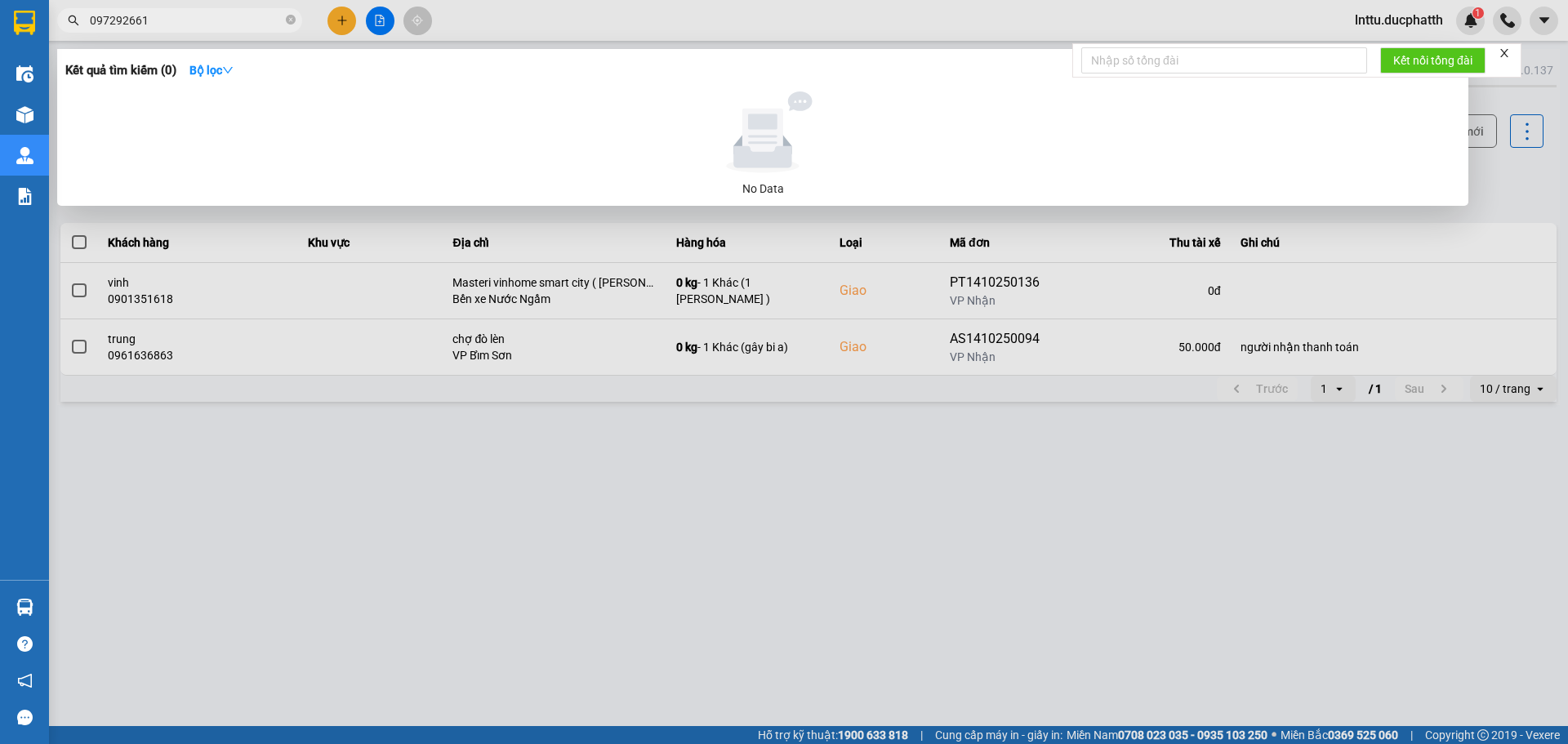
type input "0972926612"
click at [124, 24] on input "0972926612" at bounding box center [186, 20] width 193 height 18
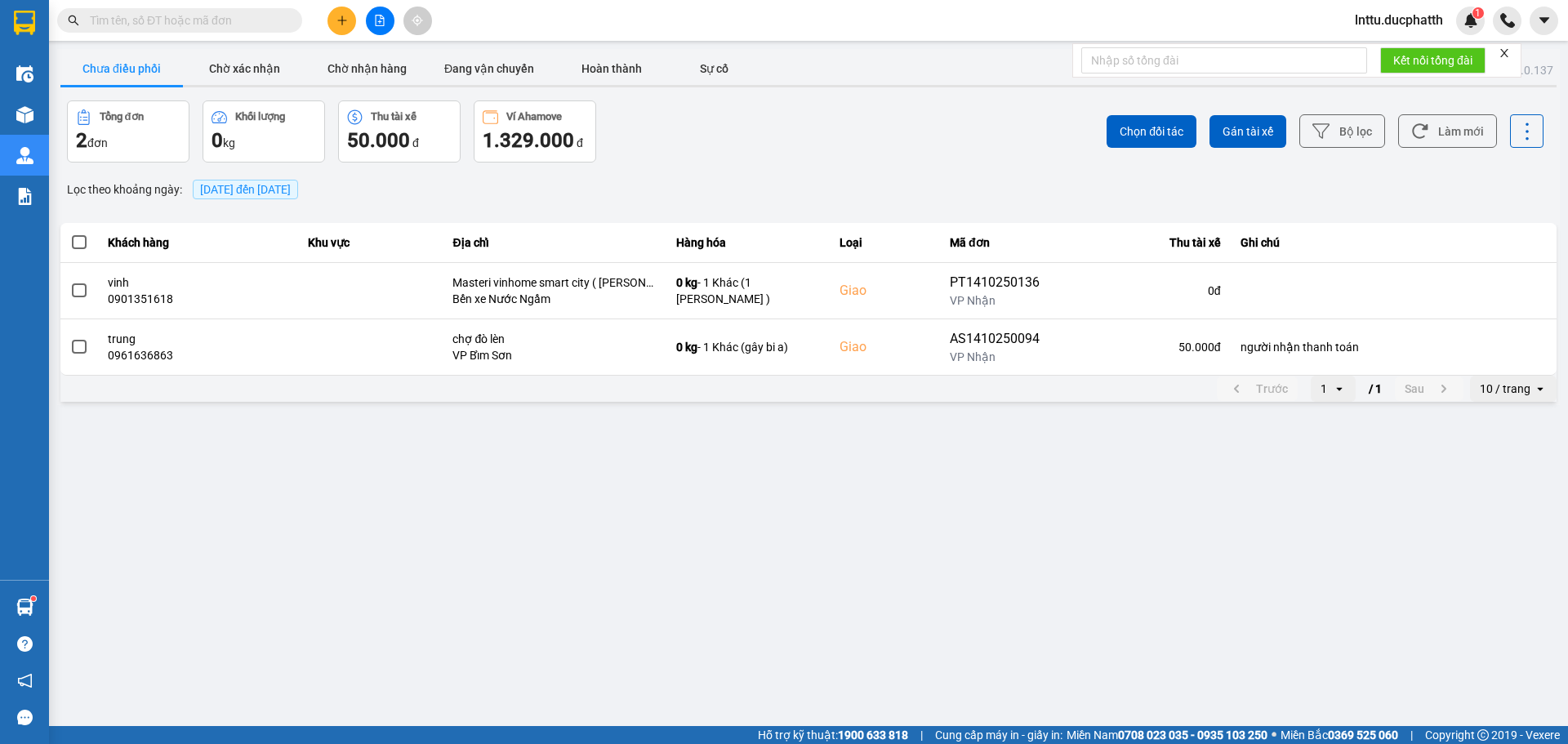
click at [750, 449] on main "ver: 0.0.137 Chưa điều [PERSON_NAME] xác [PERSON_NAME] [PERSON_NAME] hàng Đang …" at bounding box center [784, 362] width 1568 height 726
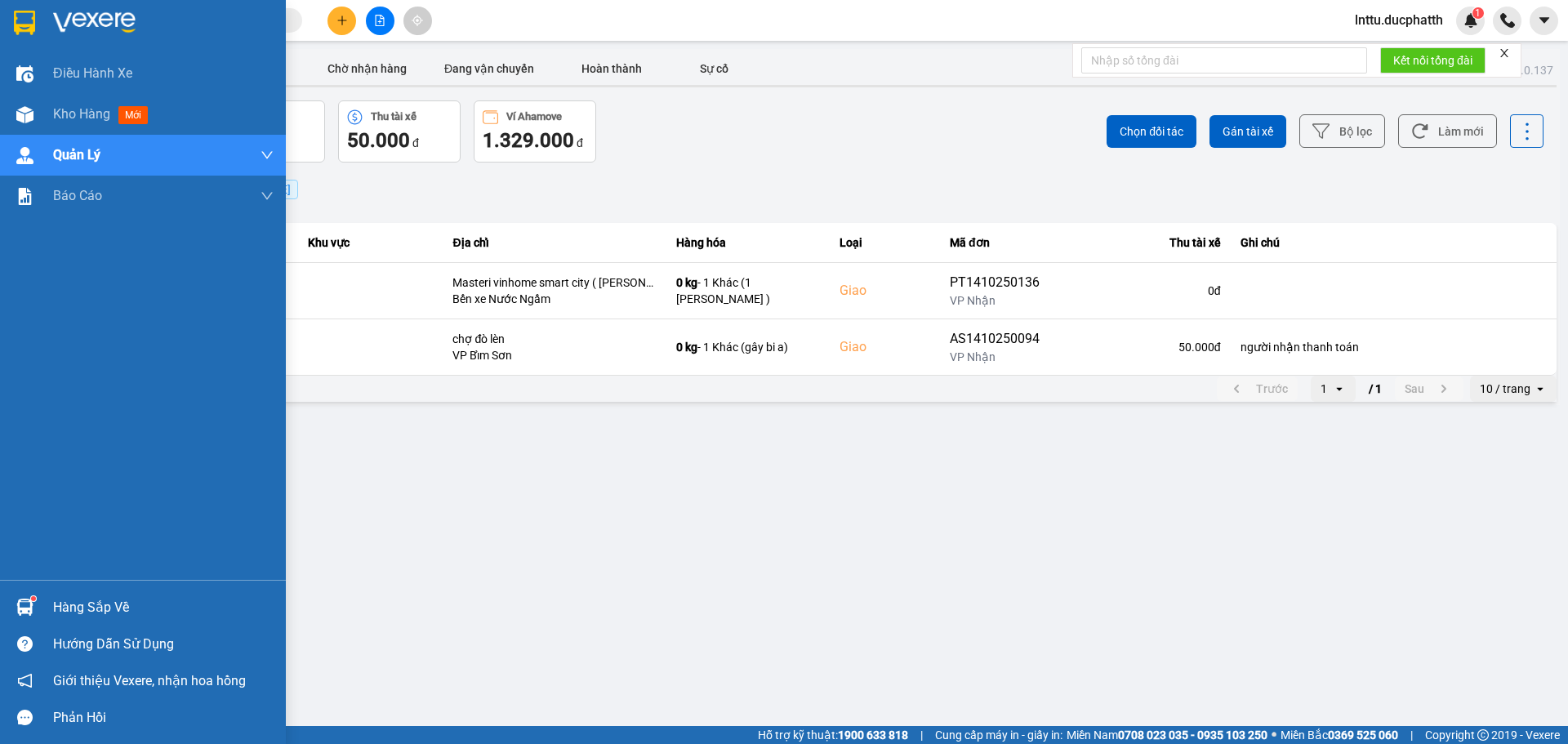
click at [32, 594] on div at bounding box center [24, 607] width 29 height 29
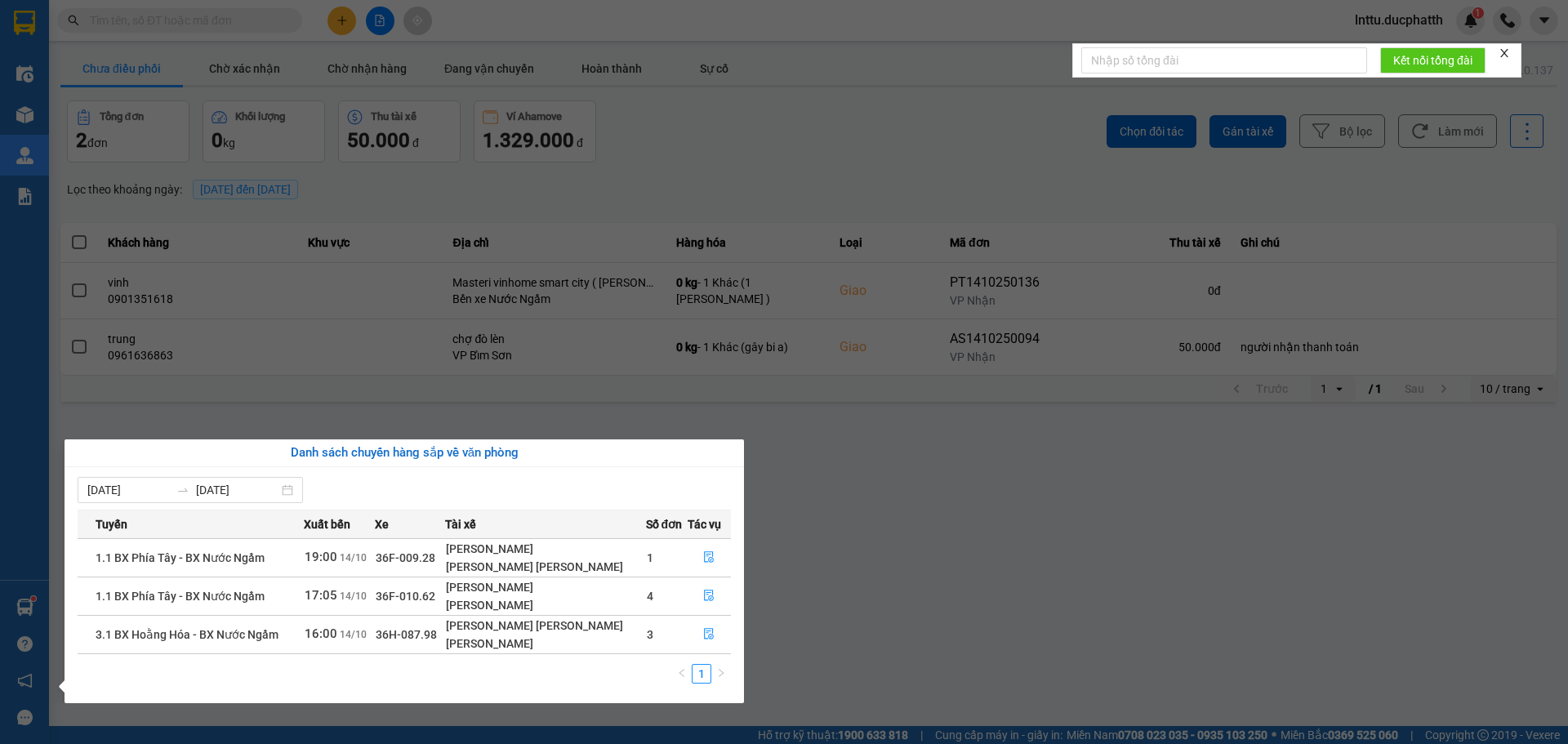
click at [910, 537] on section "Kết quả [PERSON_NAME] ( 0 ) Bộ lọc No Data lnttu.ducphatth 1 Điều [PERSON_NAME]…" at bounding box center [784, 372] width 1568 height 744
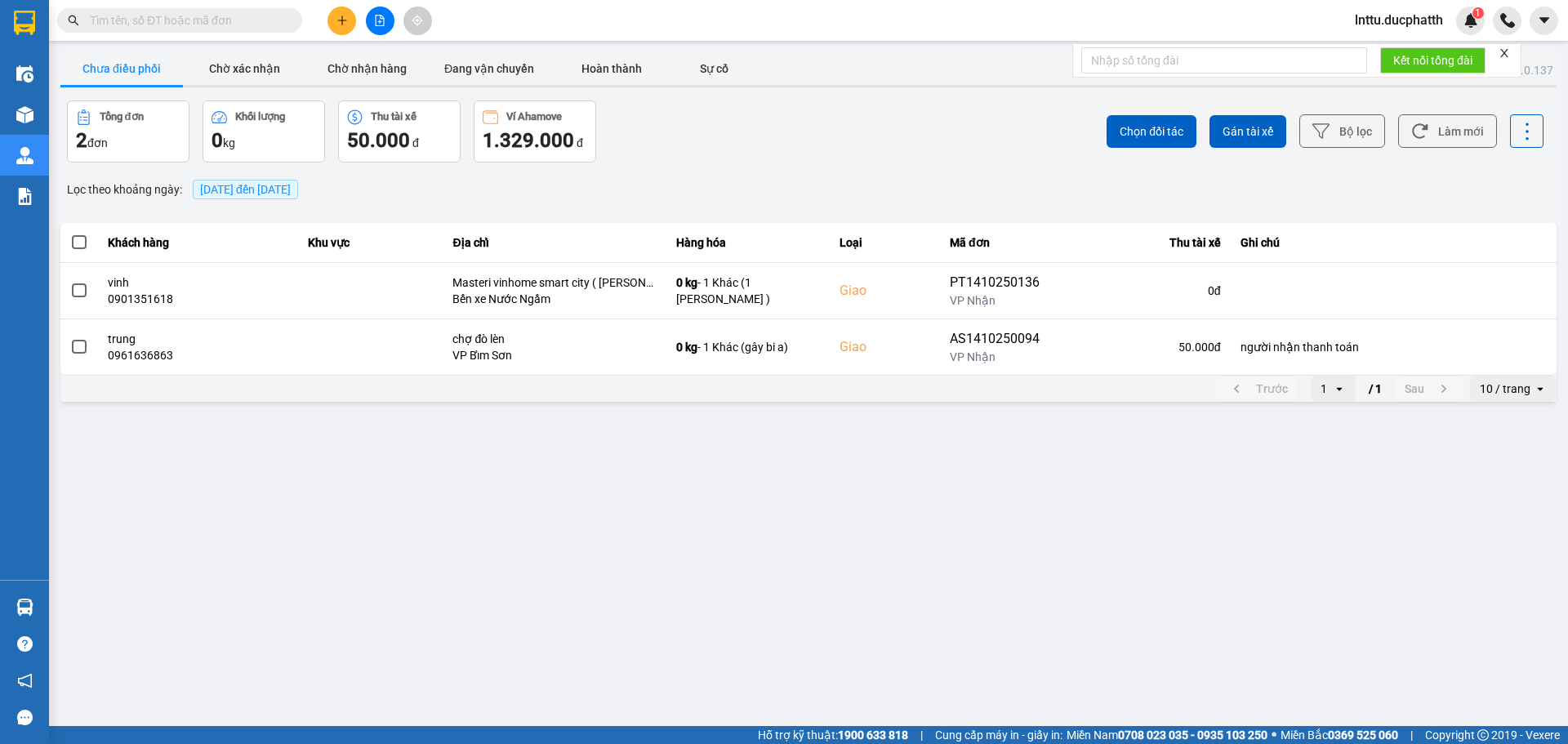
click at [558, 585] on main "ver: 0.0.137 Chưa điều [PERSON_NAME] xác [PERSON_NAME] [PERSON_NAME] hàng Đang …" at bounding box center [784, 362] width 1568 height 726
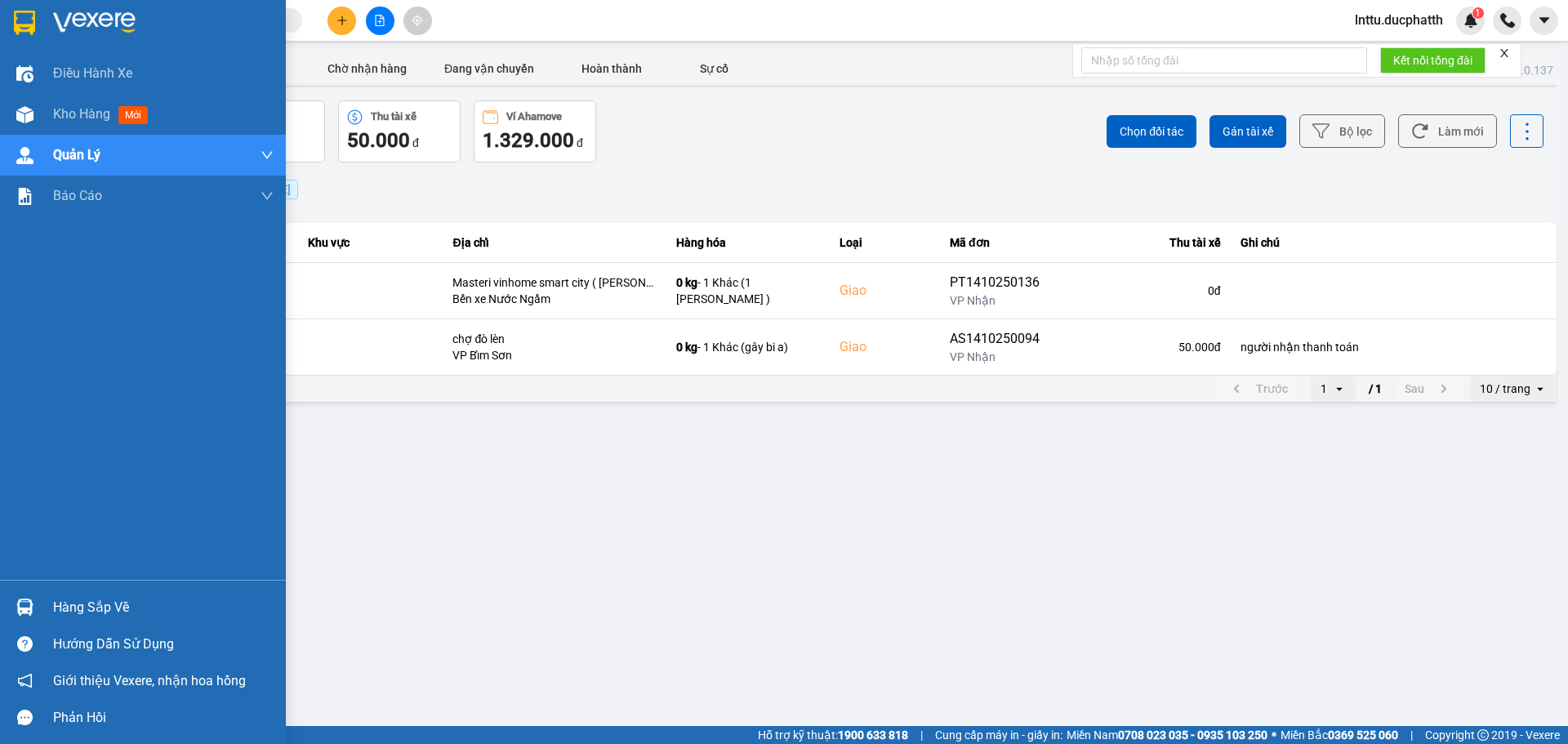
click at [22, 597] on div at bounding box center [24, 607] width 29 height 29
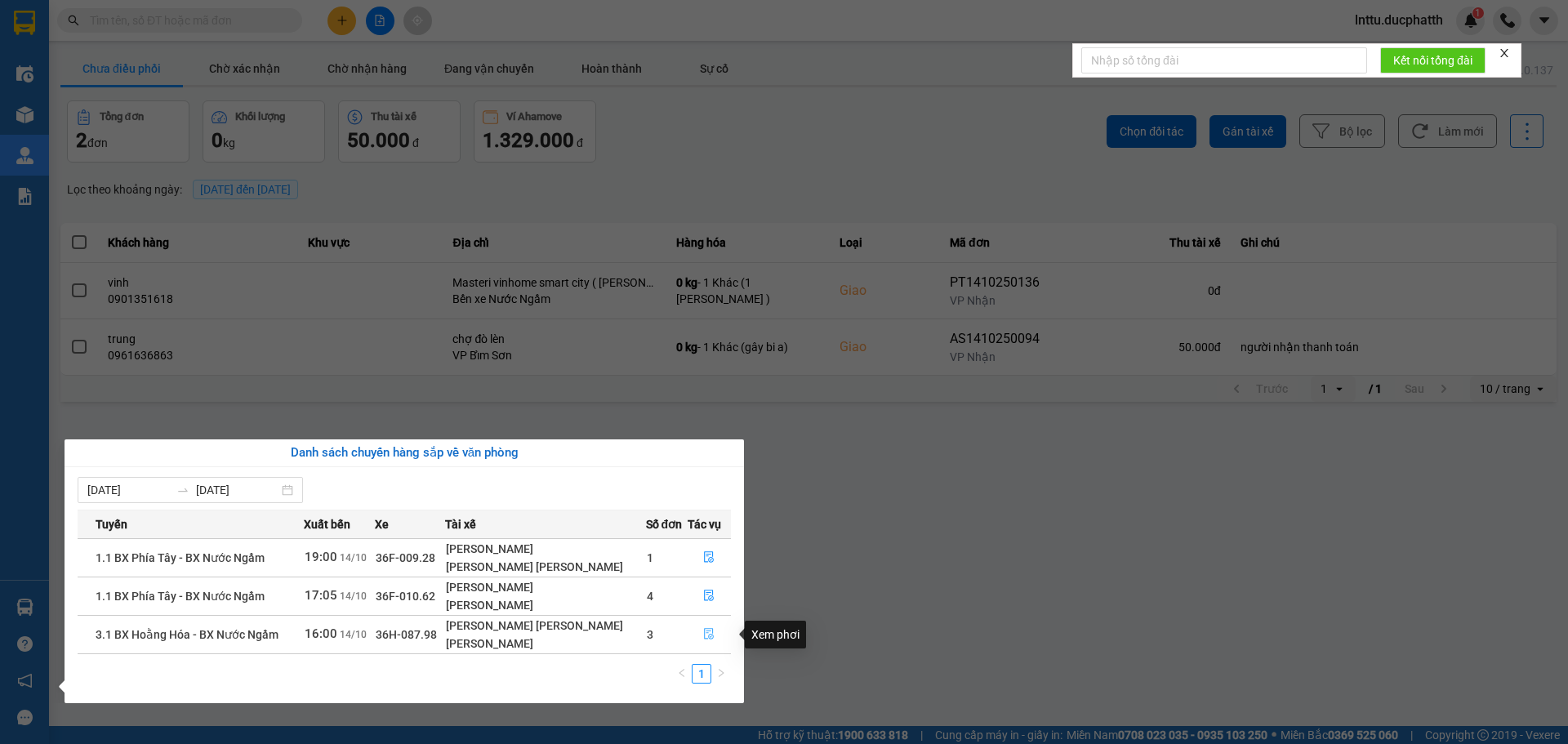
click at [705, 629] on icon "file-done" at bounding box center [709, 634] width 10 height 11
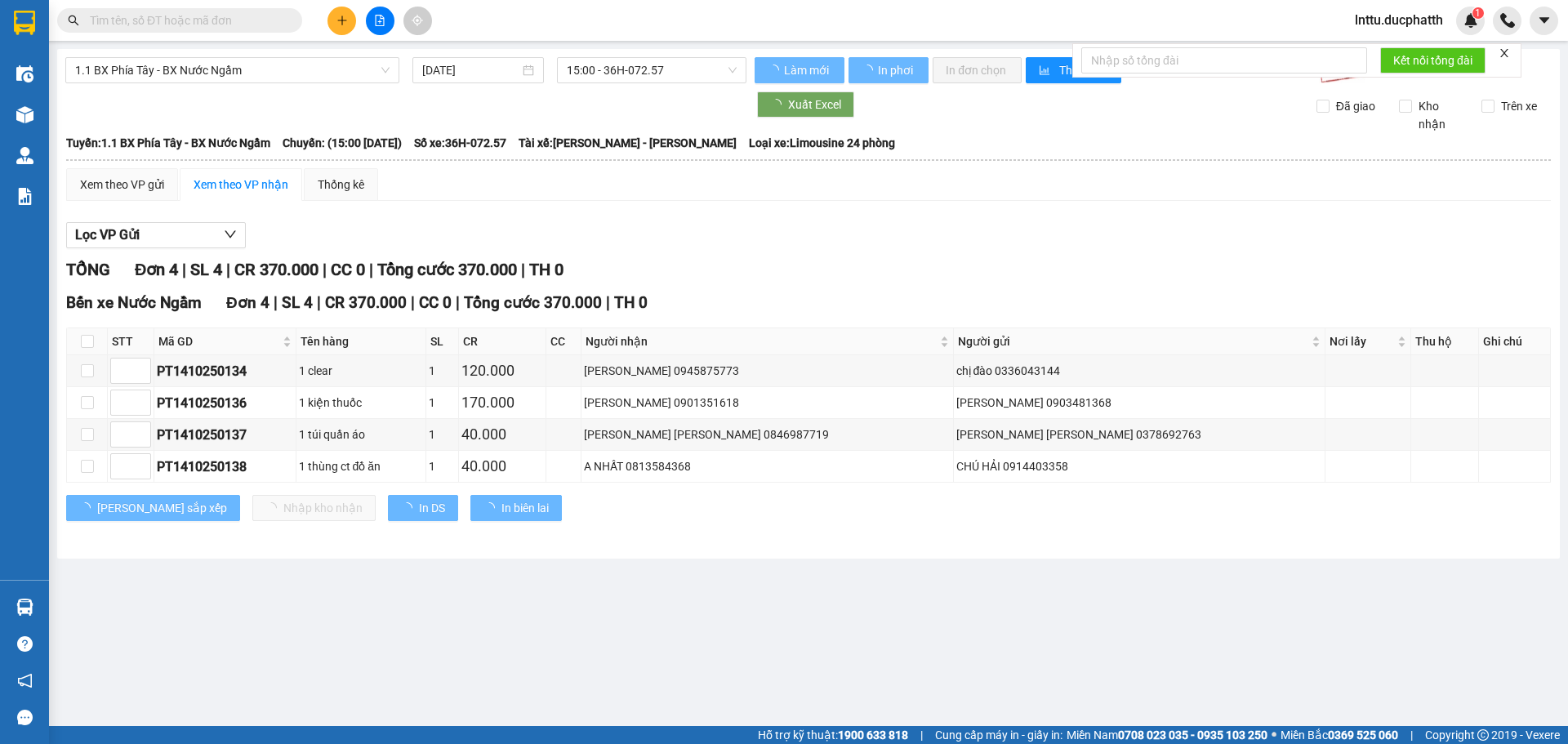
click at [754, 576] on main "1.1 BX [PERSON_NAME] - BX Nước Ngầm [DATE] 15:00 - 36H-072.57 [PERSON_NAME] mới…" at bounding box center [784, 362] width 1568 height 726
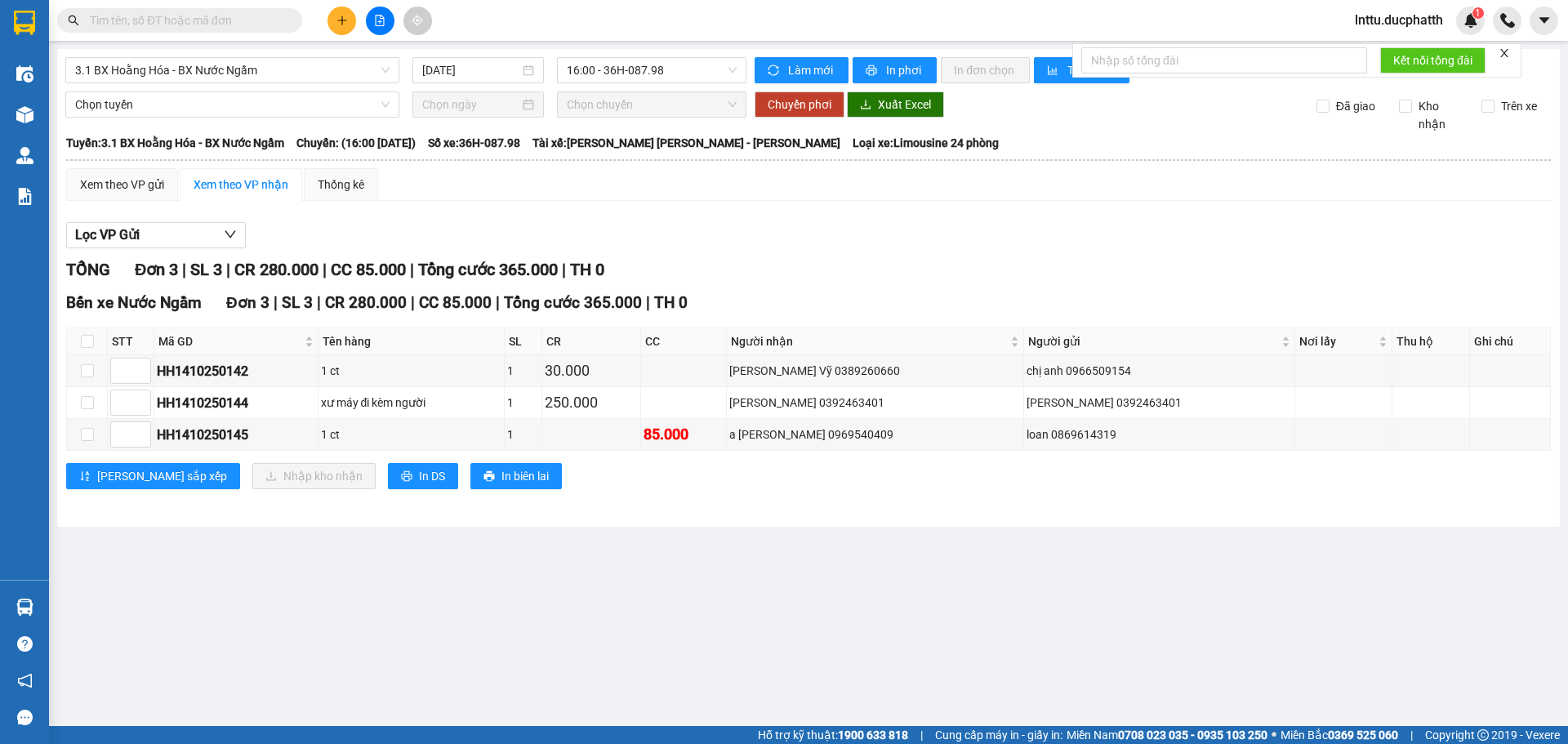
click at [687, 616] on main "3.1 BX [PERSON_NAME] - BX Nước Ngầm [DATE] 16:00 - 36H-087.98 [PERSON_NAME] mới…" at bounding box center [784, 362] width 1568 height 726
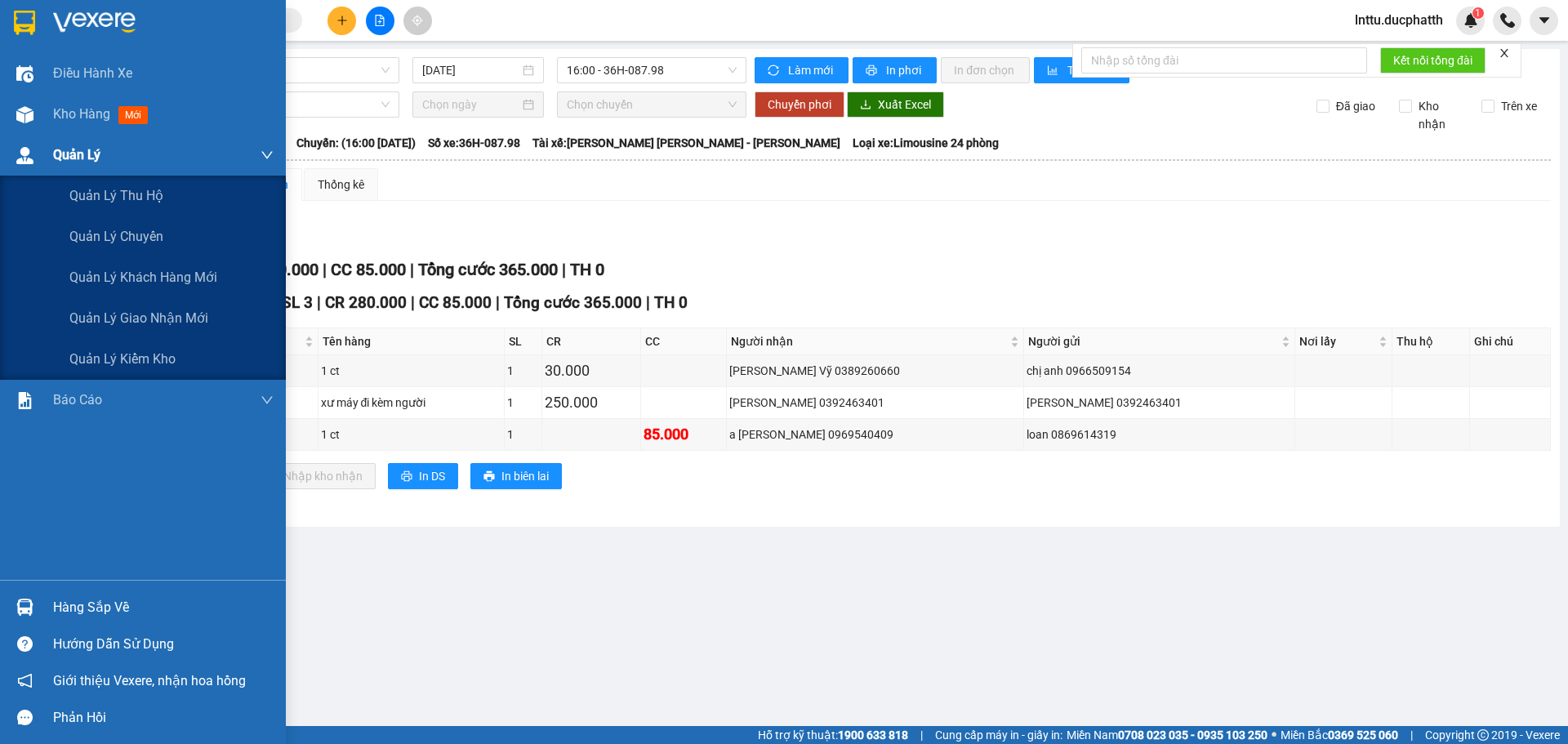
click at [30, 142] on div at bounding box center [24, 155] width 29 height 29
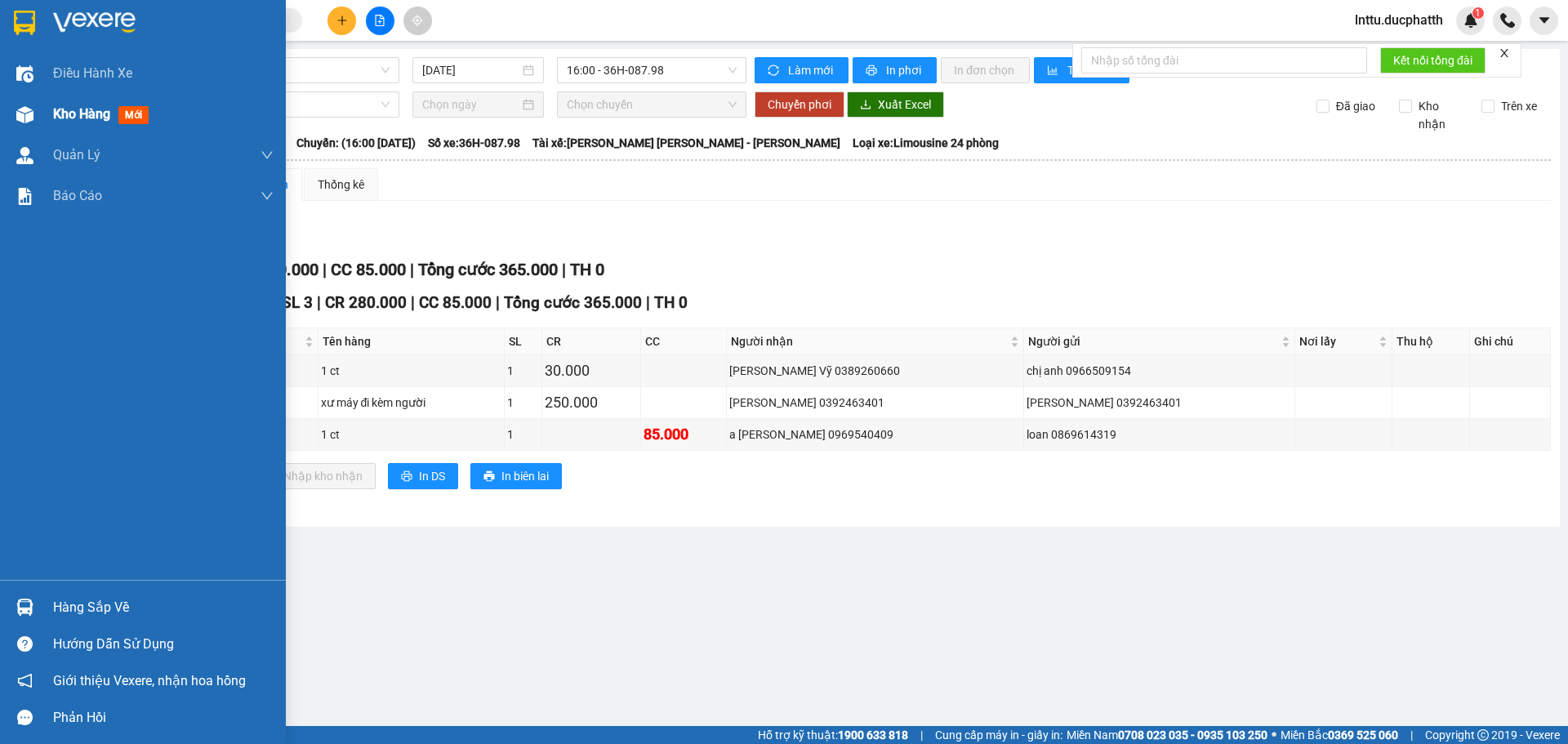
click at [58, 118] on span "Kho hàng" at bounding box center [82, 114] width 57 height 16
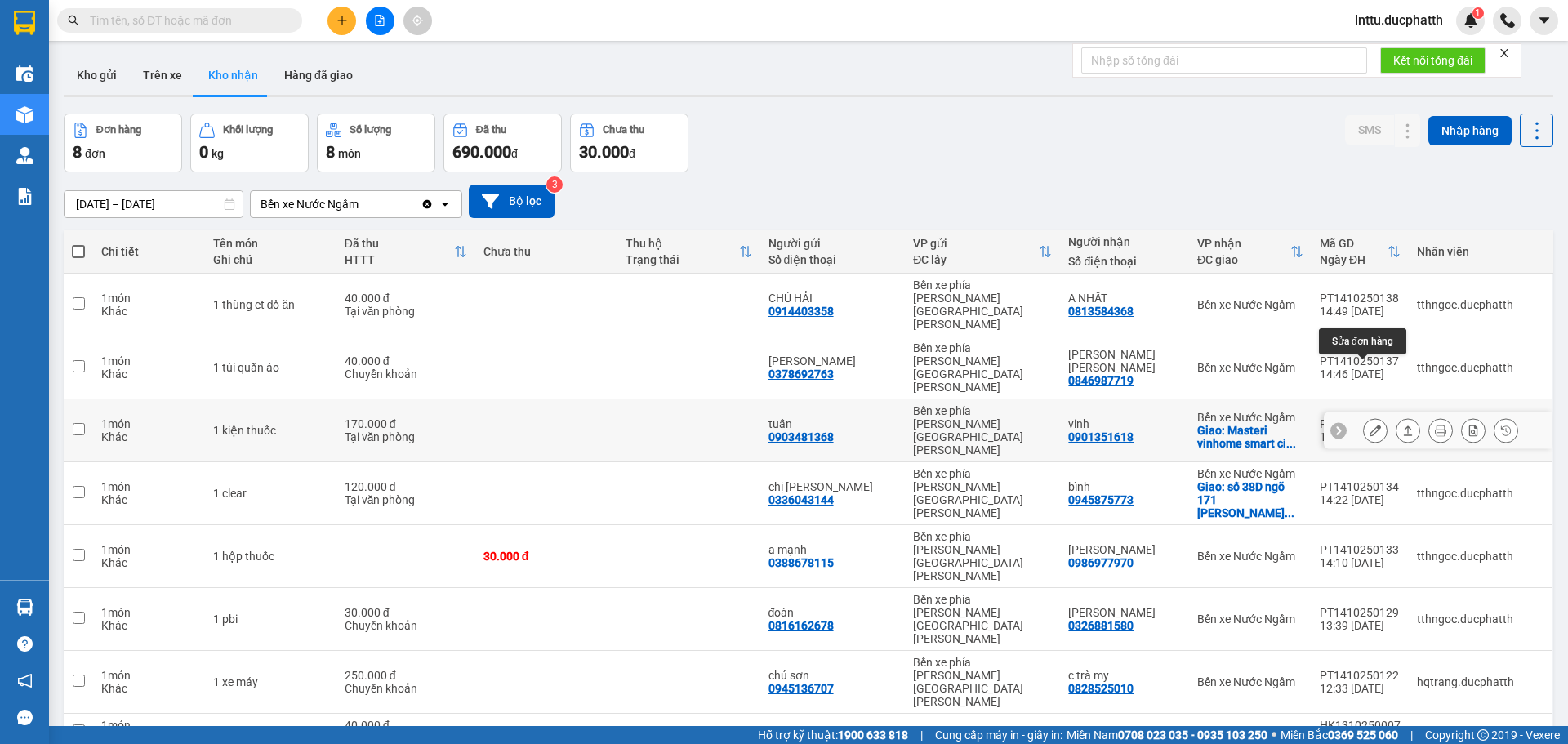
click at [1364, 416] on button at bounding box center [1375, 430] width 23 height 29
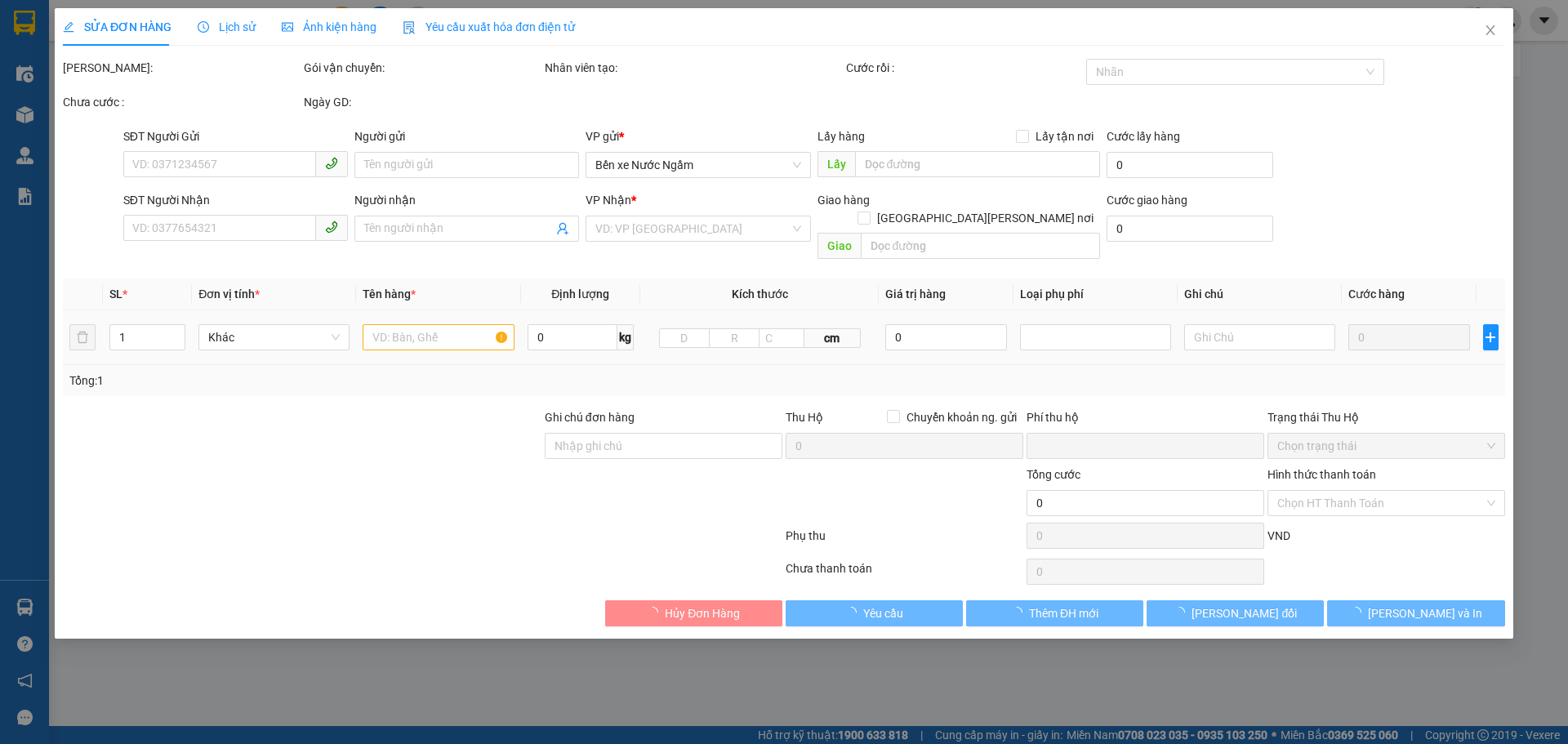
type input "0903481368"
type input "tuấn"
type input "0901351618"
type input "vinh"
checkbox input "true"
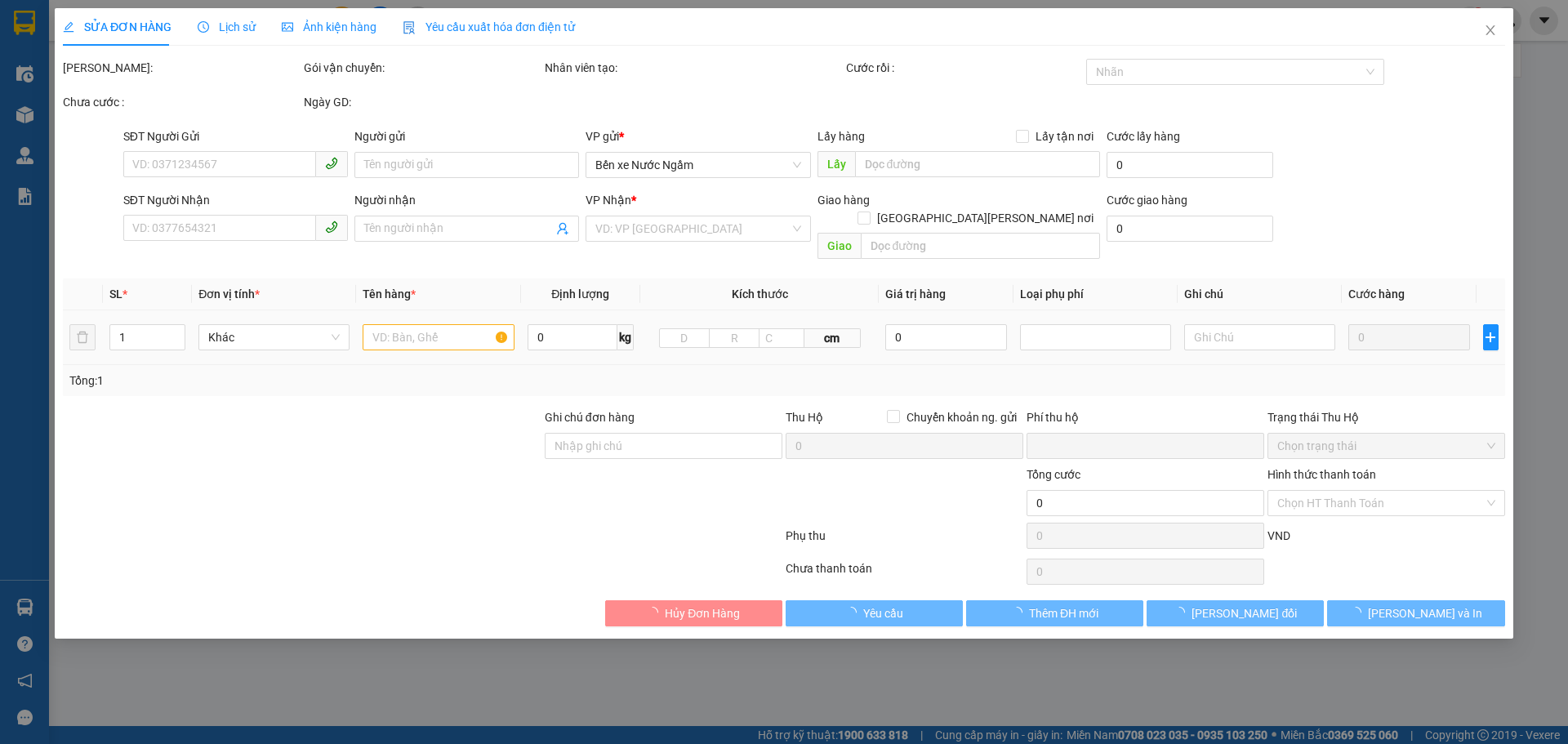
type input "Masteri vinhome smart city ( [PERSON_NAME] b)"
type input "0"
type input "170.000"
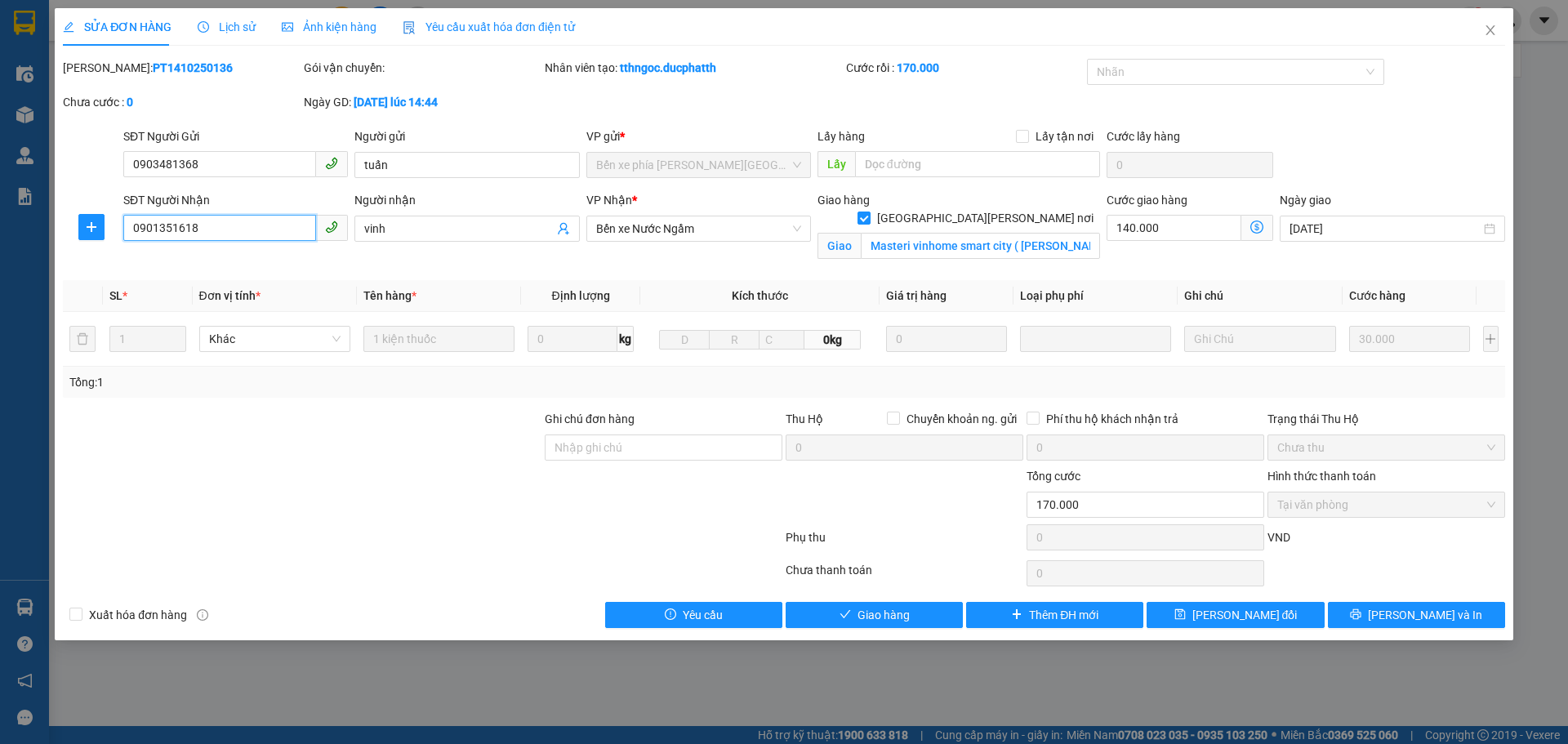
click at [163, 226] on input "0901351618" at bounding box center [220, 228] width 193 height 26
click at [1490, 24] on span "Close" at bounding box center [1490, 30] width 45 height 45
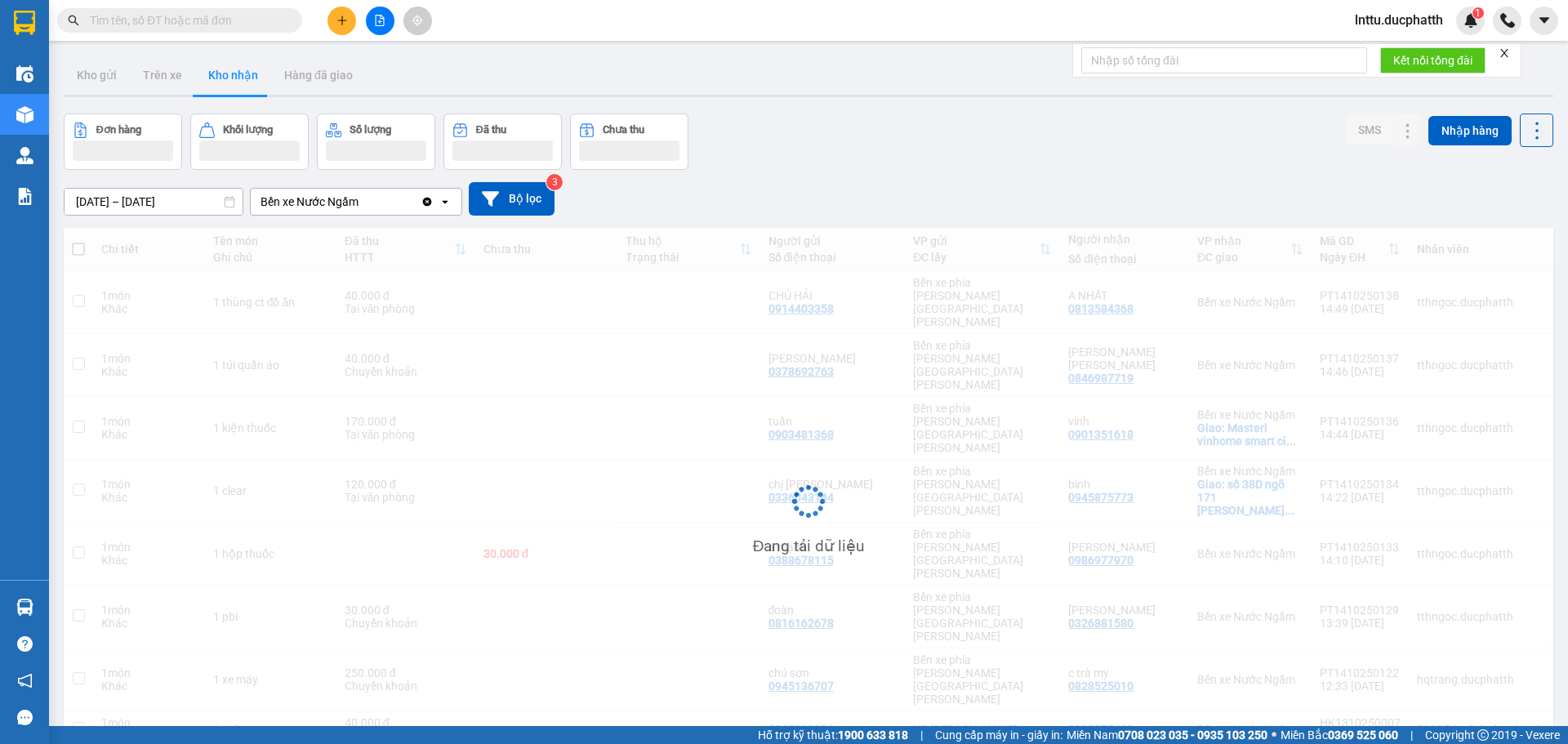
click at [98, 22] on input "text" at bounding box center [186, 20] width 193 height 18
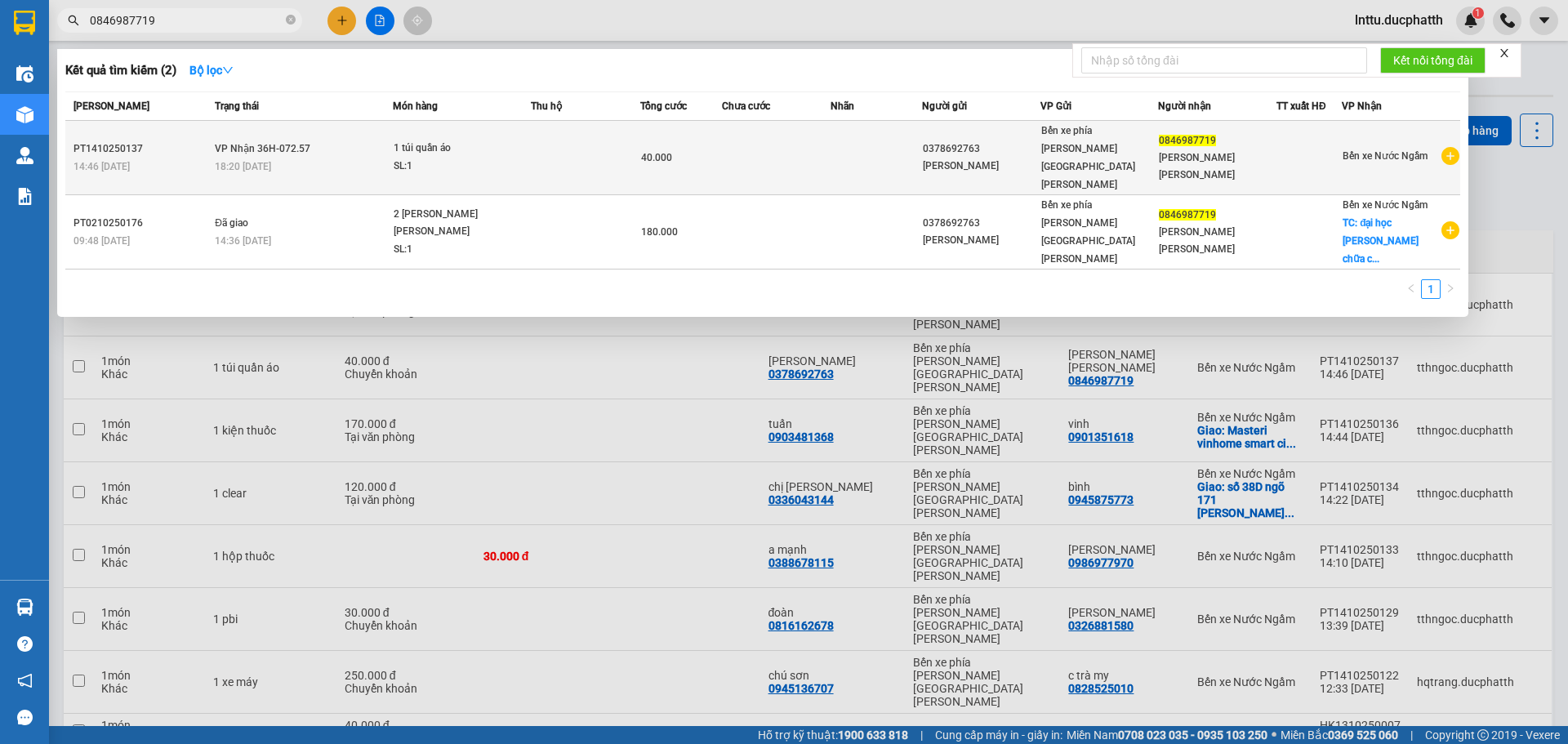
type input "0846987719"
click at [709, 149] on div "40.000" at bounding box center [681, 158] width 80 height 18
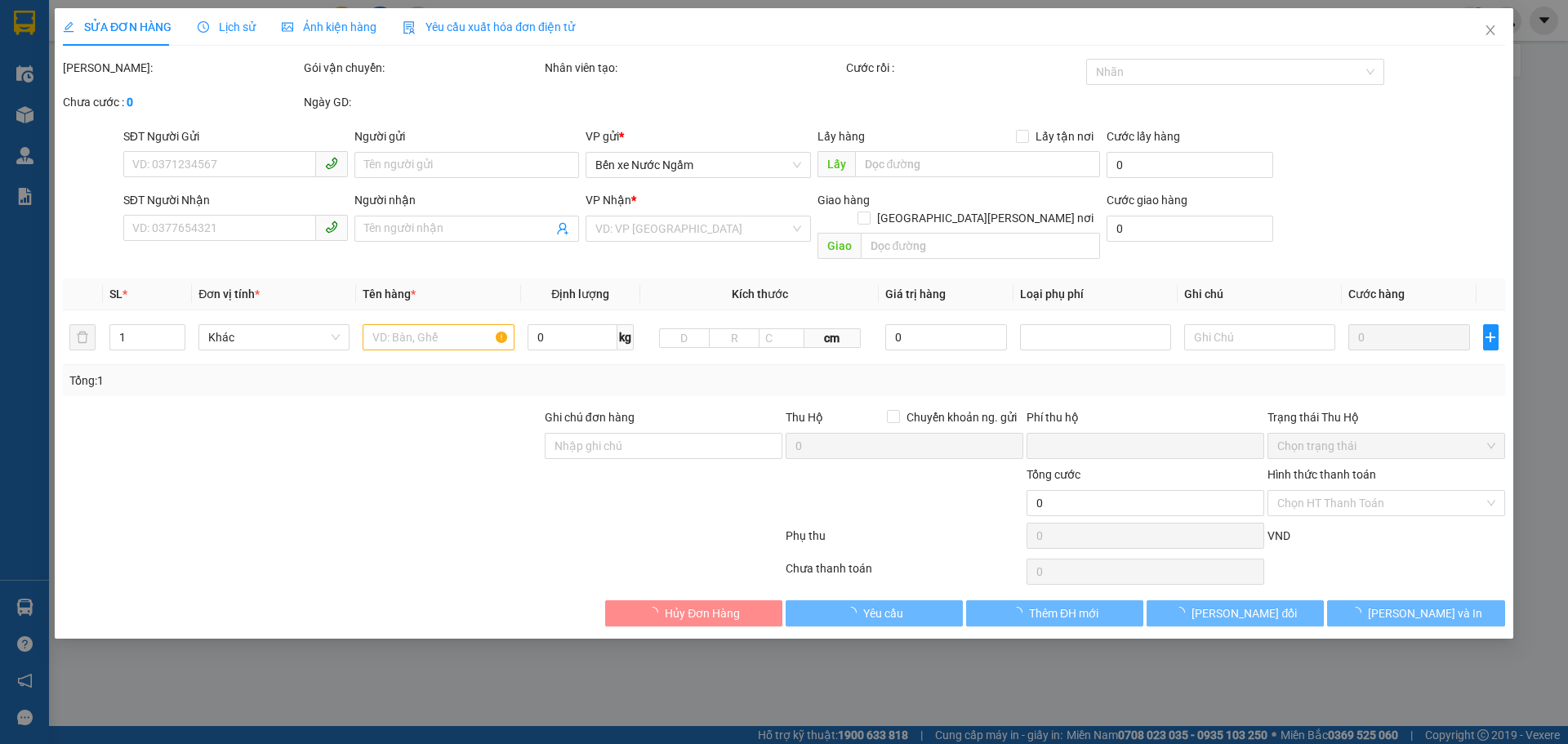
type input "0378692763"
type input "[PERSON_NAME]"
type input "0846987719"
type input "[PERSON_NAME] [PERSON_NAME]"
type input "ck vtin [DATE] 14h46 [PERSON_NAME] [PERSON_NAME]"
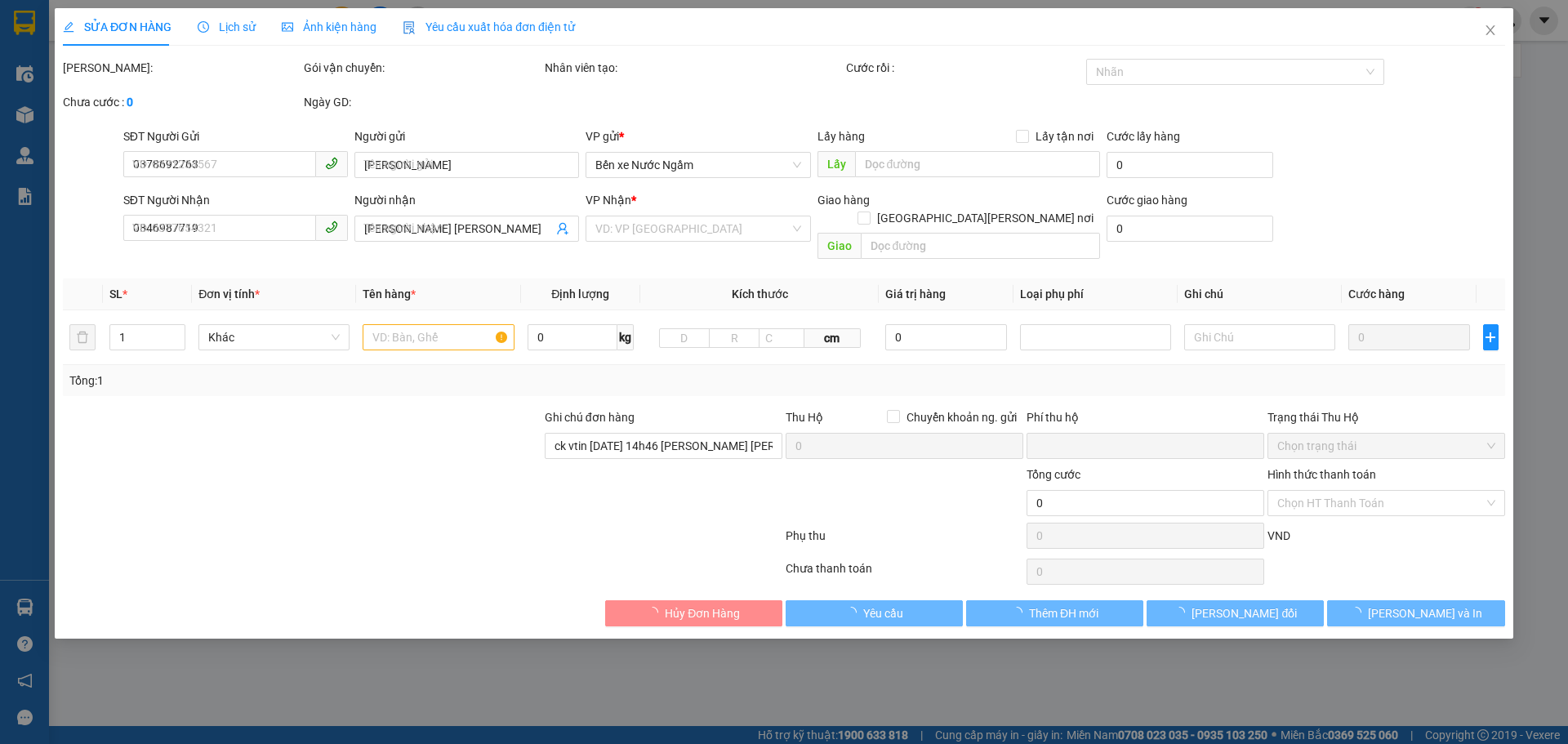
type input "0"
type input "40.000"
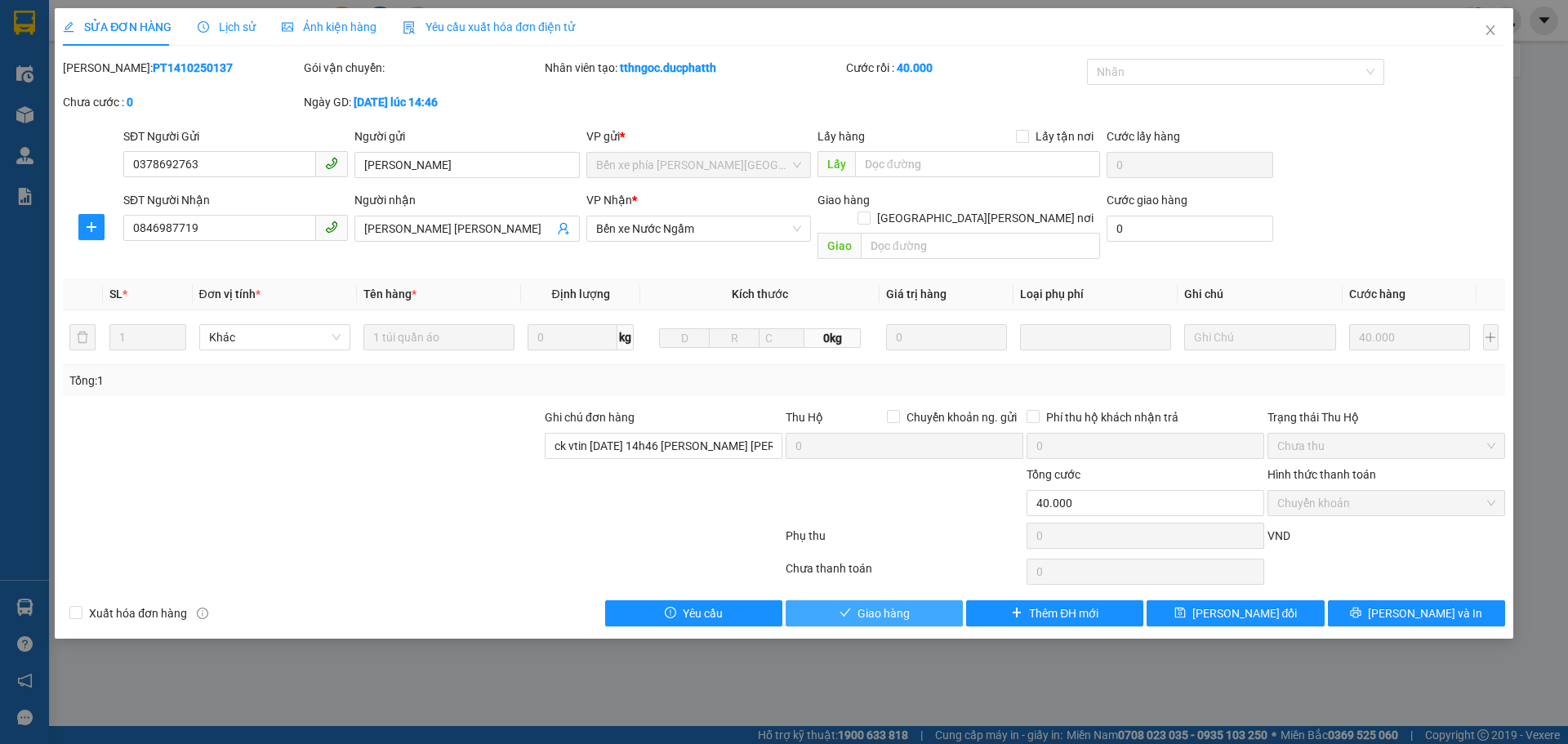
click at [852, 600] on button "Giao hàng" at bounding box center [874, 613] width 177 height 26
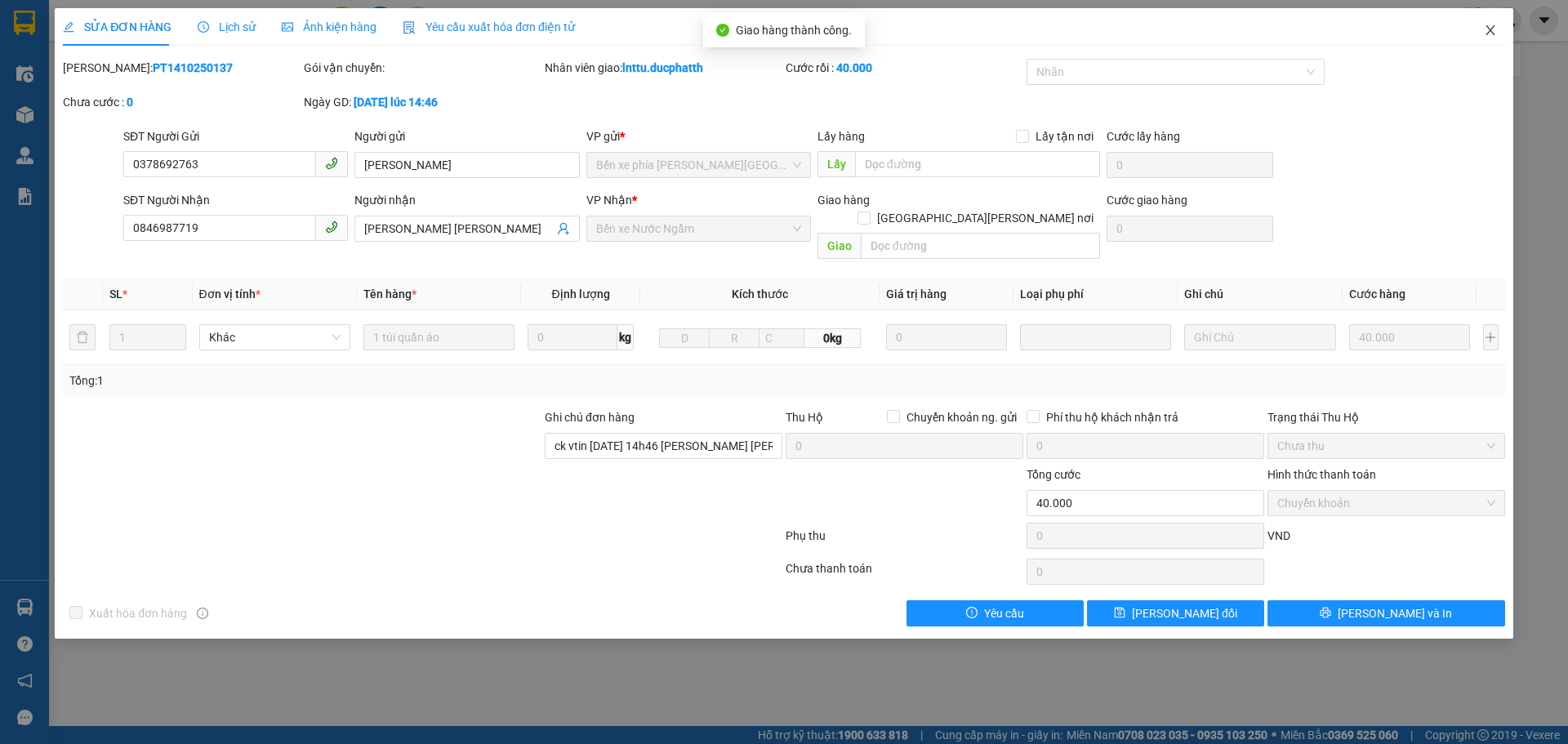
click at [1491, 34] on icon "close" at bounding box center [1490, 30] width 13 height 13
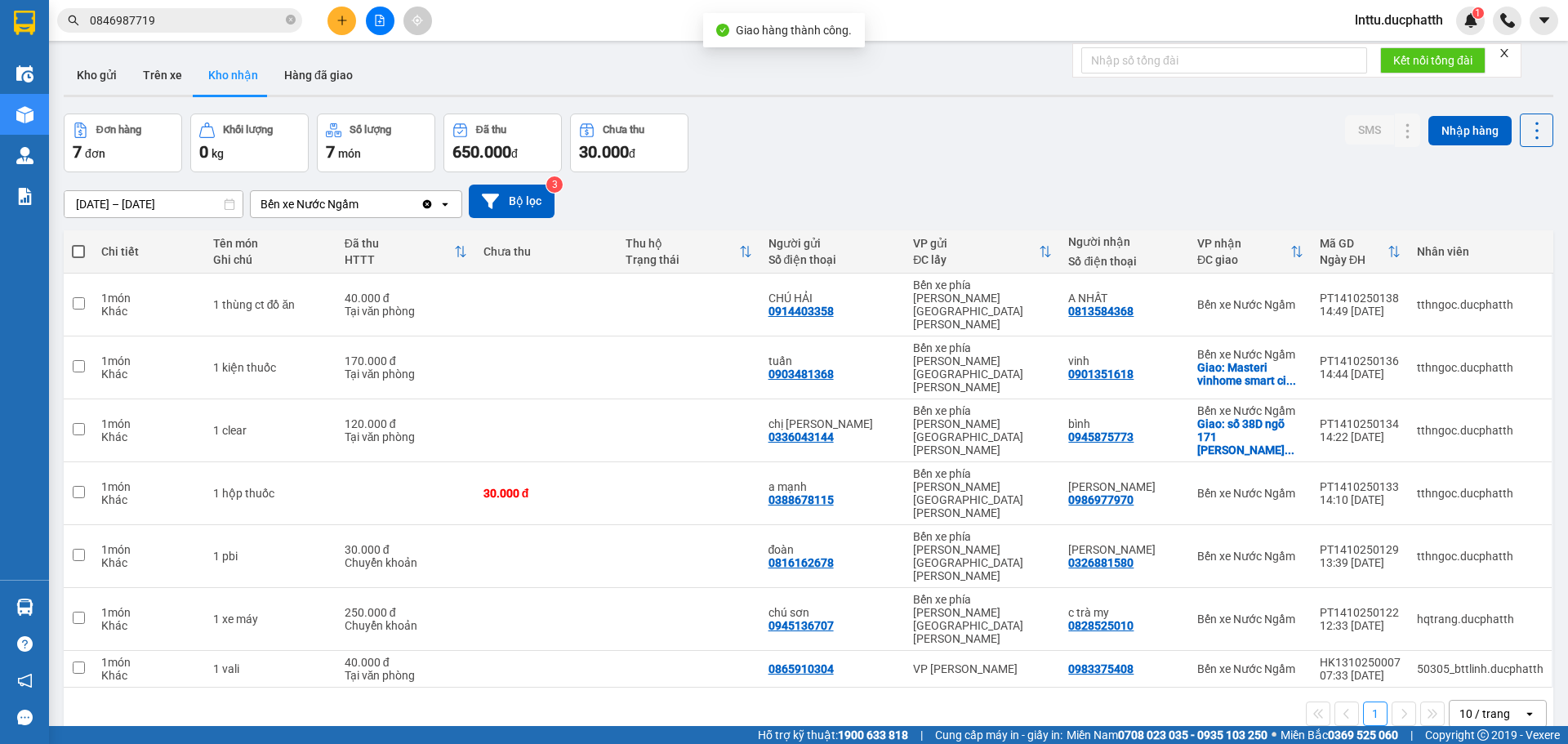
click at [882, 129] on div "Đơn hàng 7 đơn [PERSON_NAME] 0 kg Số [PERSON_NAME] 7 món Đã thu 650.000 [PERSON…" at bounding box center [808, 142] width 1490 height 58
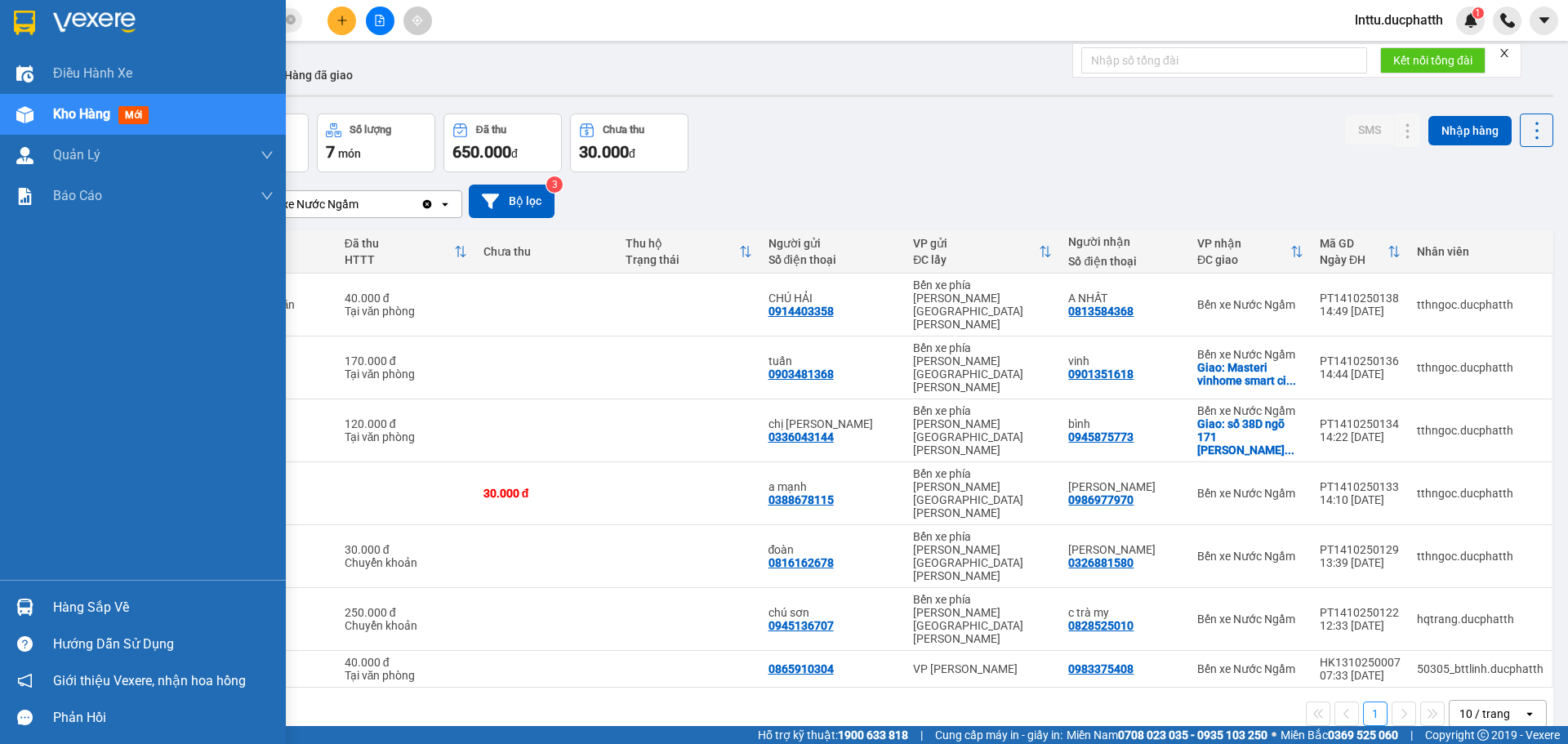
click at [32, 604] on img at bounding box center [25, 607] width 17 height 17
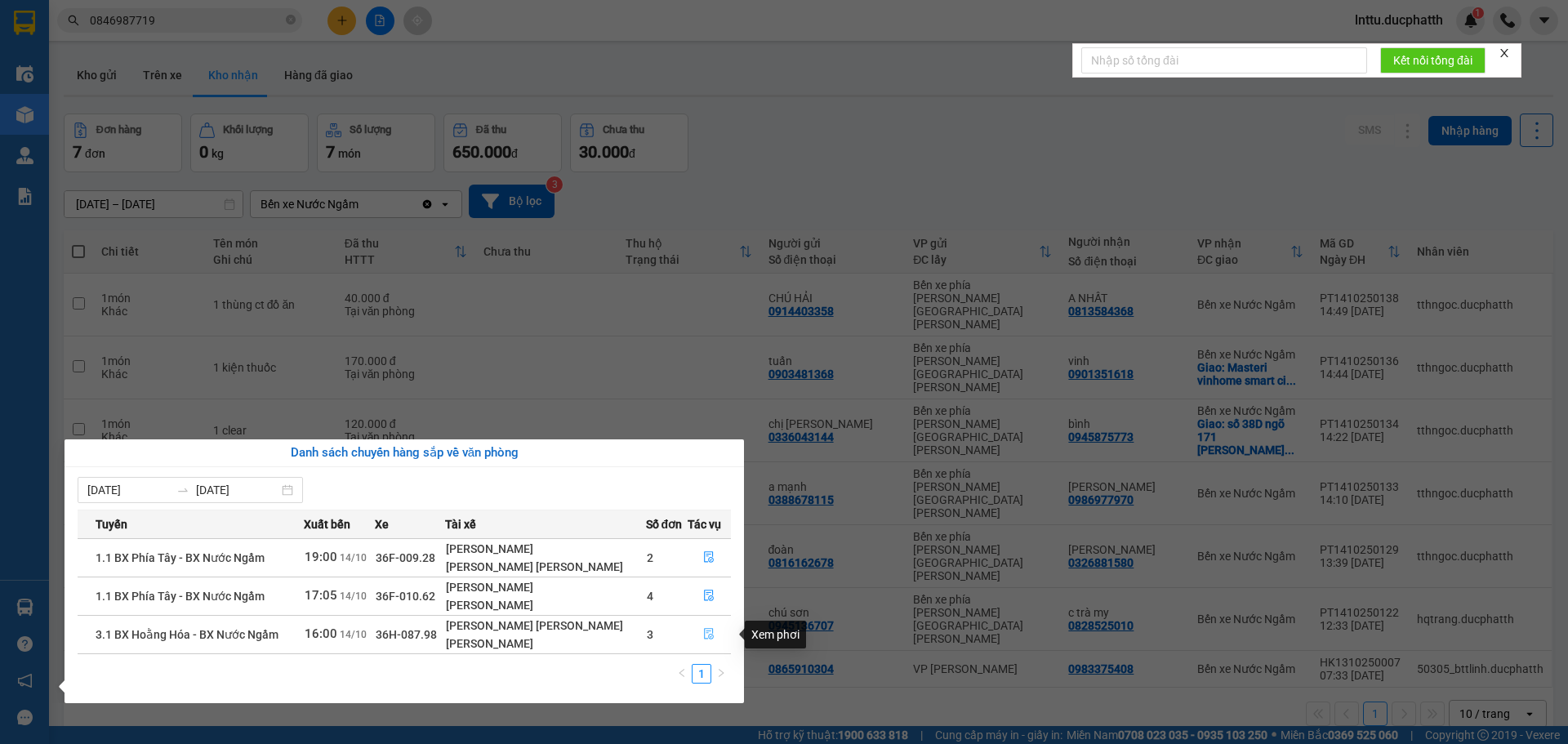
click at [711, 631] on icon "file-done" at bounding box center [708, 633] width 11 height 11
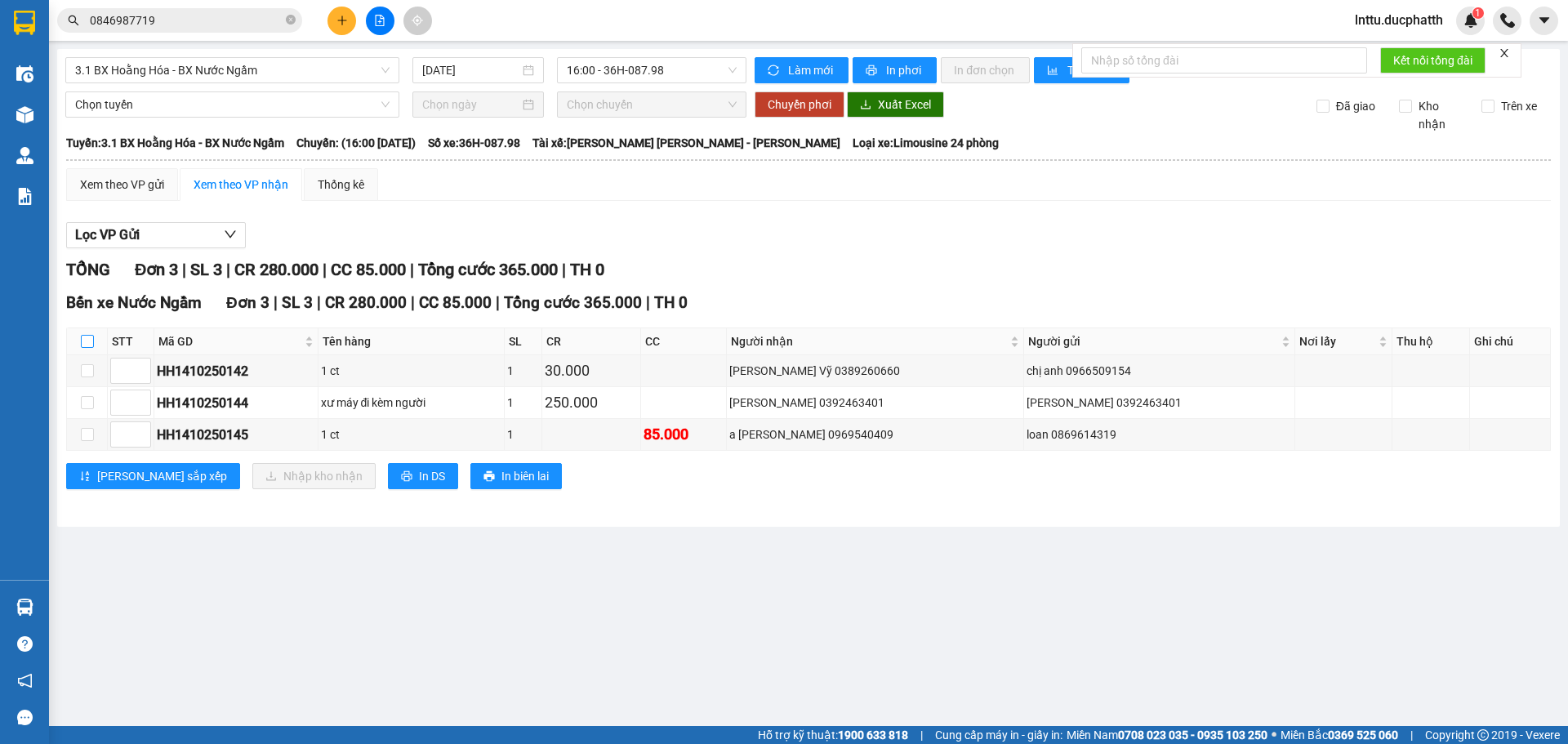
click at [89, 346] on input "checkbox" at bounding box center [87, 341] width 13 height 13
checkbox input "true"
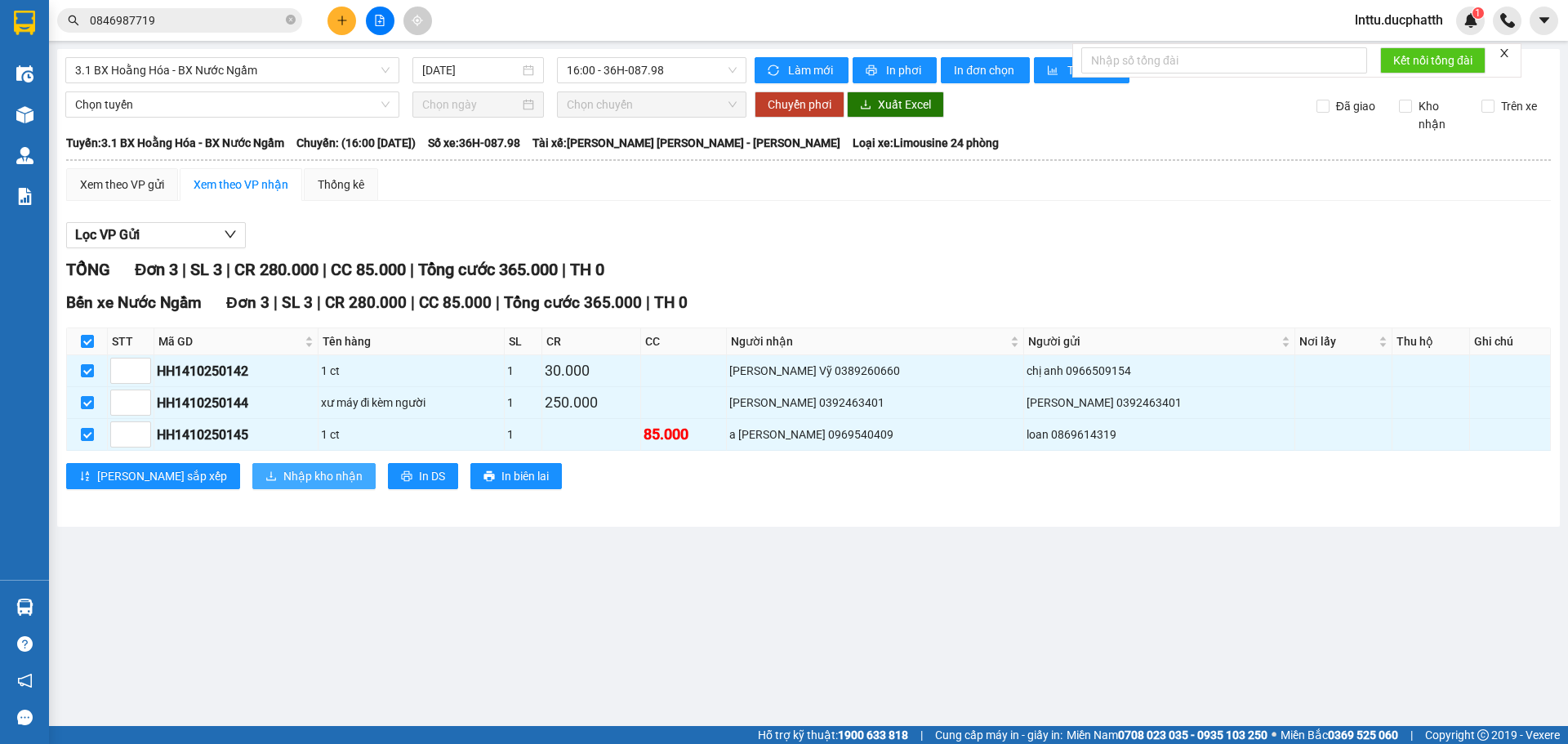
click at [283, 481] on span "Nhập kho nhận" at bounding box center [322, 476] width 79 height 18
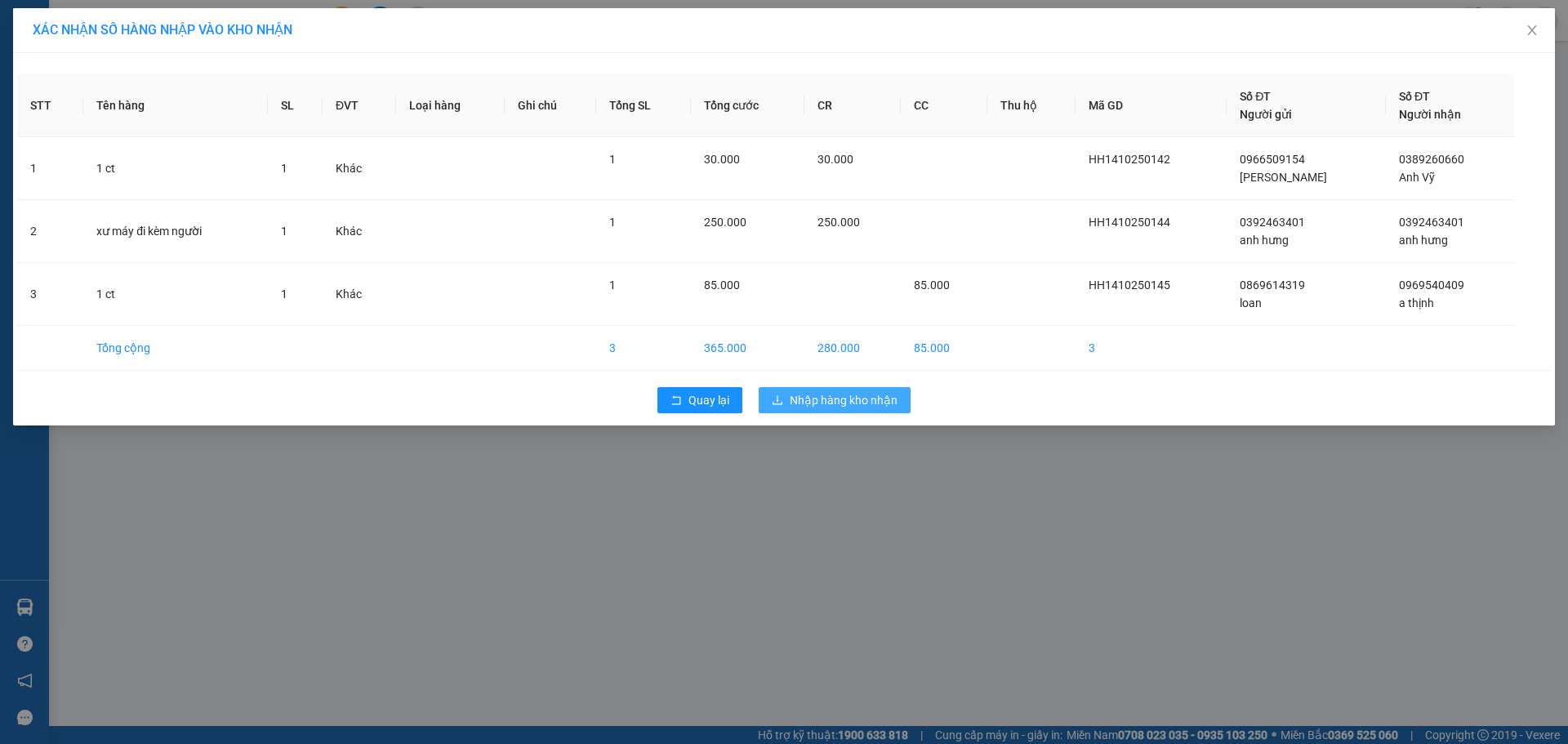
click at [831, 399] on span "Nhập hàng kho nhận" at bounding box center [844, 400] width 108 height 18
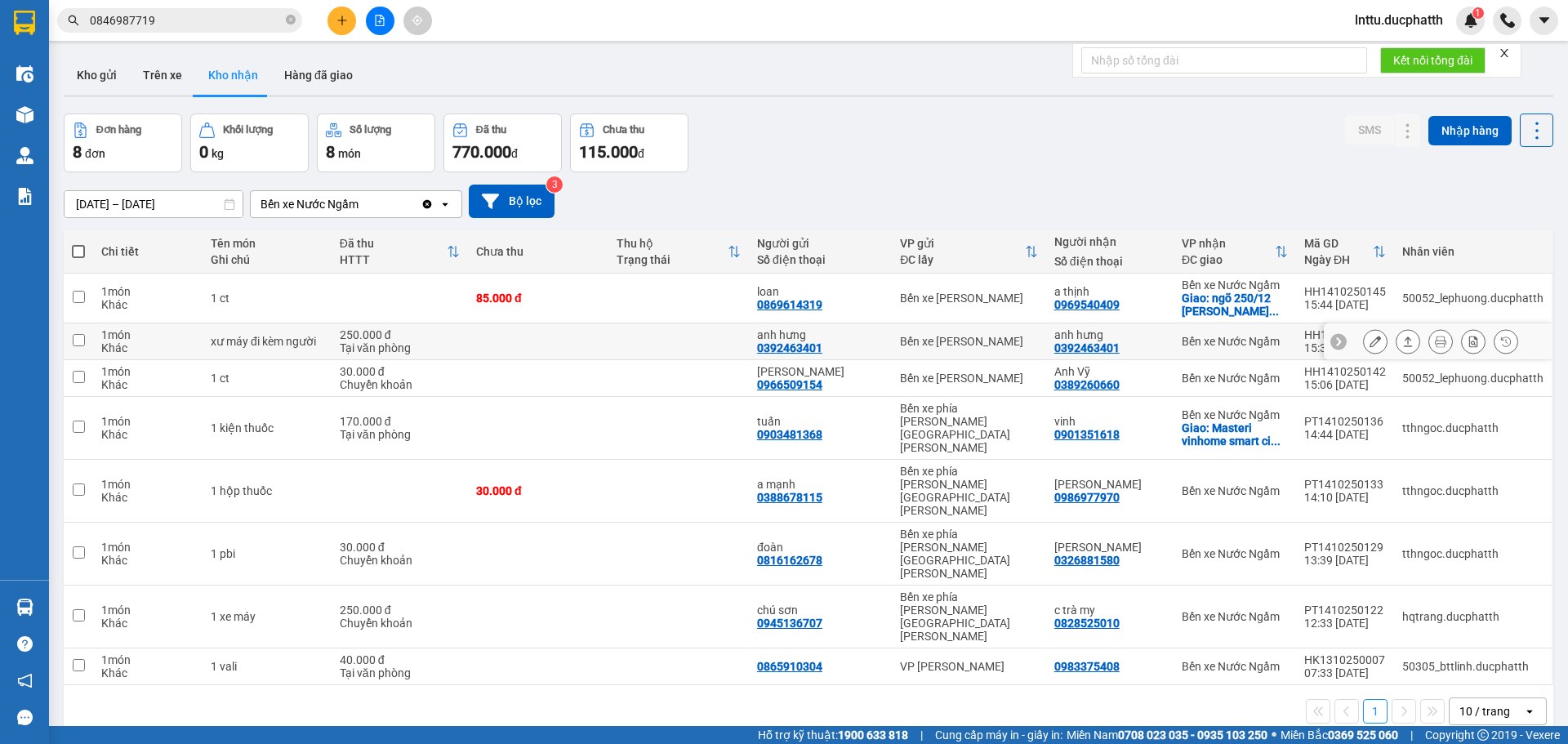
click at [1369, 337] on icon at bounding box center [1375, 341] width 11 height 11
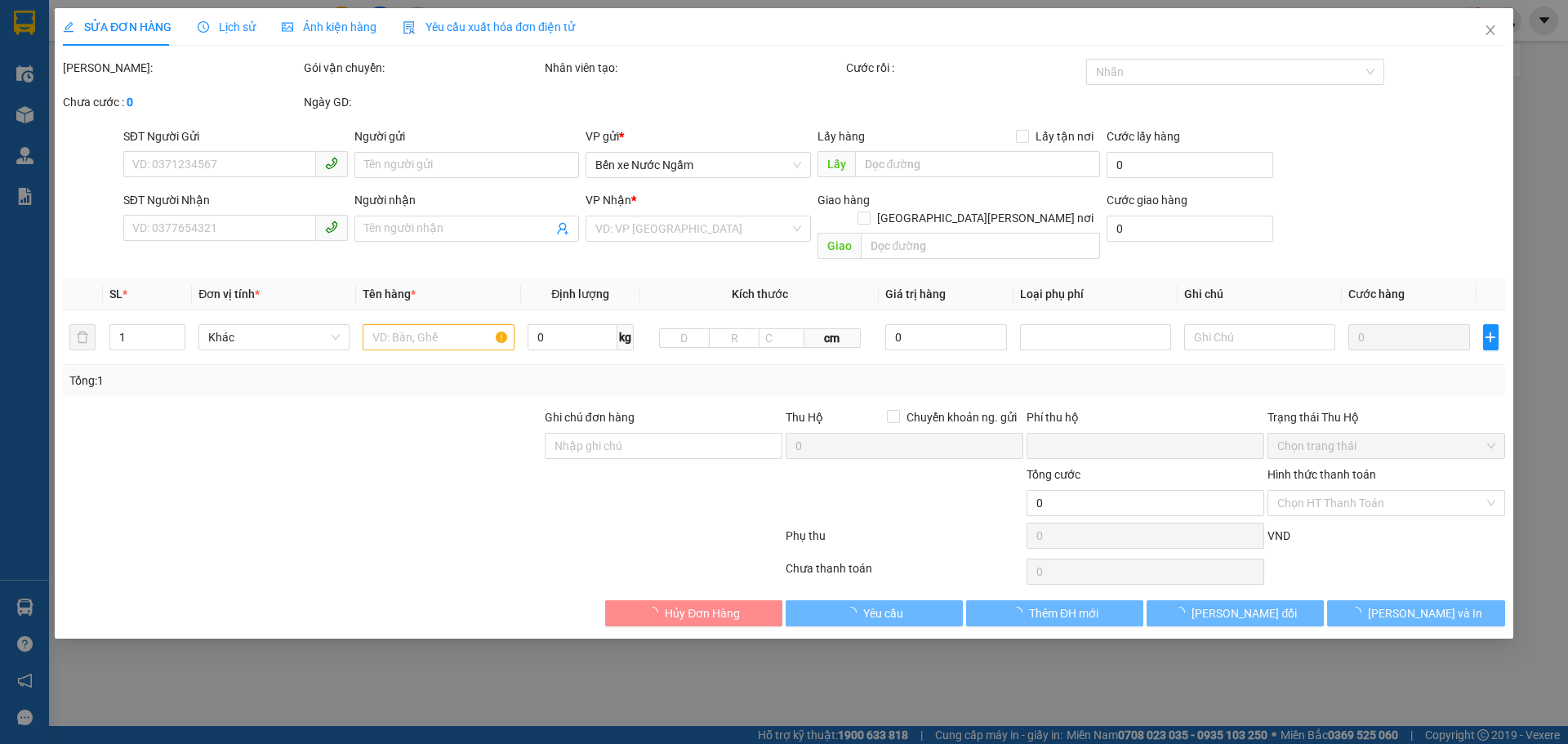
type input "0392463401"
type input "anh hưng"
type input "0392463401"
type input "anh hưng"
type input "0"
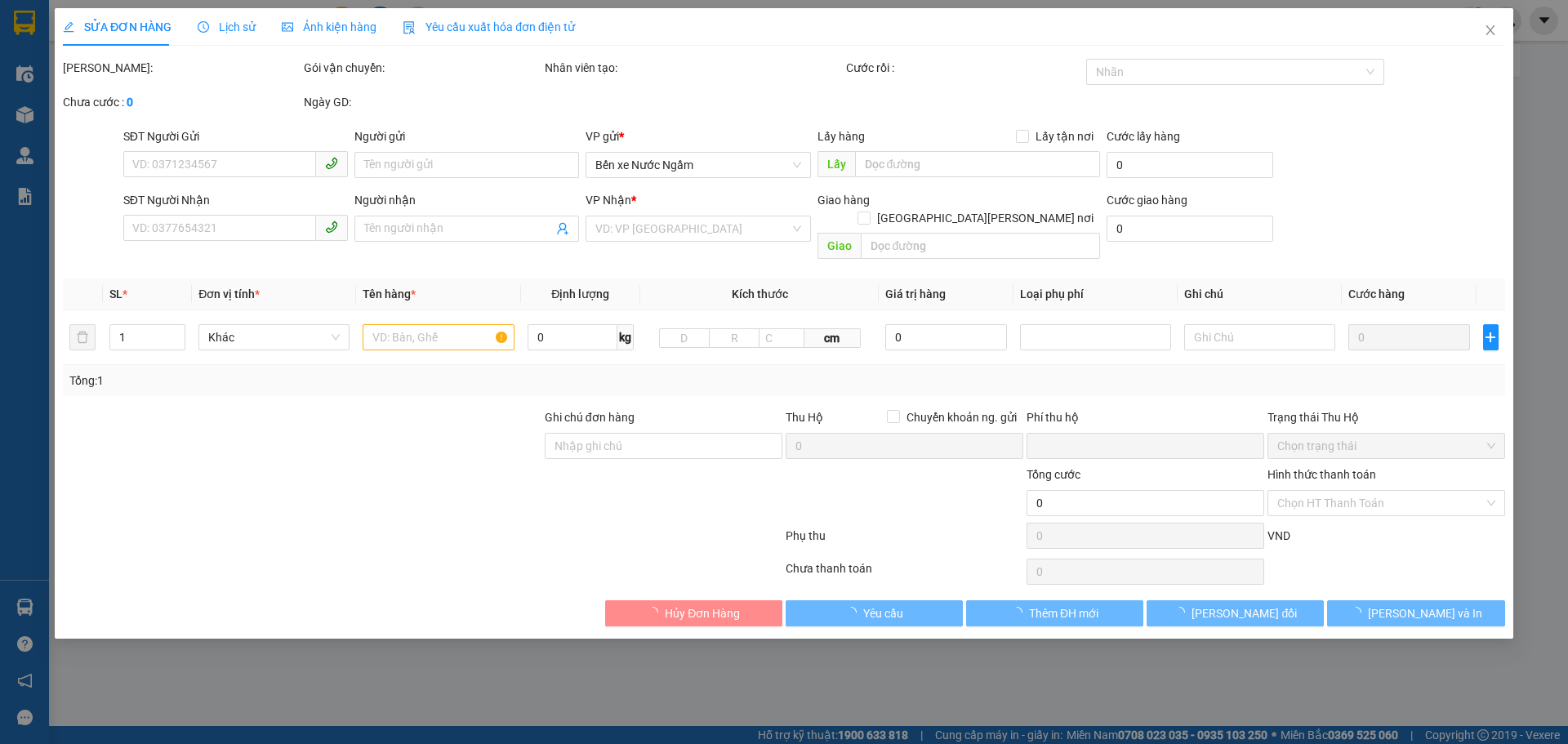
type input "250.000"
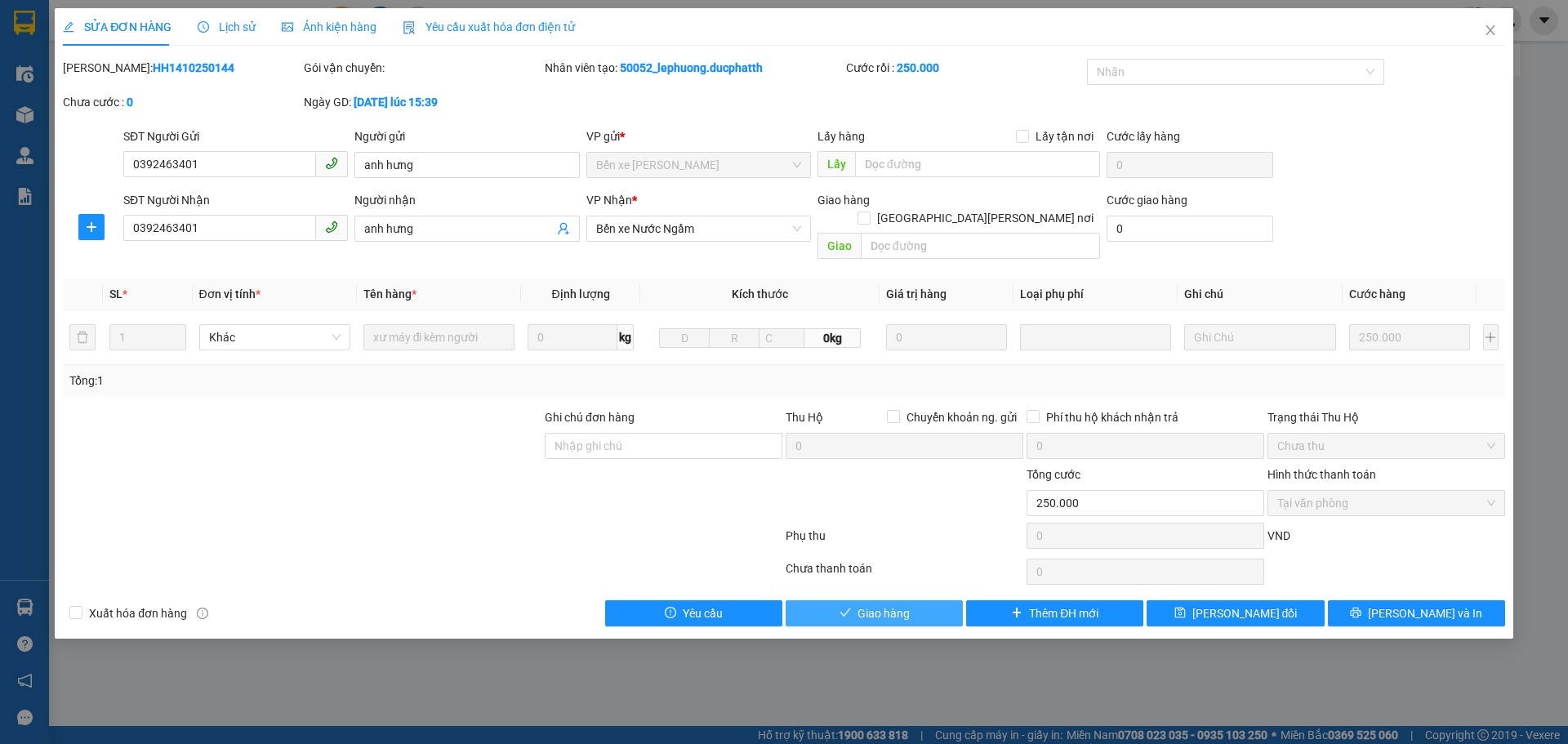
click at [886, 605] on span "Giao hàng" at bounding box center [883, 613] width 52 height 18
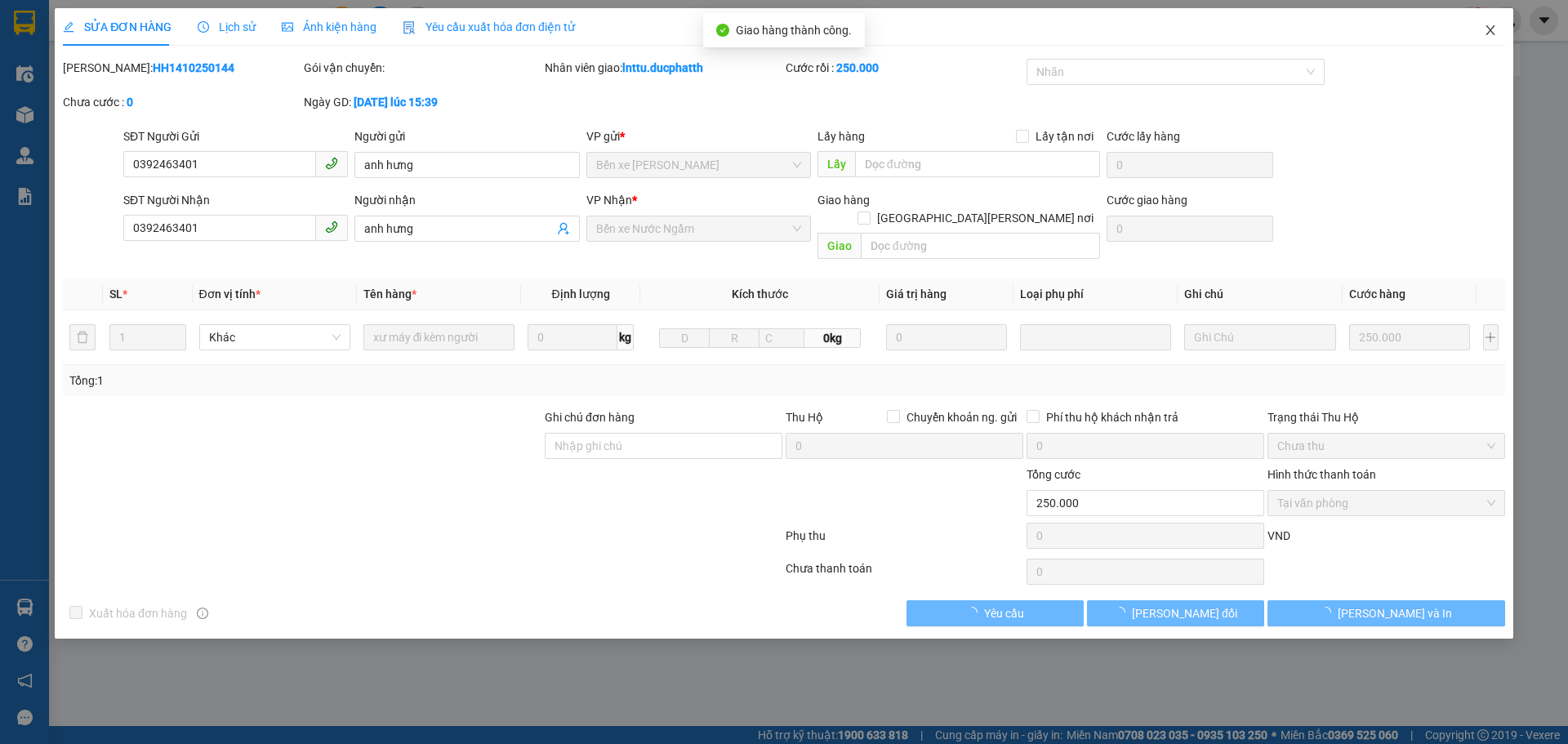
click at [1484, 28] on icon "close" at bounding box center [1490, 30] width 13 height 13
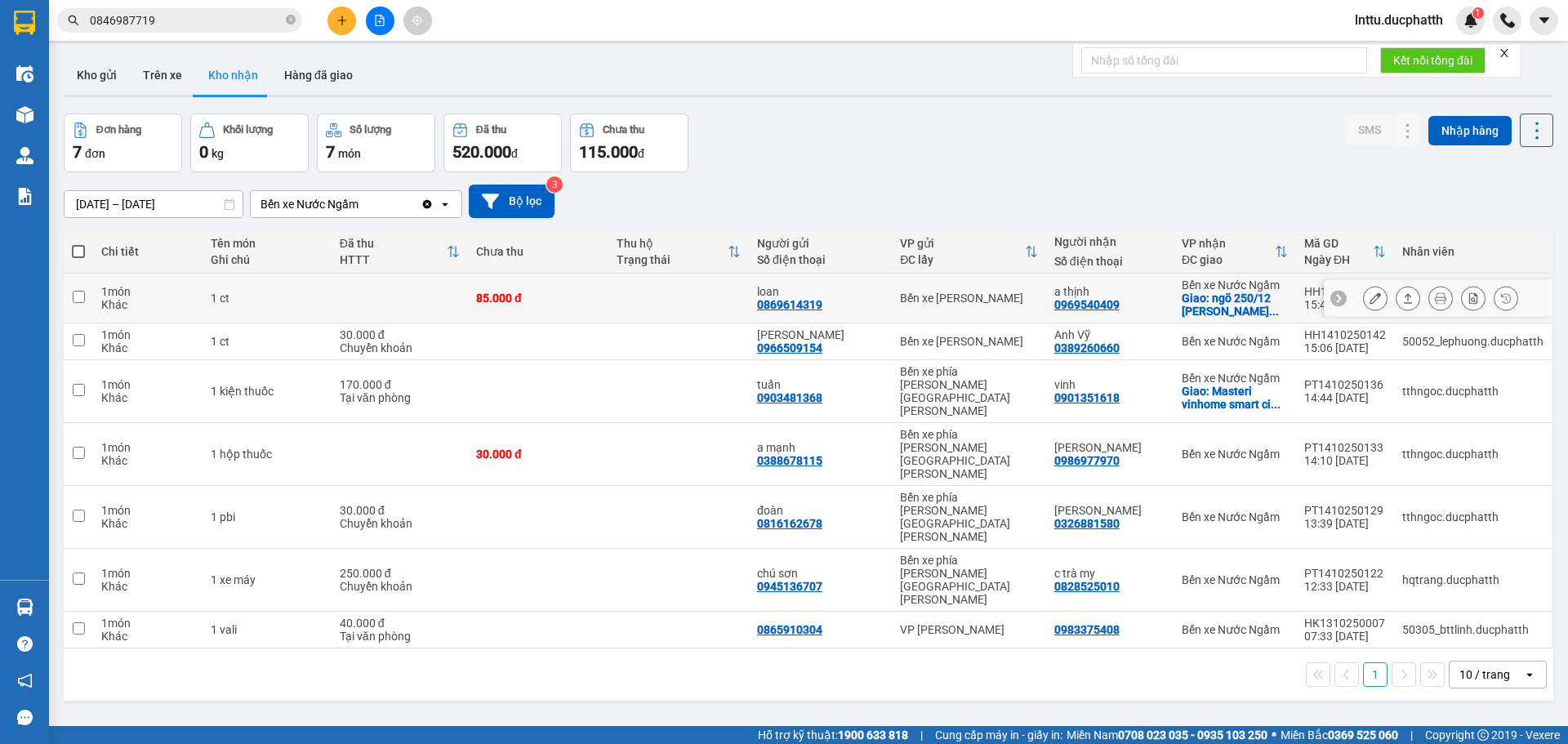
click at [1370, 294] on button at bounding box center [1375, 298] width 23 height 29
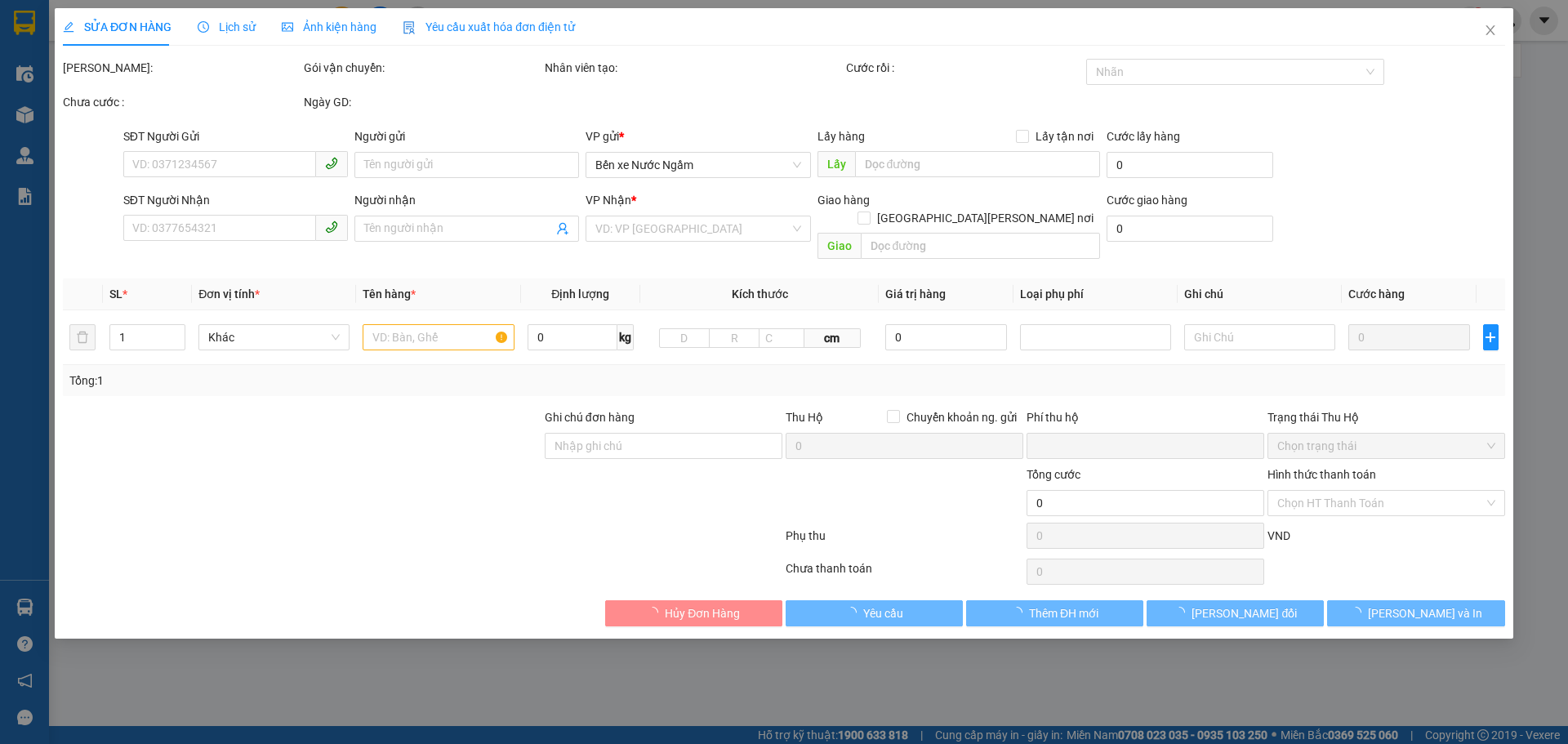
type input "0869614319"
type input "loan"
type input "0969540409"
type input "a thịnh"
checkbox input "true"
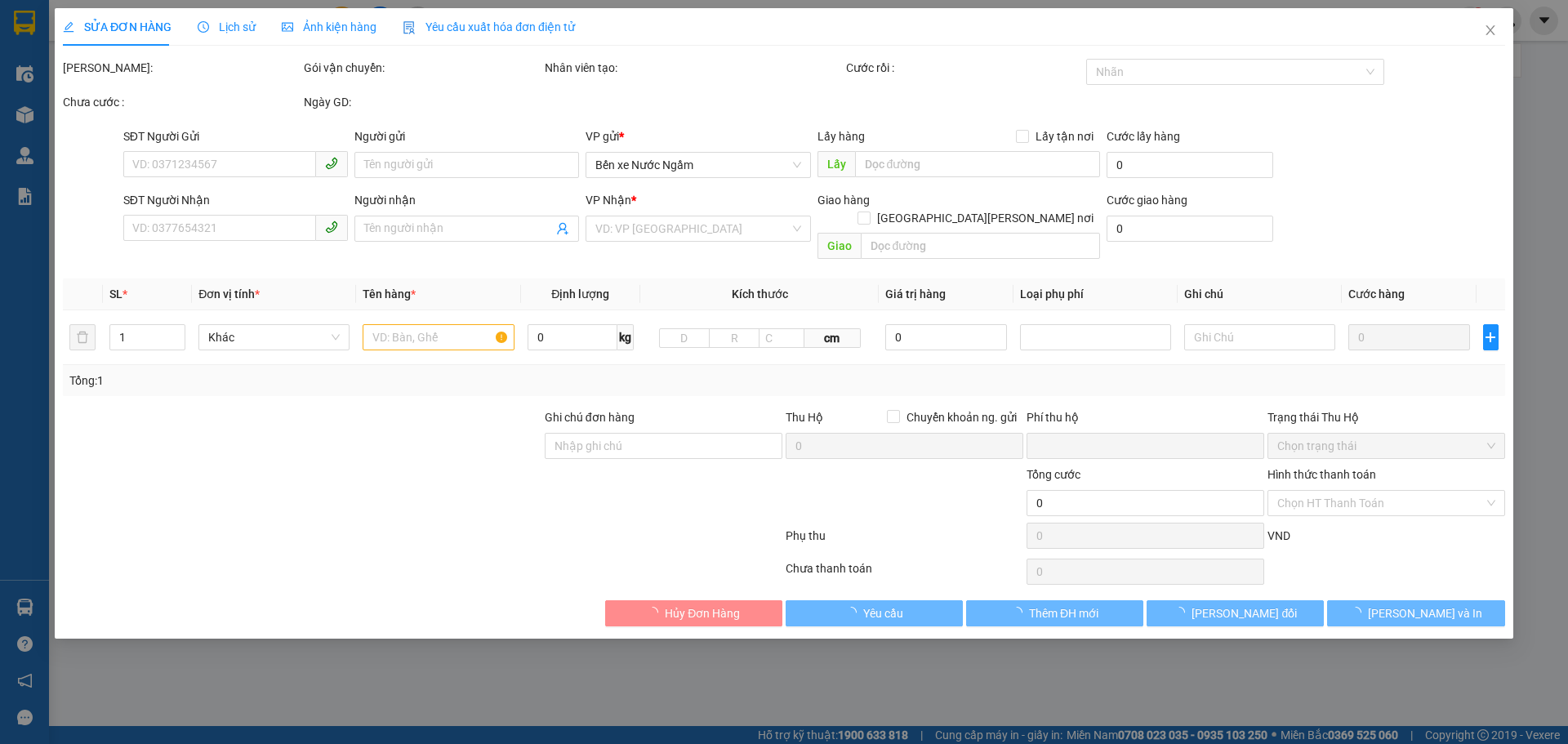
type input "ngõ 250/12 [PERSON_NAME] đình [PERSON_NAME]"
type input "nntt"
type input "0"
type input "85.000"
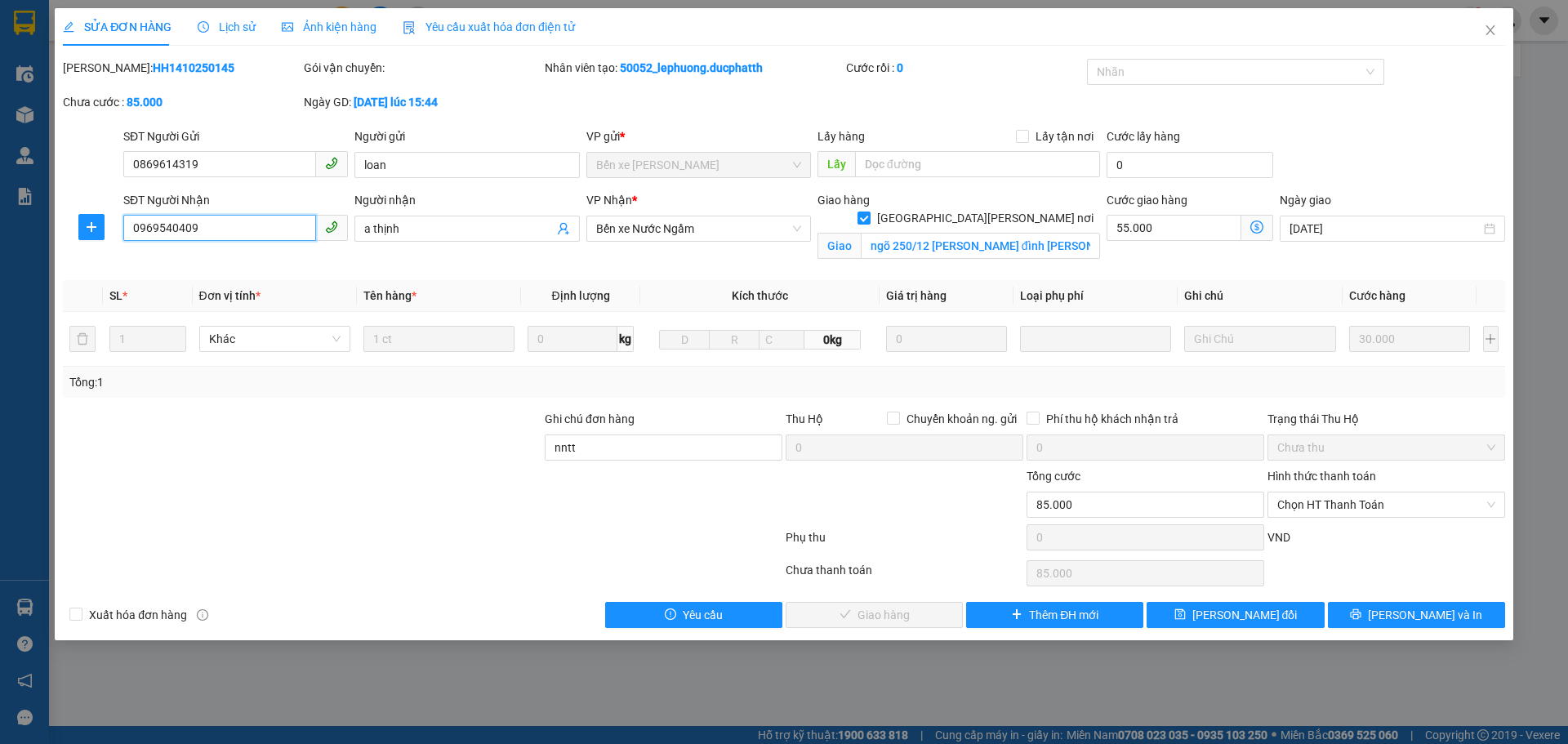
click at [188, 224] on input "0969540409" at bounding box center [220, 228] width 193 height 26
click at [1492, 29] on icon "close" at bounding box center [1490, 30] width 9 height 10
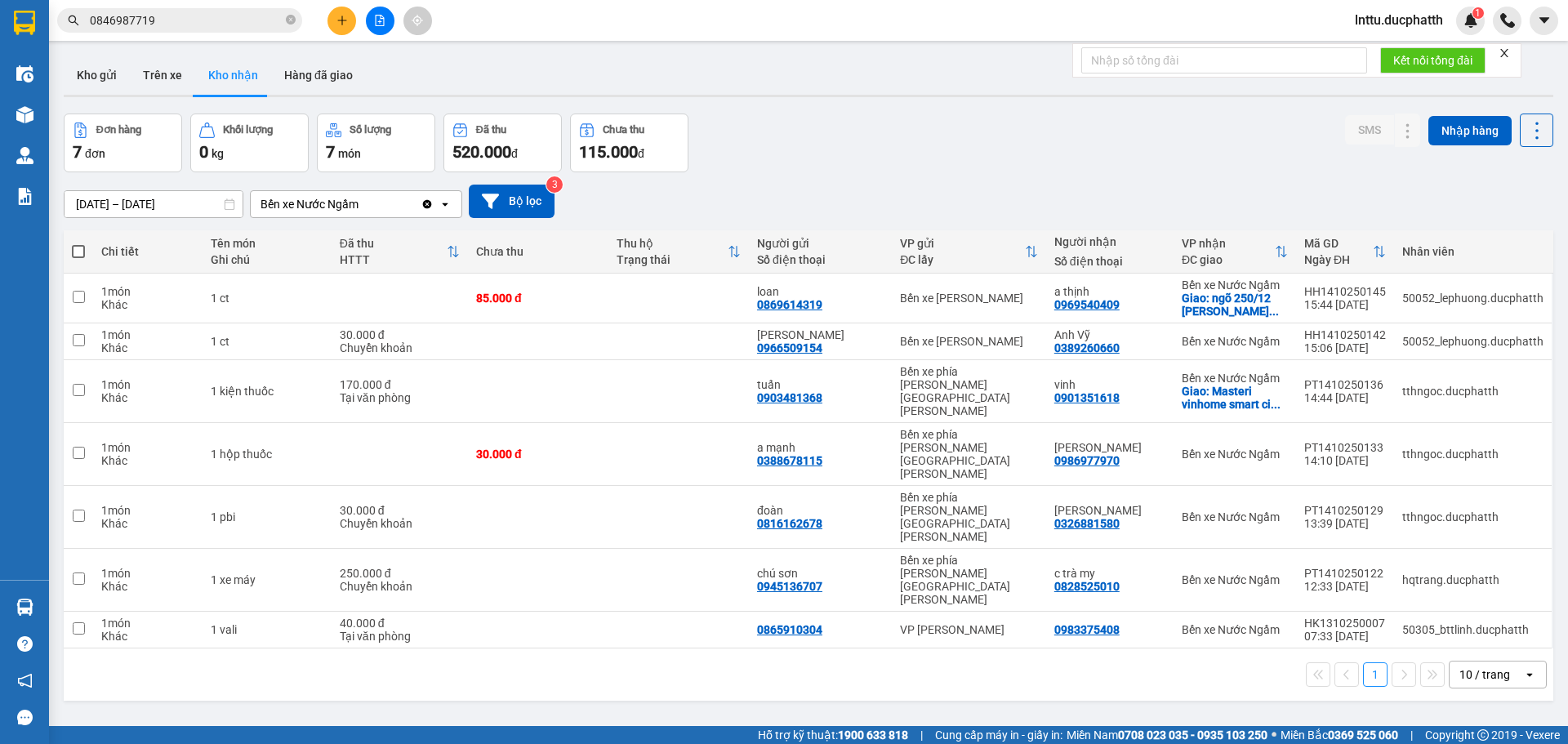
drag, startPoint x: 859, startPoint y: 677, endPoint x: 866, endPoint y: 659, distance: 19.3
click at [862, 677] on div "ver 1.8.147 Kho gửi Trên xe [PERSON_NAME] Hàng đã [PERSON_NAME] hàng 7 đơn [PER…" at bounding box center [808, 421] width 1503 height 744
click at [1369, 337] on icon at bounding box center [1375, 341] width 11 height 11
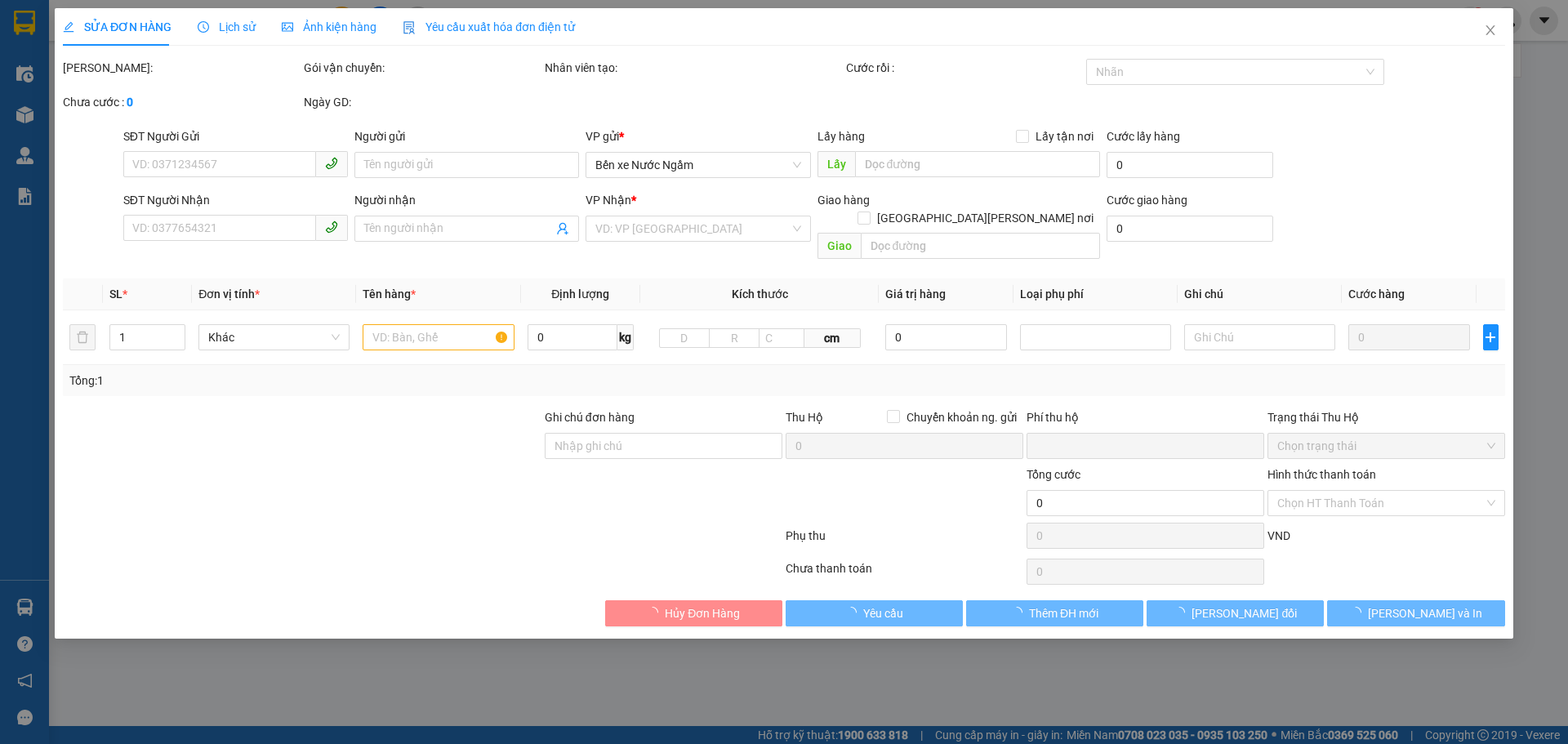
type input "0966509154"
type input "[PERSON_NAME]"
type input "0389260660"
type input "Anh Vỹ"
type input "ck 15h08 [DATE] vtb cty [PERSON_NAME] [PERSON_NAME]"
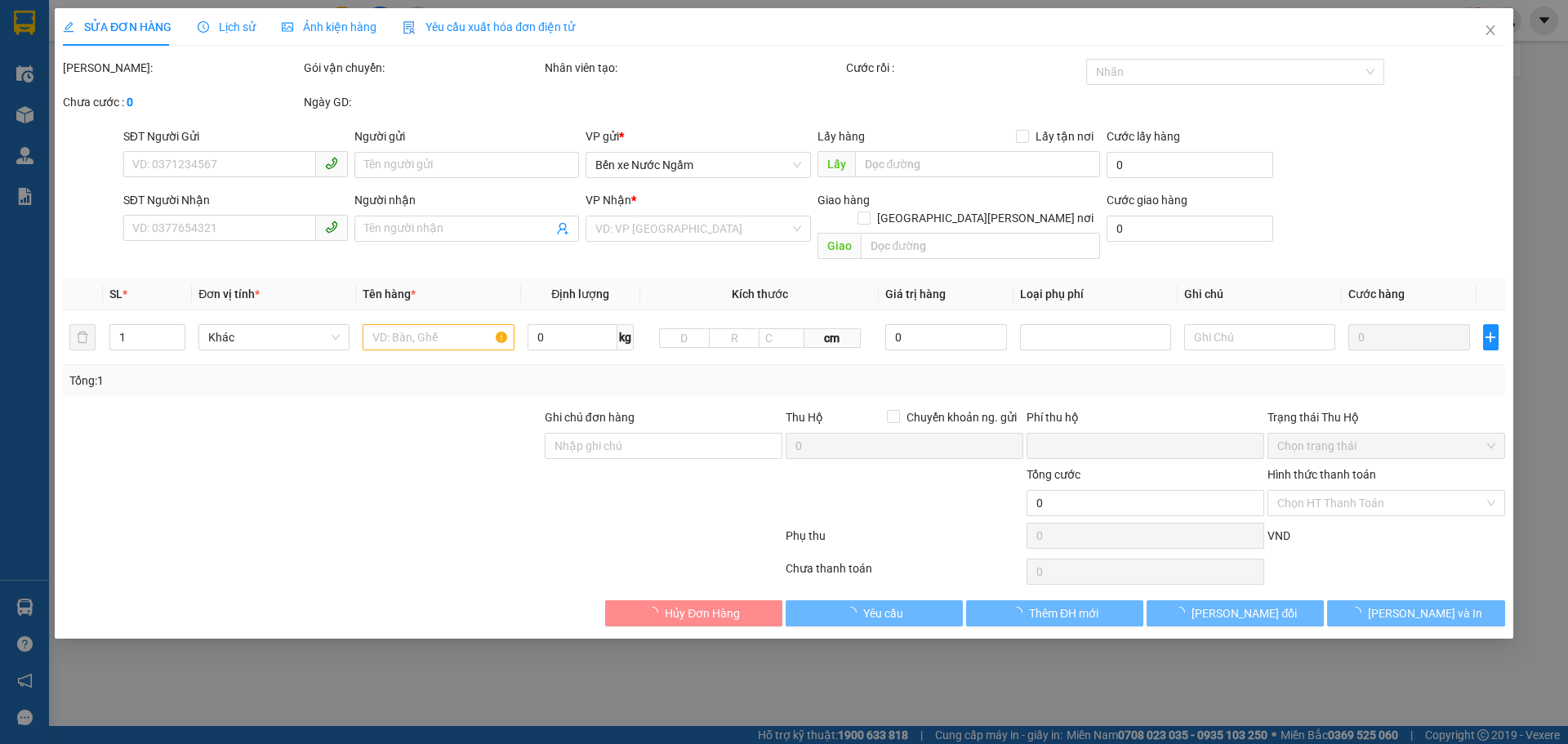
type input "0"
type input "30.000"
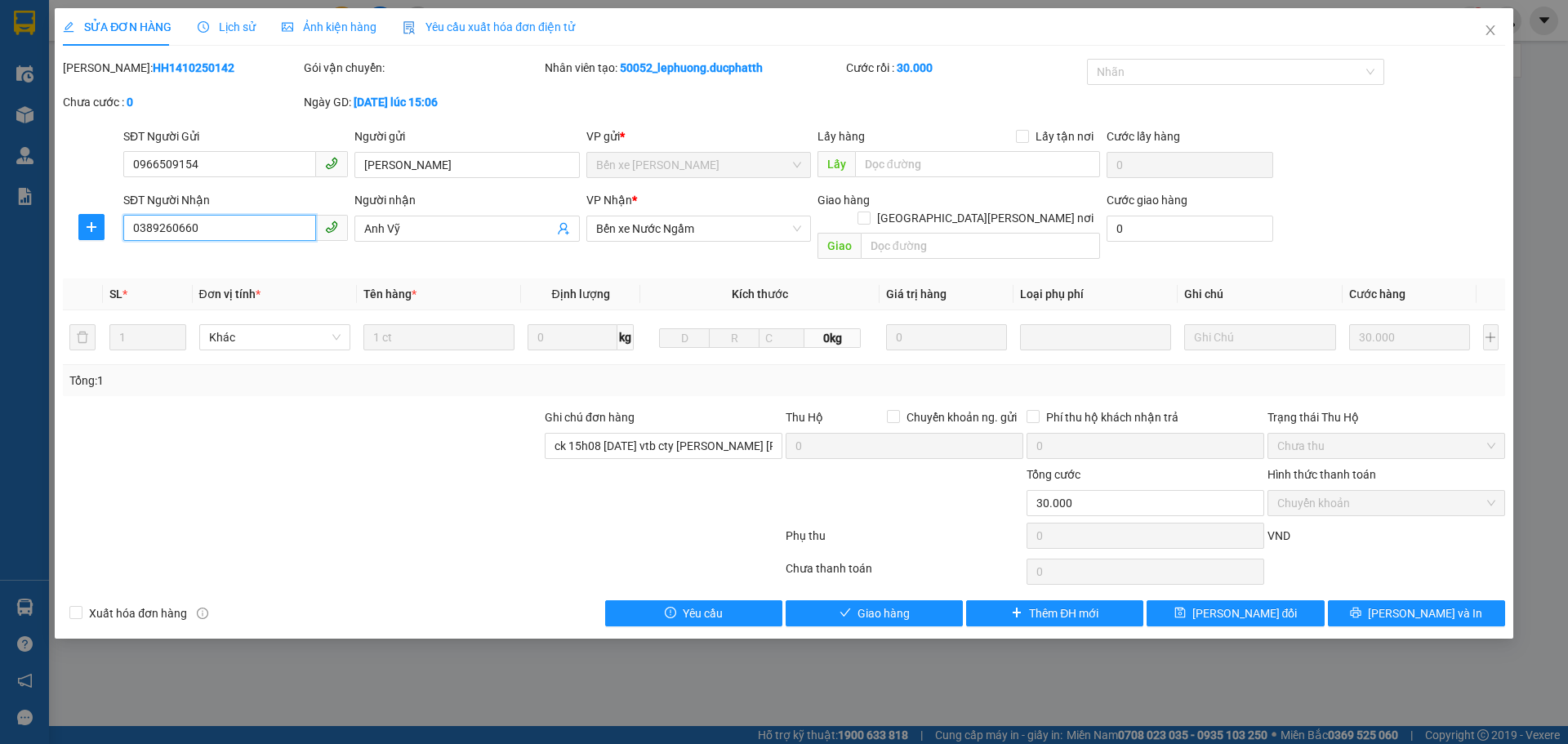
click at [224, 230] on input "0389260660" at bounding box center [220, 228] width 193 height 26
click at [159, 155] on input "0966509154" at bounding box center [220, 164] width 193 height 26
click at [1495, 27] on icon "close" at bounding box center [1490, 30] width 13 height 13
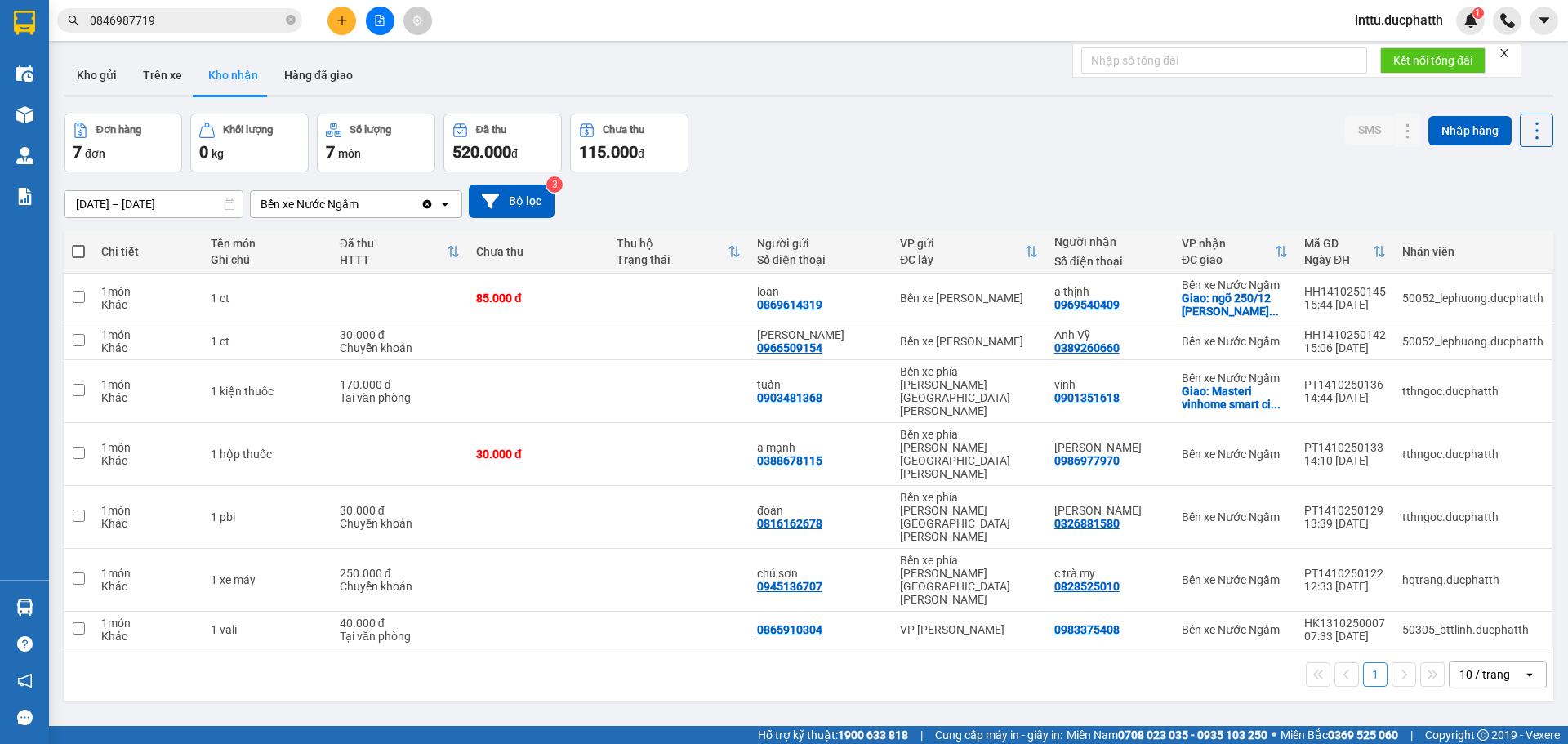
click at [659, 651] on div "ver 1.8.147 Kho gửi Trên xe [PERSON_NAME] Hàng đã [PERSON_NAME] hàng 7 đơn [PER…" at bounding box center [808, 421] width 1503 height 744
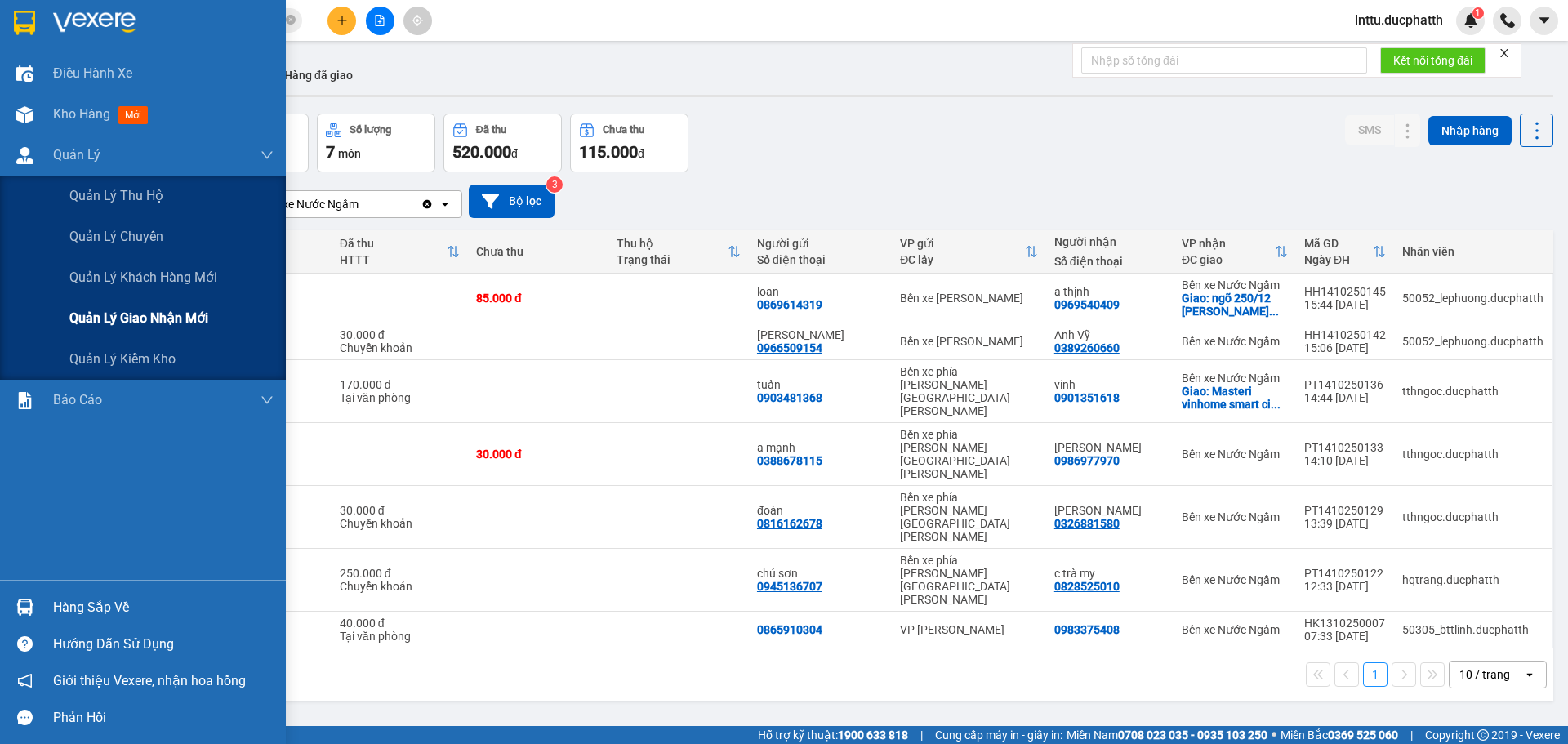
click at [139, 307] on div "Quản lý giao nhận mới" at bounding box center [172, 318] width 204 height 41
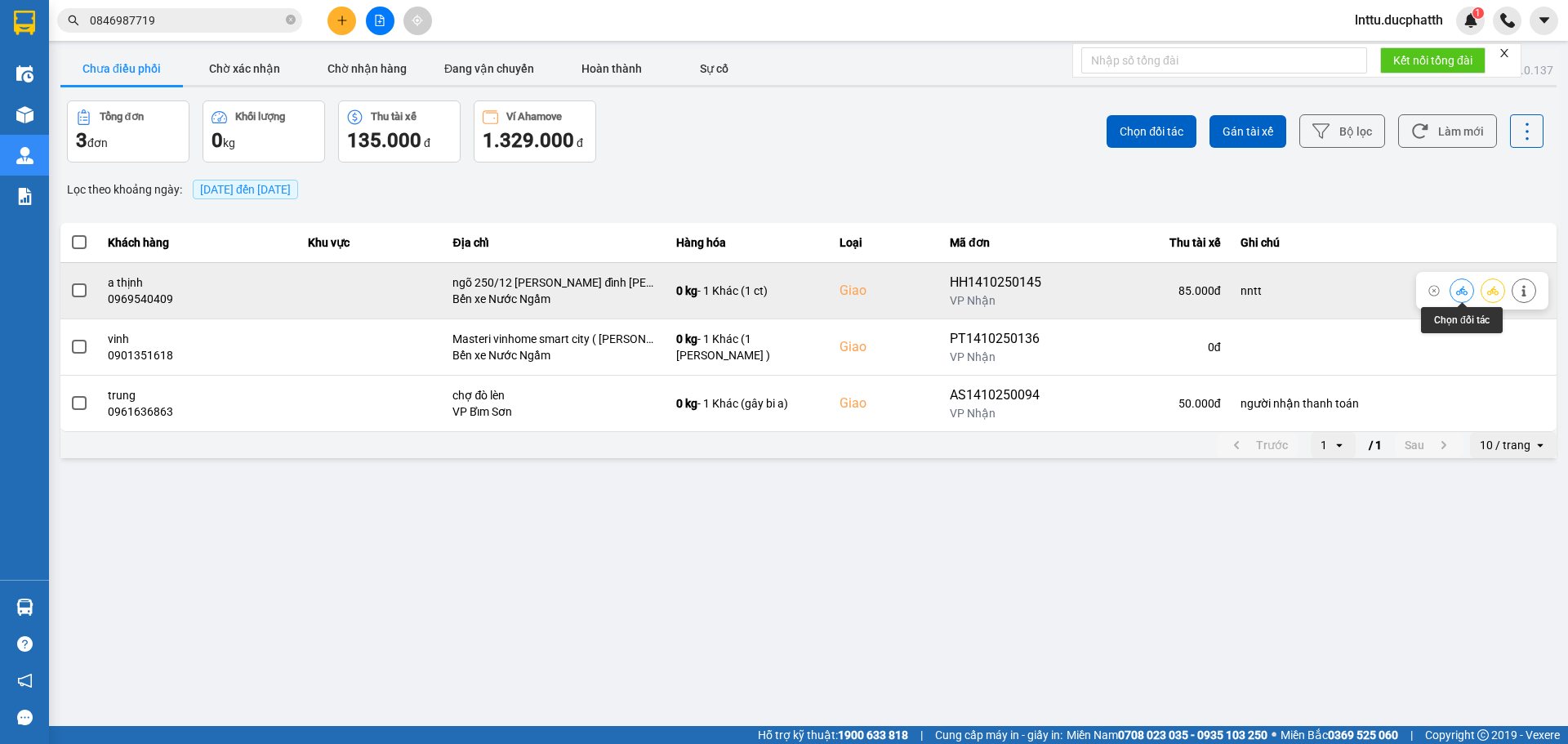
click at [1456, 291] on icon at bounding box center [1462, 290] width 11 height 11
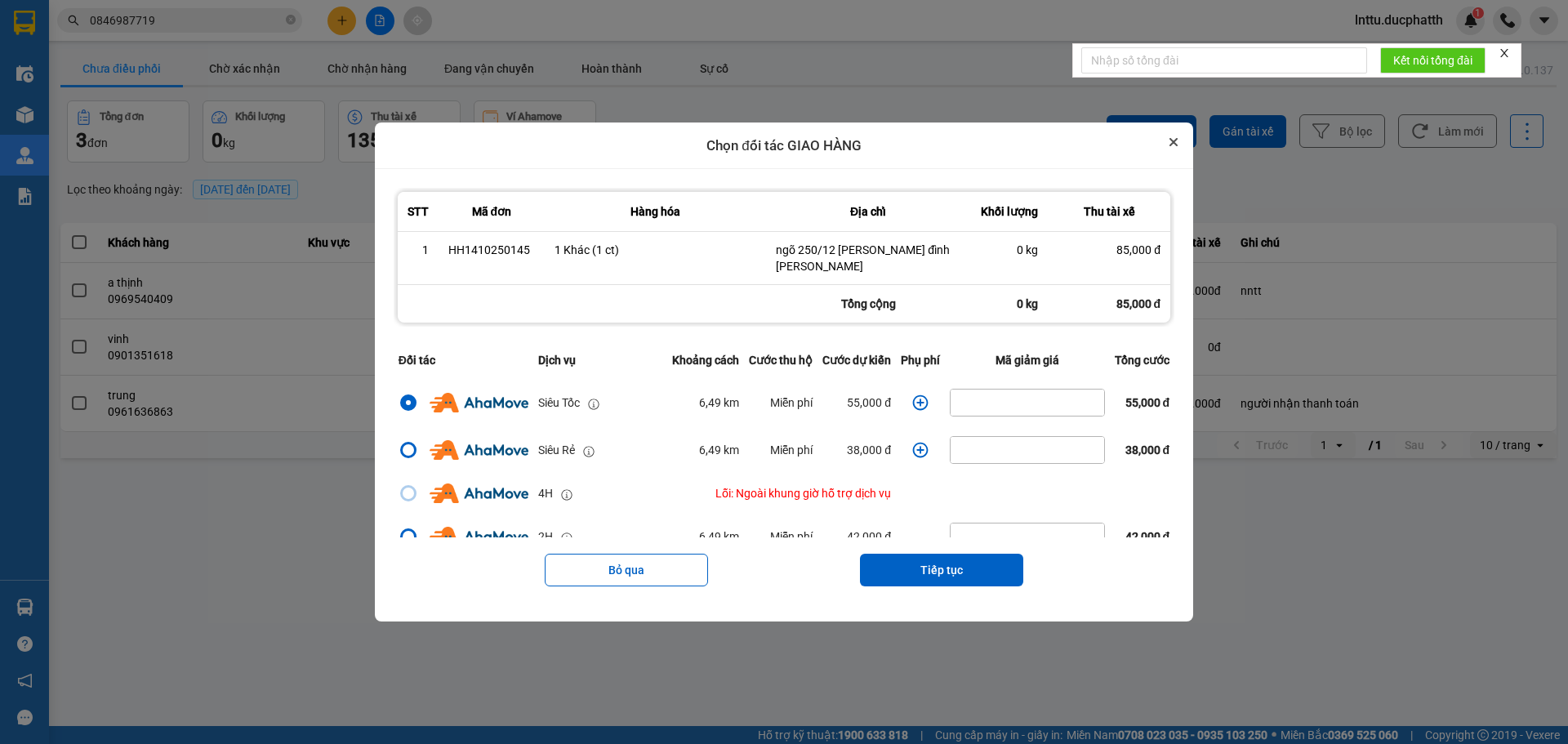
click at [1177, 140] on icon "Close" at bounding box center [1173, 141] width 6 height 6
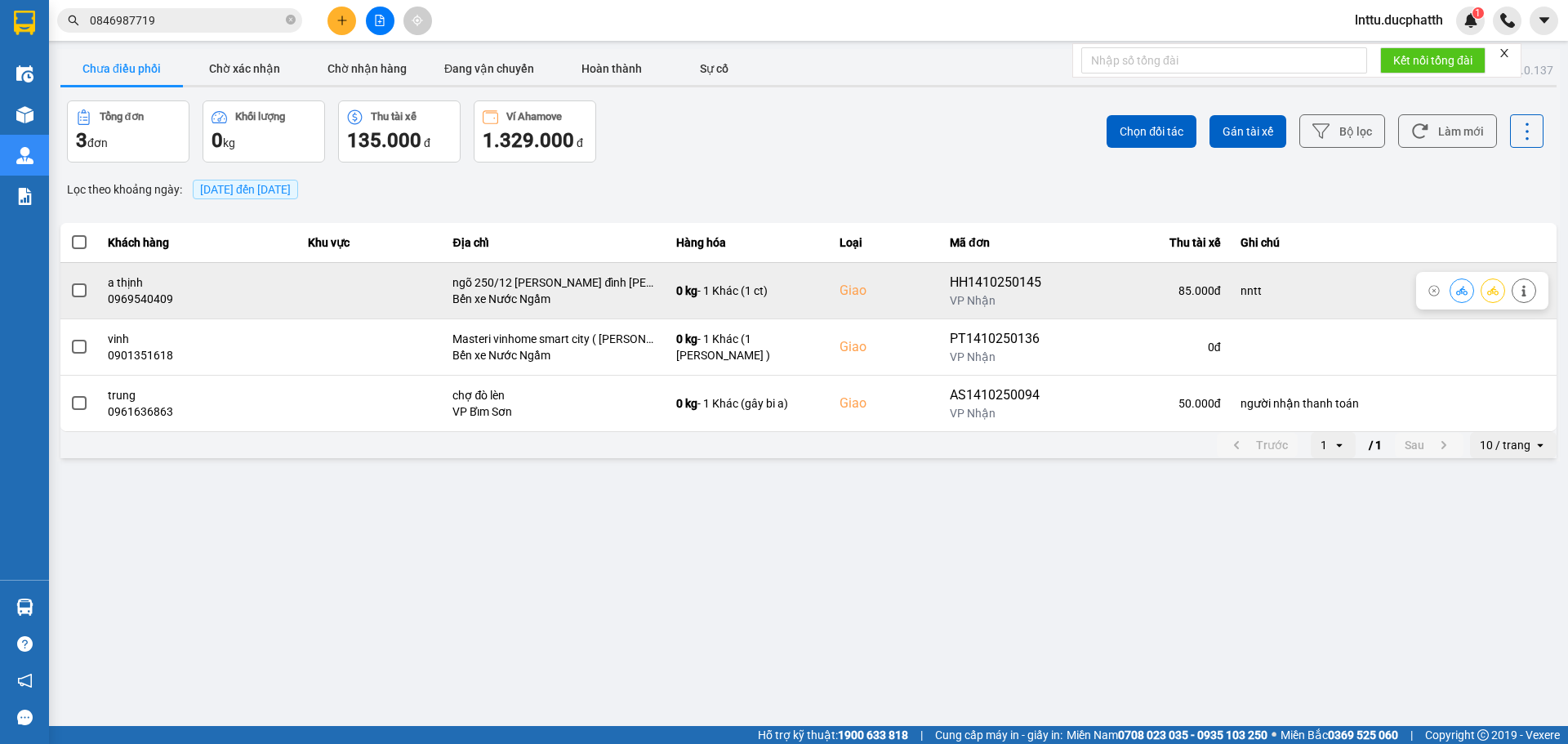
click at [1523, 287] on icon at bounding box center [1524, 290] width 4 height 11
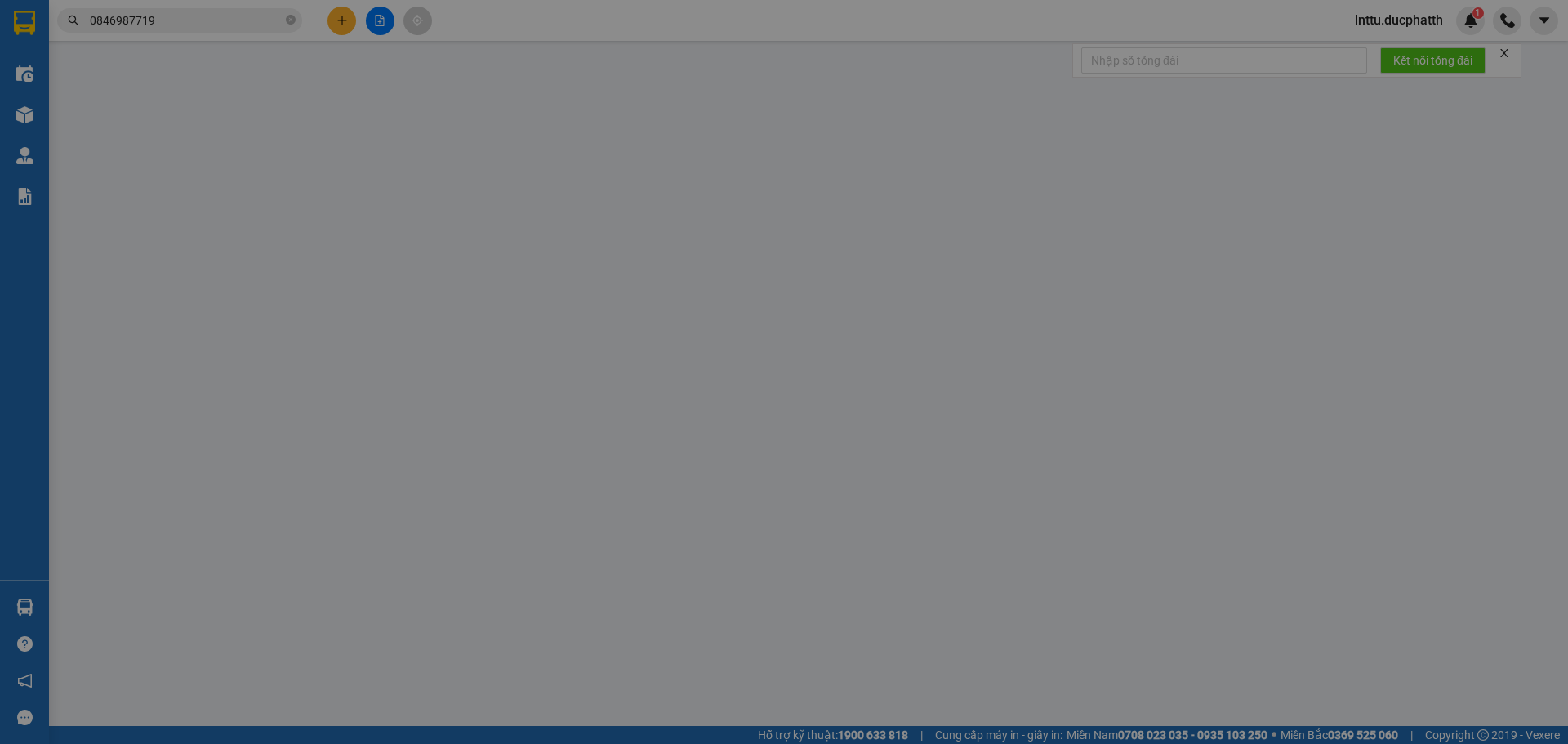
type input "0869614319"
type input "loan"
type input "0969540409"
type input "a thịnh"
checkbox input "true"
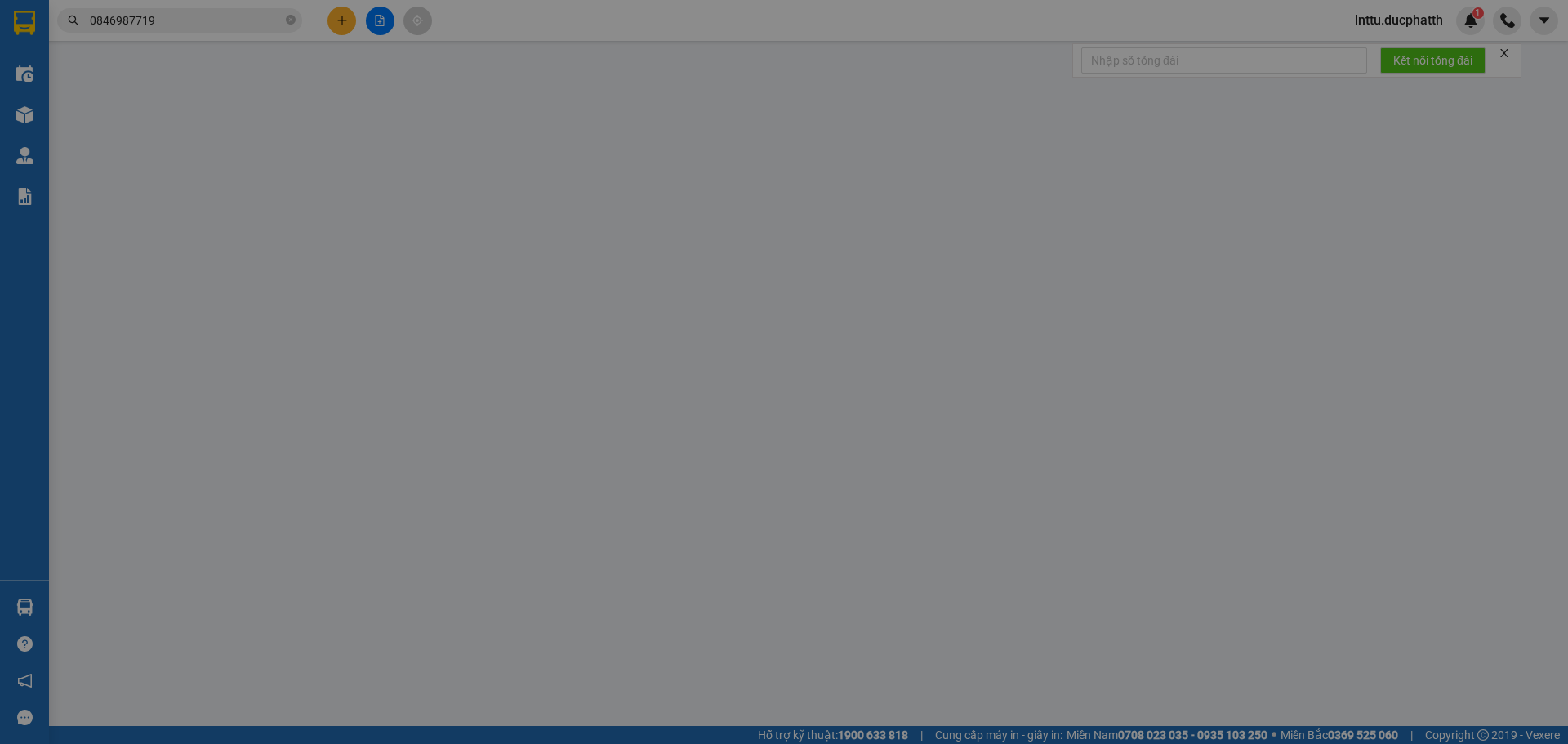
type input "ngõ 250/12 [PERSON_NAME] đình [PERSON_NAME]"
type input "nntt"
type input "0"
type input "85.000"
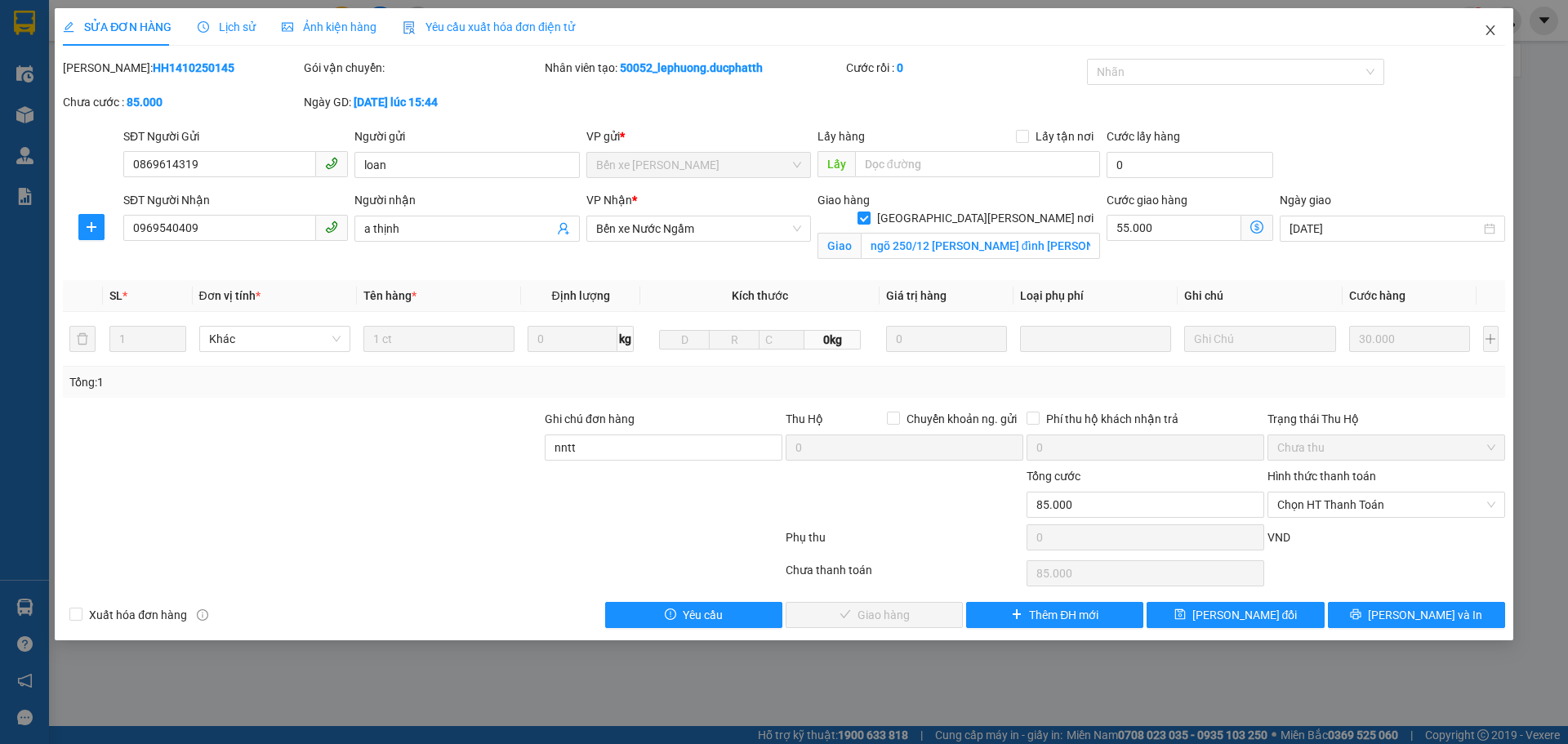
click at [1492, 31] on icon "close" at bounding box center [1490, 30] width 13 height 13
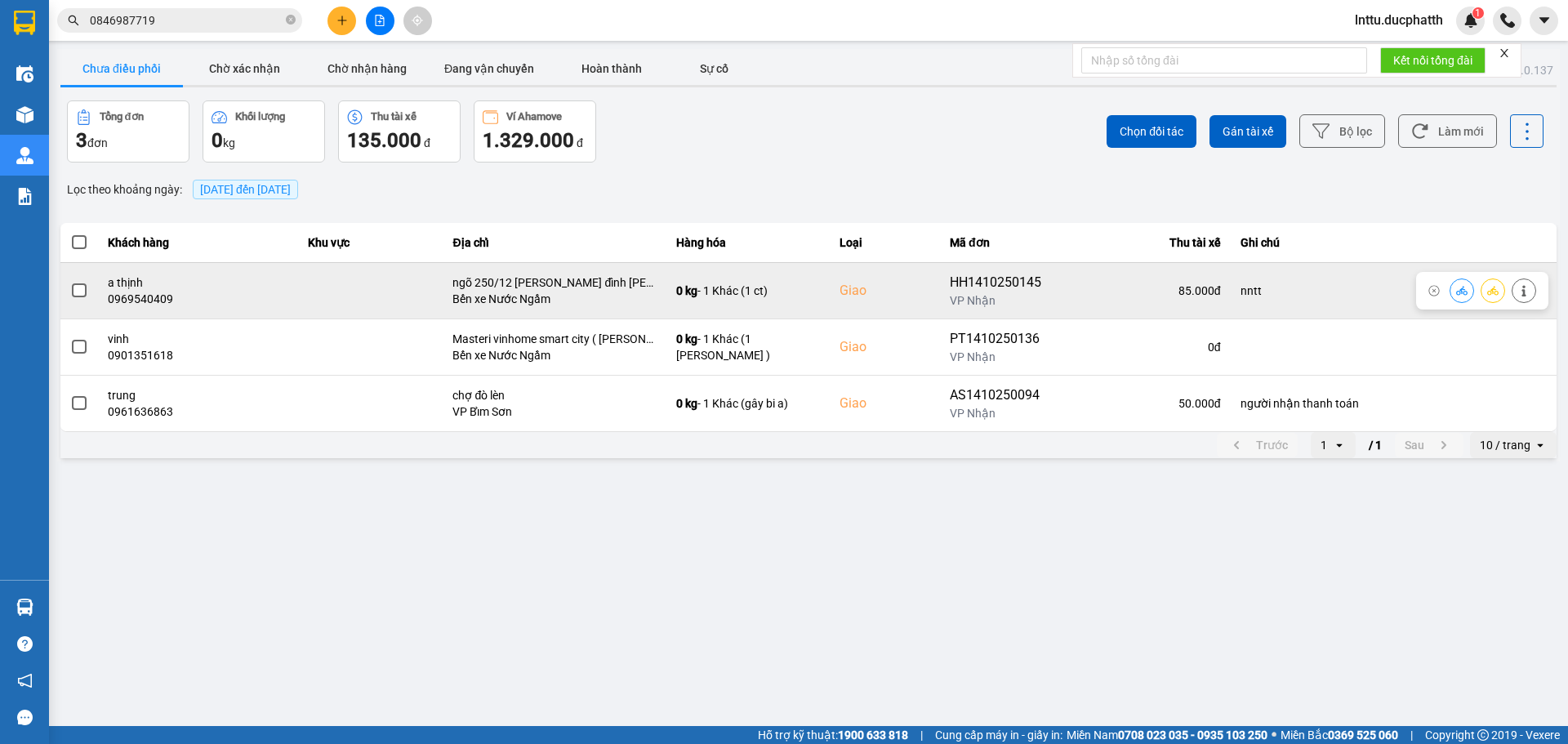
click at [1463, 296] on button at bounding box center [1462, 290] width 23 height 29
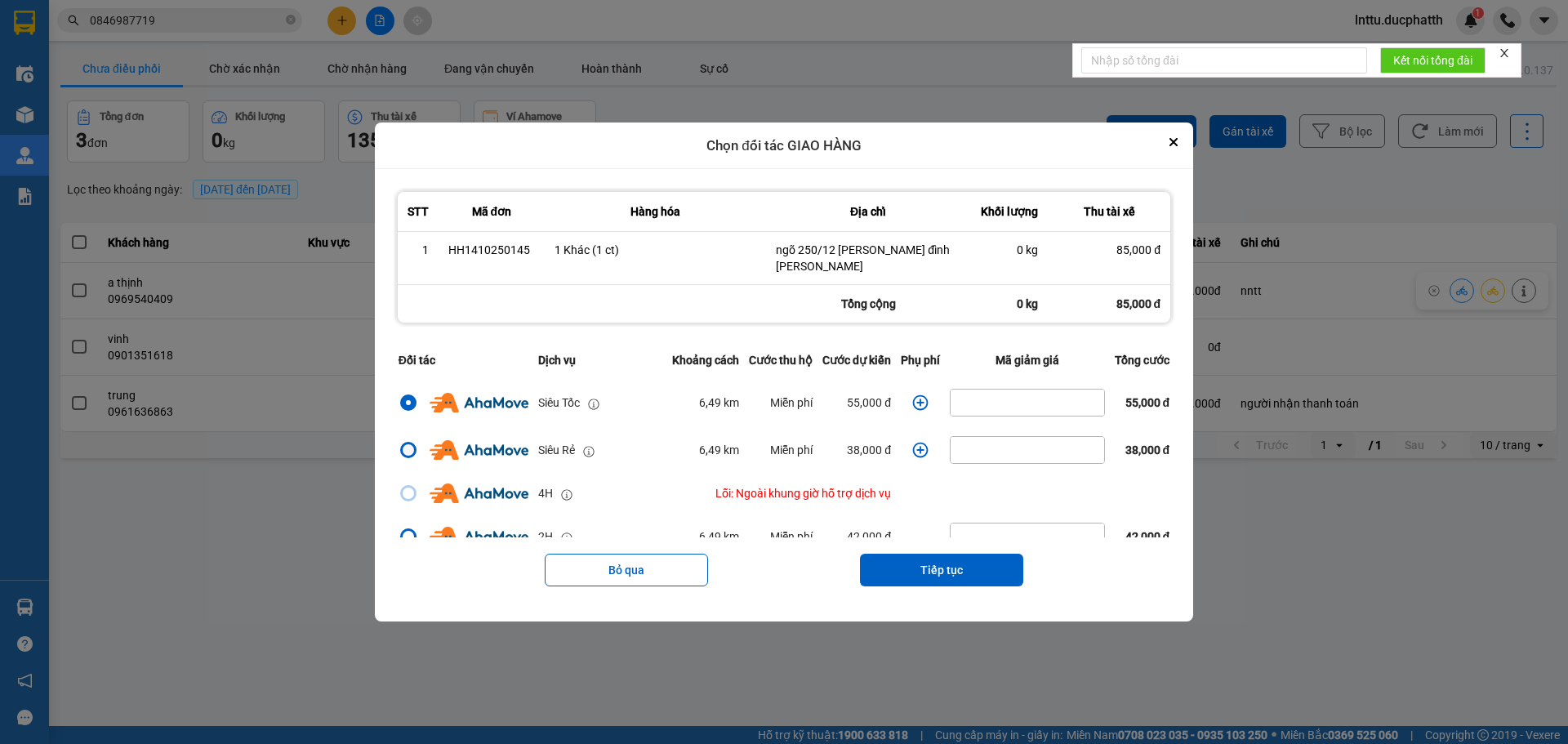
click at [402, 447] on div "dialog" at bounding box center [408, 450] width 11 height 11
click at [398, 450] on input "dialog" at bounding box center [398, 450] width 0 height 0
click at [920, 452] on icon "dialog" at bounding box center [920, 450] width 17 height 17
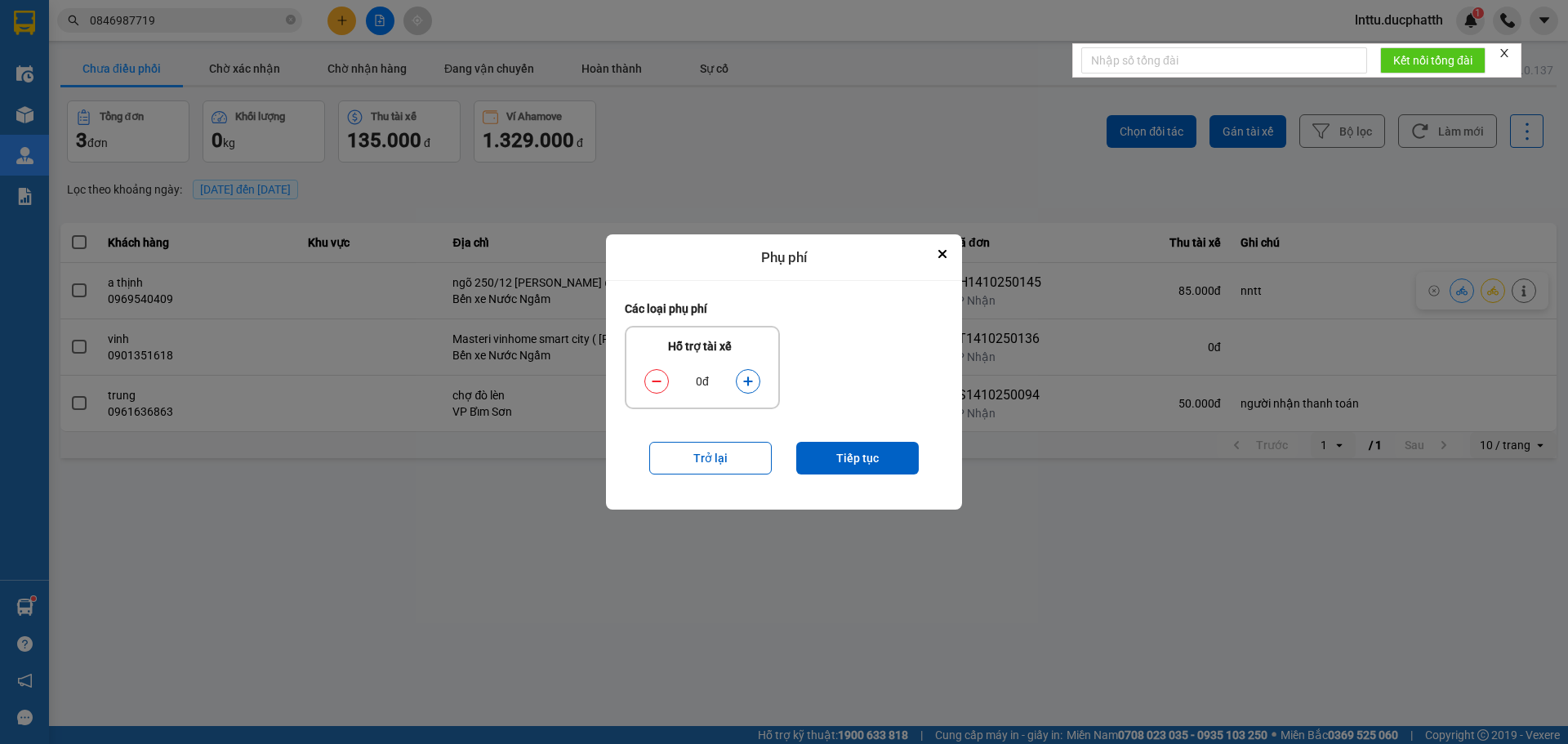
click at [749, 384] on icon "dialog" at bounding box center [747, 382] width 9 height 9
click at [819, 450] on button "Tiếp tục" at bounding box center [857, 457] width 123 height 32
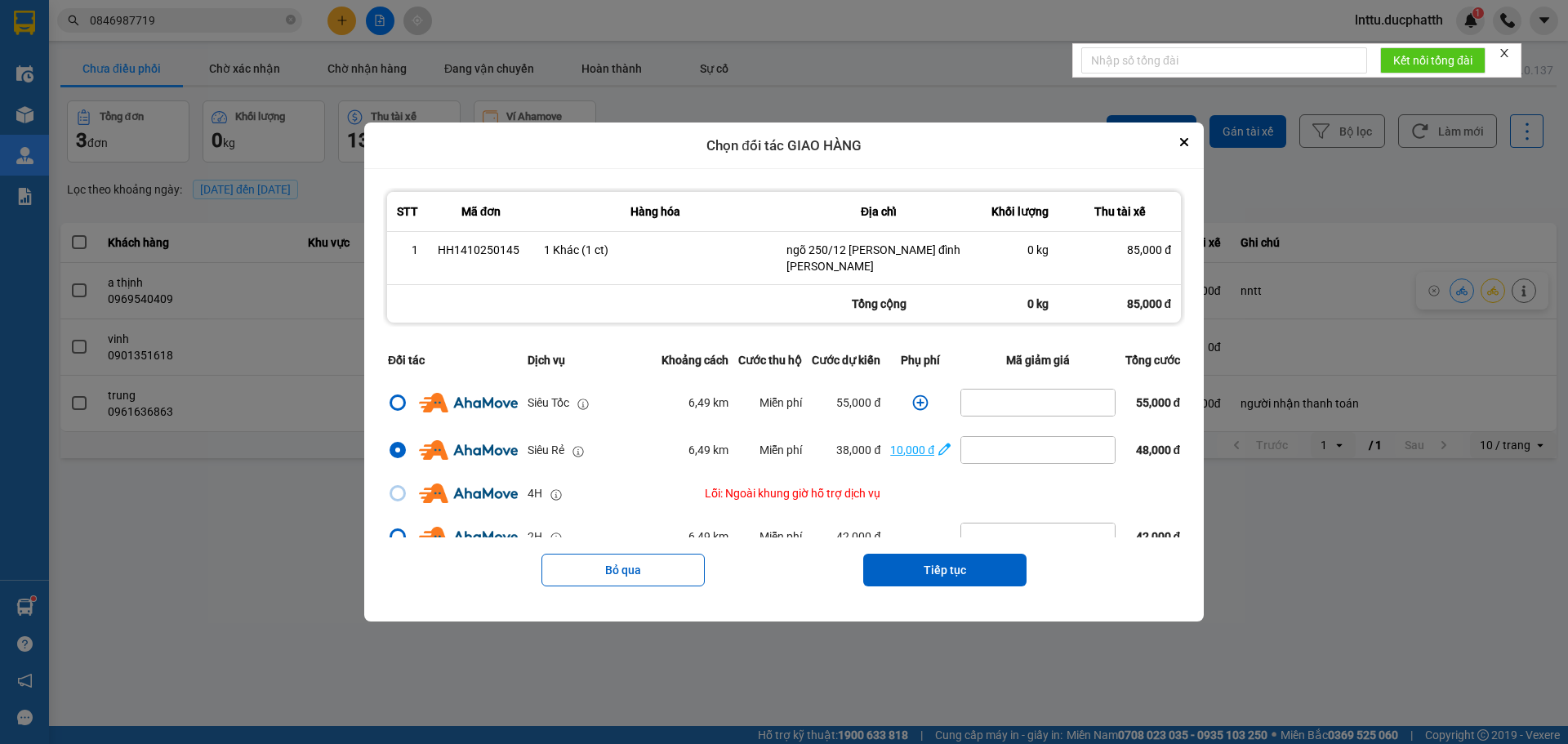
click at [938, 450] on icon "dialog" at bounding box center [944, 450] width 12 height 12
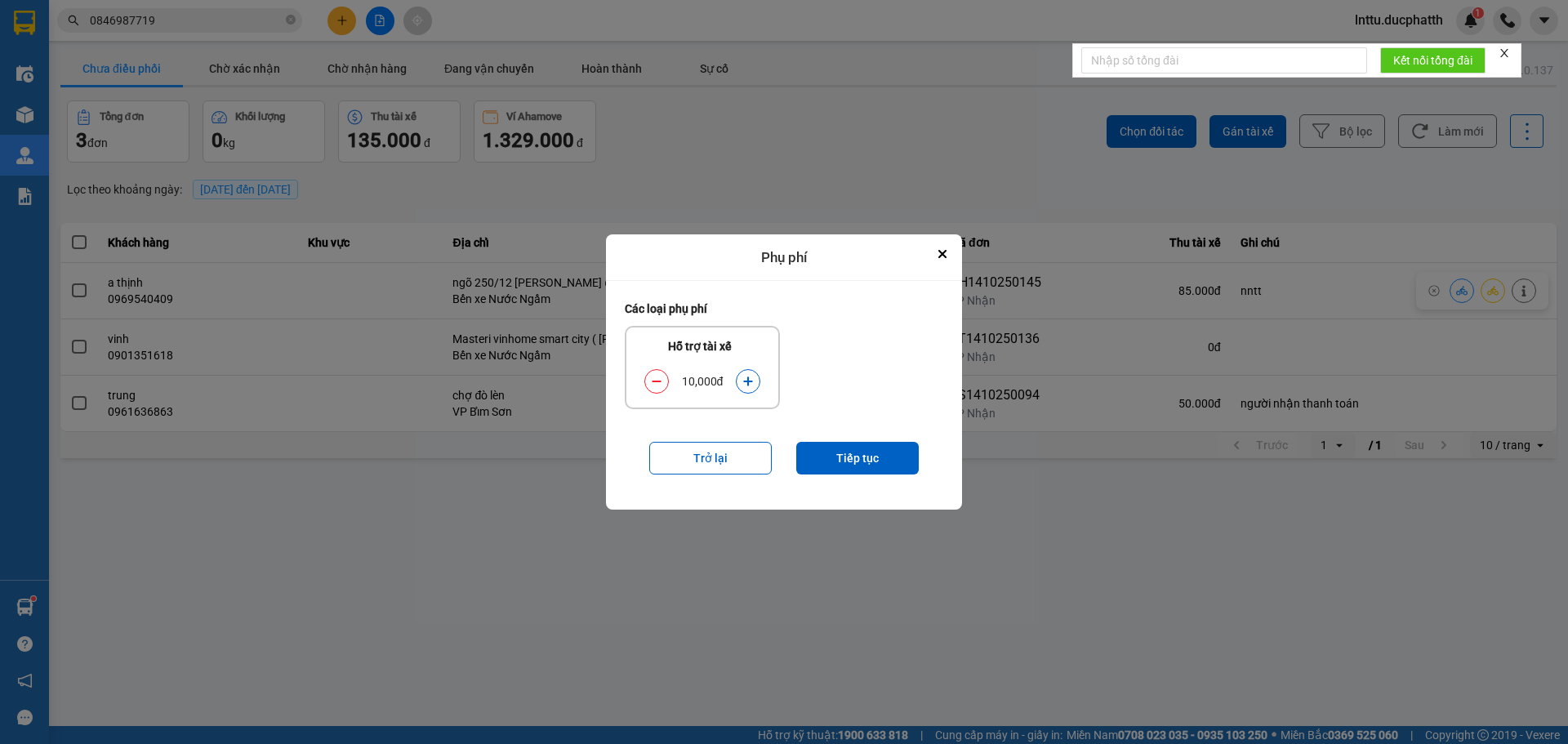
click at [747, 382] on icon "dialog" at bounding box center [747, 382] width 9 height 9
click at [846, 450] on button "Tiếp tục" at bounding box center [857, 457] width 123 height 32
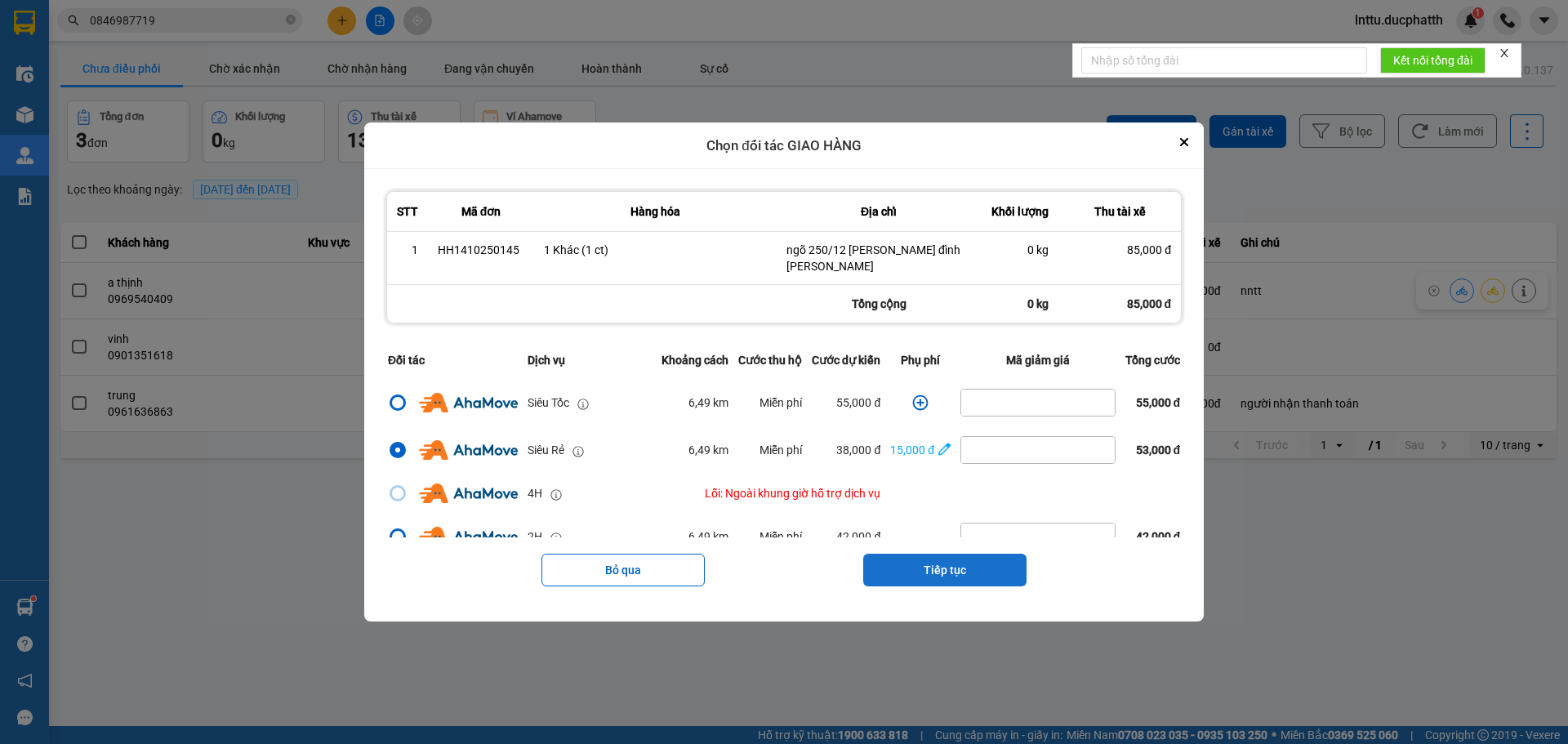
click at [987, 569] on button "Tiếp tục" at bounding box center [944, 570] width 163 height 32
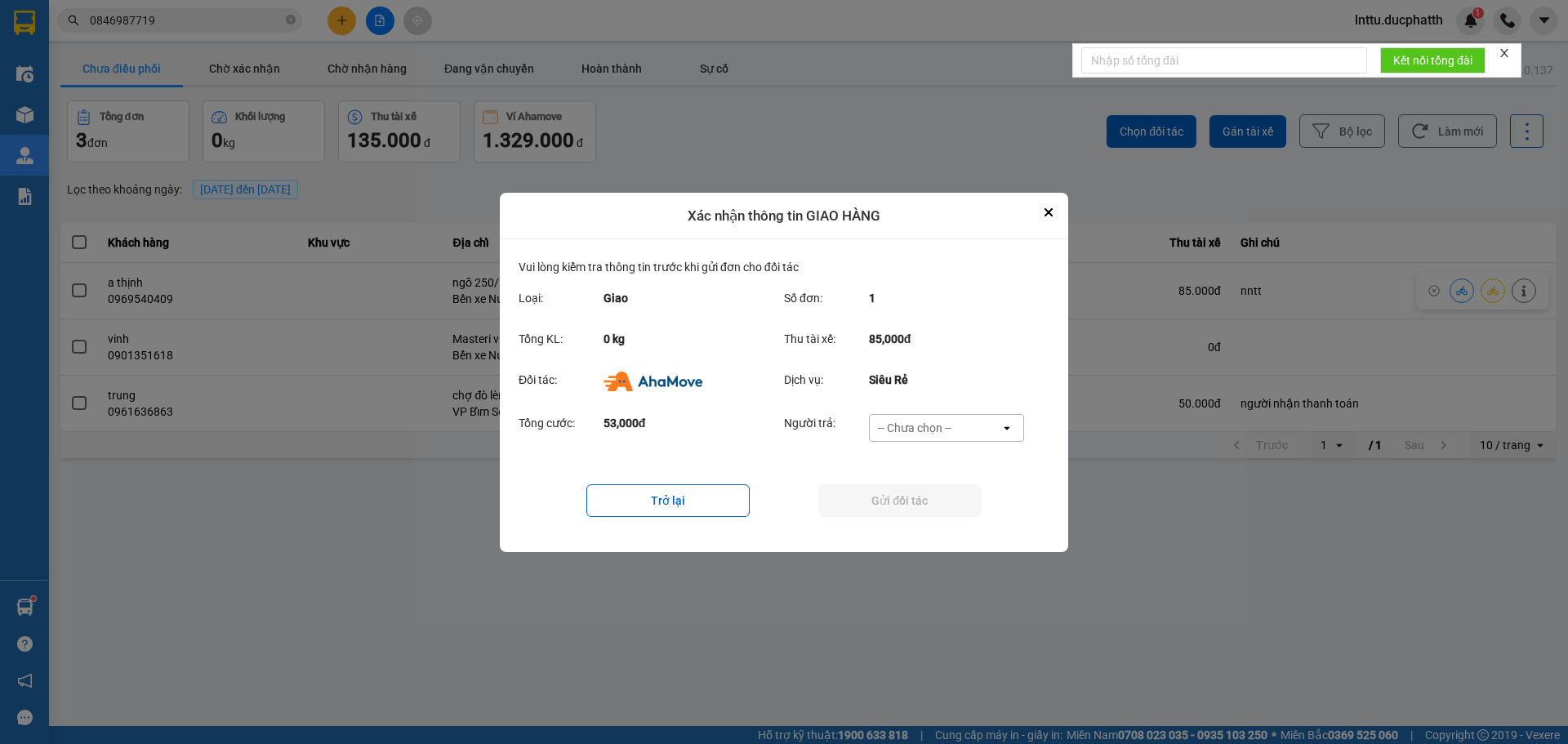
click at [922, 432] on div "-- Chưa chọn --" at bounding box center [915, 428] width 73 height 17
click at [909, 515] on span "Ví Ahamove" at bounding box center [915, 521] width 66 height 17
click at [881, 497] on button "Gửi đối tác" at bounding box center [899, 500] width 163 height 32
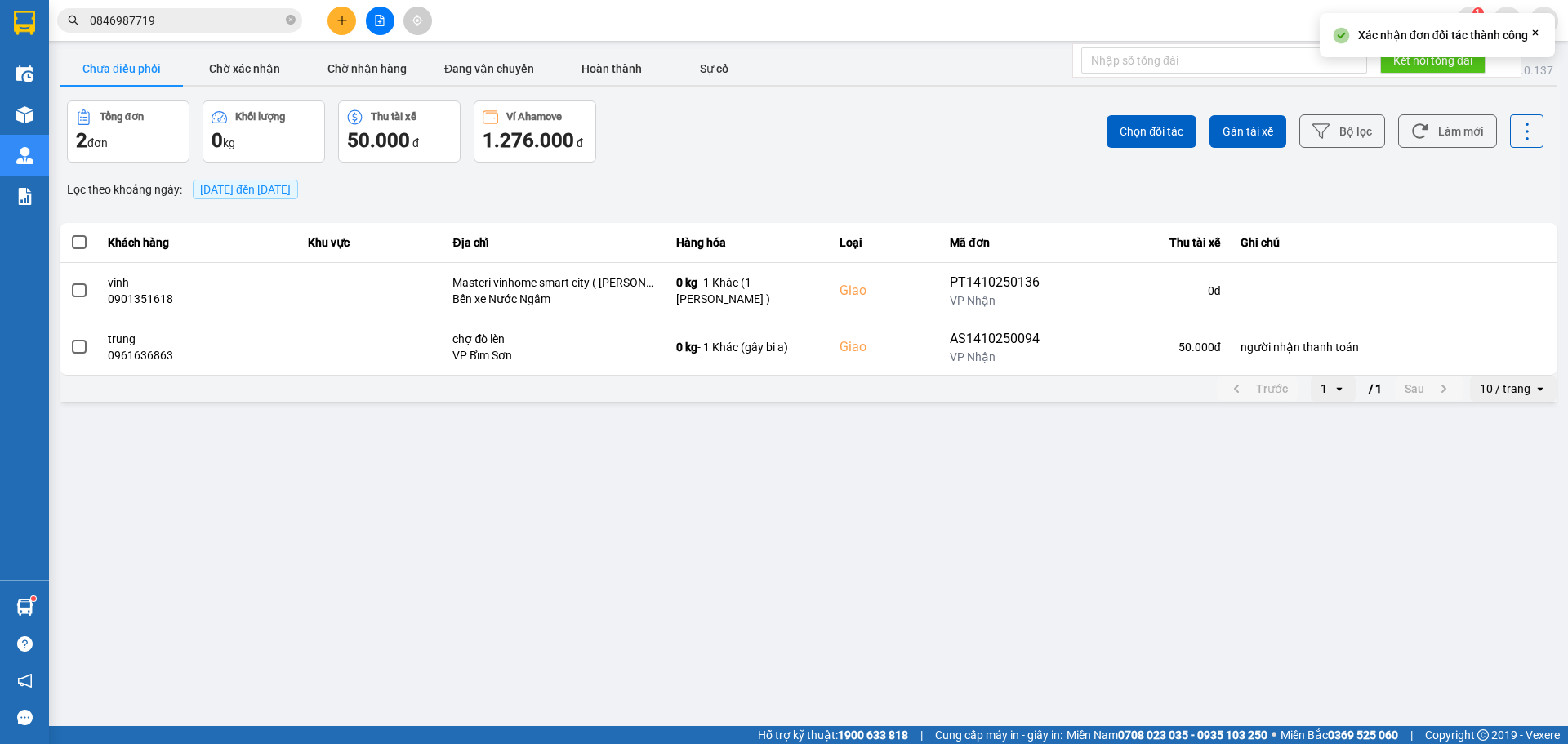
click at [703, 496] on main "ver: 0.0.137 Chưa điều [PERSON_NAME] xác [PERSON_NAME] [PERSON_NAME] hàng Đang …" at bounding box center [784, 362] width 1568 height 726
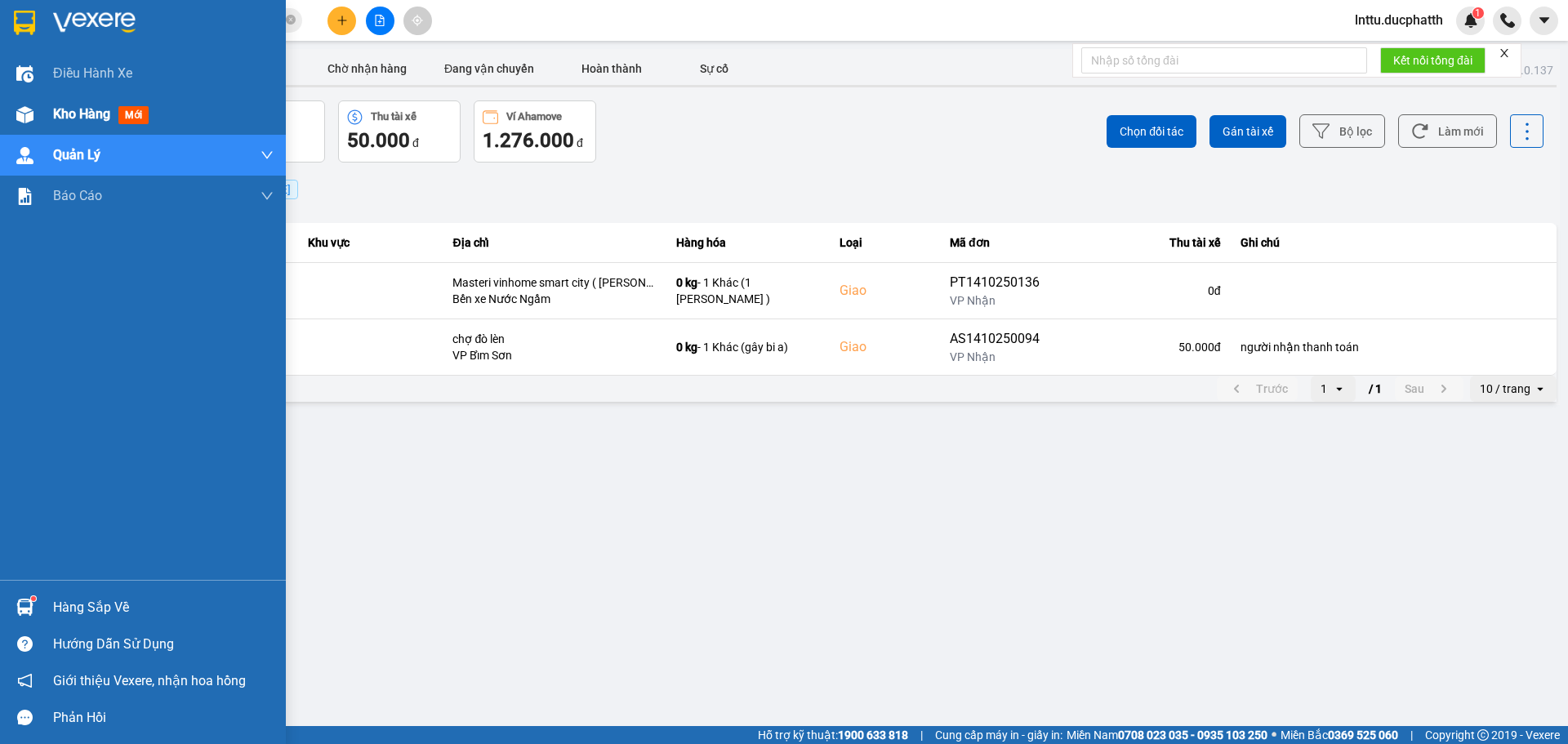
click at [24, 103] on div at bounding box center [24, 114] width 29 height 29
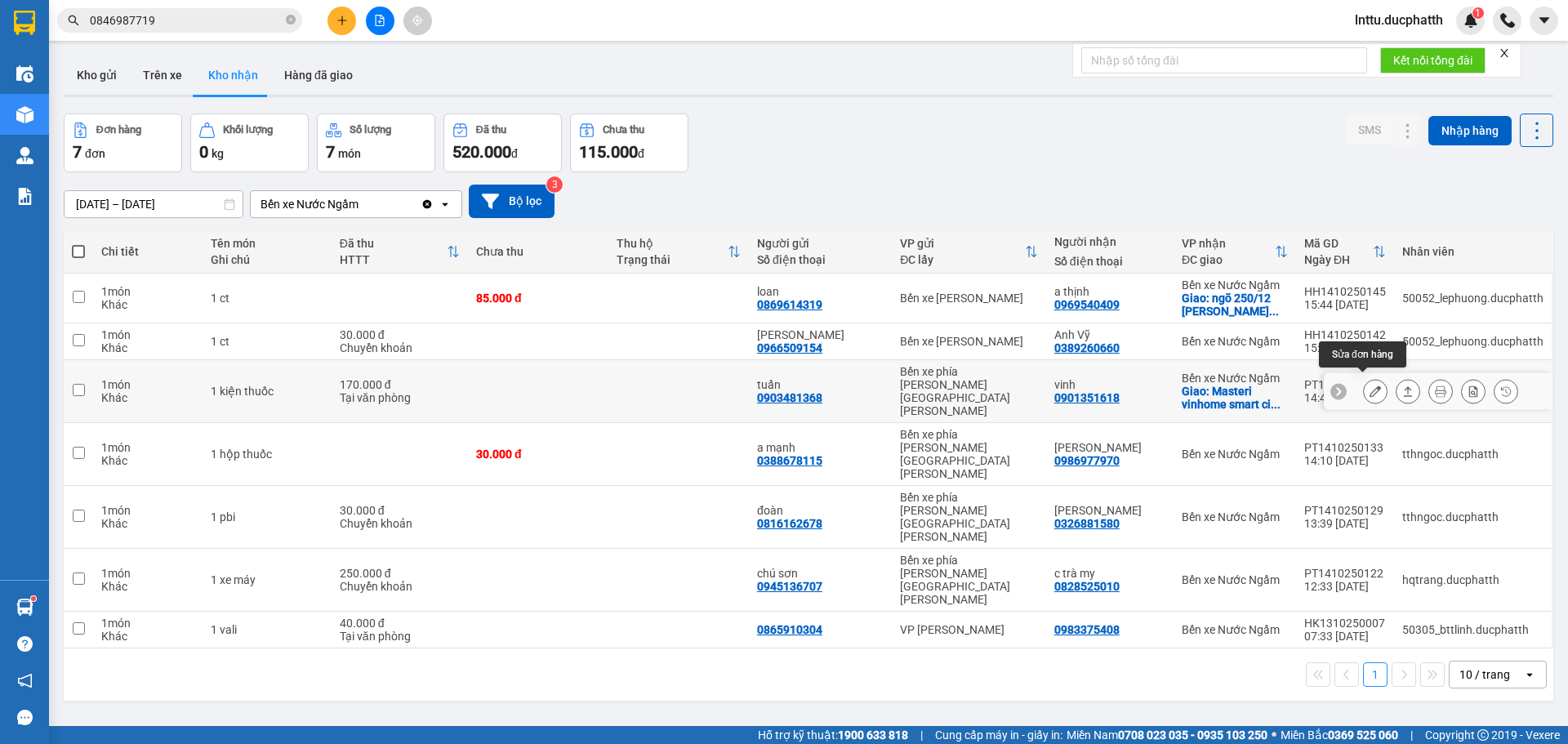
click at [1369, 385] on icon at bounding box center [1375, 390] width 11 height 11
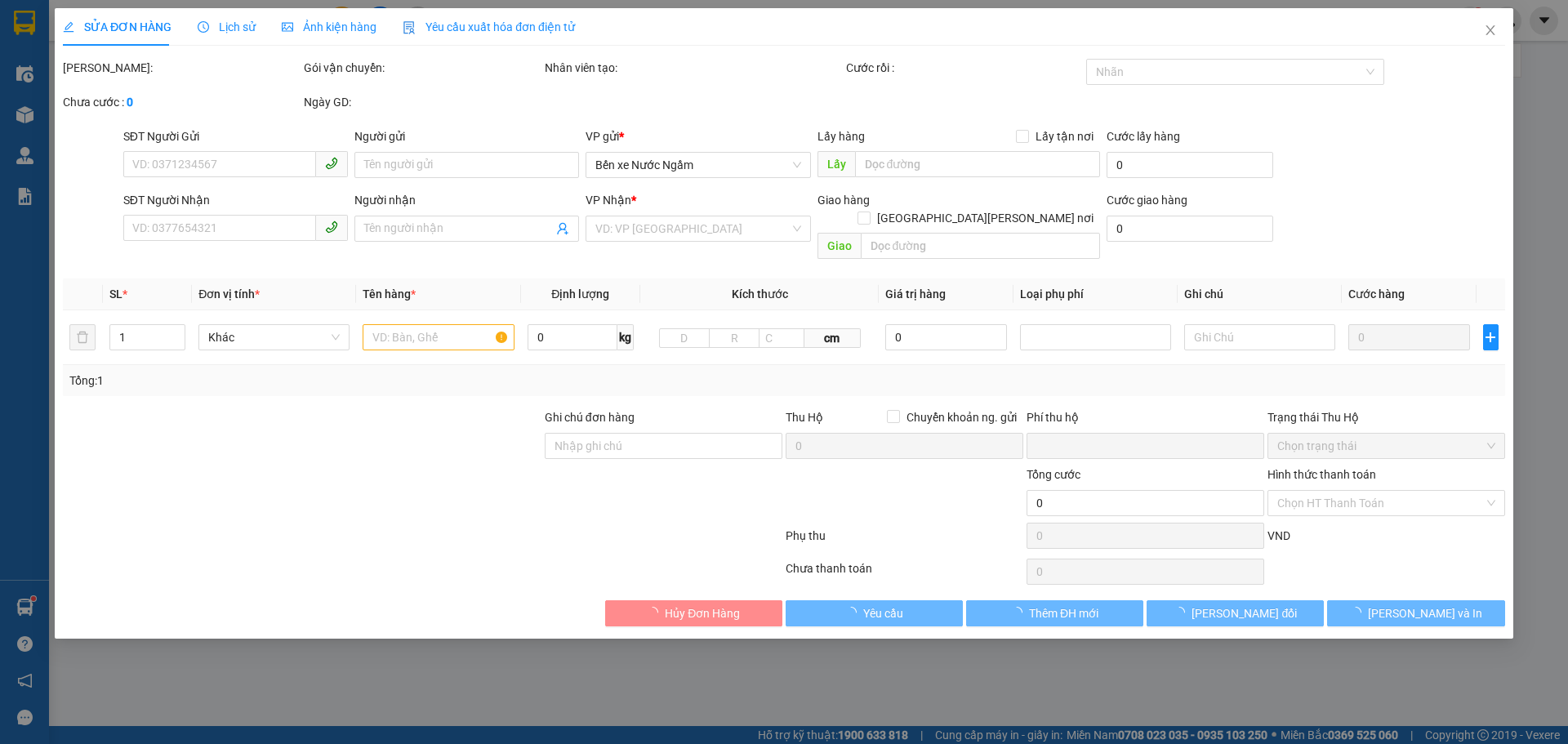
type input "0903481368"
type input "tuấn"
type input "0901351618"
type input "vinh"
checkbox input "true"
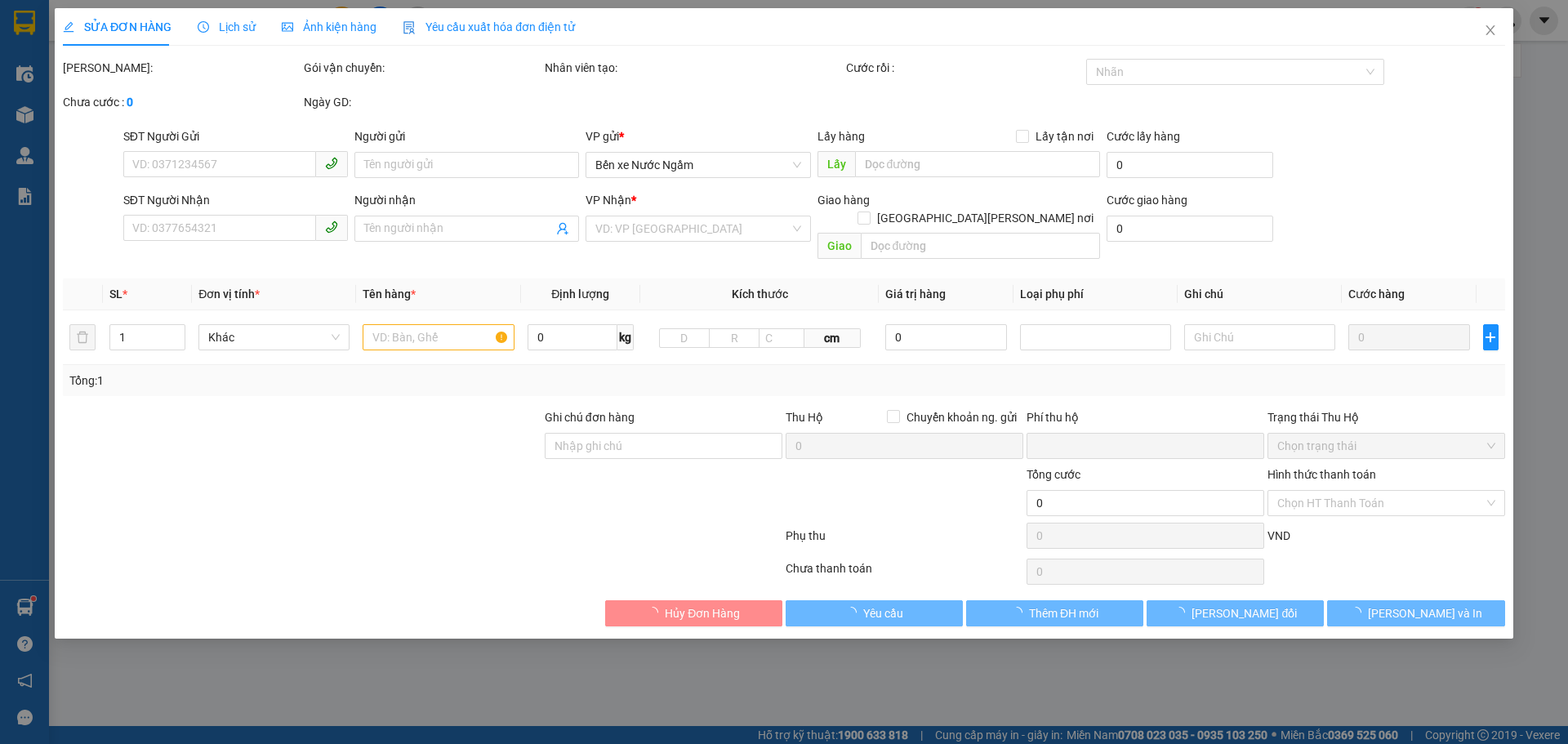
type input "Masteri vinhome smart city ( [PERSON_NAME] b)"
type input "0"
type input "170.000"
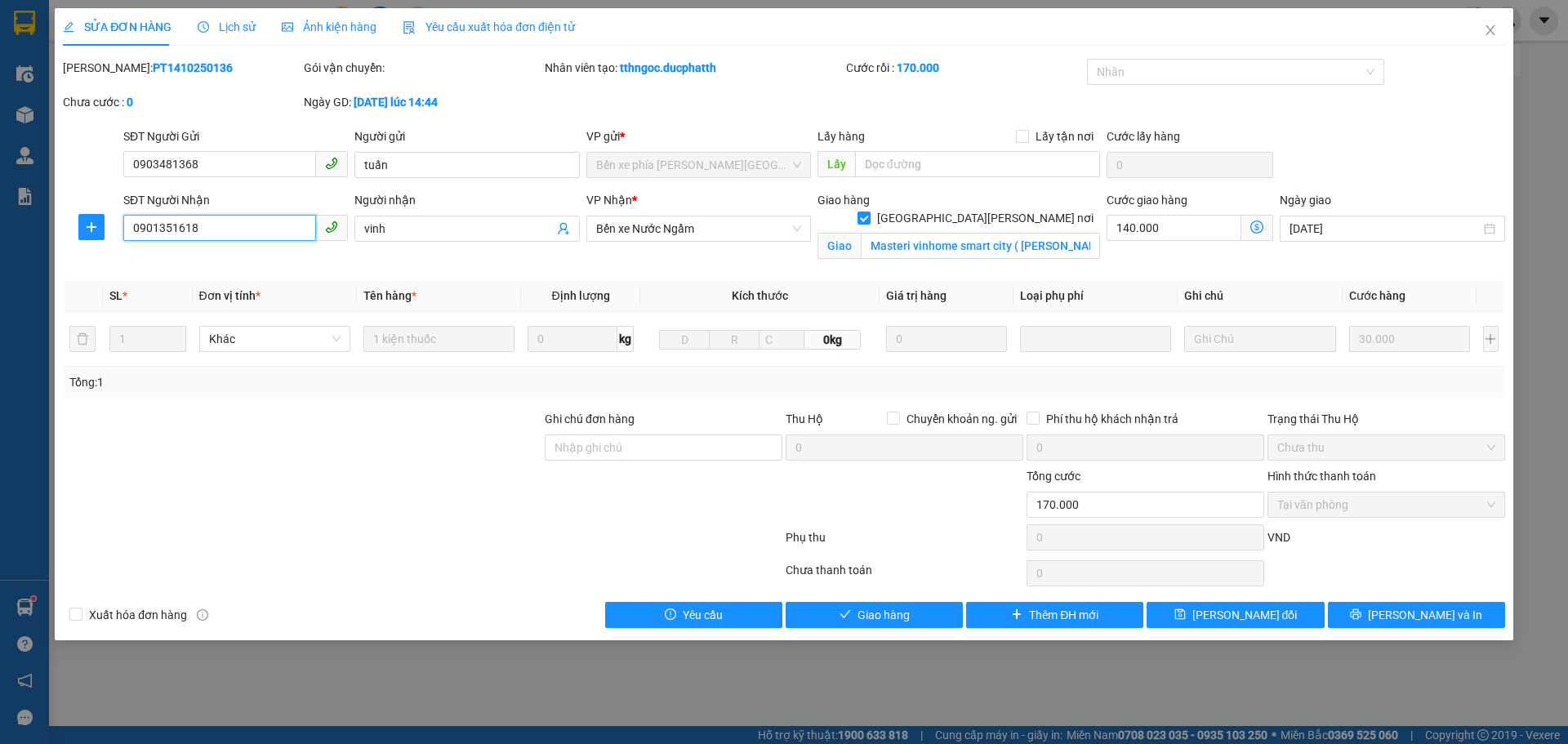
click at [171, 233] on input "0901351618" at bounding box center [220, 228] width 193 height 26
click at [1495, 28] on icon "close" at bounding box center [1490, 30] width 13 height 13
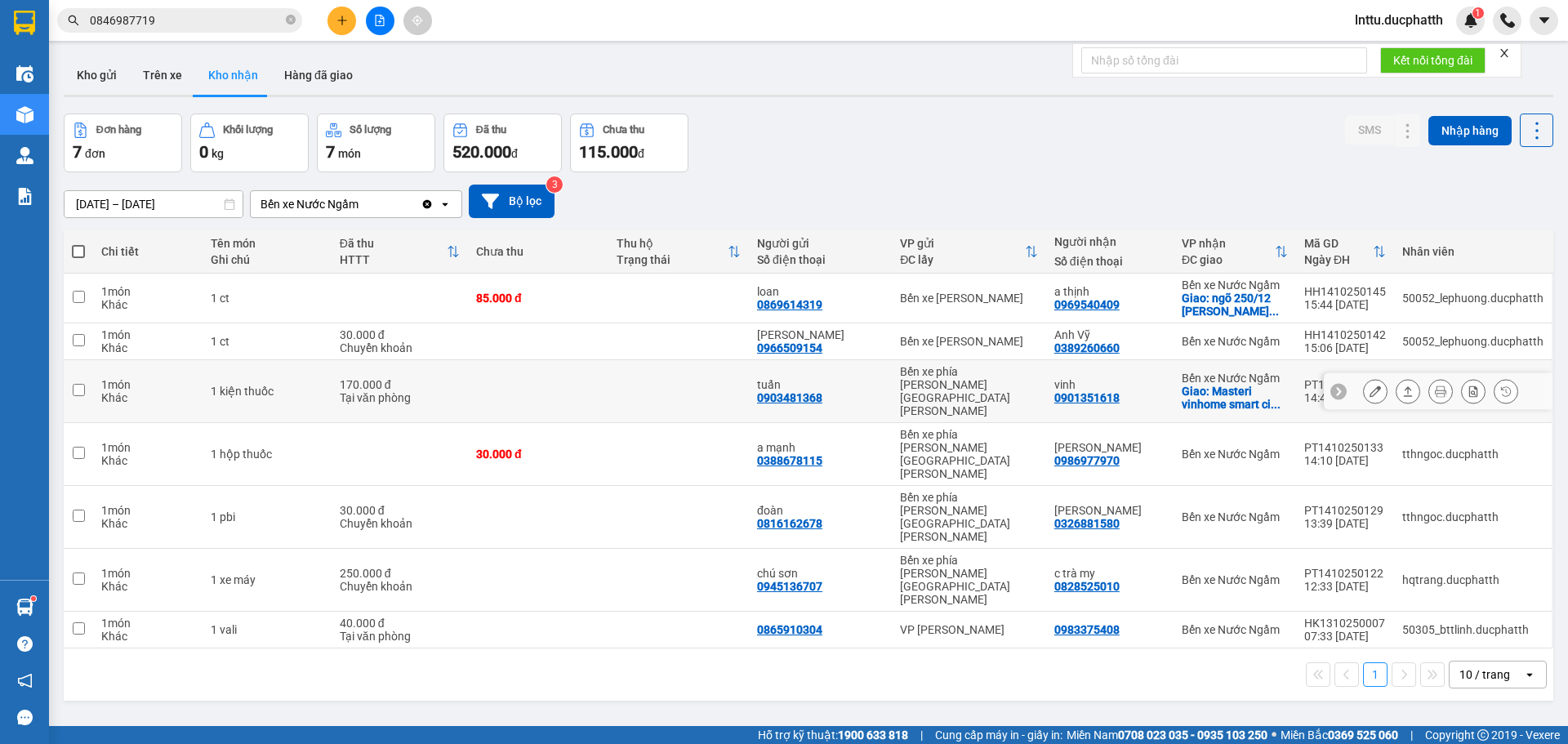
click at [1369, 389] on button at bounding box center [1375, 391] width 23 height 29
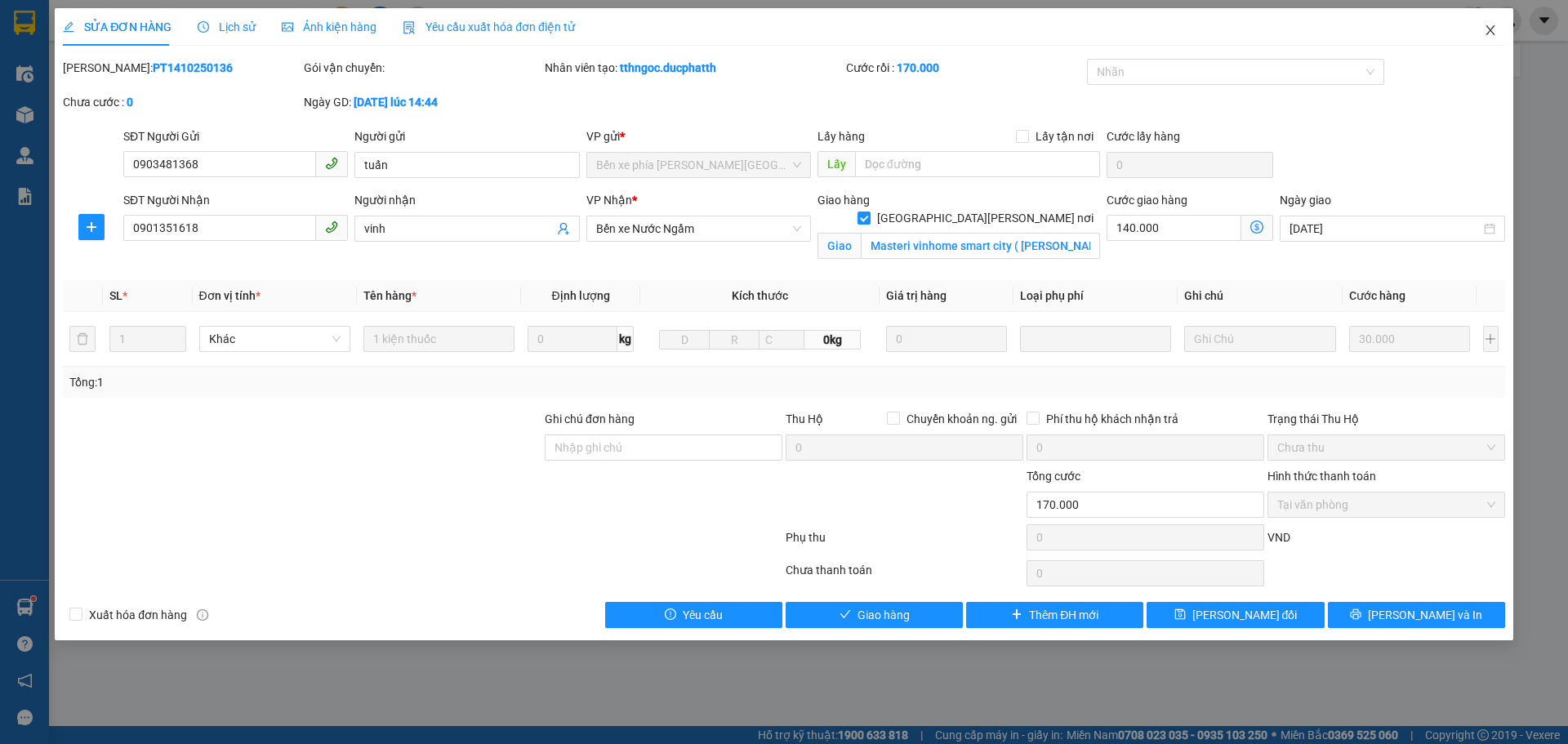
click at [1487, 32] on icon "close" at bounding box center [1490, 30] width 13 height 13
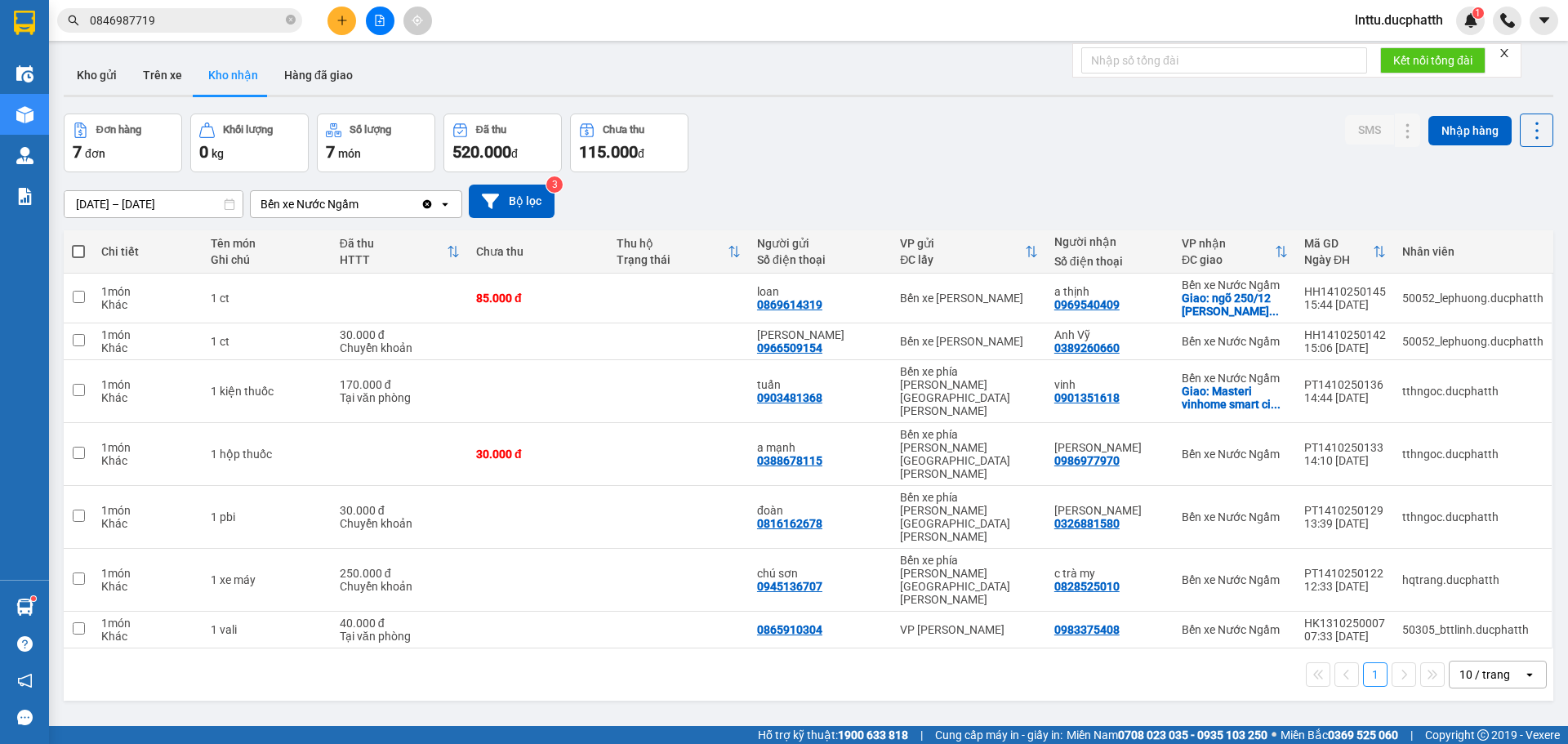
click at [644, 631] on div "ver 1.8.147 Kho gửi Trên xe [PERSON_NAME] Hàng đã [PERSON_NAME] hàng 7 đơn [PER…" at bounding box center [808, 421] width 1503 height 744
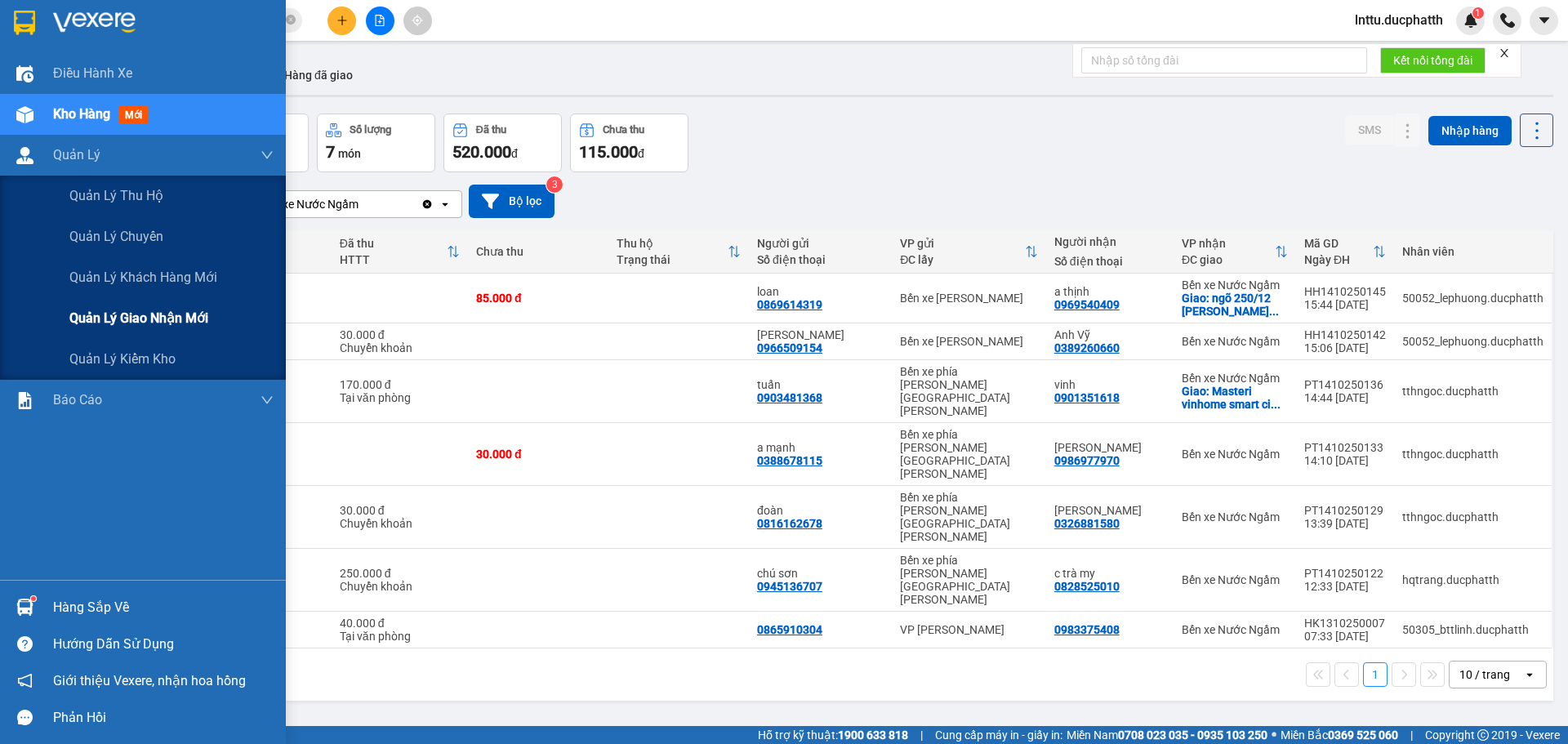
click at [128, 314] on span "Quản lý giao nhận mới" at bounding box center [139, 317] width 139 height 20
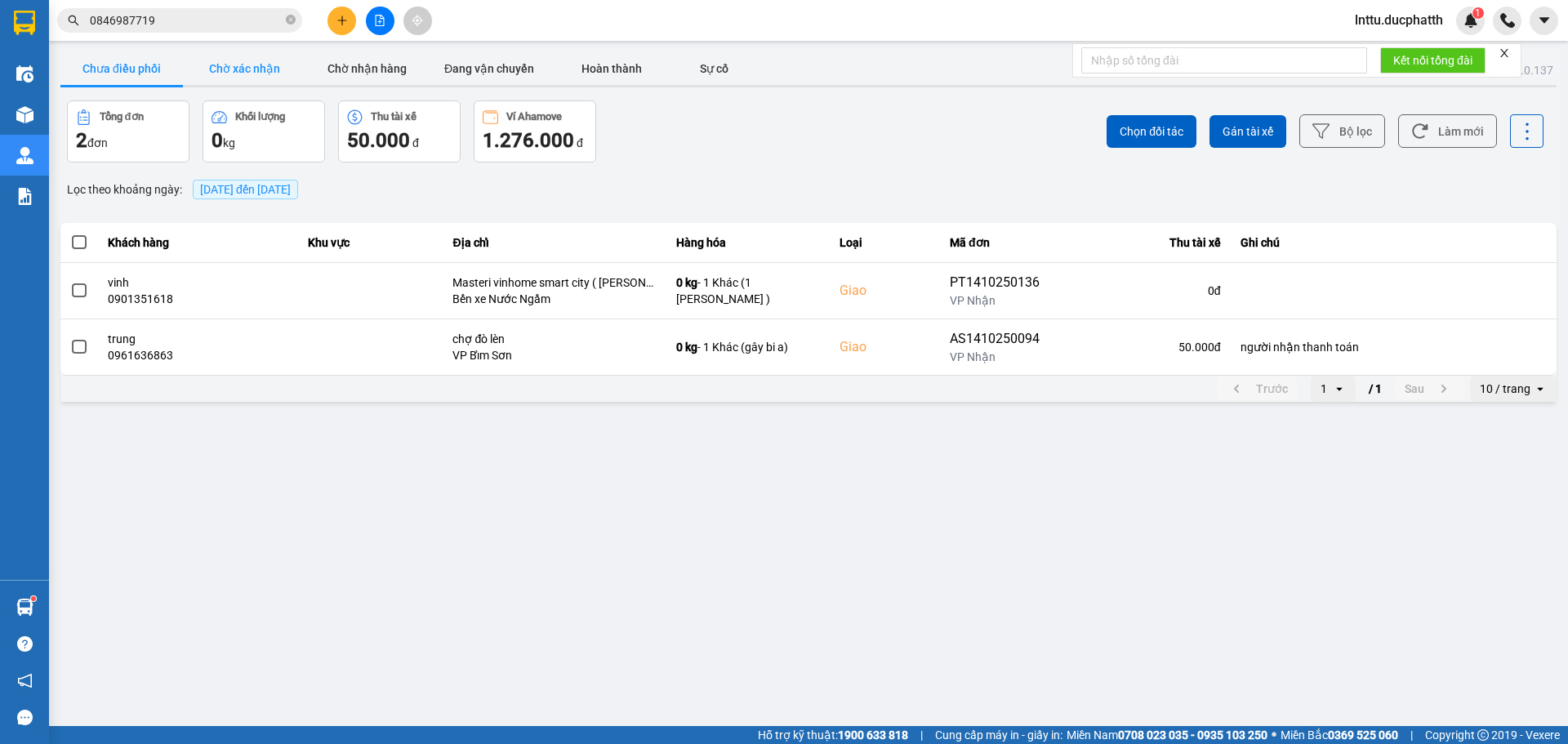
click at [269, 73] on button "Chờ xác nhận" at bounding box center [244, 68] width 123 height 32
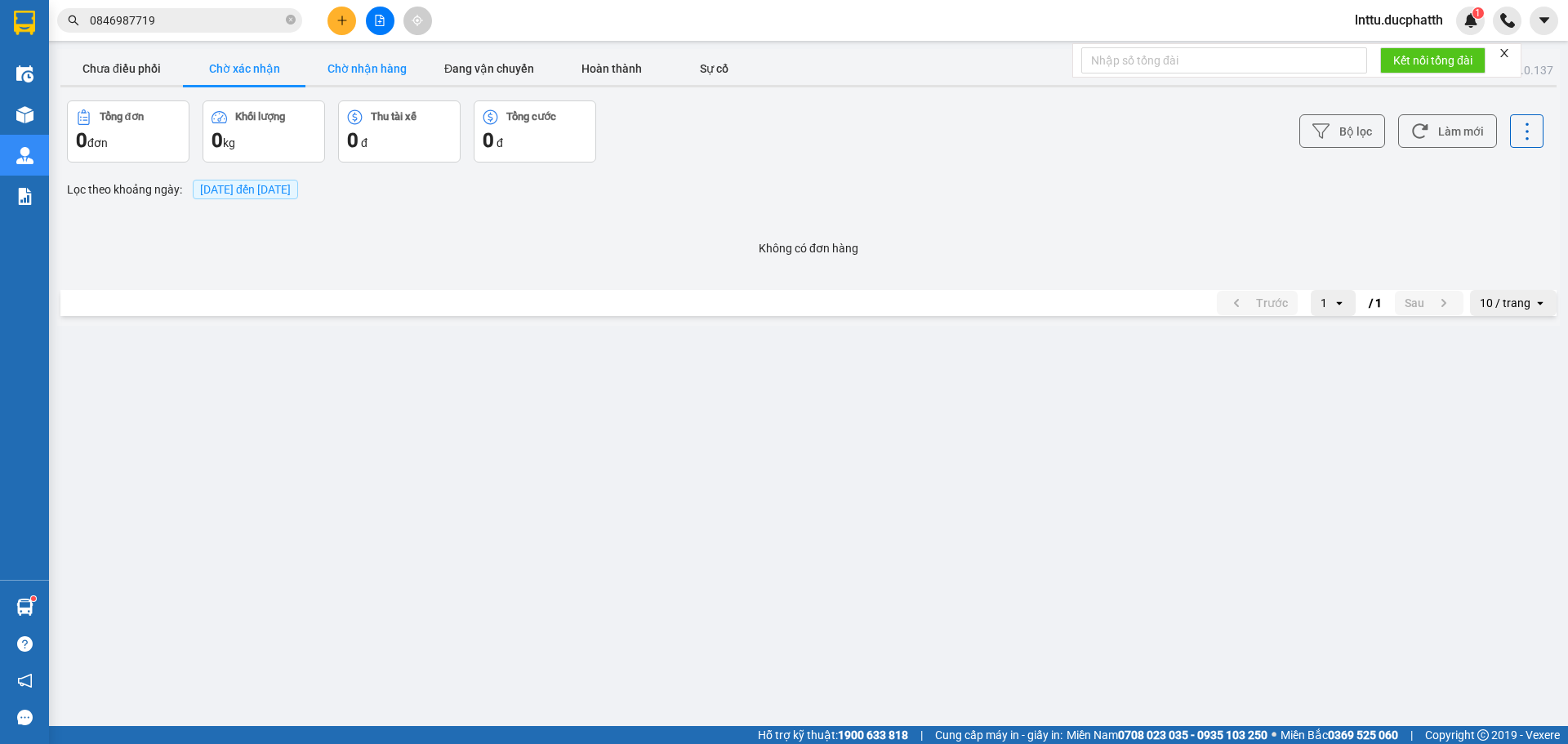
click at [336, 76] on button "Chờ nhận hàng" at bounding box center [367, 68] width 123 height 32
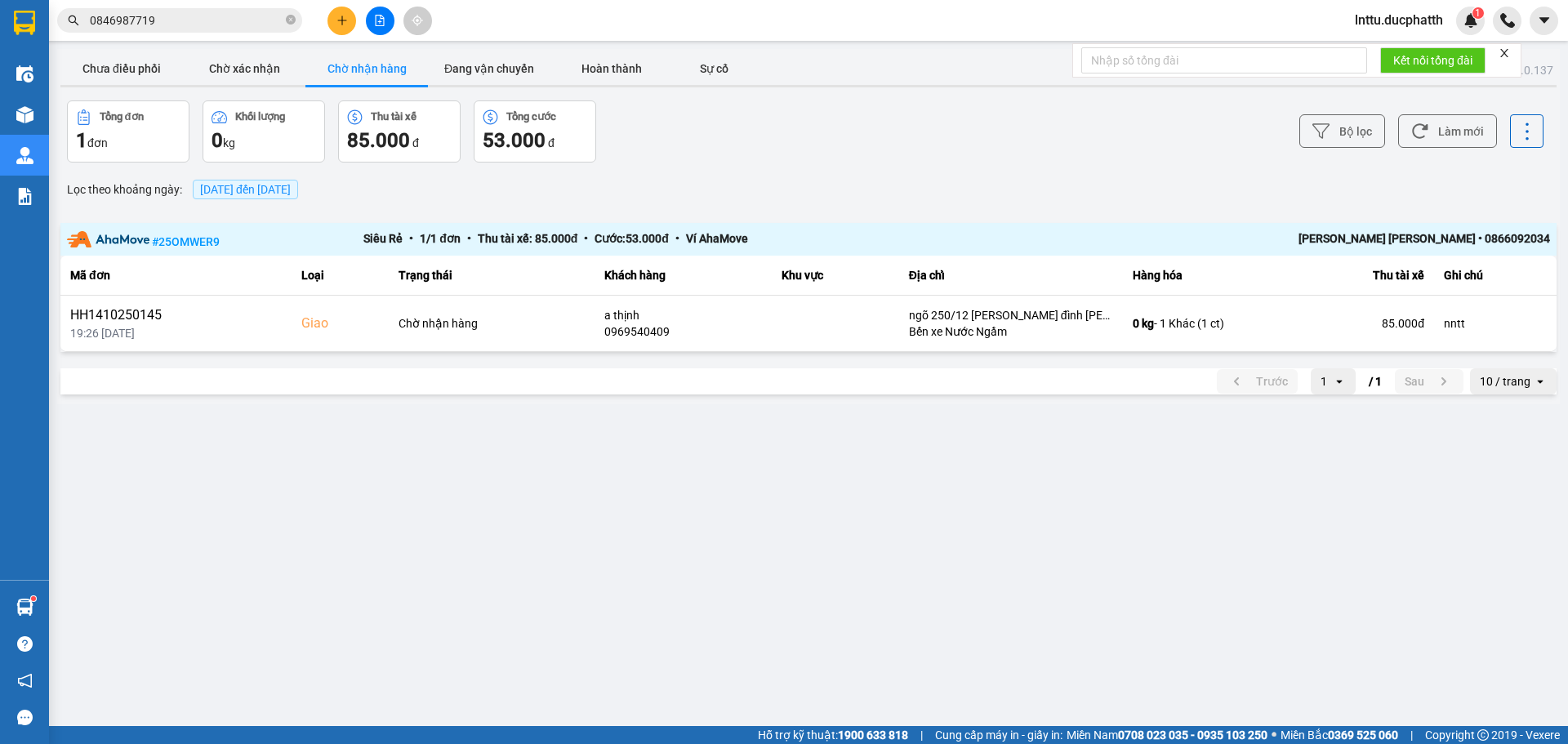
click at [887, 151] on div "Bộ lọc Làm mới" at bounding box center [1173, 131] width 738 height 62
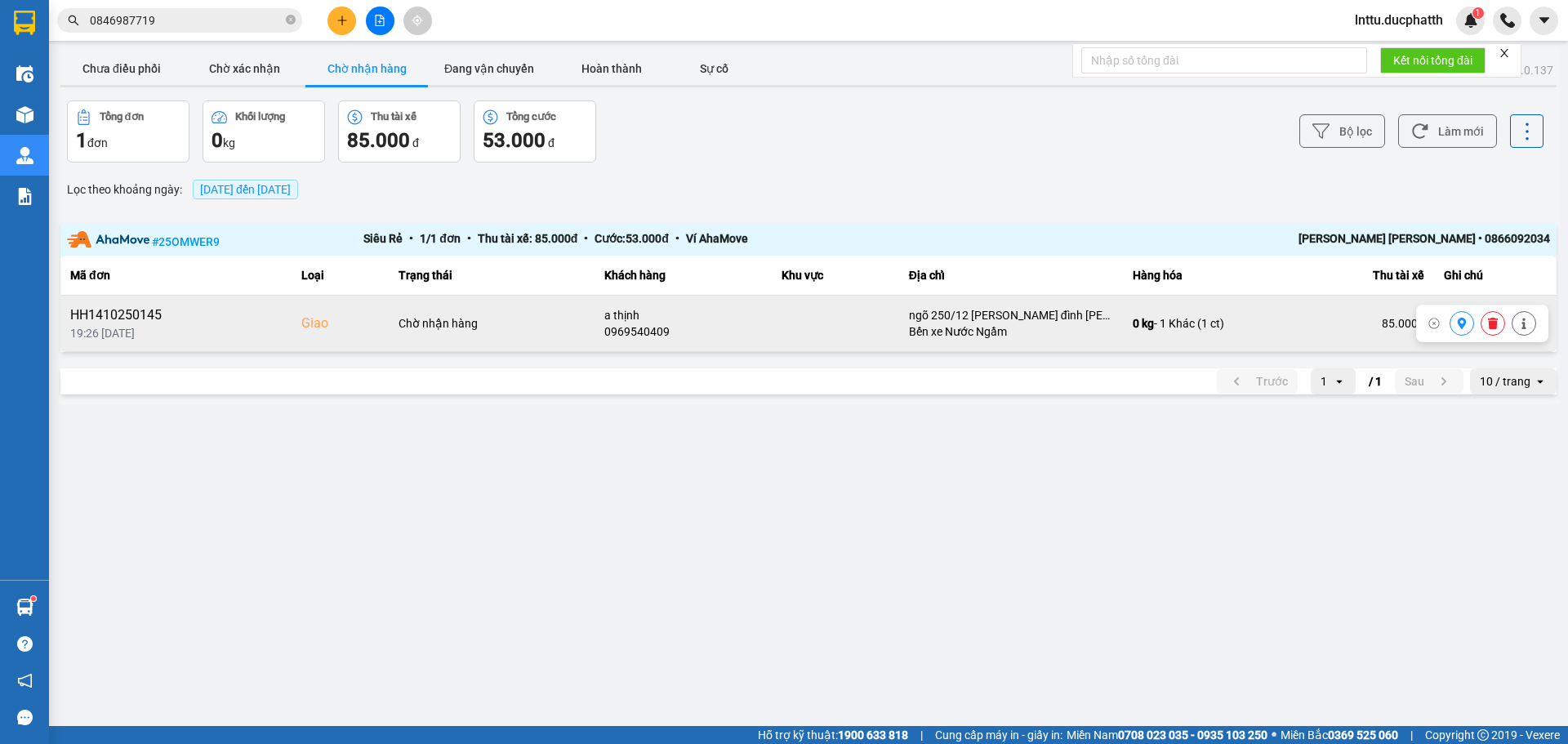
click at [1463, 330] on button at bounding box center [1462, 323] width 23 height 29
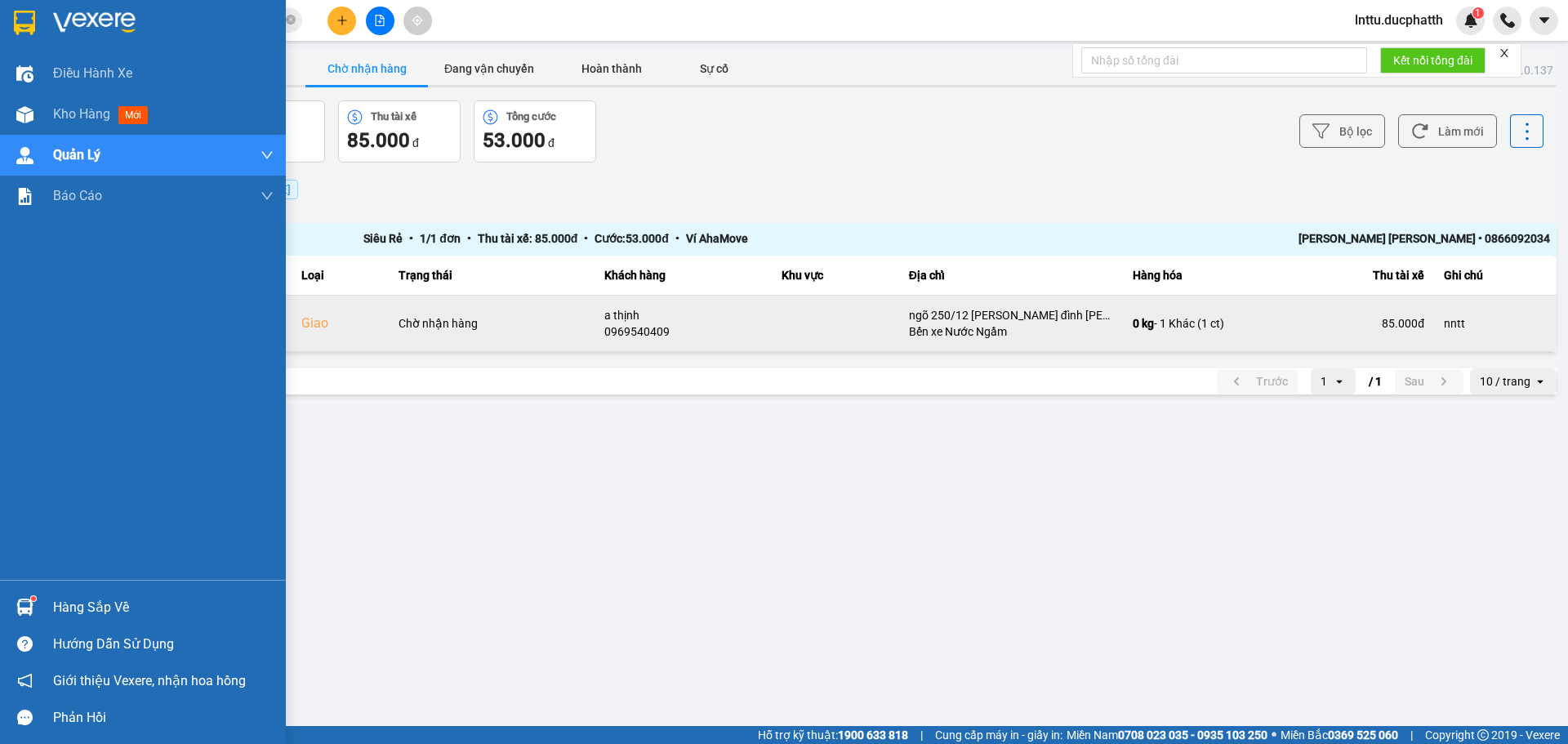
click at [26, 600] on img at bounding box center [25, 607] width 17 height 17
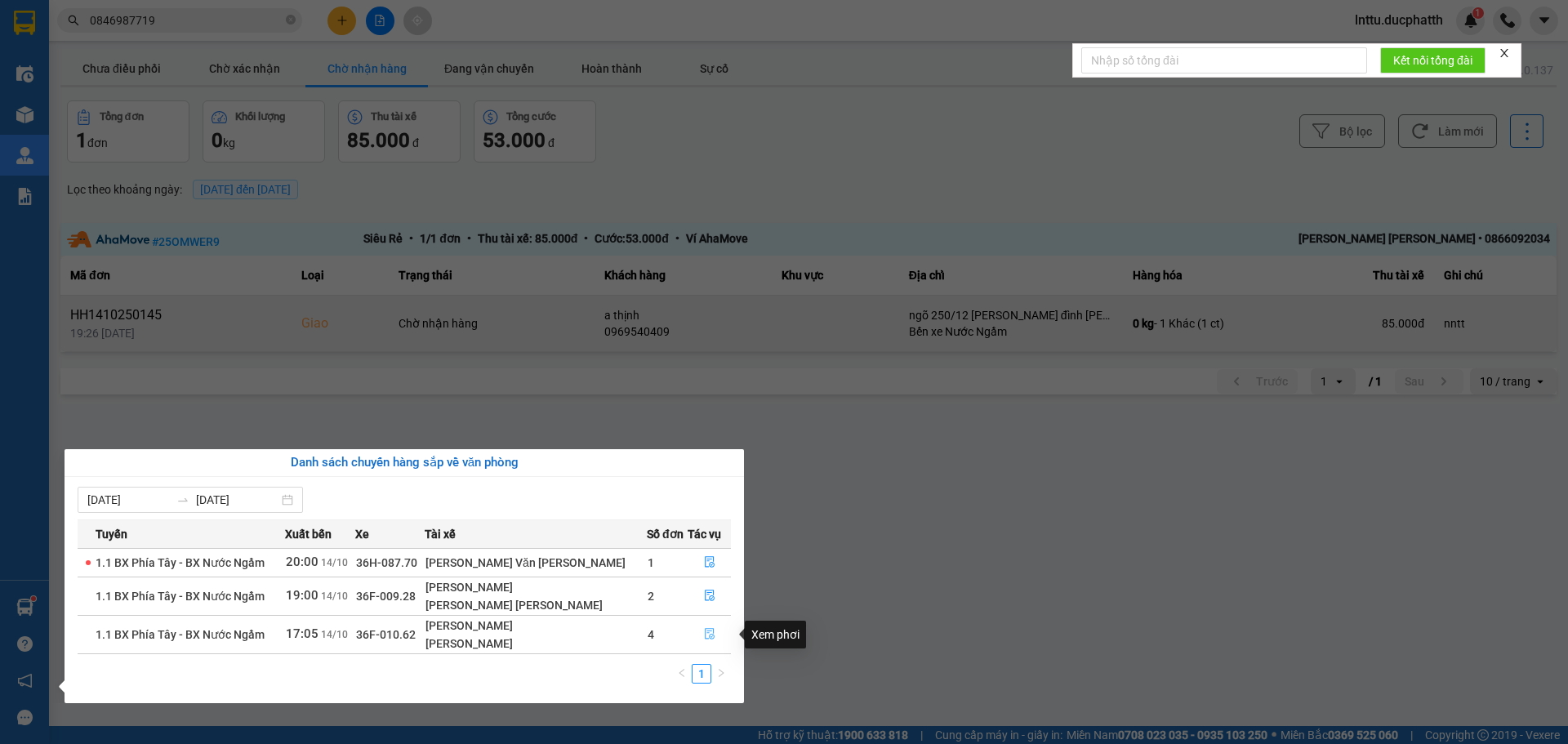
click at [705, 639] on icon "file-done" at bounding box center [709, 633] width 11 height 11
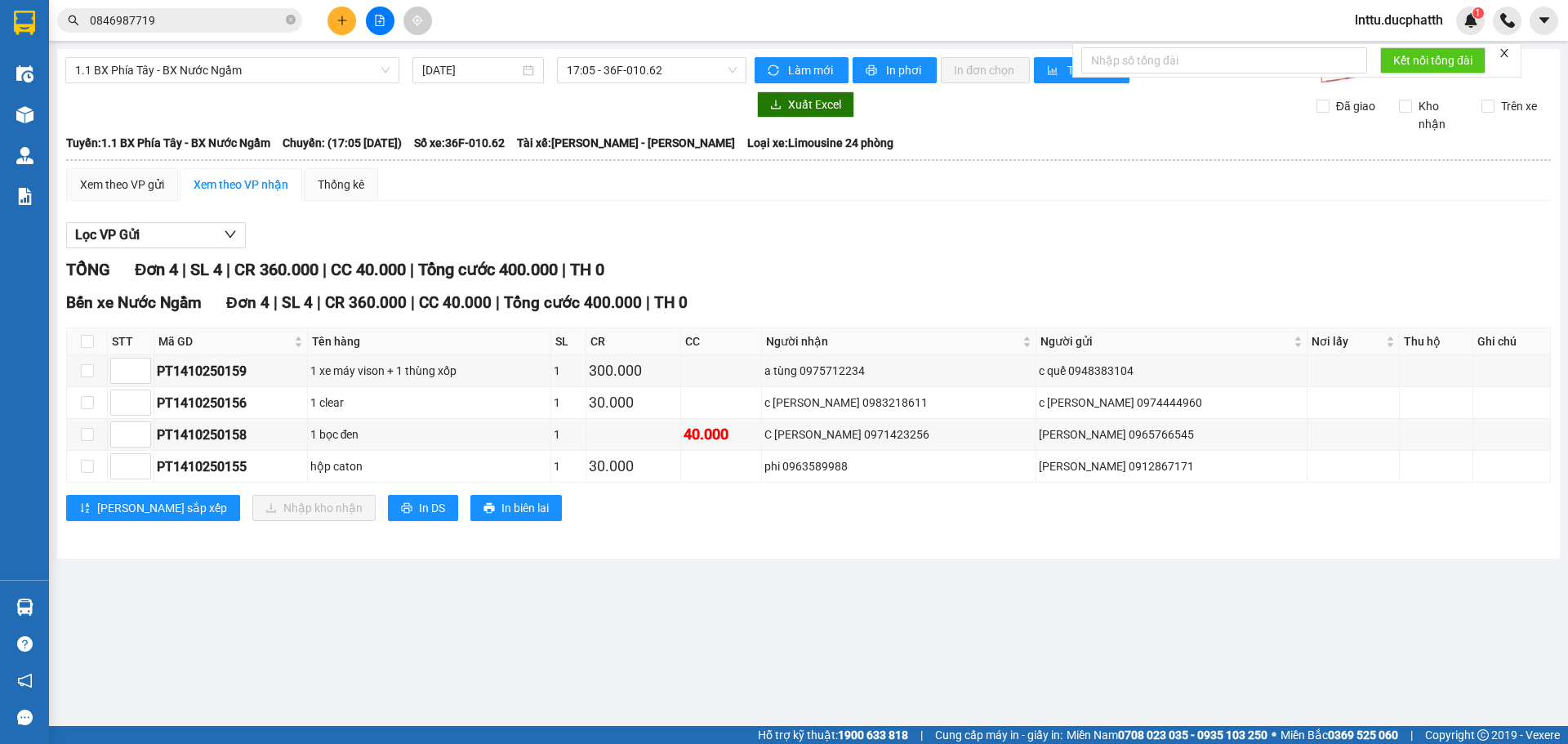
click at [602, 673] on main "1.1 BX [PERSON_NAME] - BX Nước Ngầm [DATE] 17:05 - 36F-010.62 [PERSON_NAME] mới…" at bounding box center [784, 362] width 1568 height 726
drag, startPoint x: 886, startPoint y: 400, endPoint x: 954, endPoint y: 400, distance: 68.0
click at [954, 400] on div "c [PERSON_NAME] 0983218611" at bounding box center [897, 402] width 267 height 18
copy div "0983218611"
click at [215, 404] on div "PT1410250156" at bounding box center [231, 402] width 148 height 20
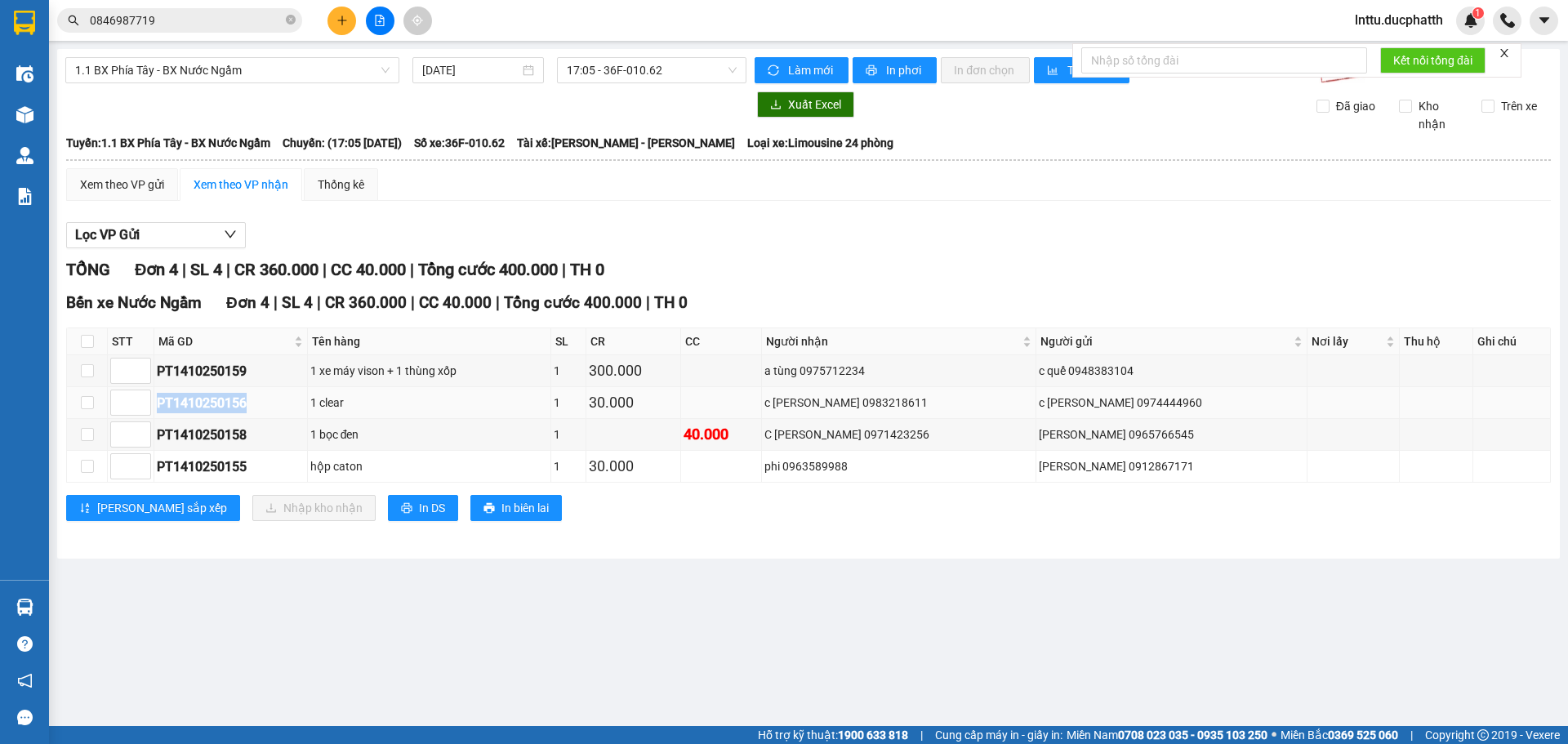
click at [215, 404] on div "PT1410250156" at bounding box center [231, 402] width 148 height 20
copy div "PT1410250156"
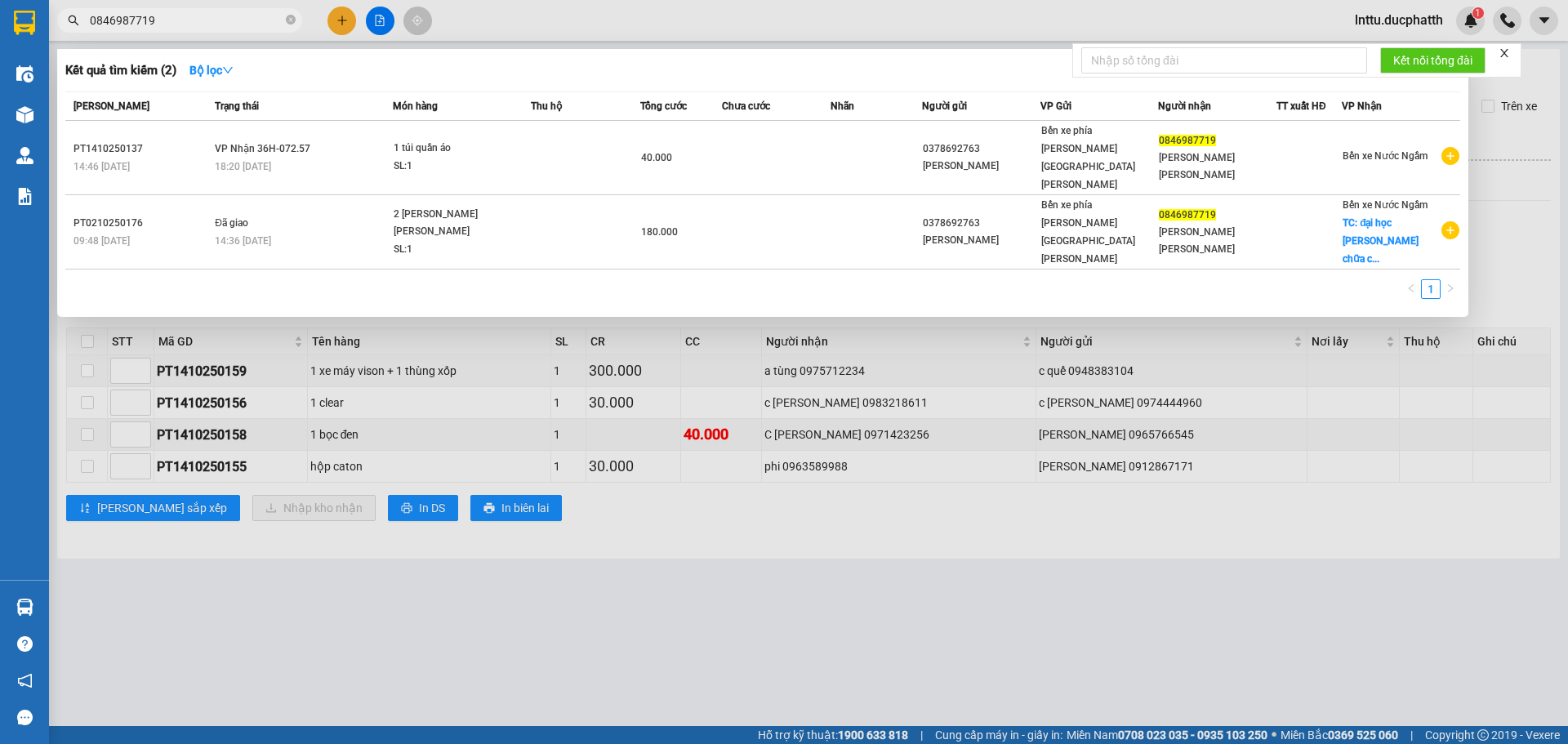
click at [197, 29] on input "0846987719" at bounding box center [186, 20] width 193 height 18
paste input "PT1410250156"
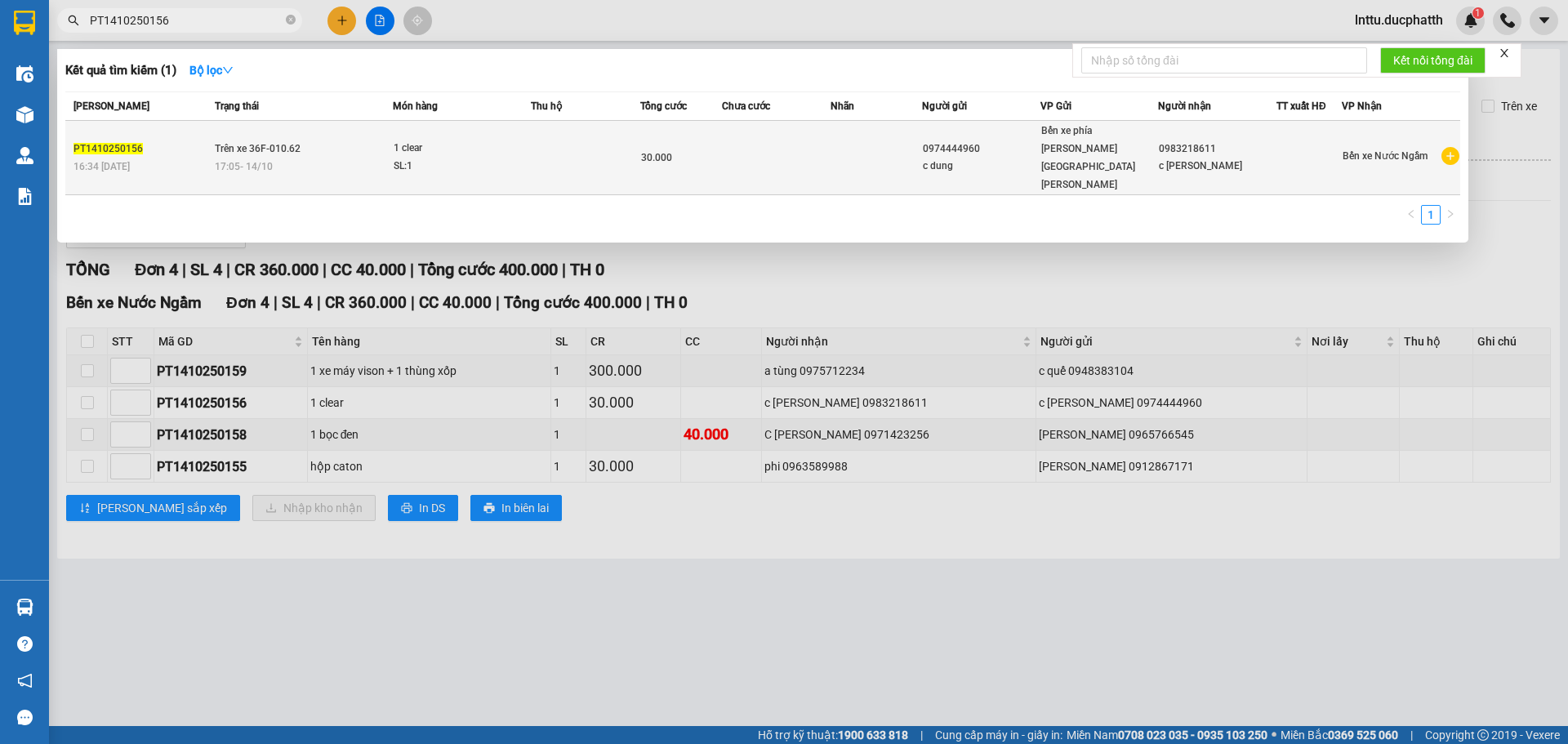
type input "PT1410250156"
click at [875, 133] on td at bounding box center [875, 158] width 91 height 74
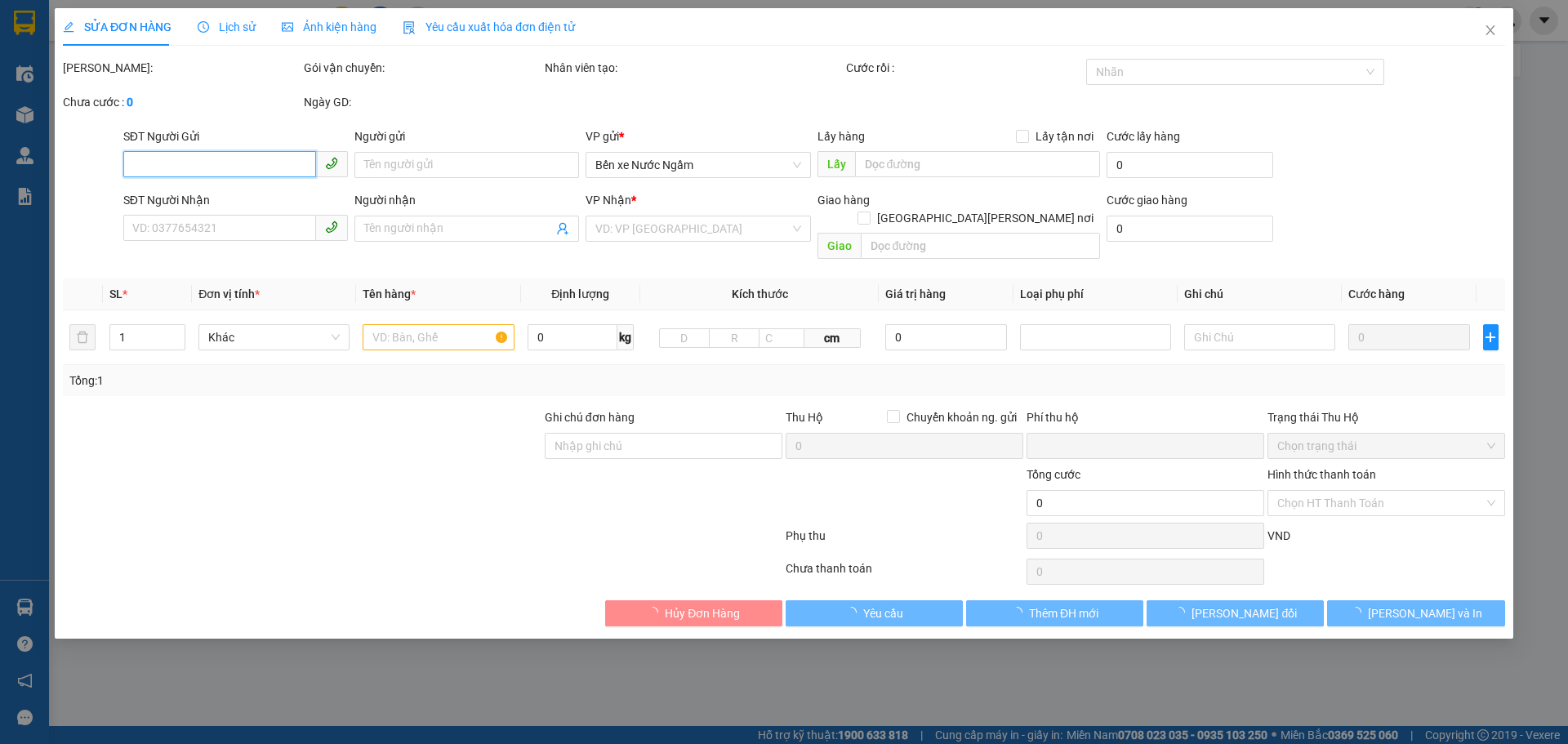
type input "0974444960"
type input "c dung"
type input "0983218611"
type input "c [PERSON_NAME]"
type input "0"
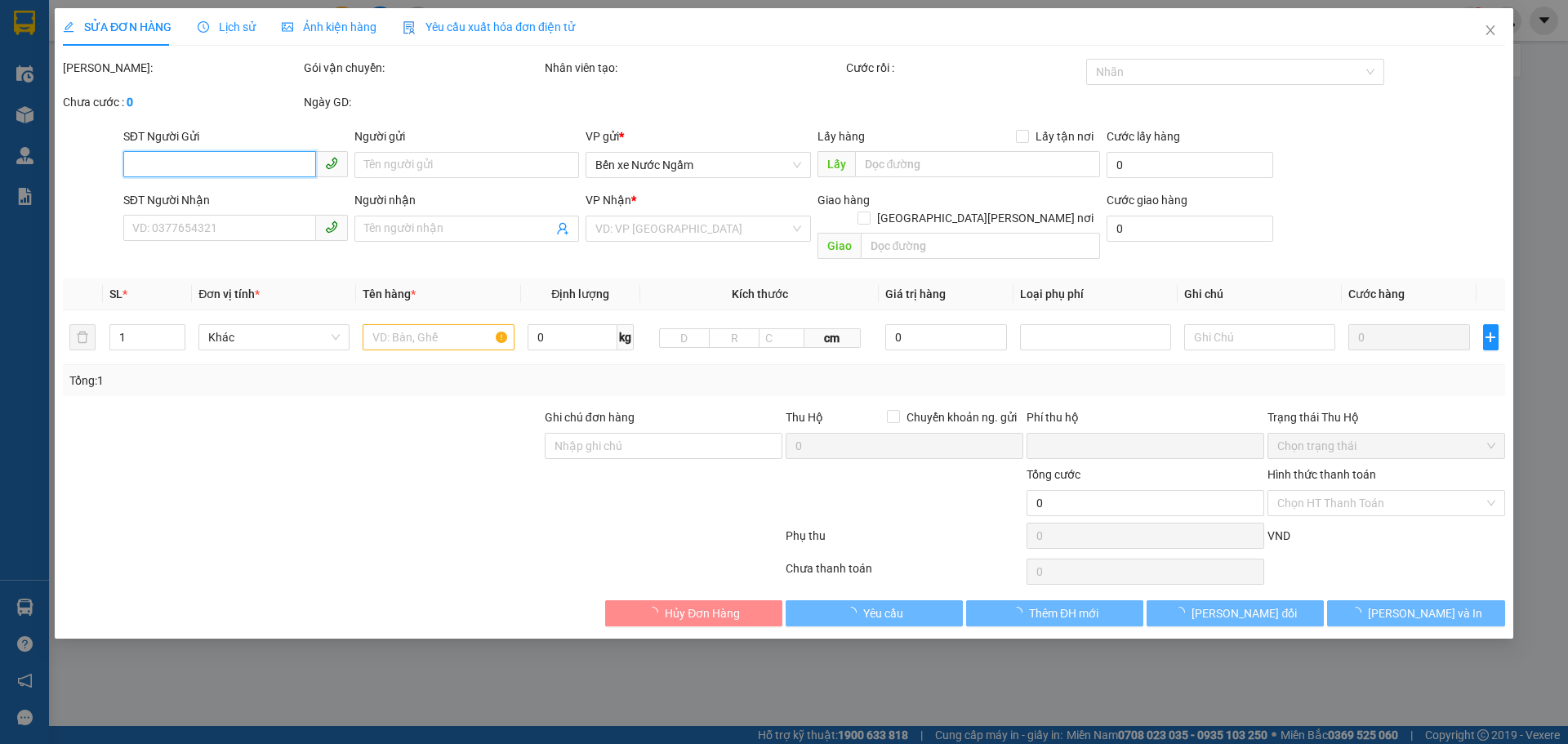
type input "30.000"
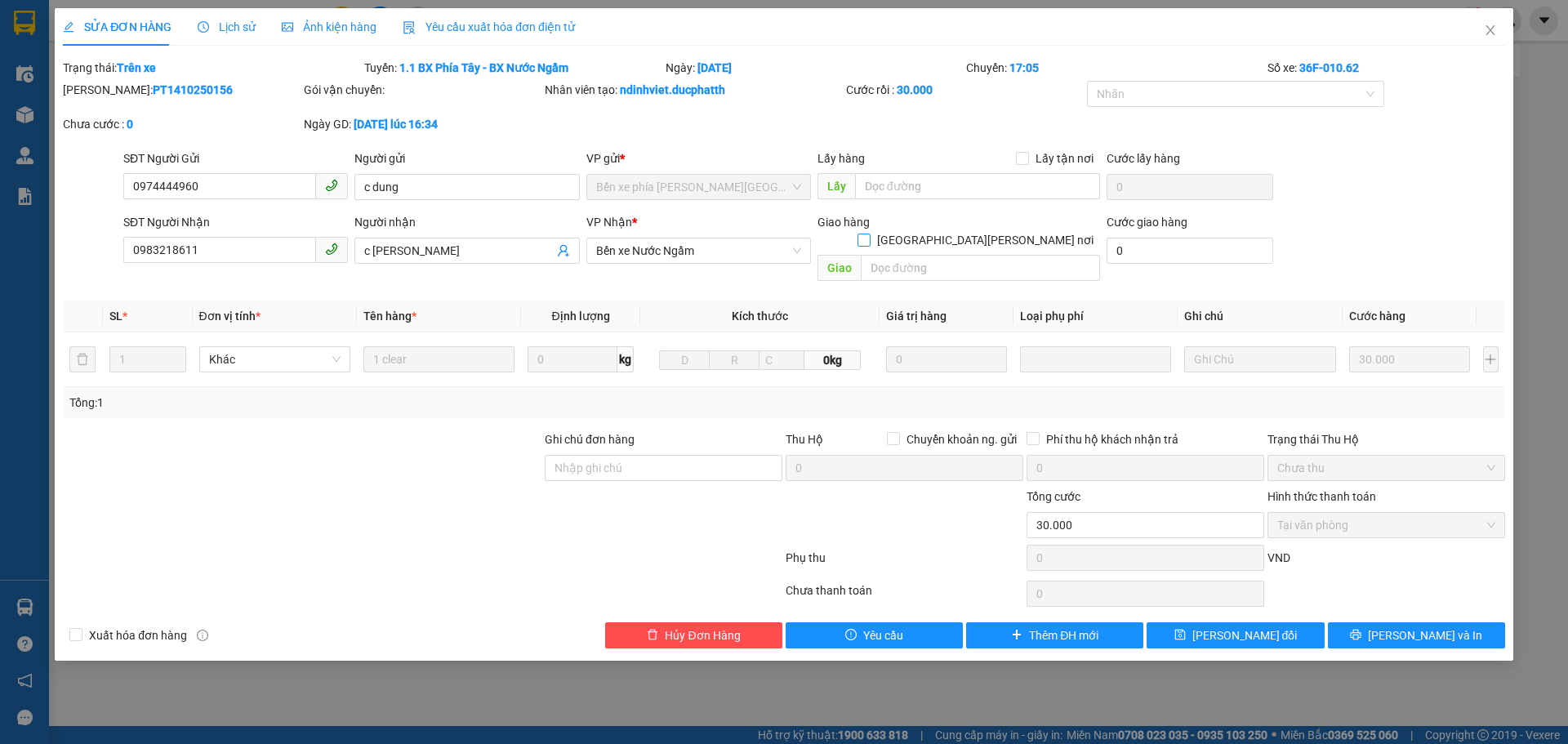
click at [868, 233] on input "[GEOGRAPHIC_DATA][PERSON_NAME] nơi" at bounding box center [862, 239] width 11 height 11
checkbox input "true"
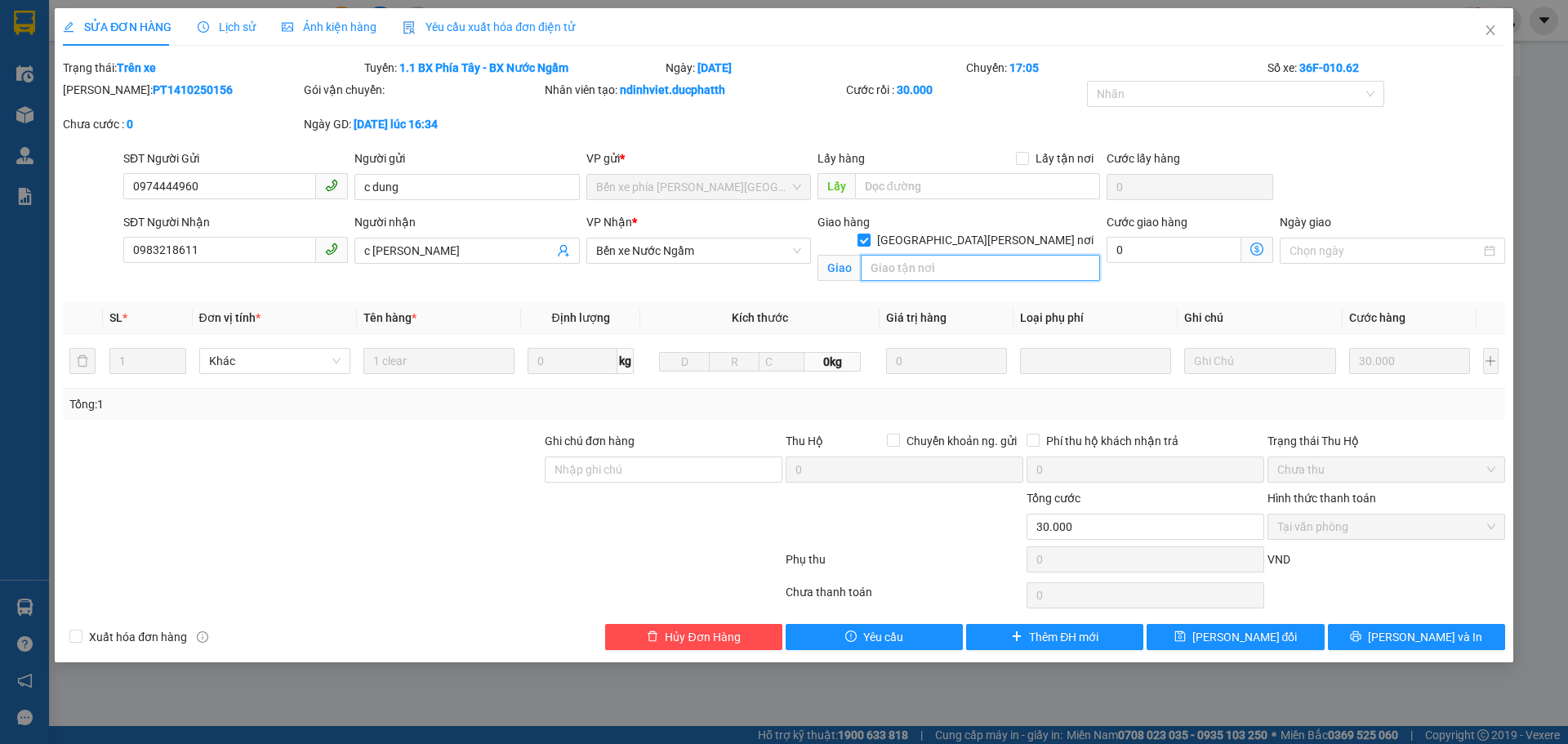
click at [950, 254] on input "text" at bounding box center [980, 267] width 240 height 26
type input "23/80 [PERSON_NAME] đạo [PERSON_NAME]"
click at [1260, 249] on icon "dollar-circle" at bounding box center [1256, 248] width 13 height 13
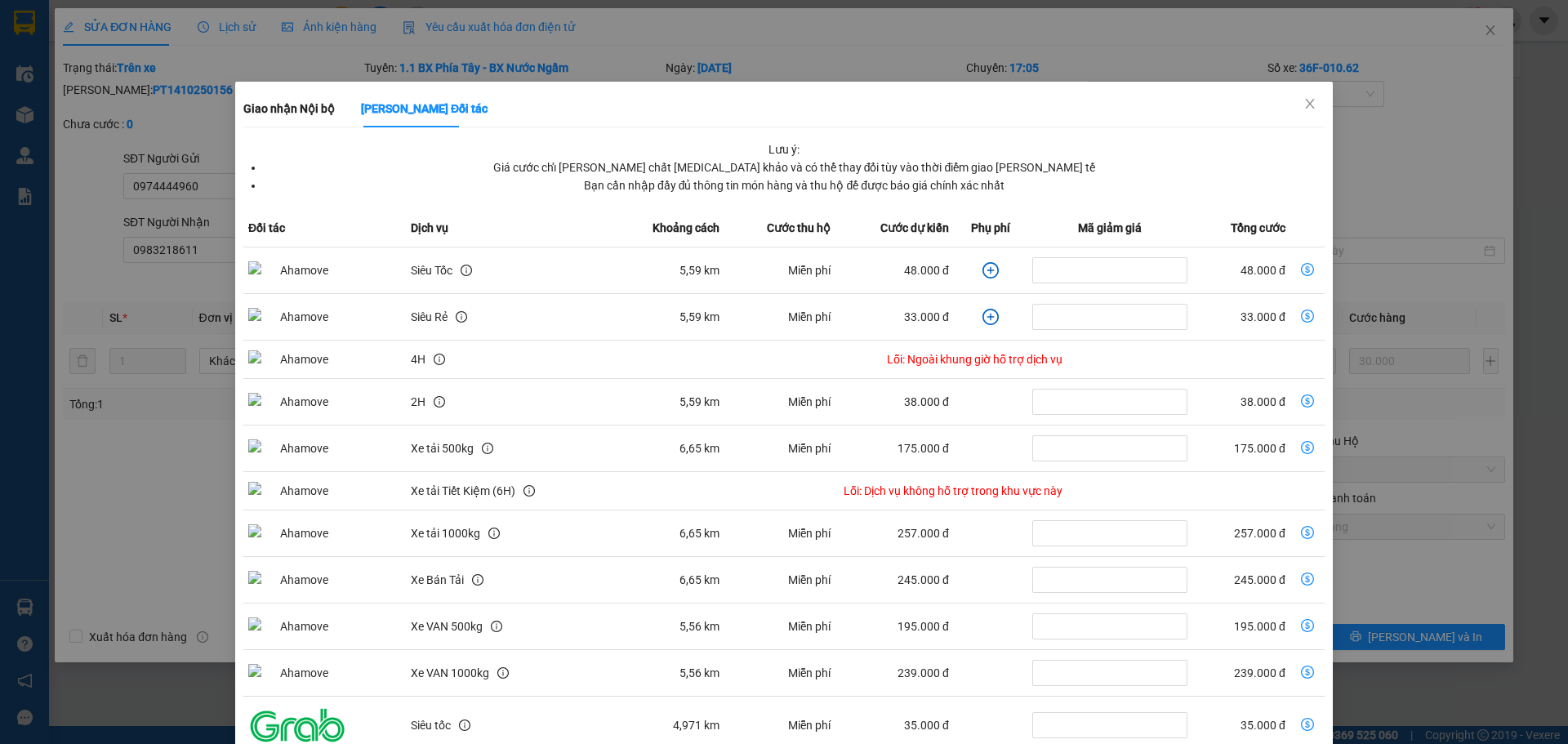
click at [987, 273] on icon "plus-circle" at bounding box center [990, 271] width 7 height 7
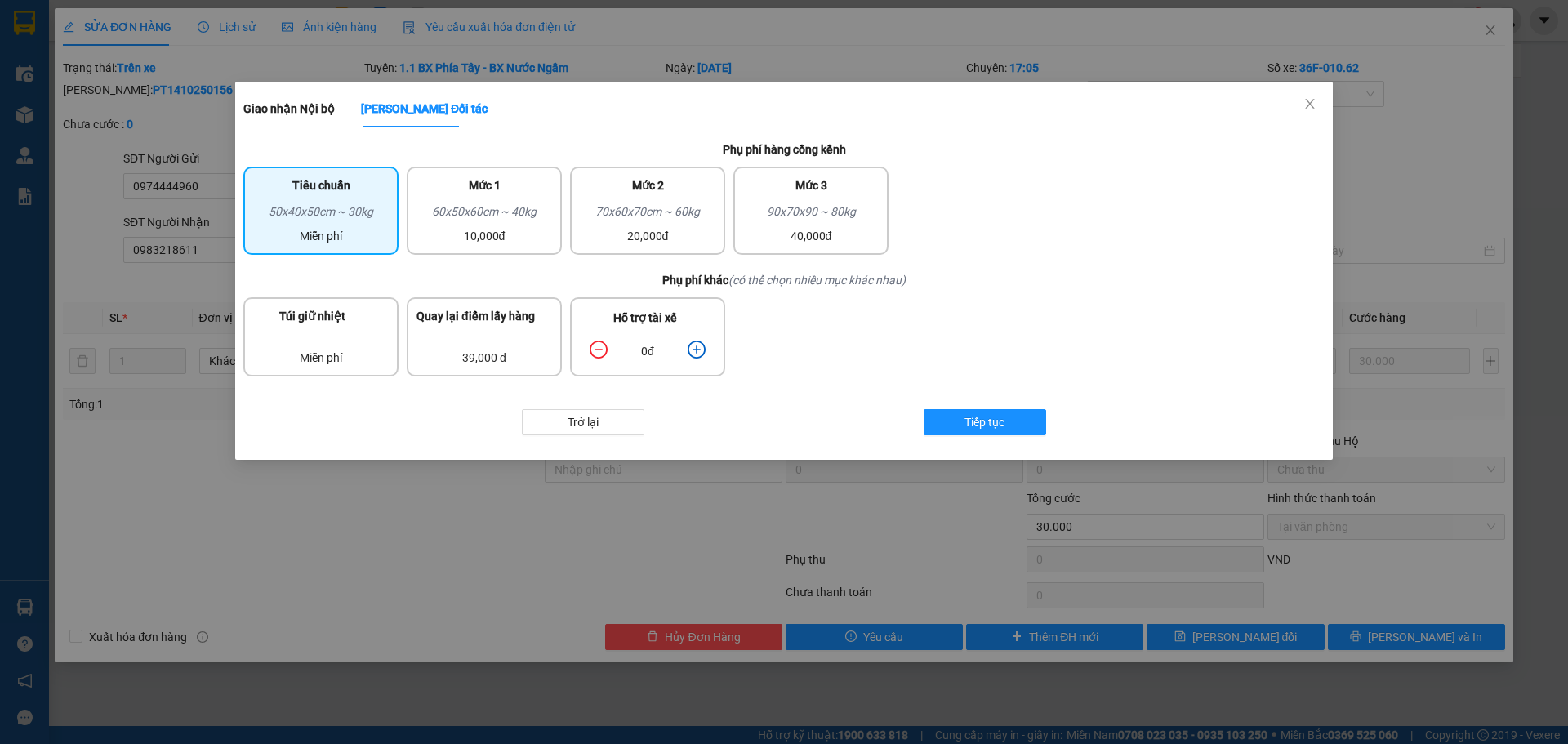
click at [693, 351] on icon "plus-circle" at bounding box center [696, 349] width 18 height 18
click at [951, 412] on button "Tiếp tục" at bounding box center [984, 423] width 123 height 26
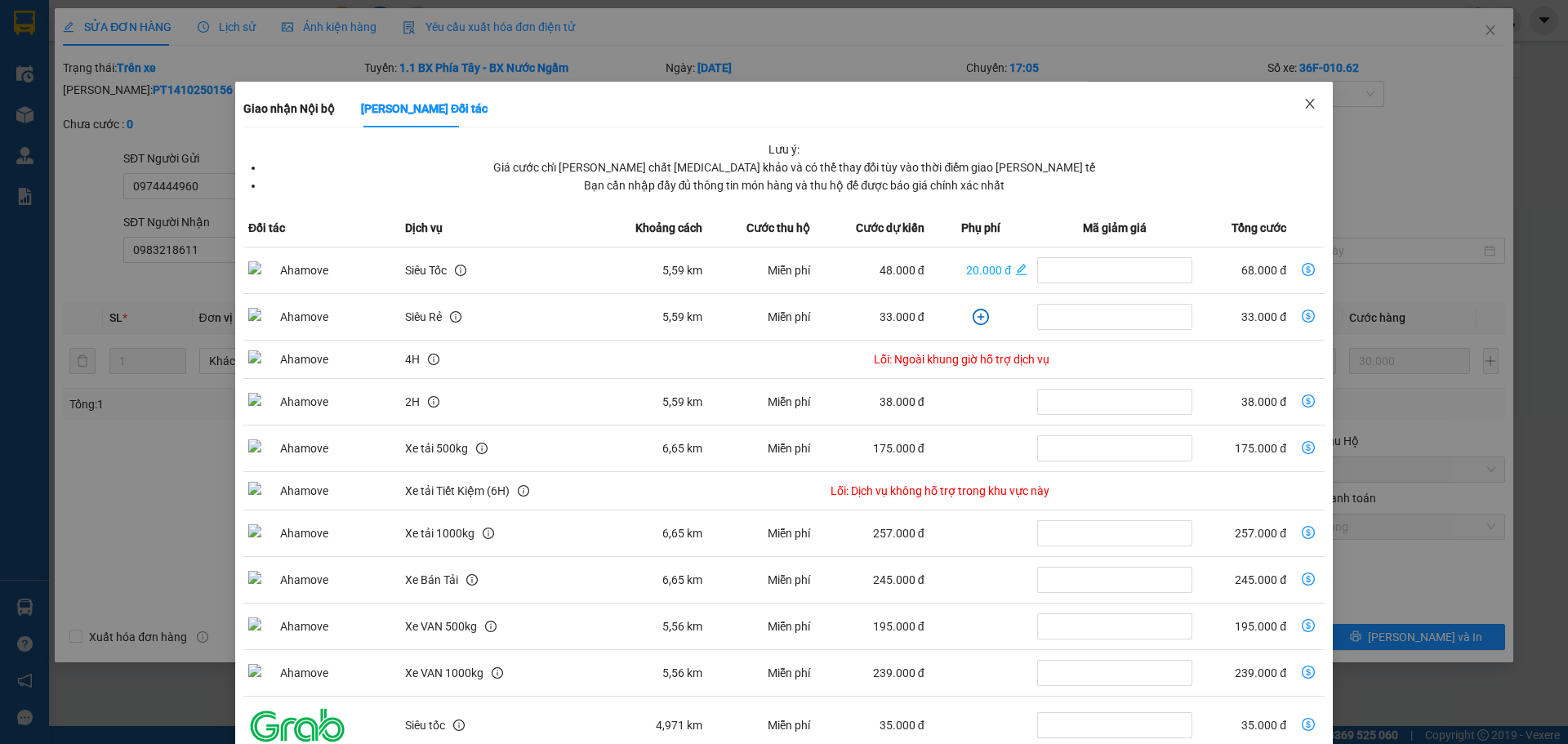
click at [1303, 103] on icon "close" at bounding box center [1309, 104] width 13 height 13
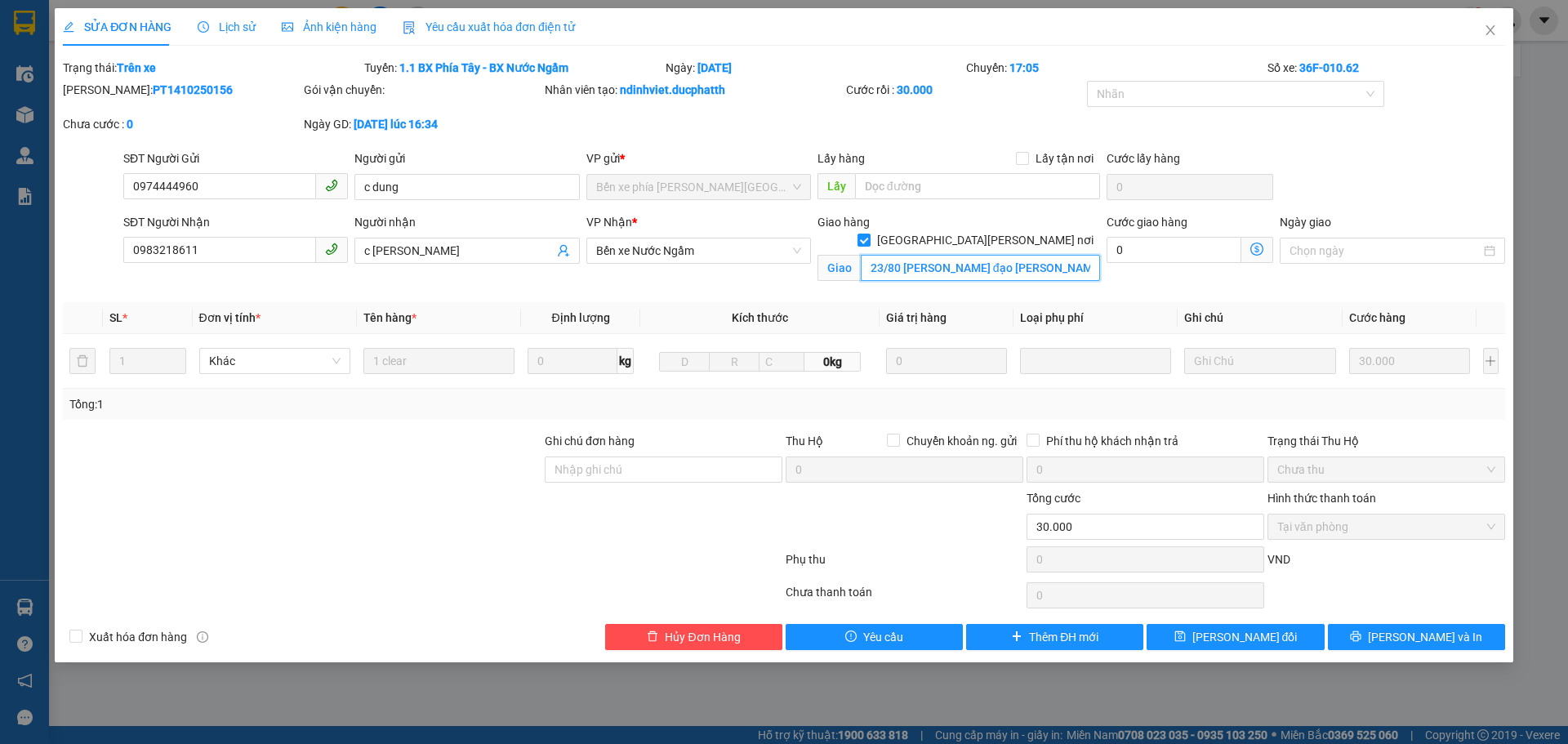
click at [1011, 254] on input "23/80 [PERSON_NAME] đạo [PERSON_NAME]" at bounding box center [980, 267] width 240 height 26
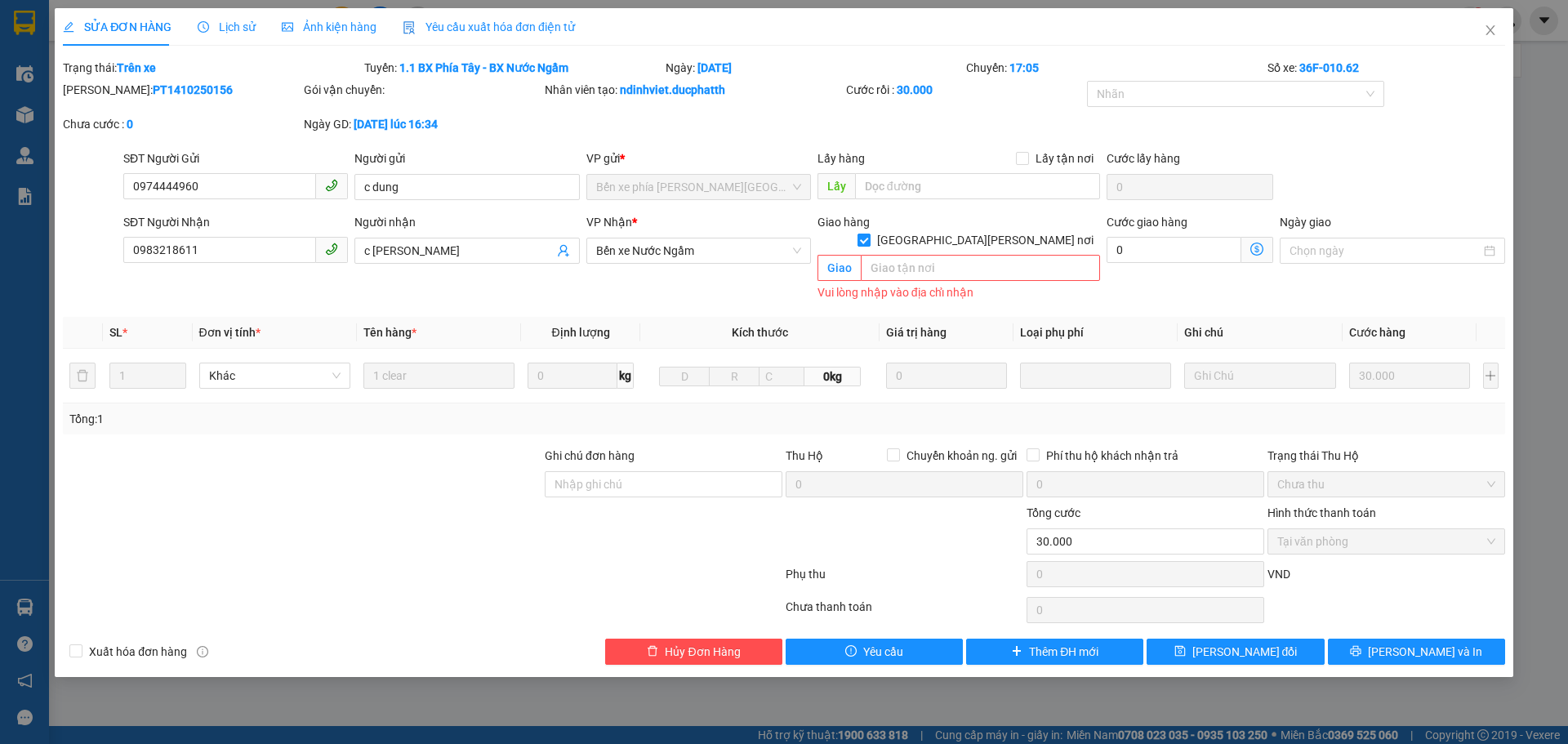
click at [868, 233] on input "[GEOGRAPHIC_DATA][PERSON_NAME] nơi" at bounding box center [862, 239] width 11 height 11
checkbox input "false"
click at [1491, 37] on icon "close" at bounding box center [1490, 30] width 13 height 13
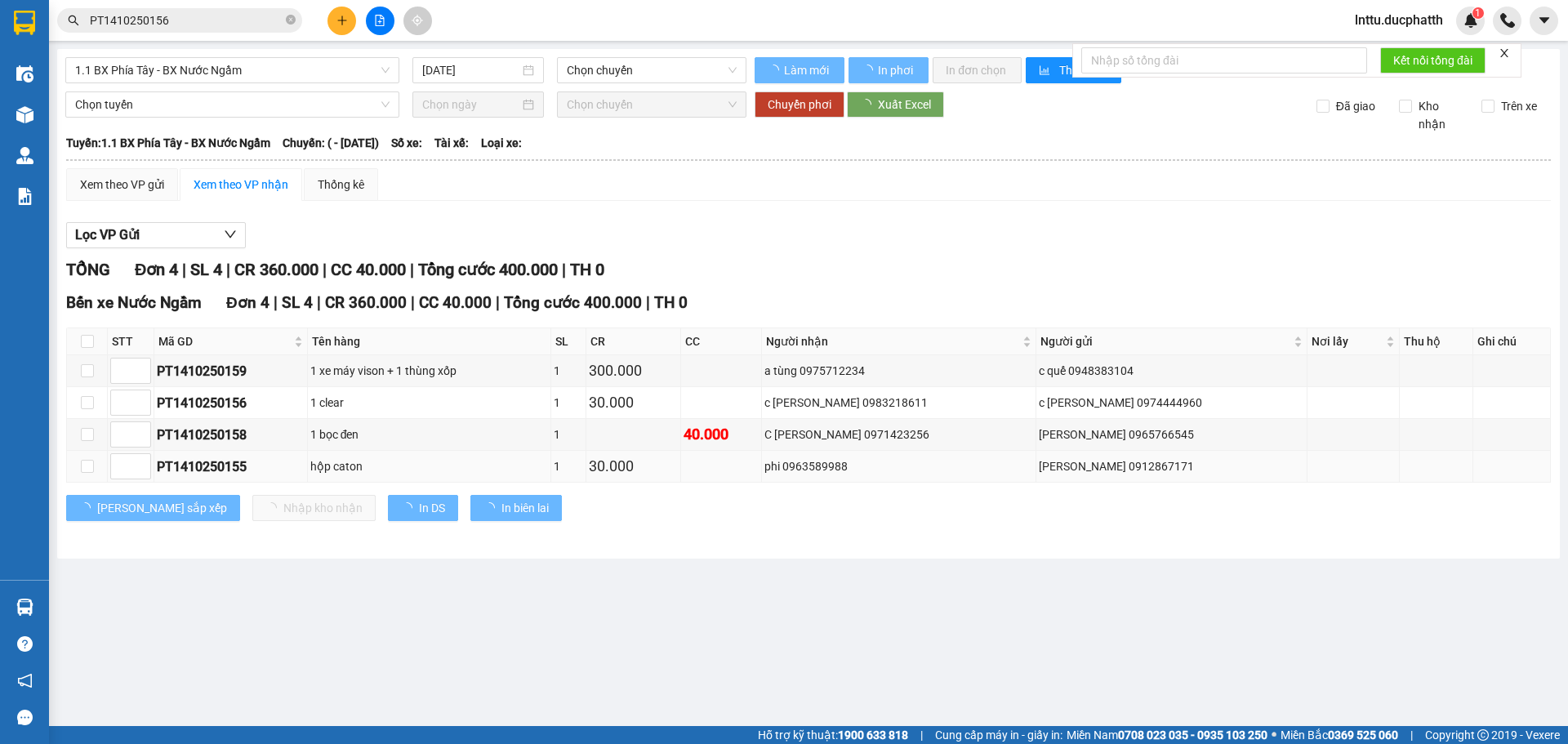
click at [855, 457] on td "phi 0963589988" at bounding box center [899, 466] width 274 height 32
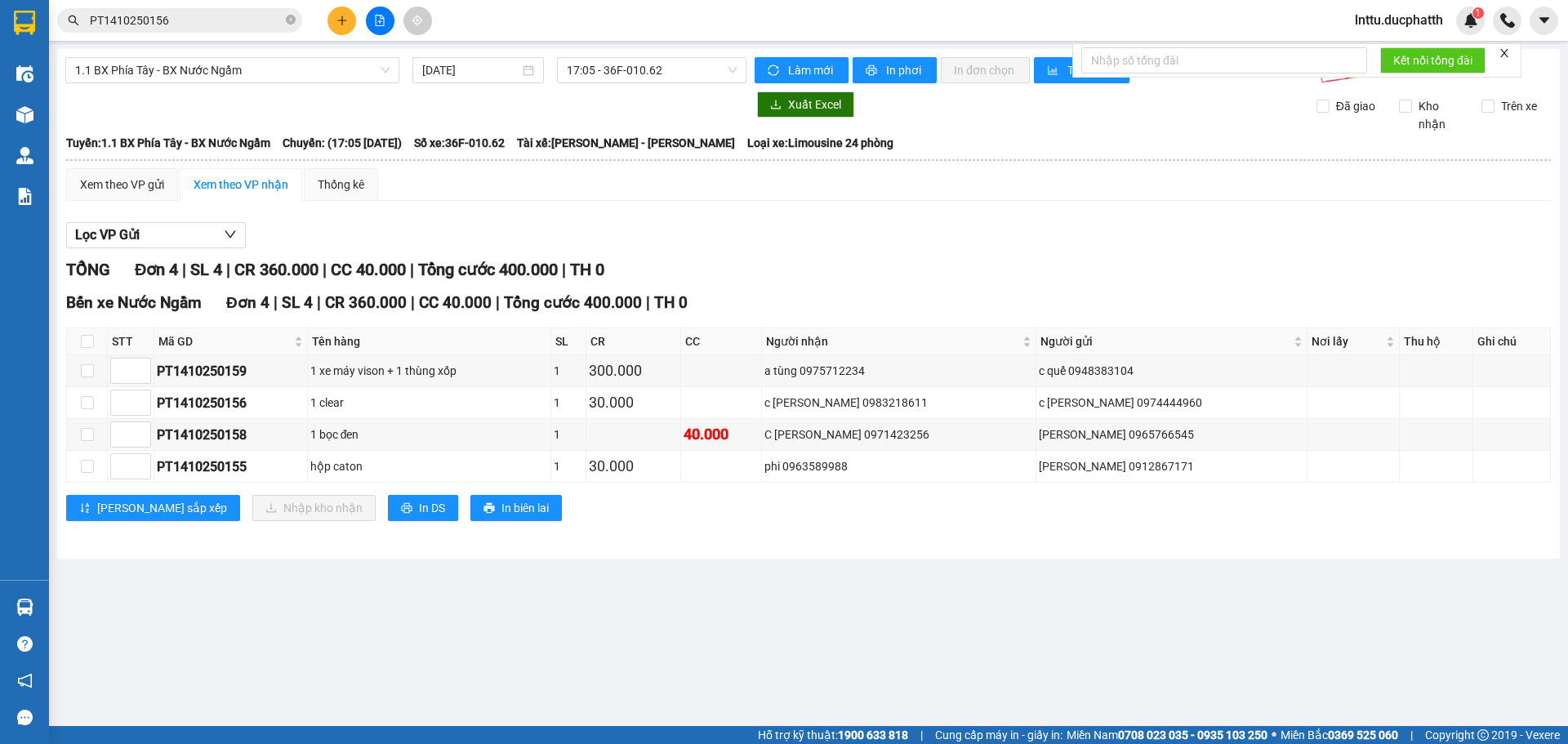
click at [909, 528] on div "Bến xe Nước Ngầm Đơn 4 | SL 4 | CR 360.000 | CC 40.000 | [PERSON_NAME] 400.000 …" at bounding box center [808, 412] width 1484 height 242
click at [902, 429] on div "C [PERSON_NAME] 0971423256" at bounding box center [897, 434] width 267 height 18
copy div "0971423256"
click at [1142, 437] on div "[PERSON_NAME] 0965766545" at bounding box center [1171, 434] width 266 height 18
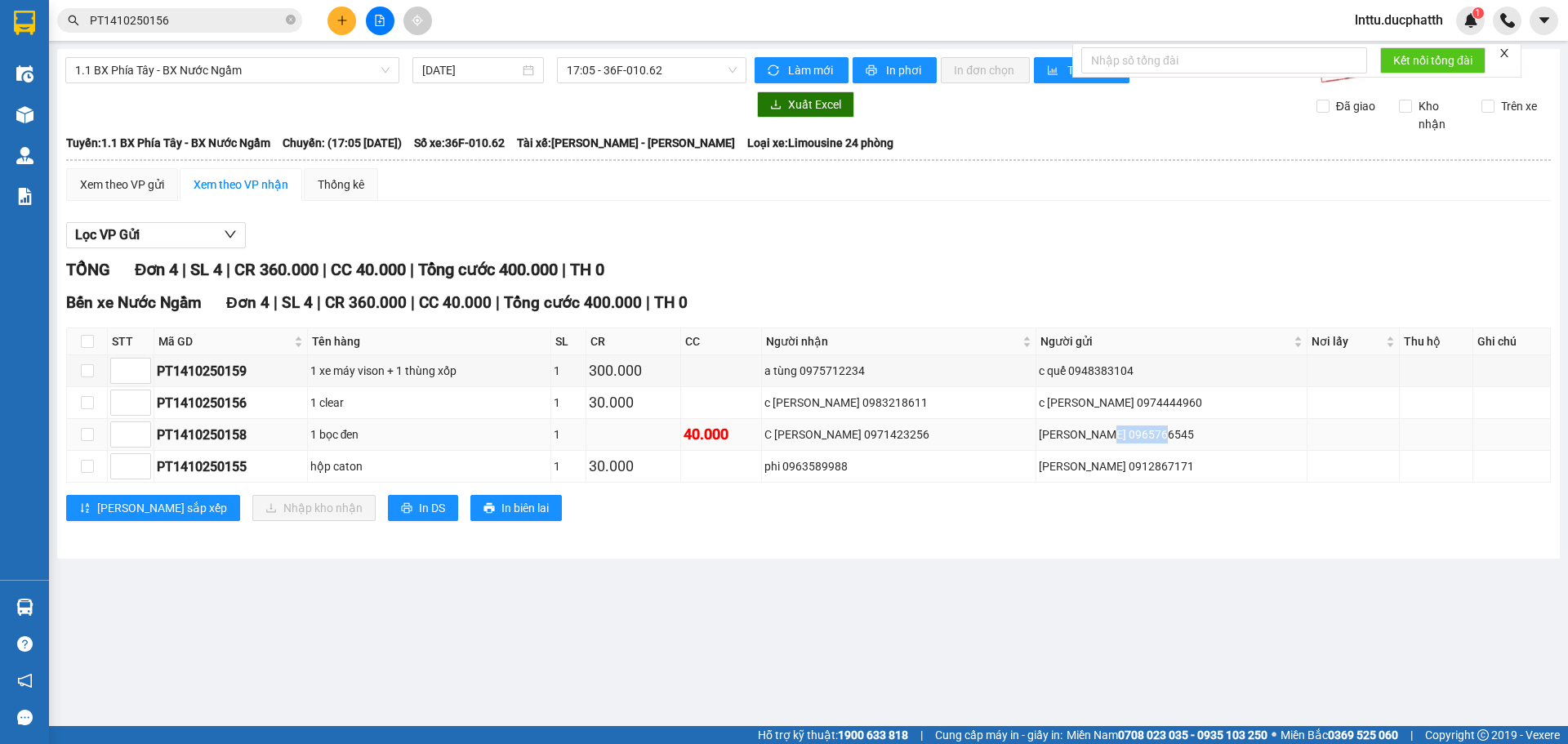
click at [1142, 437] on div "[PERSON_NAME] 0965766545" at bounding box center [1171, 434] width 266 height 18
click at [882, 471] on div "phi 0963589988" at bounding box center [897, 466] width 267 height 18
click at [899, 367] on div "a tùng 0975712234" at bounding box center [897, 370] width 267 height 18
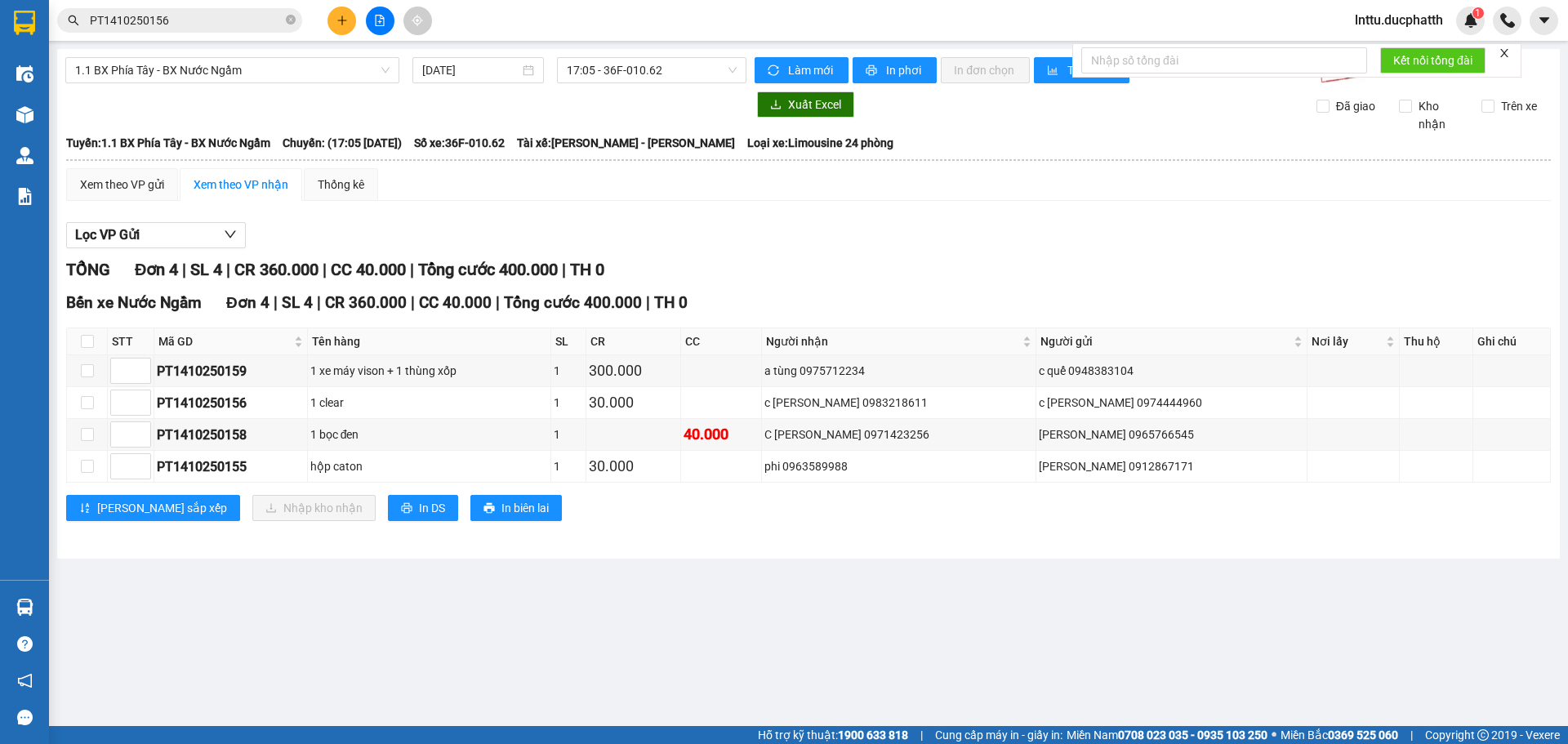
drag, startPoint x: 854, startPoint y: 568, endPoint x: 839, endPoint y: 574, distance: 16.2
click at [843, 572] on main "1.1 BX [PERSON_NAME] - BX Nước Ngầm [DATE] 17:05 - 36F-010.62 [PERSON_NAME] mới…" at bounding box center [784, 362] width 1568 height 726
click at [90, 342] on input "checkbox" at bounding box center [87, 341] width 13 height 13
checkbox input "true"
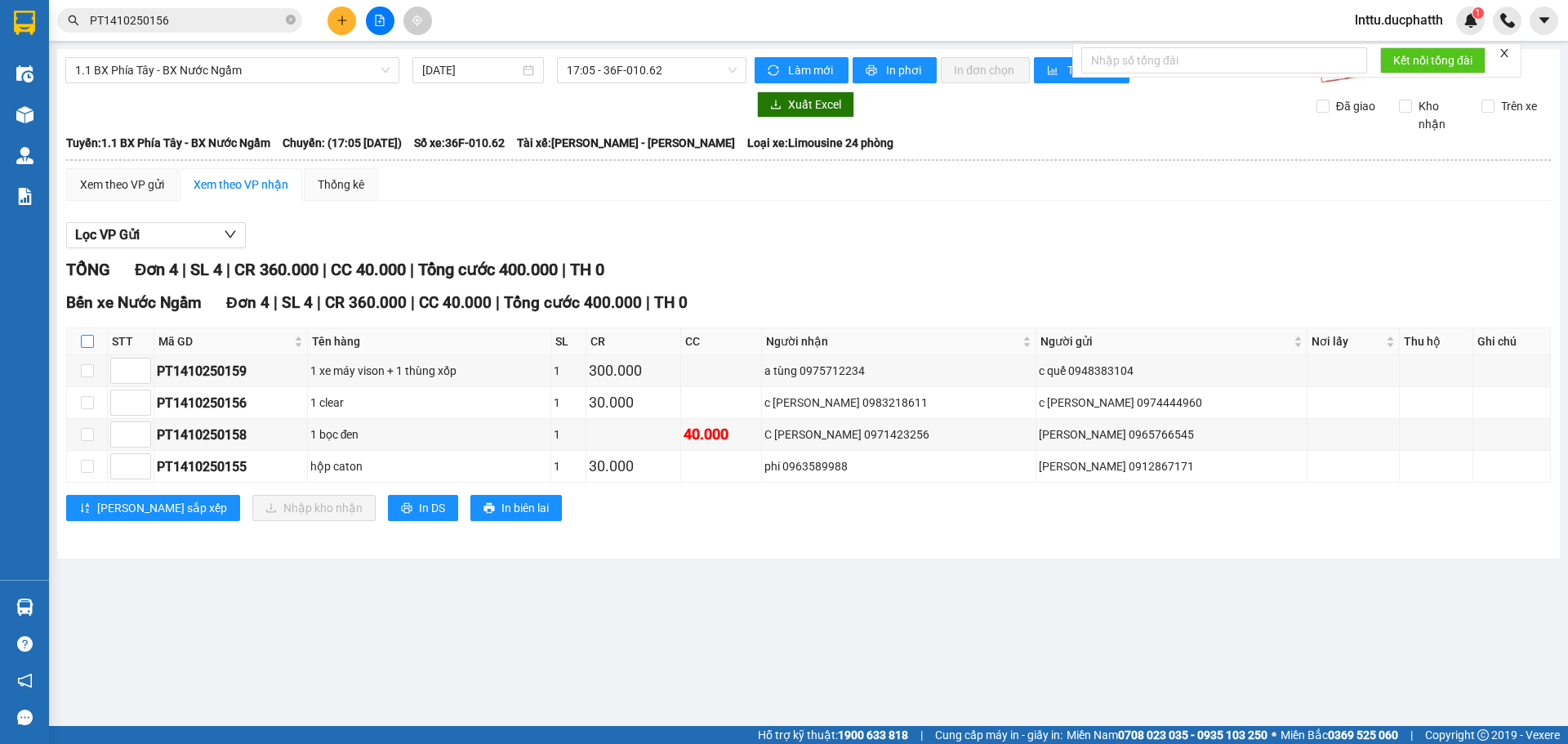
checkbox input "true"
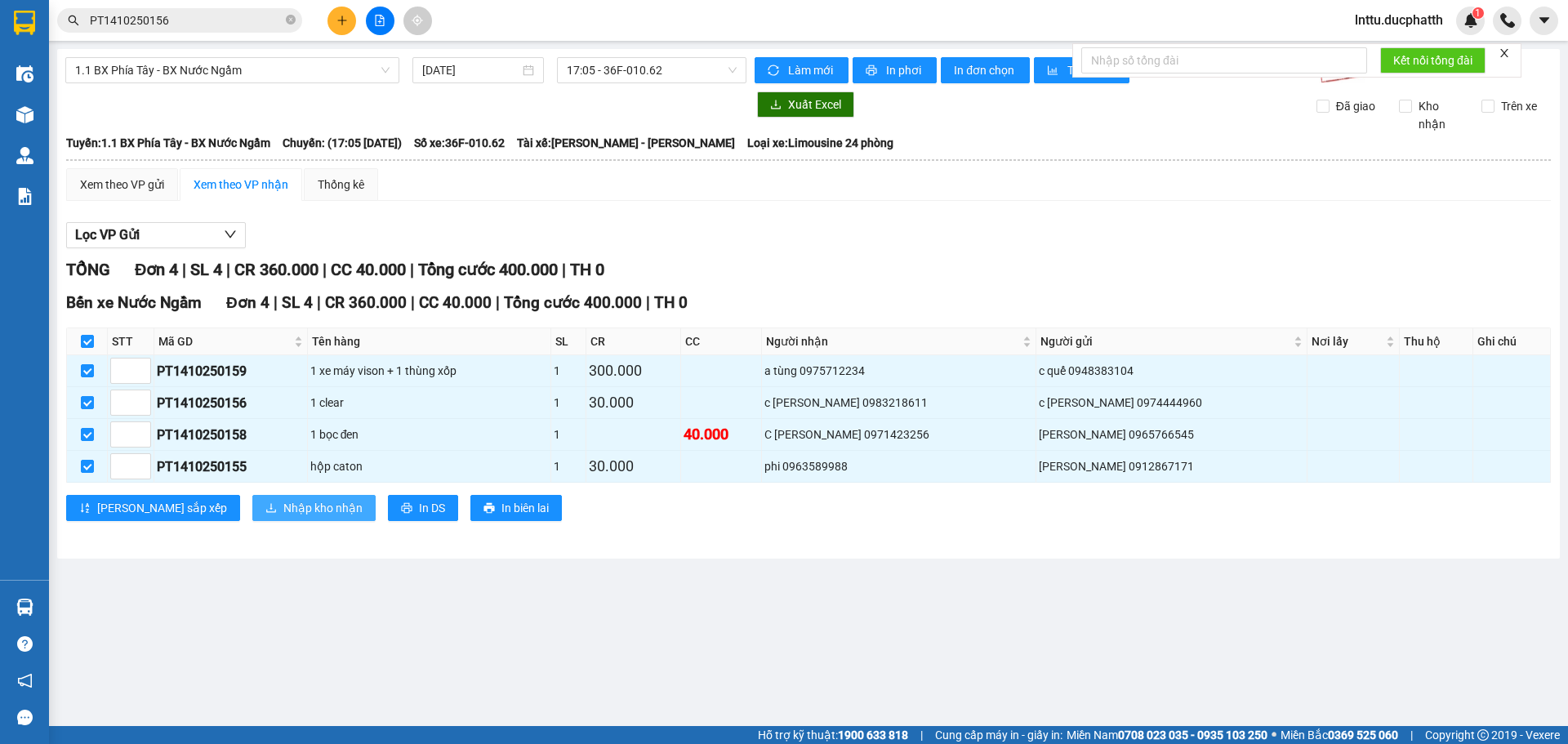
click at [283, 504] on span "Nhập kho nhận" at bounding box center [322, 508] width 79 height 18
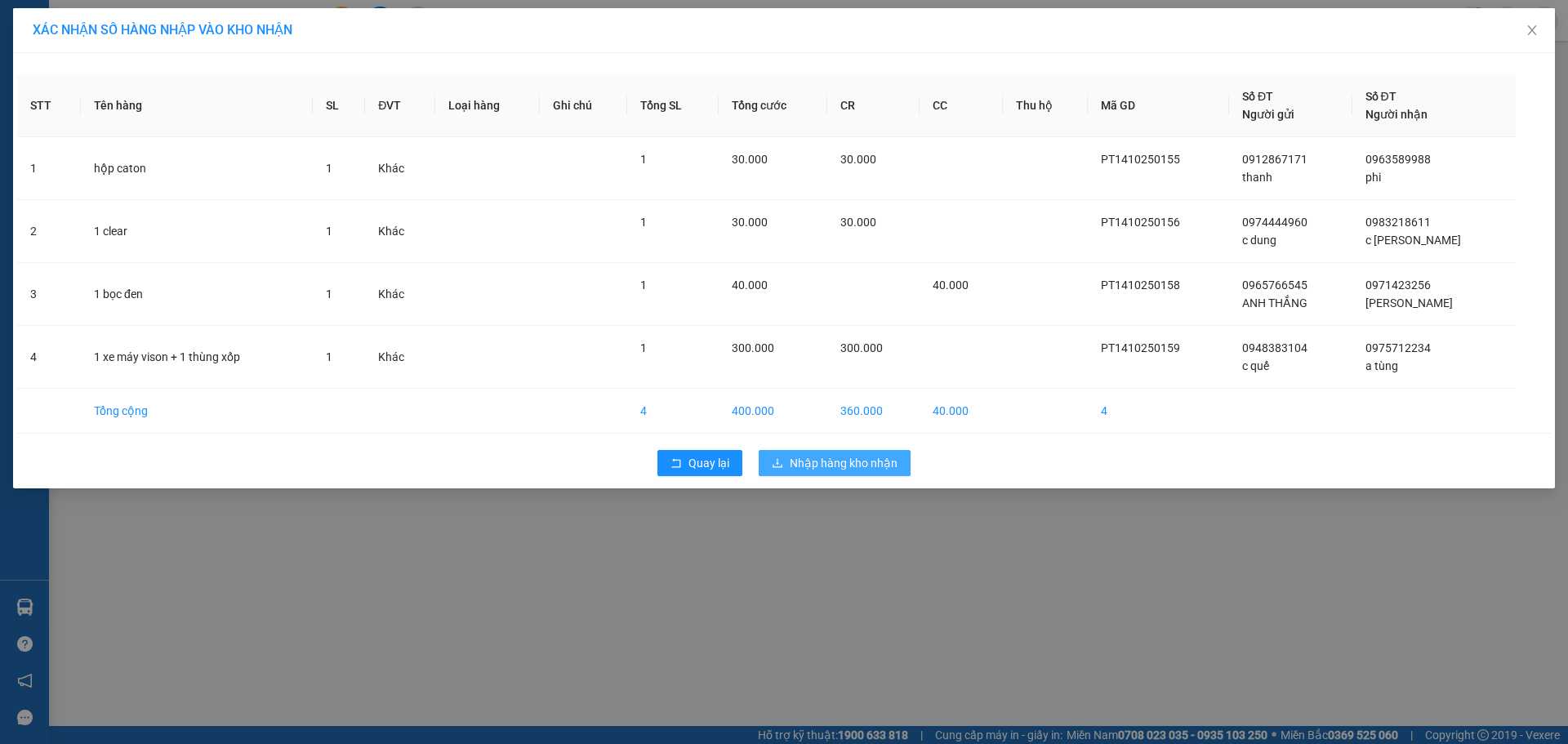
click at [841, 471] on span "Nhập hàng kho nhận" at bounding box center [844, 463] width 108 height 18
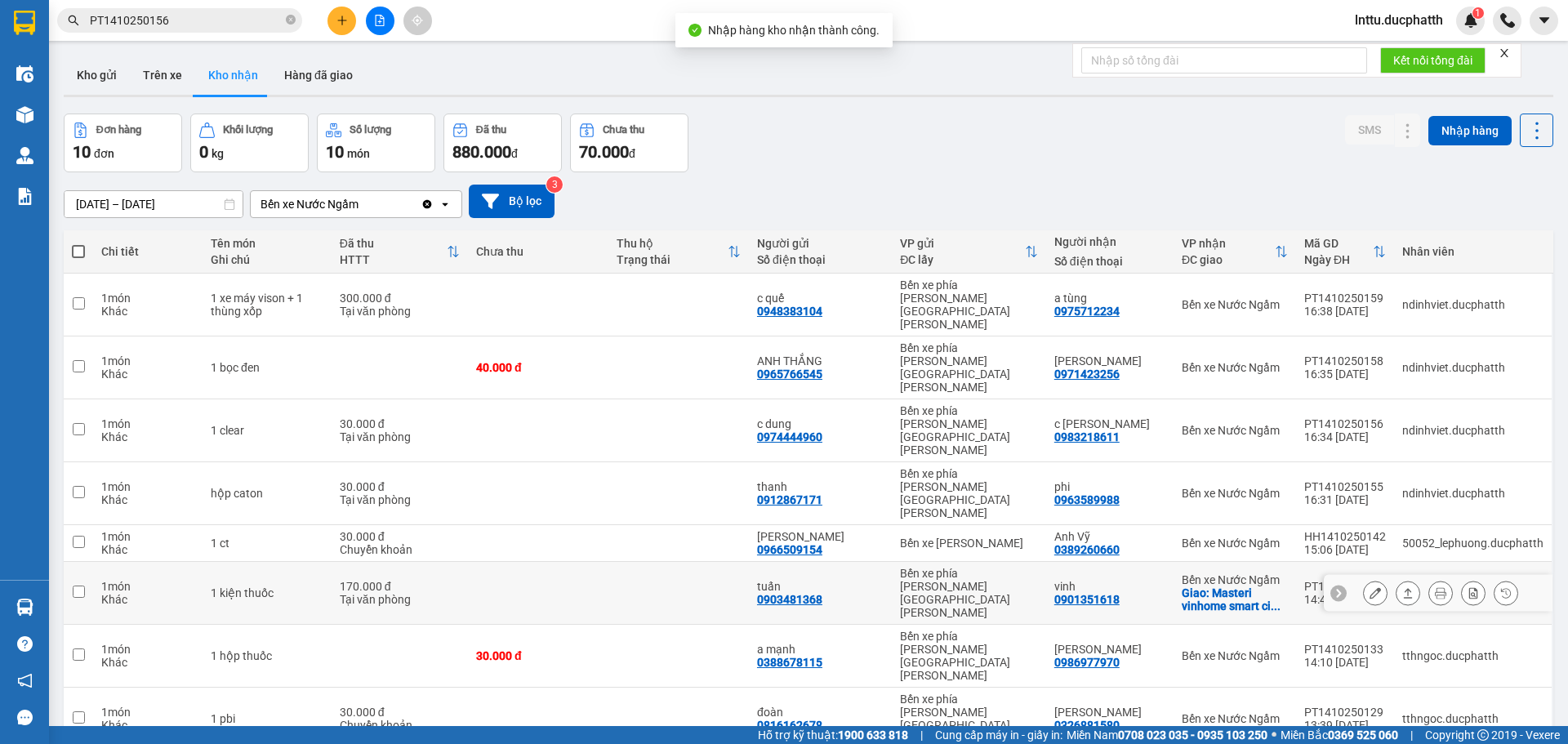
scroll to position [75, 0]
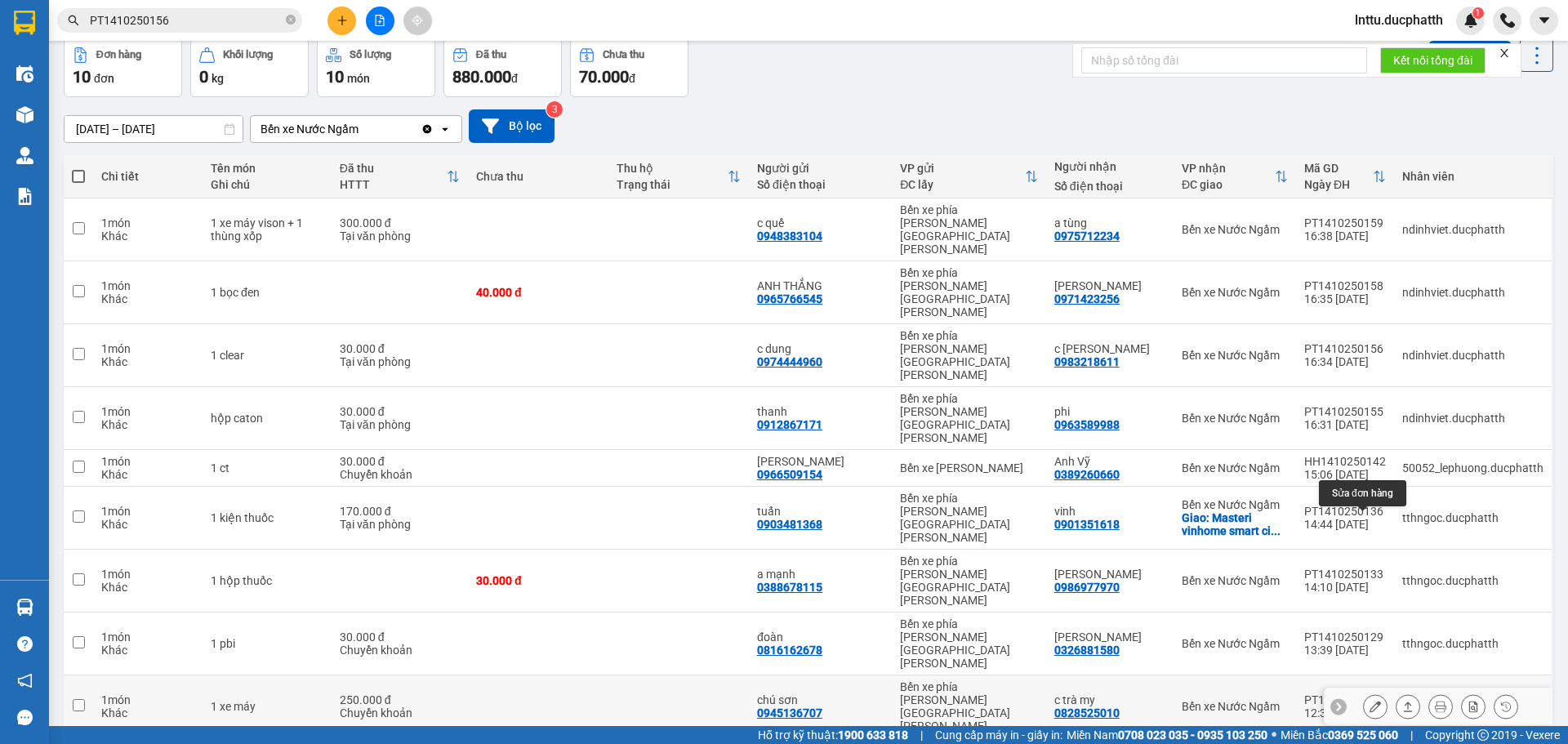
click at [1369, 700] on icon at bounding box center [1375, 706] width 11 height 11
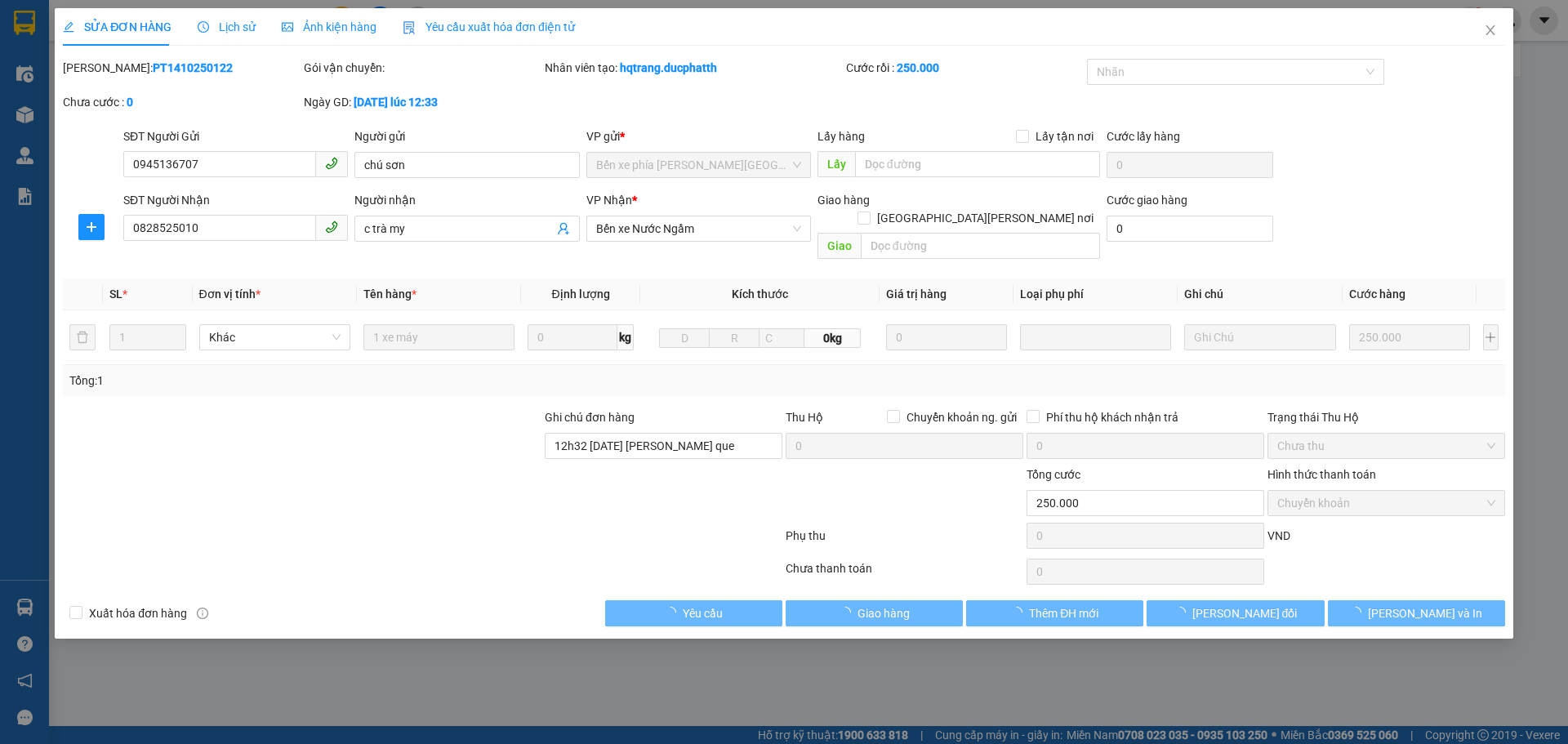
type input "0945136707"
type input "chú sơn"
type input "0828525010"
type input "c trà my"
type input "12h32 [DATE] [PERSON_NAME] que"
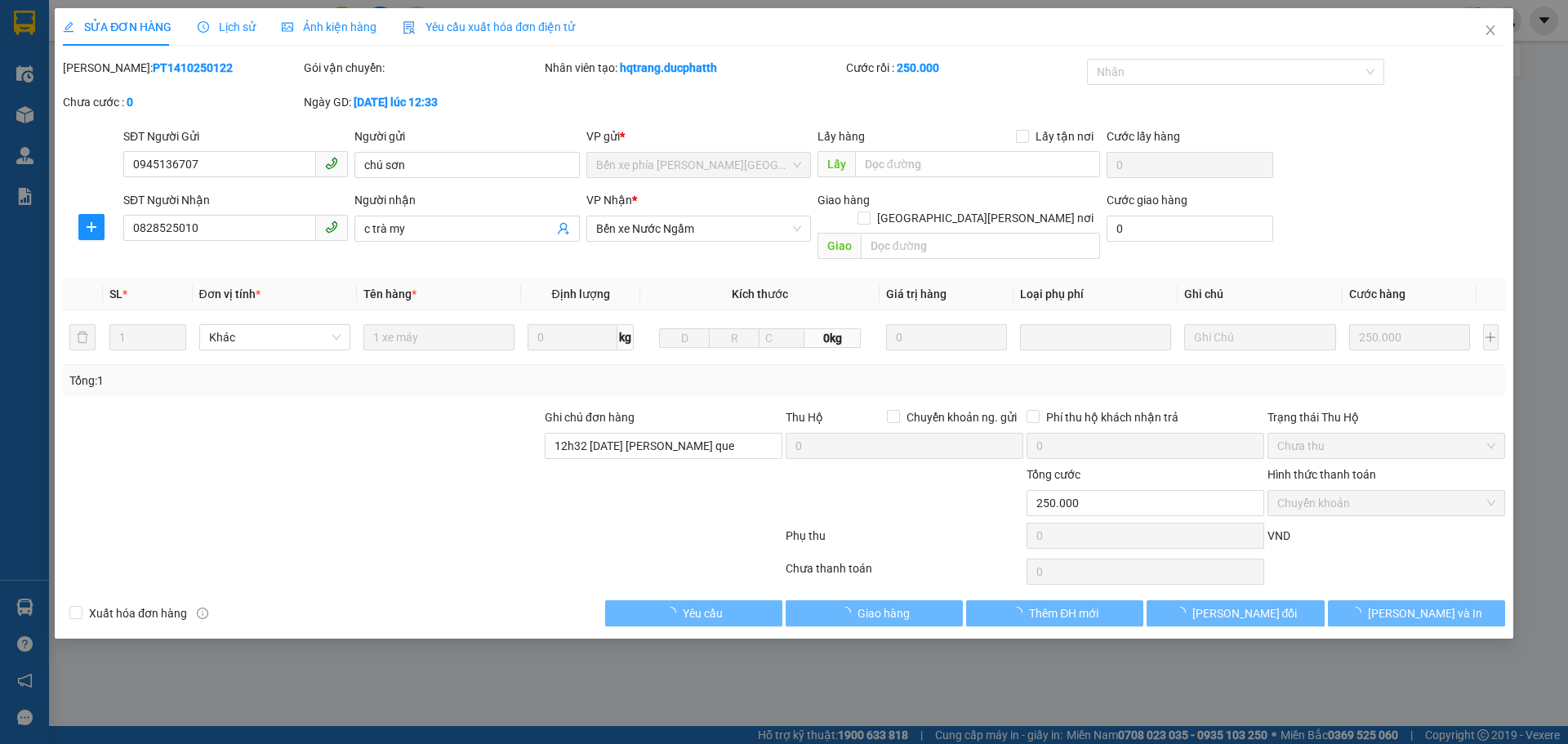
type input "0"
type input "250.000"
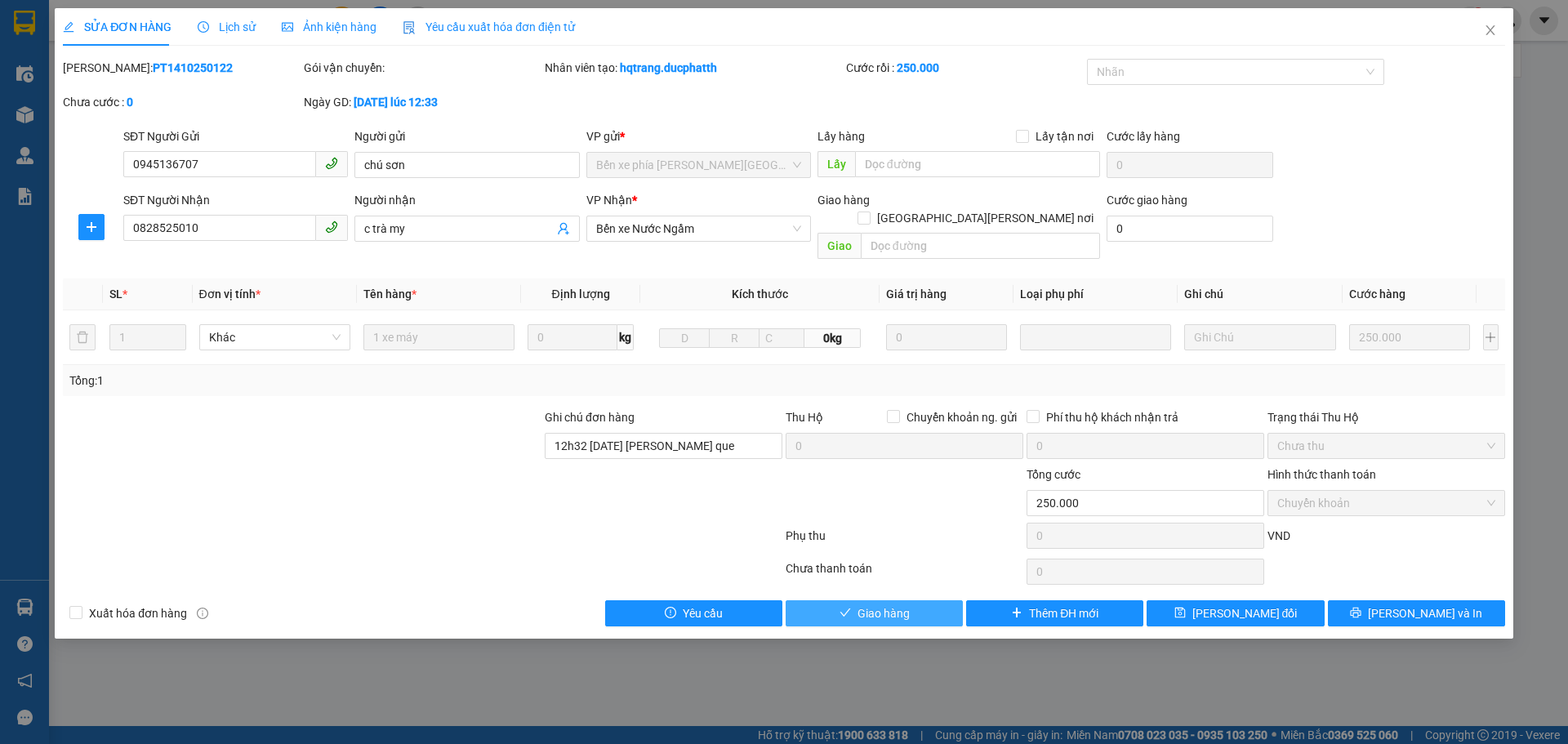
click at [868, 605] on span "Giao hàng" at bounding box center [883, 613] width 52 height 18
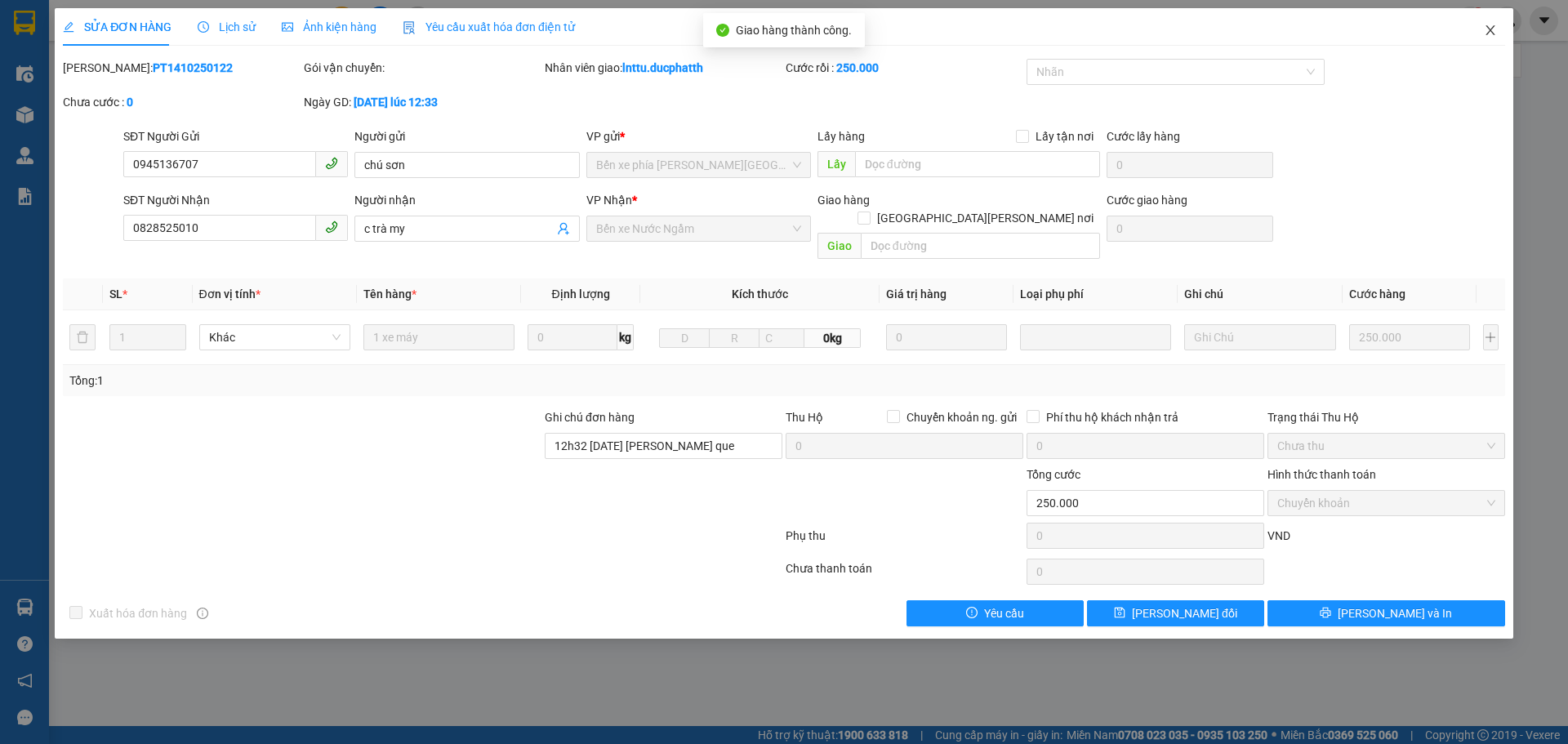
click at [1494, 32] on icon "close" at bounding box center [1490, 30] width 13 height 13
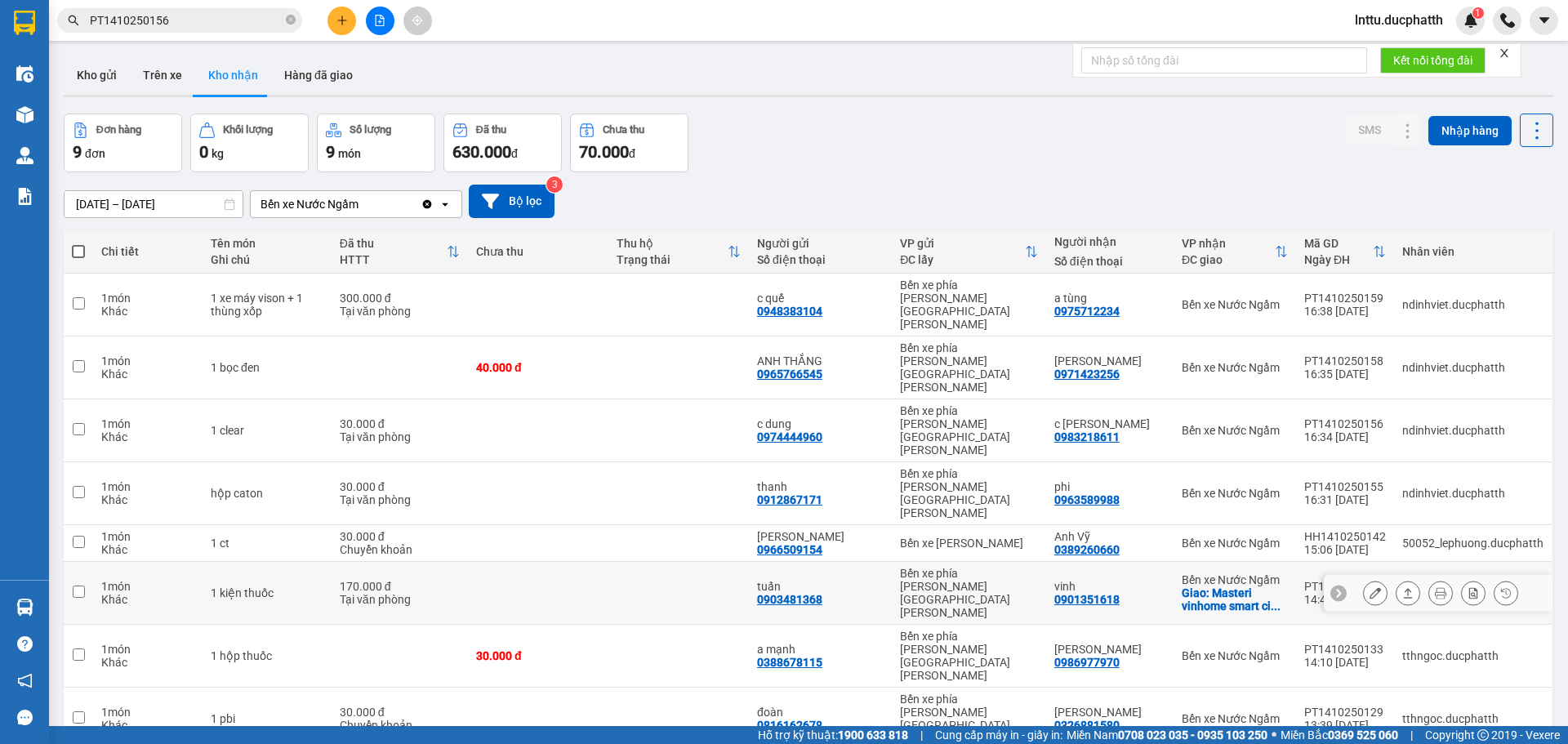
click at [1369, 587] on icon at bounding box center [1375, 592] width 11 height 11
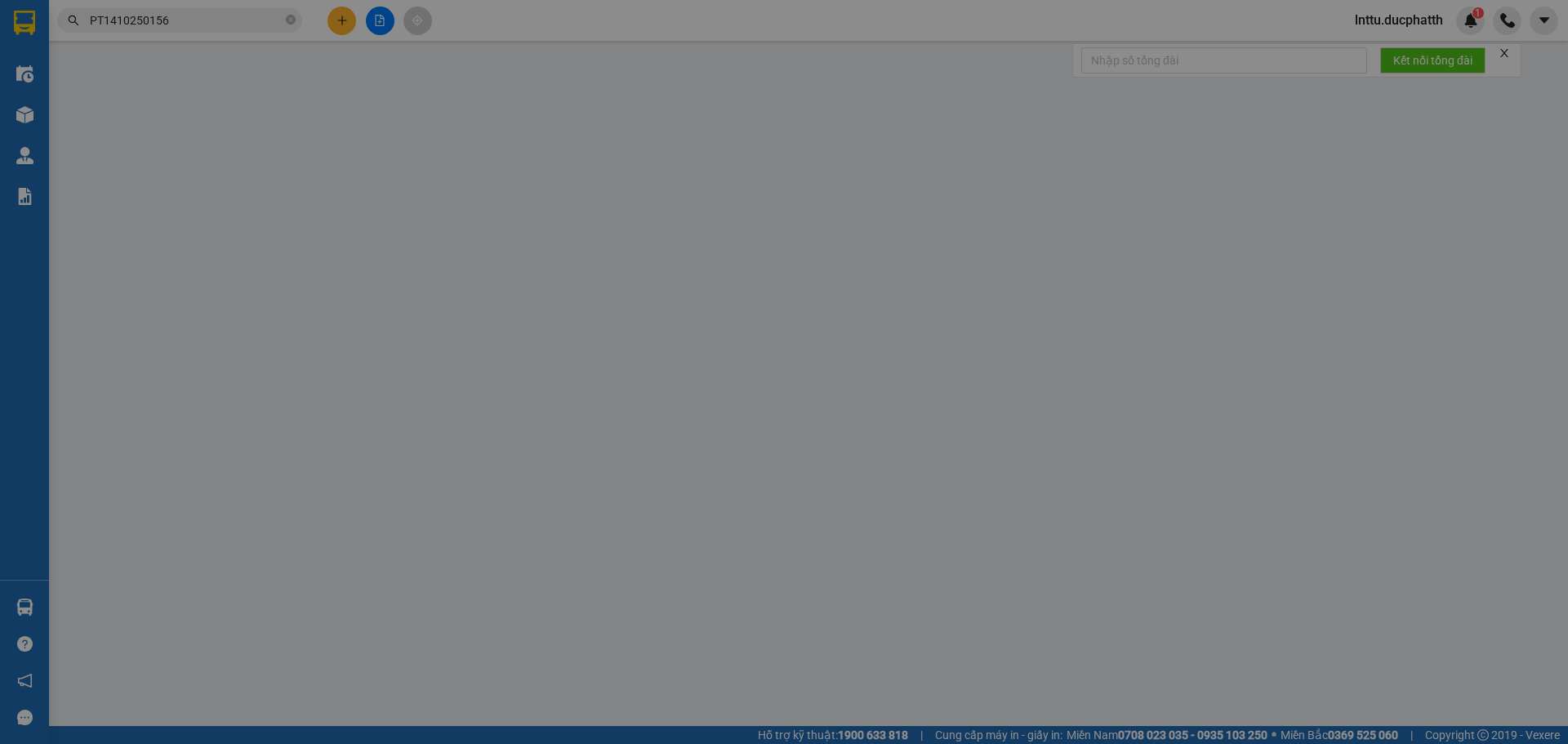
type input "0903481368"
type input "tuấn"
type input "0901351618"
type input "vinh"
checkbox input "true"
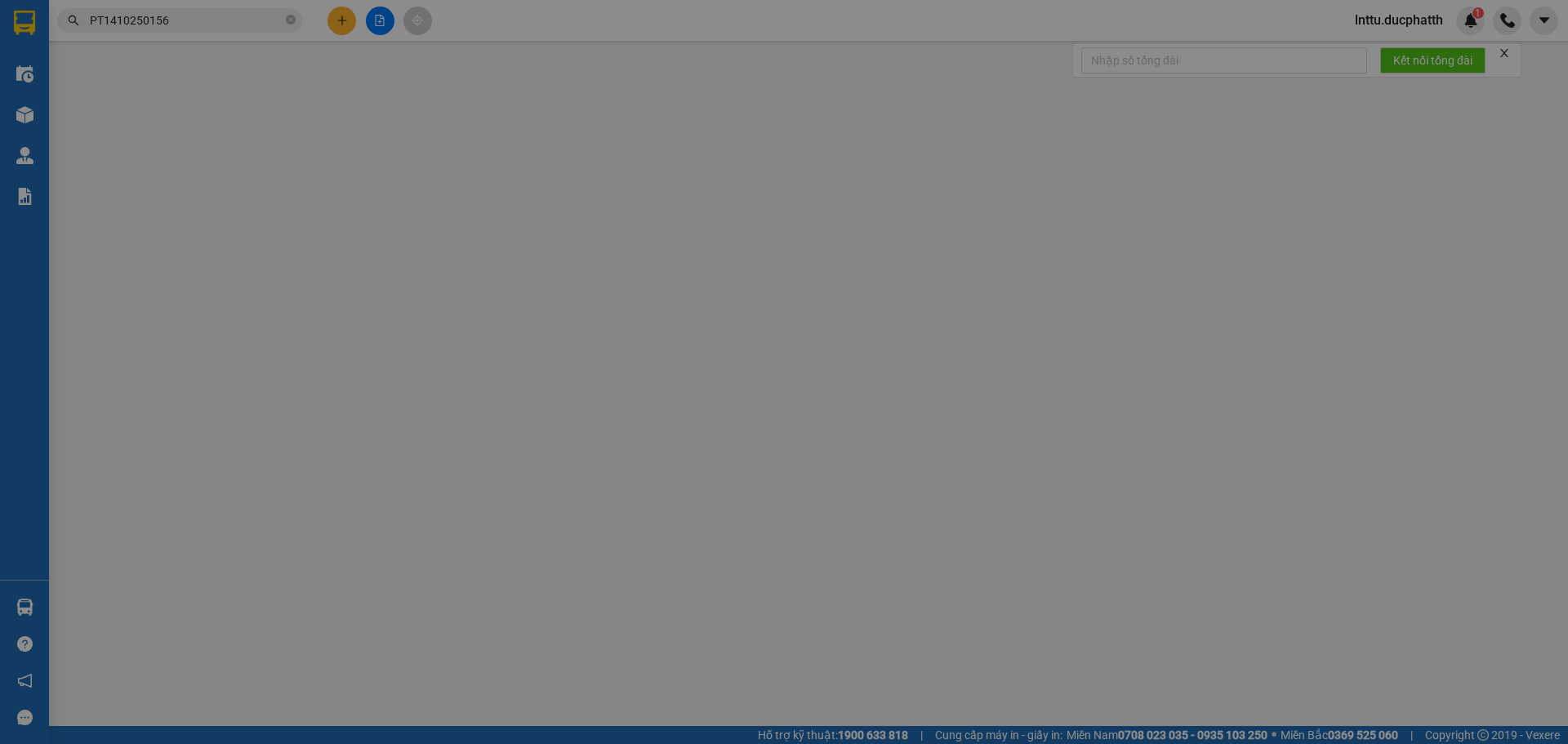
type input "Masteri vinhome smart city ( [PERSON_NAME] b)"
type input "0"
type input "170.000"
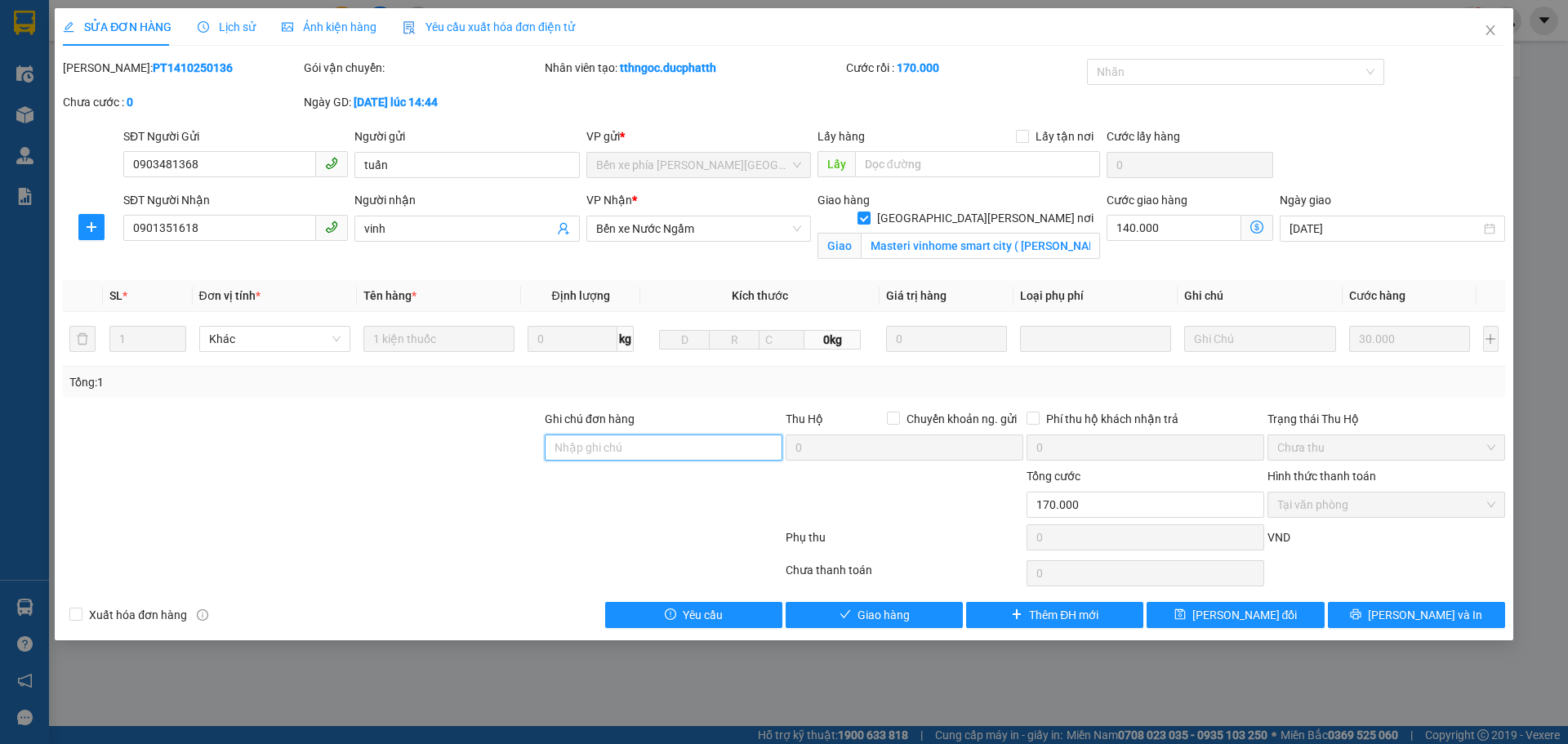
click at [620, 440] on input "Ghi chú đơn hàng" at bounding box center [663, 448] width 238 height 26
type input "mai ship"
click at [638, 452] on input "mai ship" at bounding box center [663, 448] width 238 height 26
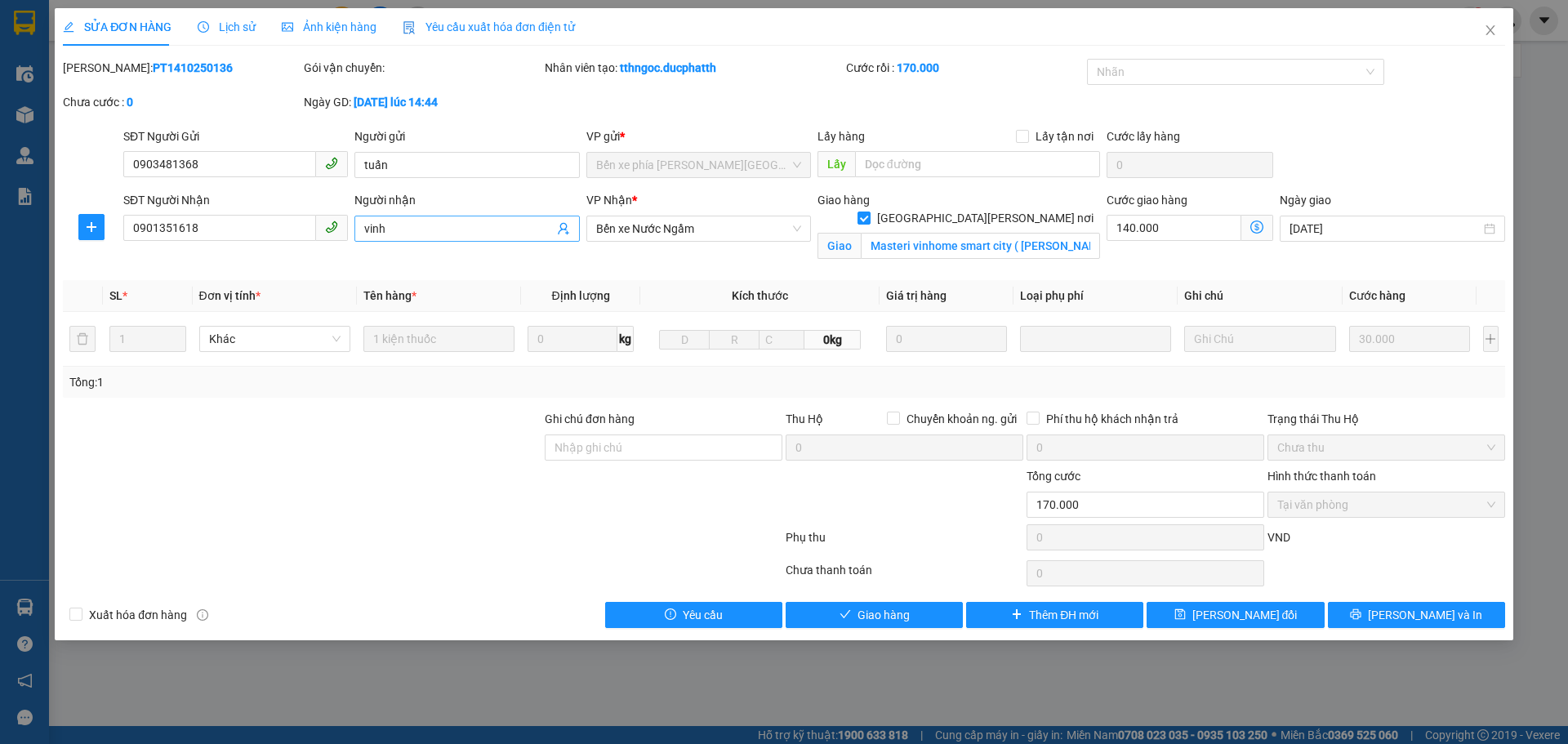
click at [415, 227] on input "vinh" at bounding box center [458, 228] width 189 height 18
click at [1496, 30] on icon "close" at bounding box center [1490, 30] width 13 height 13
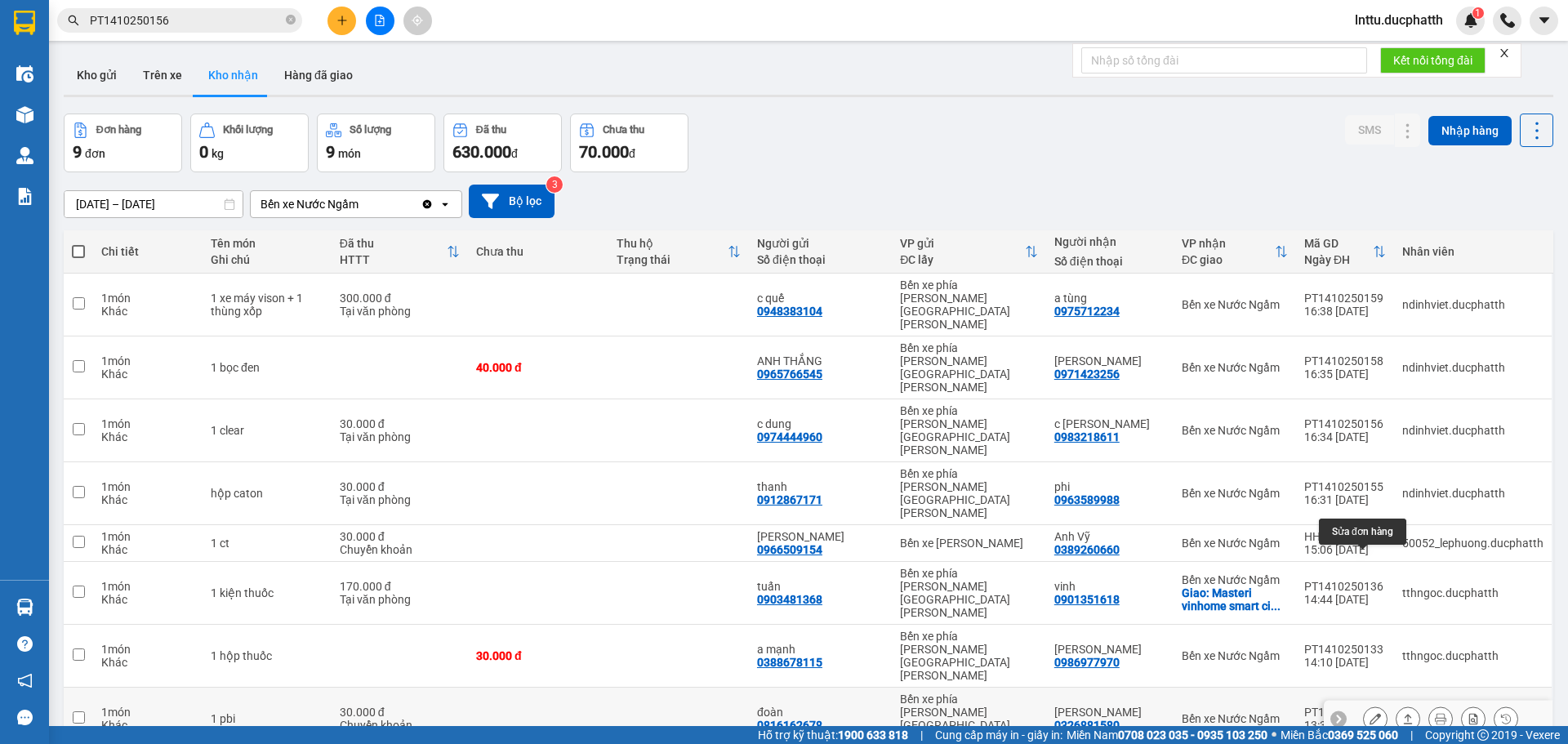
click at [1369, 713] on icon at bounding box center [1375, 718] width 11 height 11
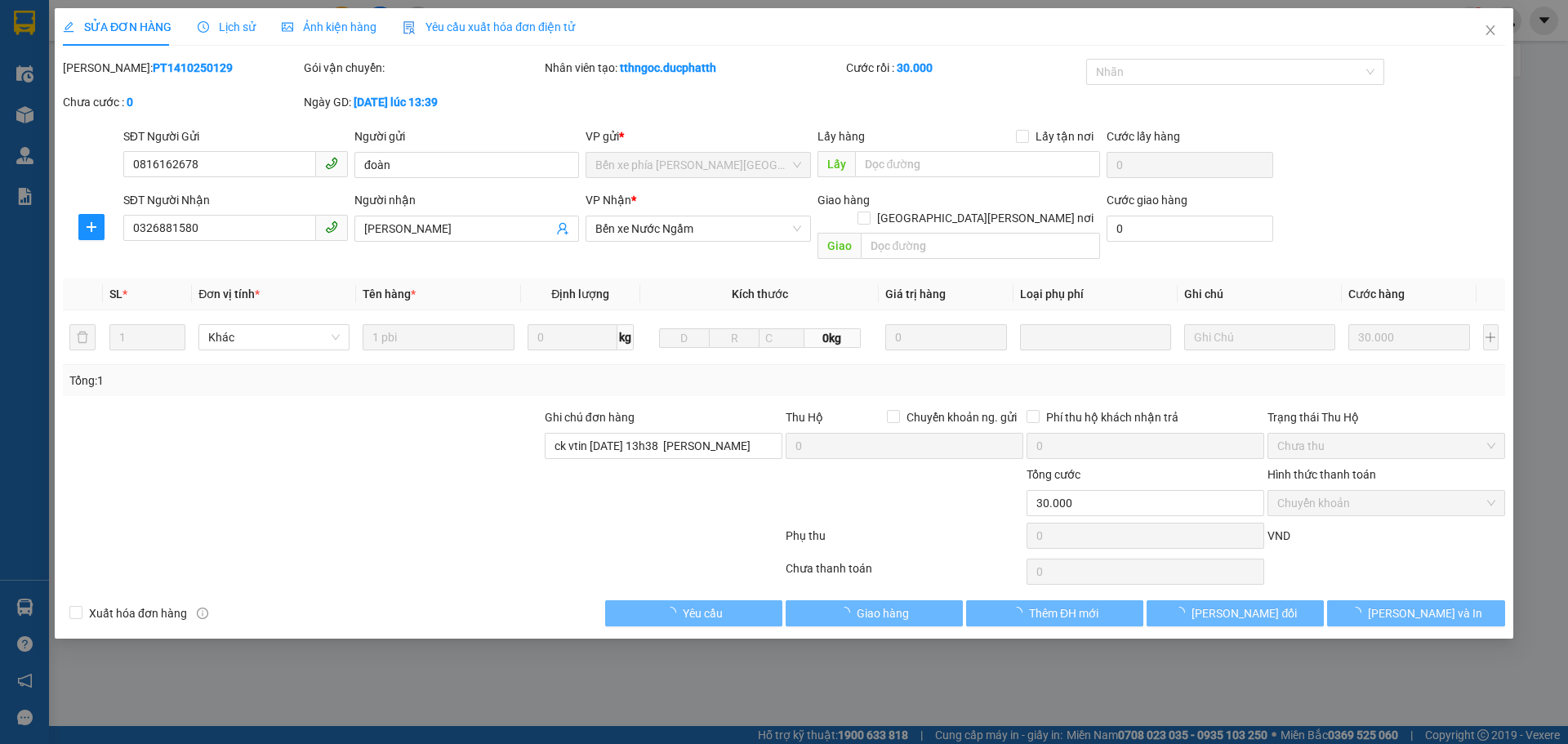
type input "0816162678"
type input "đoàn"
type input "0326881580"
type input "[PERSON_NAME]"
type input "ck vtin [DATE] 13h38 [PERSON_NAME]"
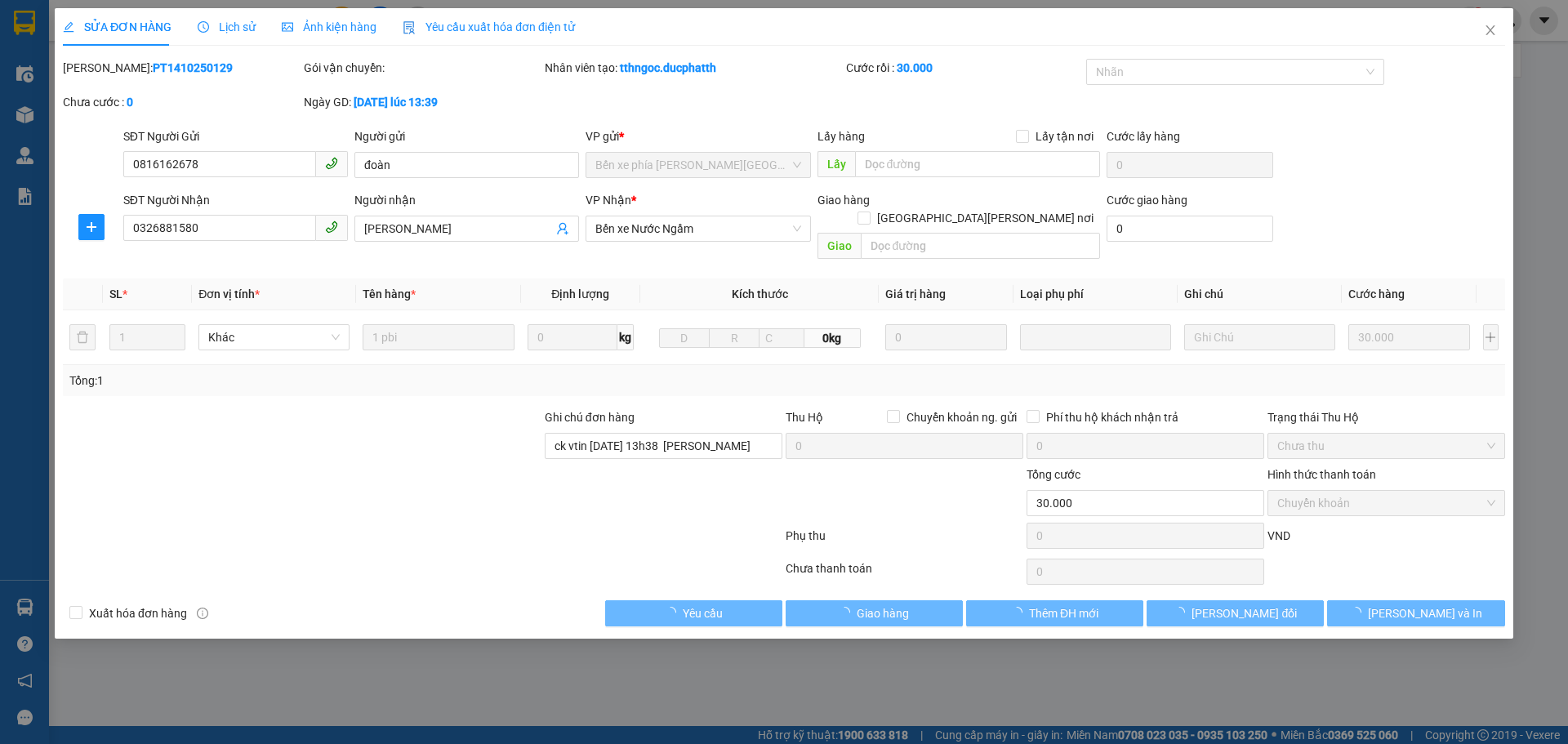
type input "0"
type input "30.000"
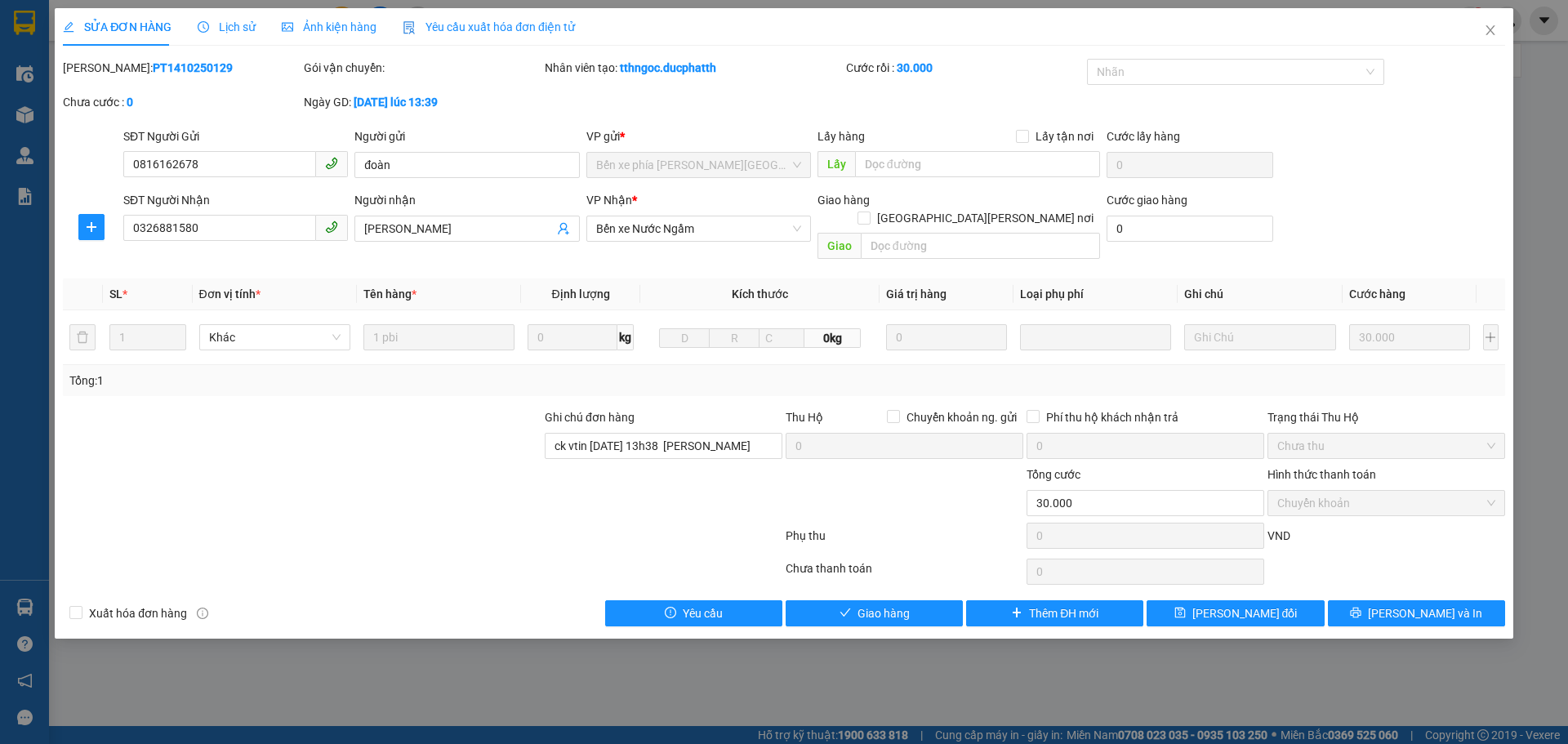
click at [228, 20] on span "Lịch sử" at bounding box center [226, 26] width 58 height 13
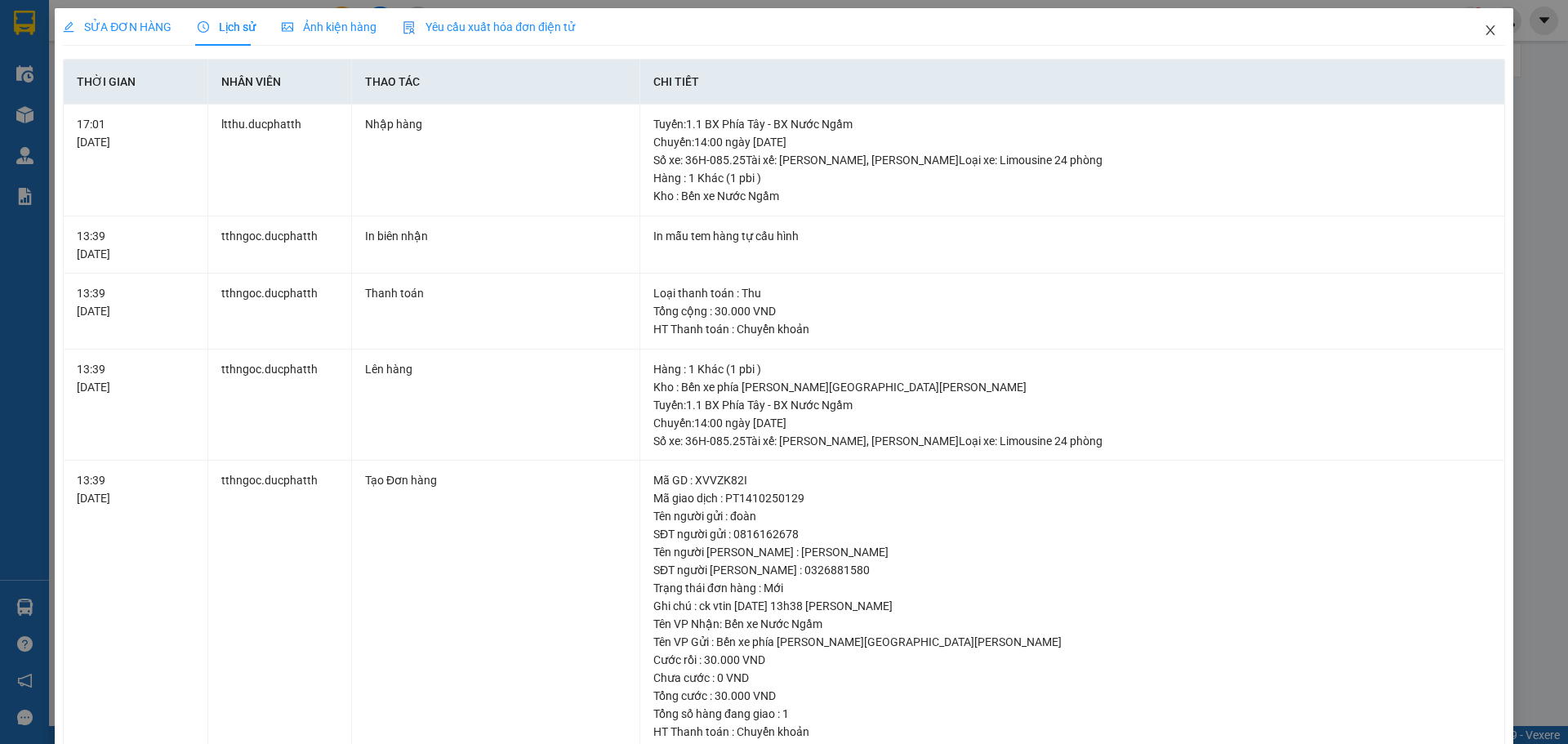
click at [1484, 31] on icon "close" at bounding box center [1490, 30] width 13 height 13
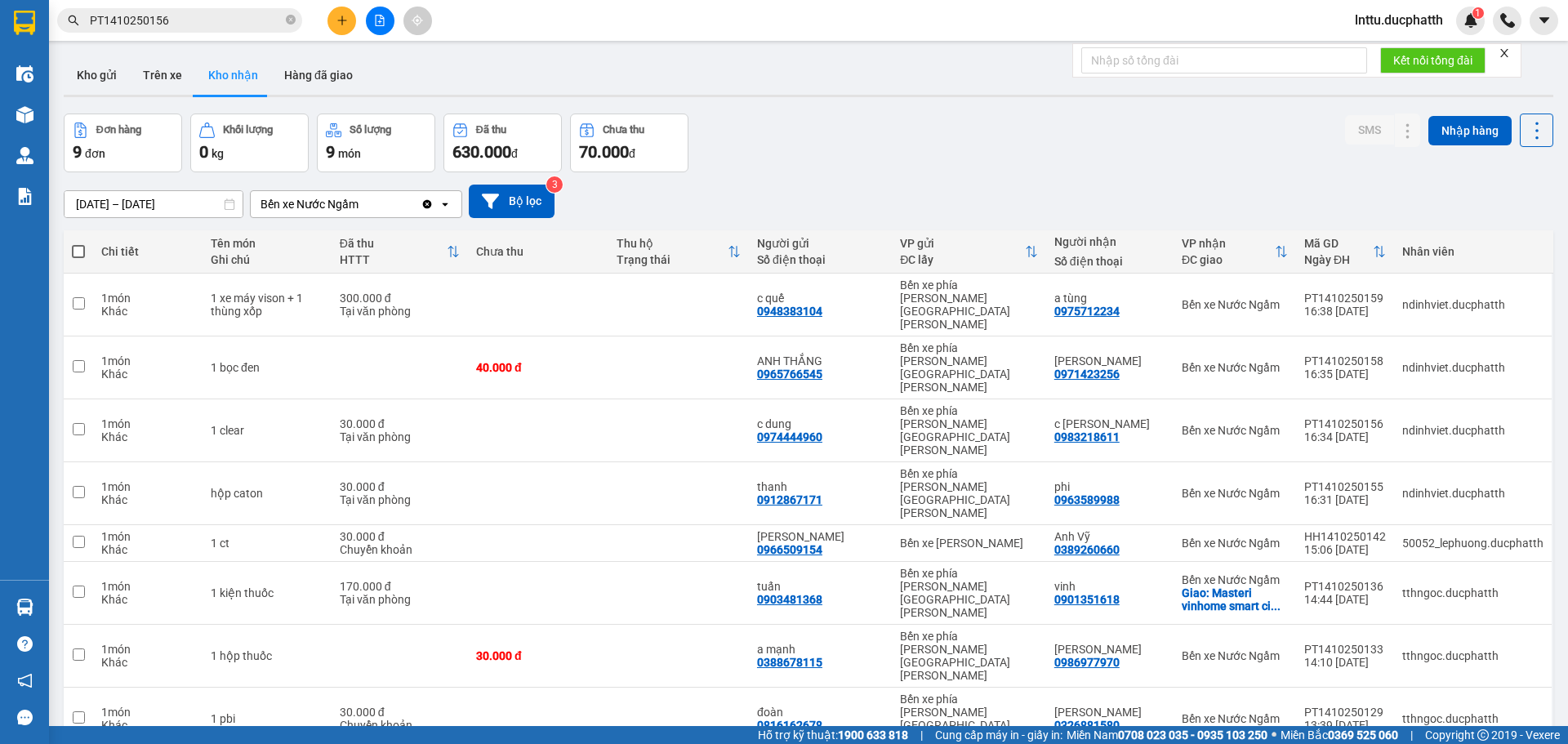
click at [885, 153] on div "Đơn hàng 9 đơn [PERSON_NAME] 0 kg Số [PERSON_NAME] 9 món Đã thu 630.000 [PERSON…" at bounding box center [808, 142] width 1490 height 58
click at [1369, 713] on icon at bounding box center [1375, 718] width 11 height 11
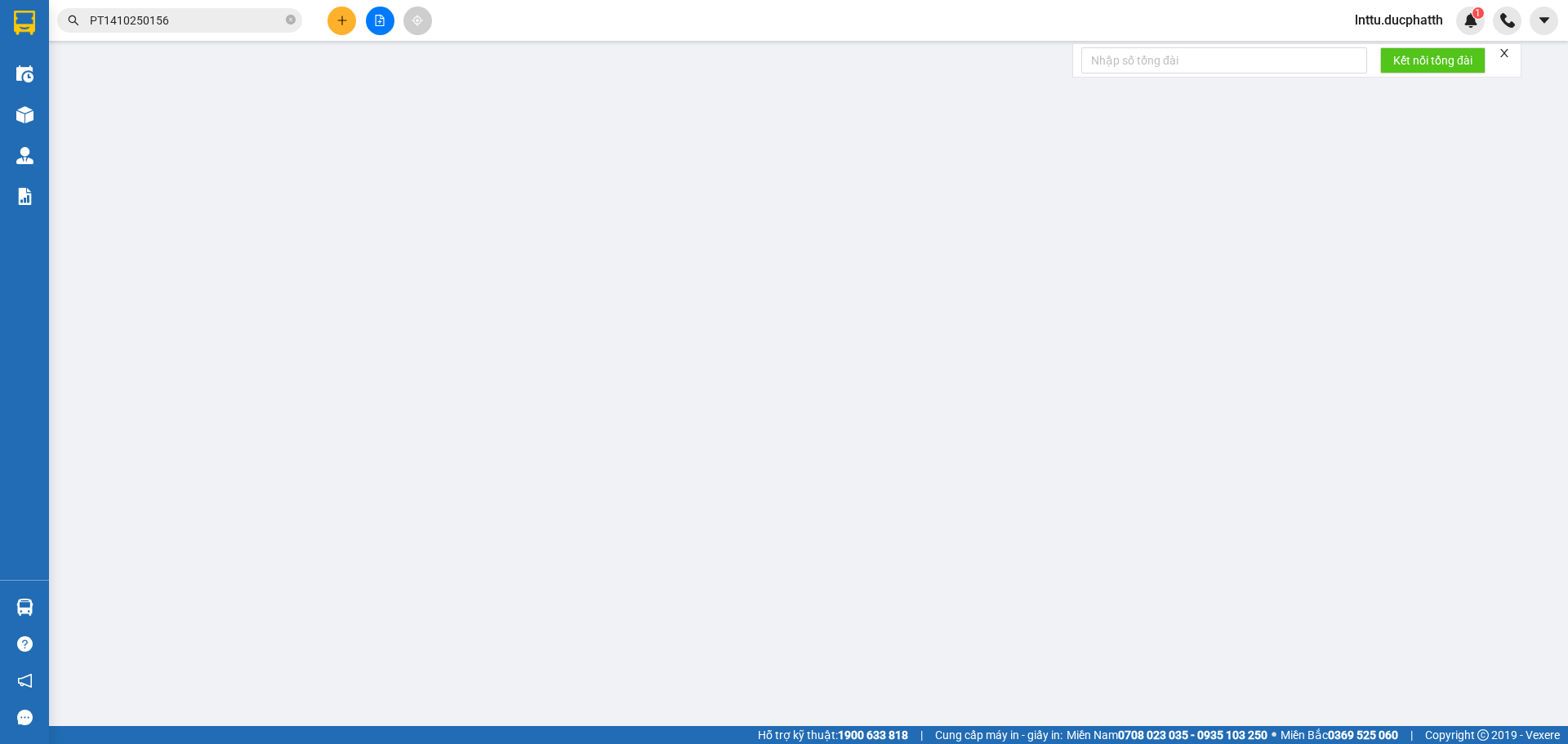
type input "0816162678"
type input "đoàn"
type input "0326881580"
type input "[PERSON_NAME]"
type input "ck vtin [DATE] 13h38 [PERSON_NAME]"
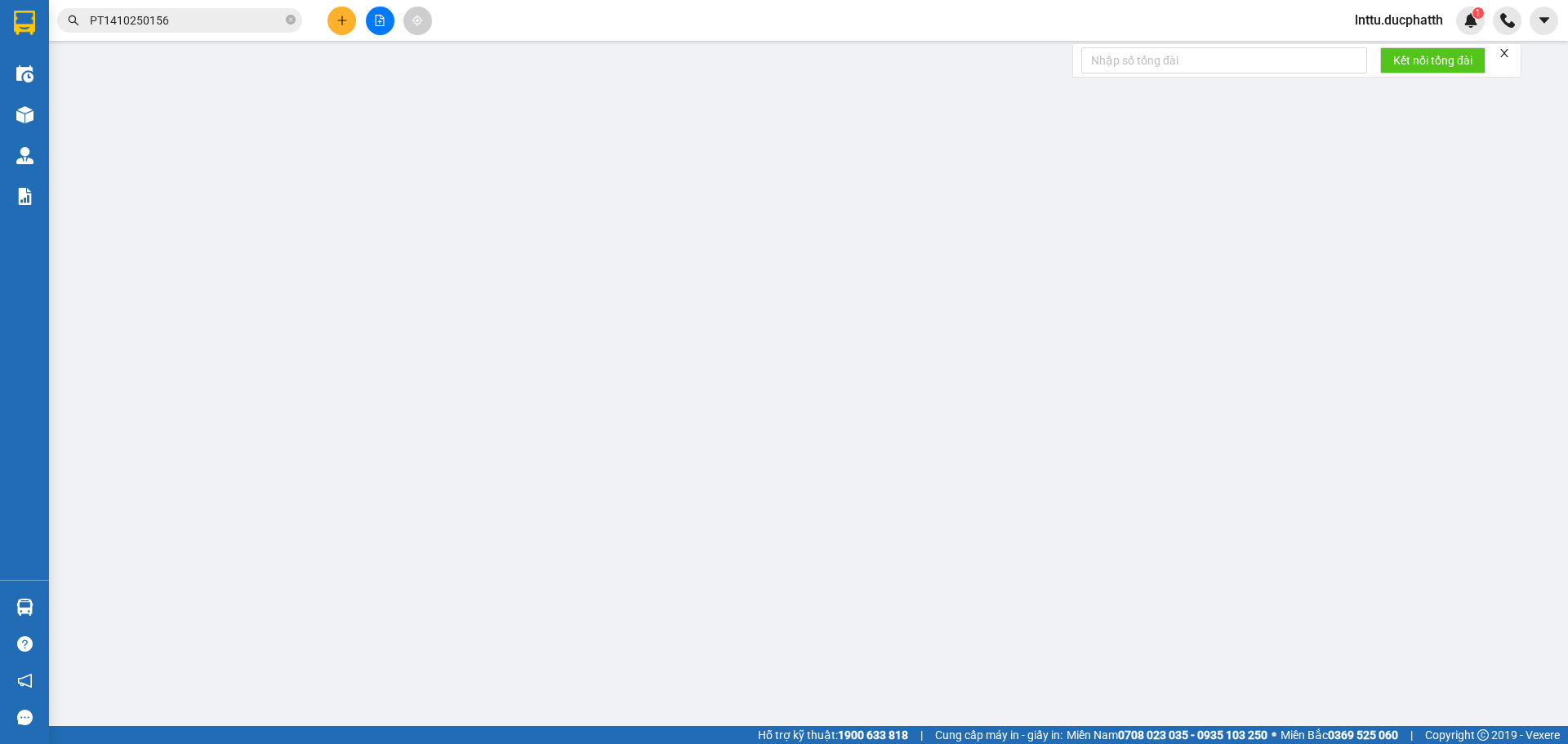
type input "0"
type input "30.000"
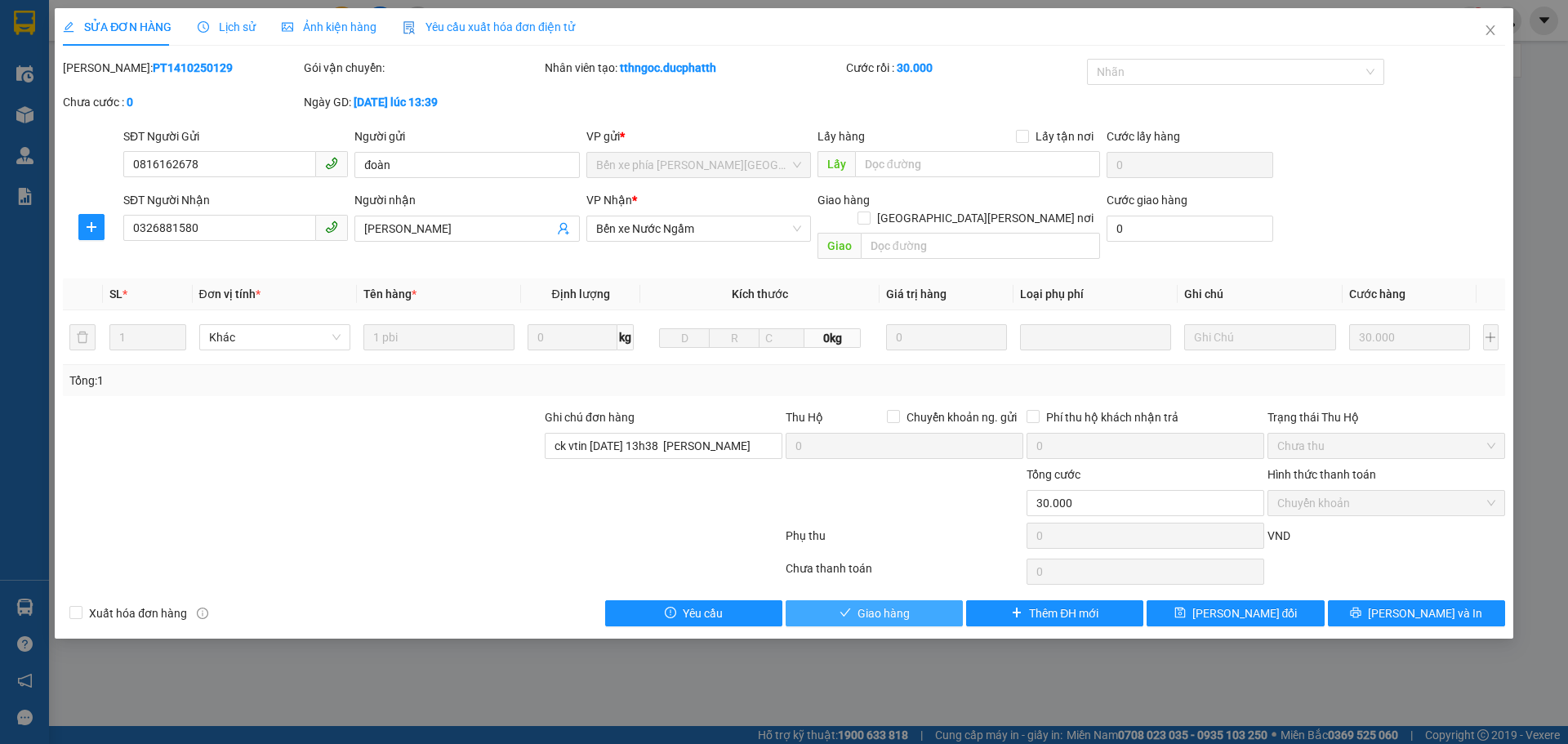
click at [872, 605] on span "Giao hàng" at bounding box center [883, 613] width 52 height 18
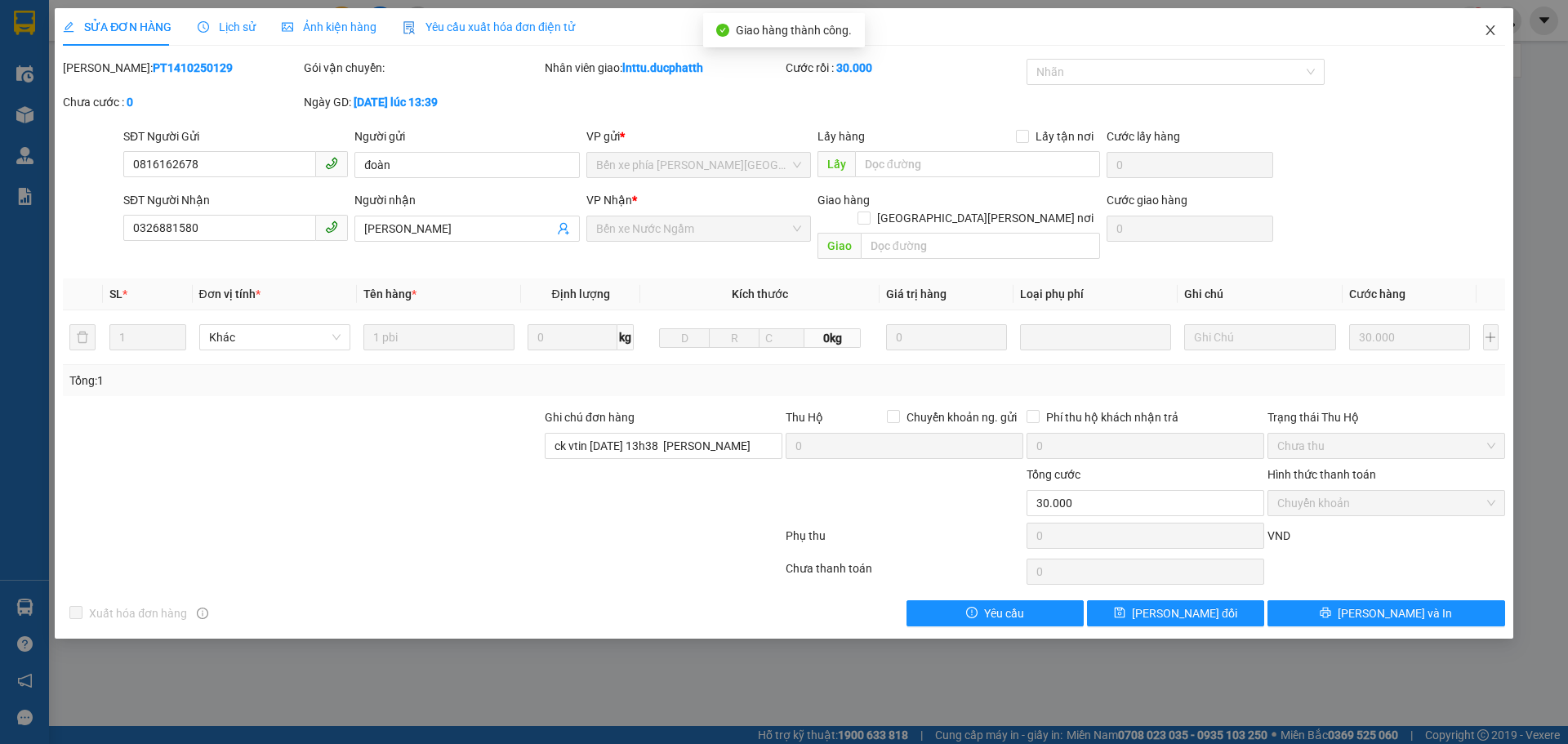
click at [1497, 19] on span "Close" at bounding box center [1490, 30] width 45 height 45
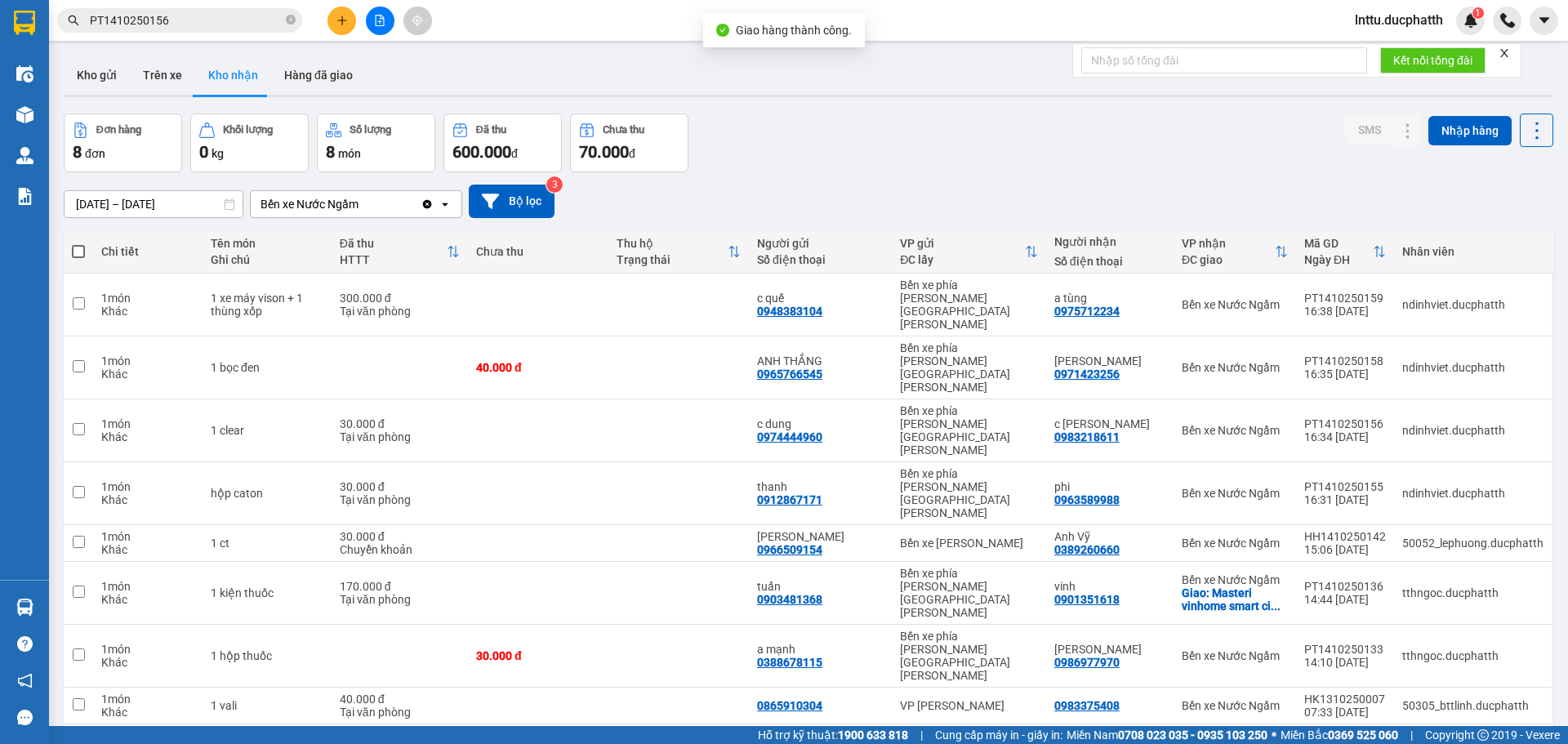
click at [1072, 154] on div "Đơn hàng 8 đơn [PERSON_NAME] 0 kg Số [PERSON_NAME] 8 món Đã thu 600.000 [PERSON…" at bounding box center [808, 142] width 1490 height 58
click at [973, 663] on div "ver 1.8.147 Kho gửi Trên xe [PERSON_NAME] Hàng đã [PERSON_NAME] hàng 8 đơn [PER…" at bounding box center [808, 421] width 1503 height 744
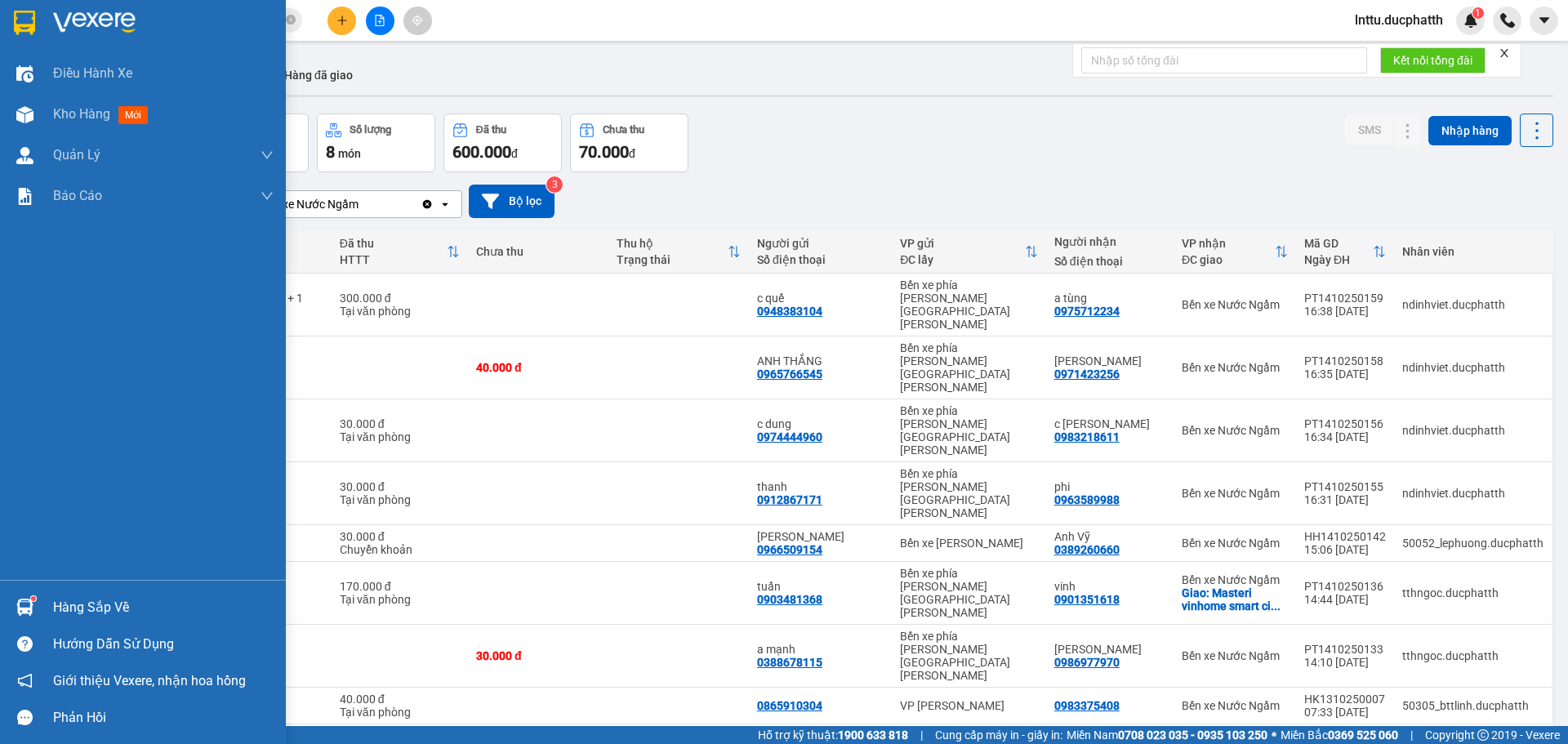
click at [37, 606] on div at bounding box center [24, 607] width 29 height 29
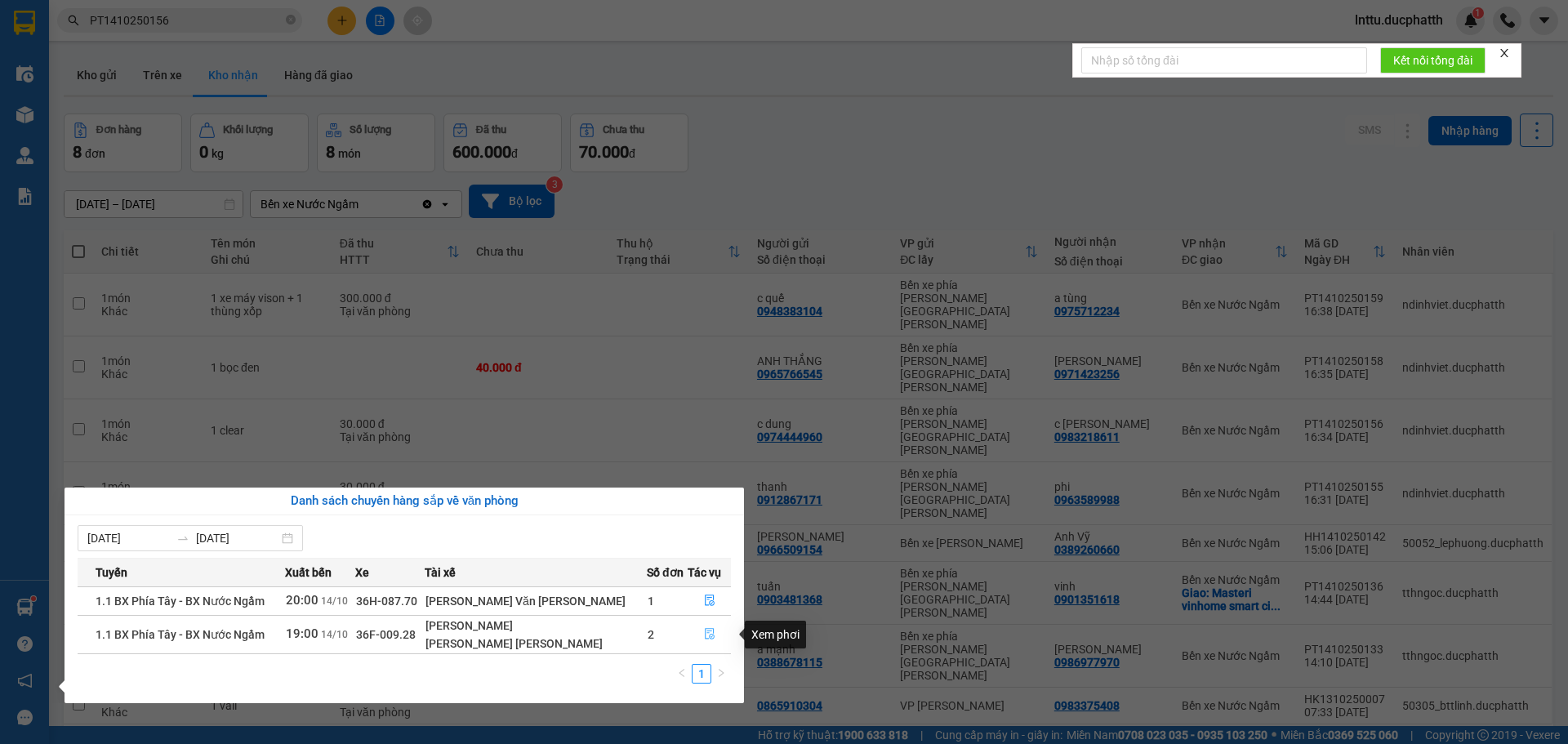
click at [706, 632] on icon "file-done" at bounding box center [709, 634] width 10 height 11
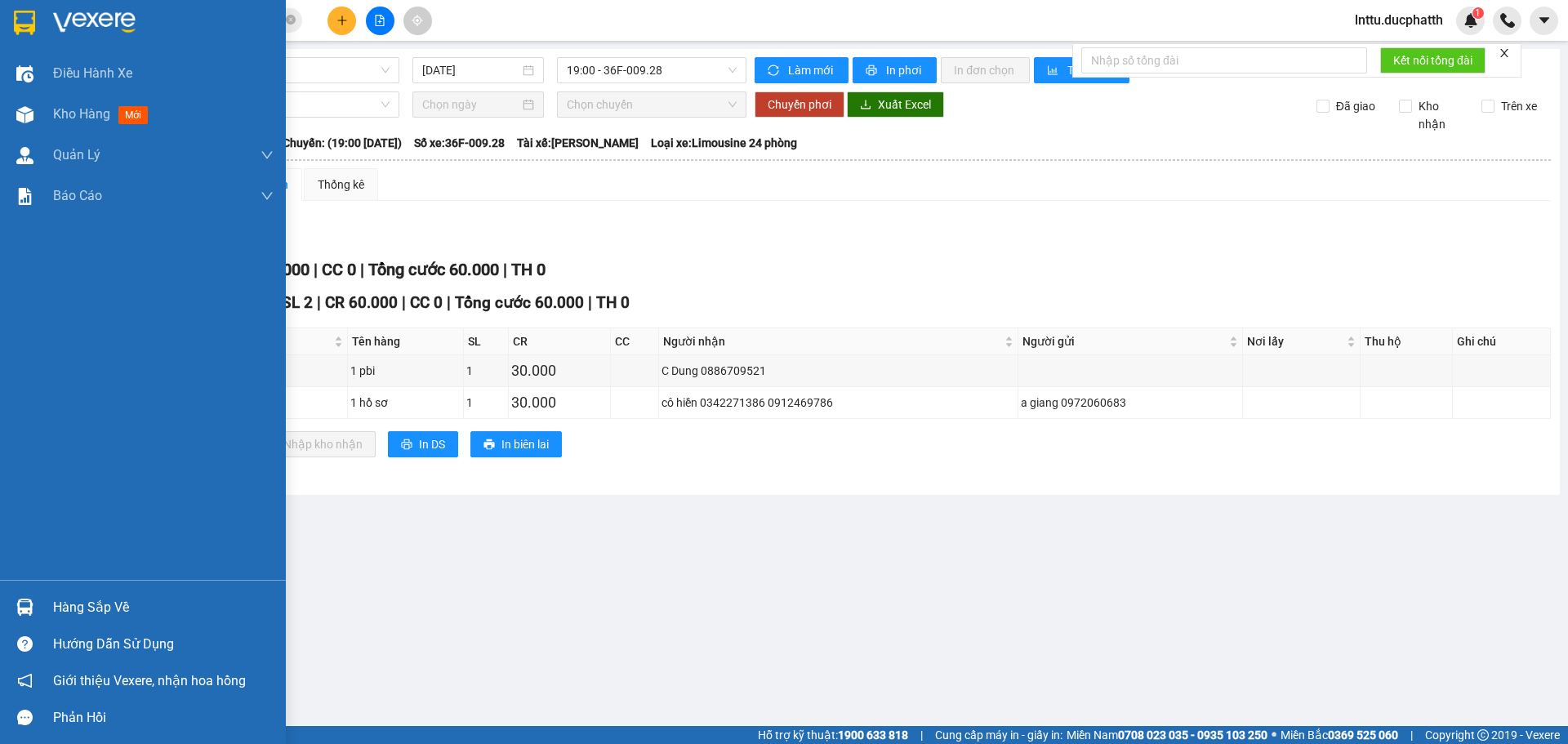
click at [10, 606] on div at bounding box center [24, 607] width 29 height 29
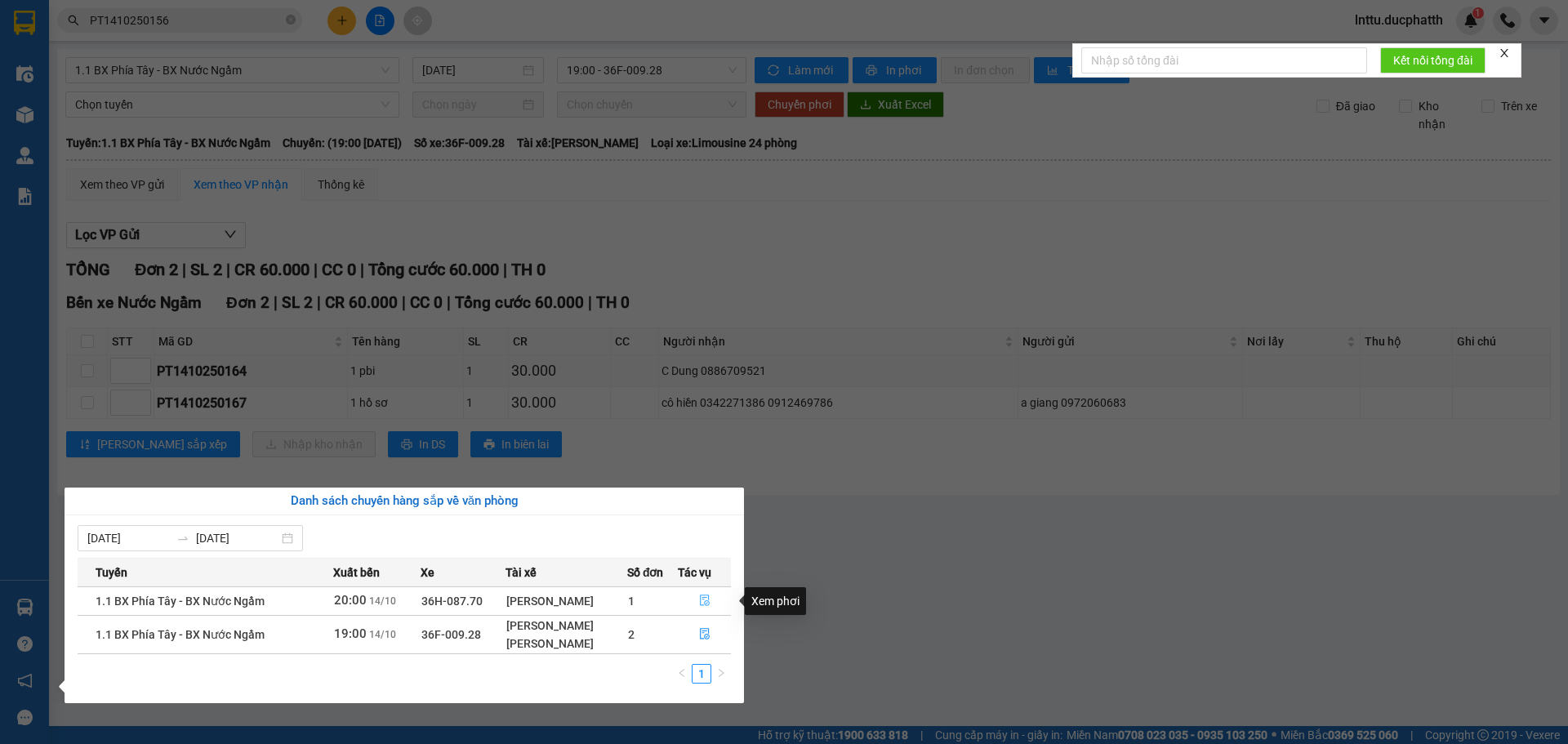
click at [698, 604] on button "button" at bounding box center [704, 601] width 51 height 26
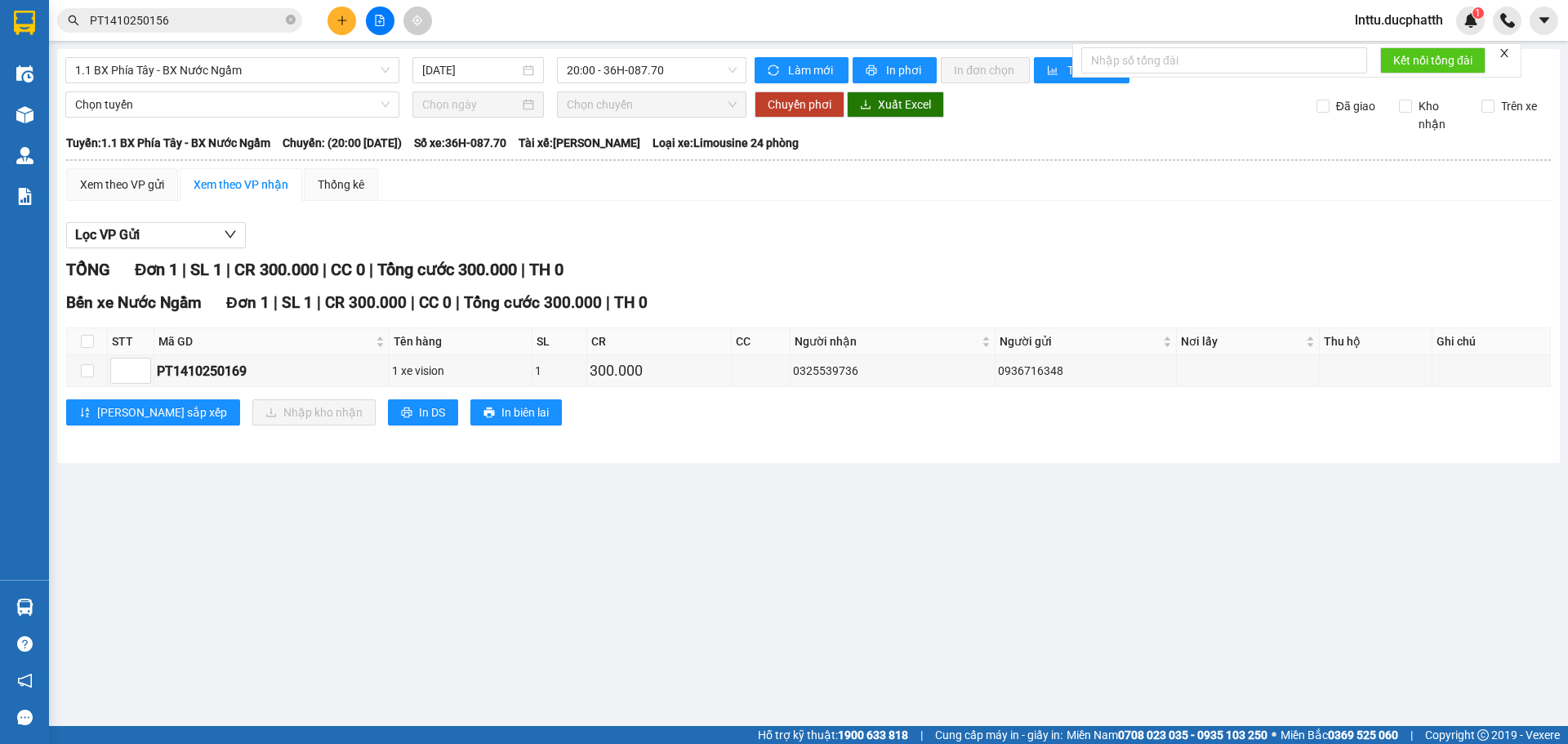
click at [556, 566] on main "1.1 BX Phía Tây - BX Nước Ngầm 14/10/2025 20:00 - 36H-087.70 Làm mới In phơi In…" at bounding box center [784, 362] width 1568 height 726
